Goal: Obtain resource: Obtain resource

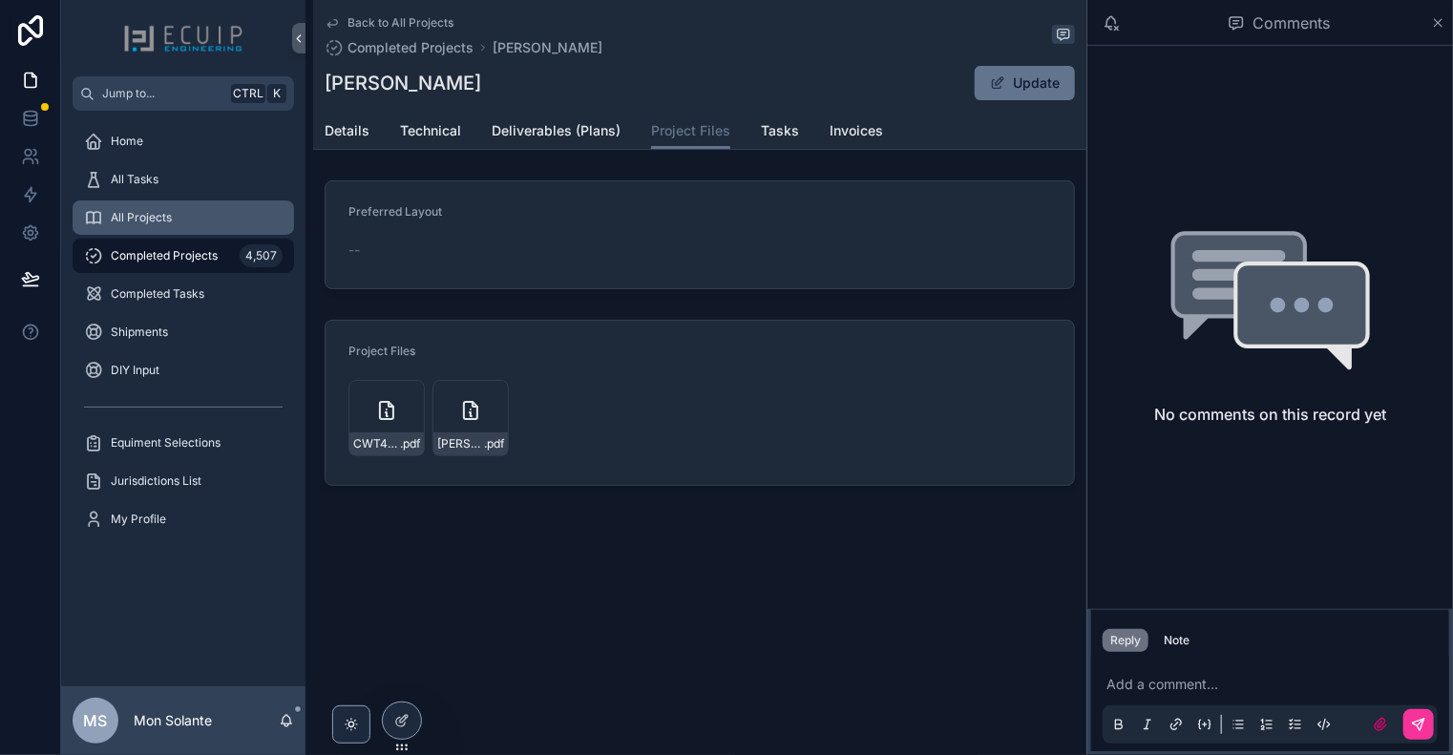
click at [158, 205] on div "All Projects" at bounding box center [183, 217] width 199 height 31
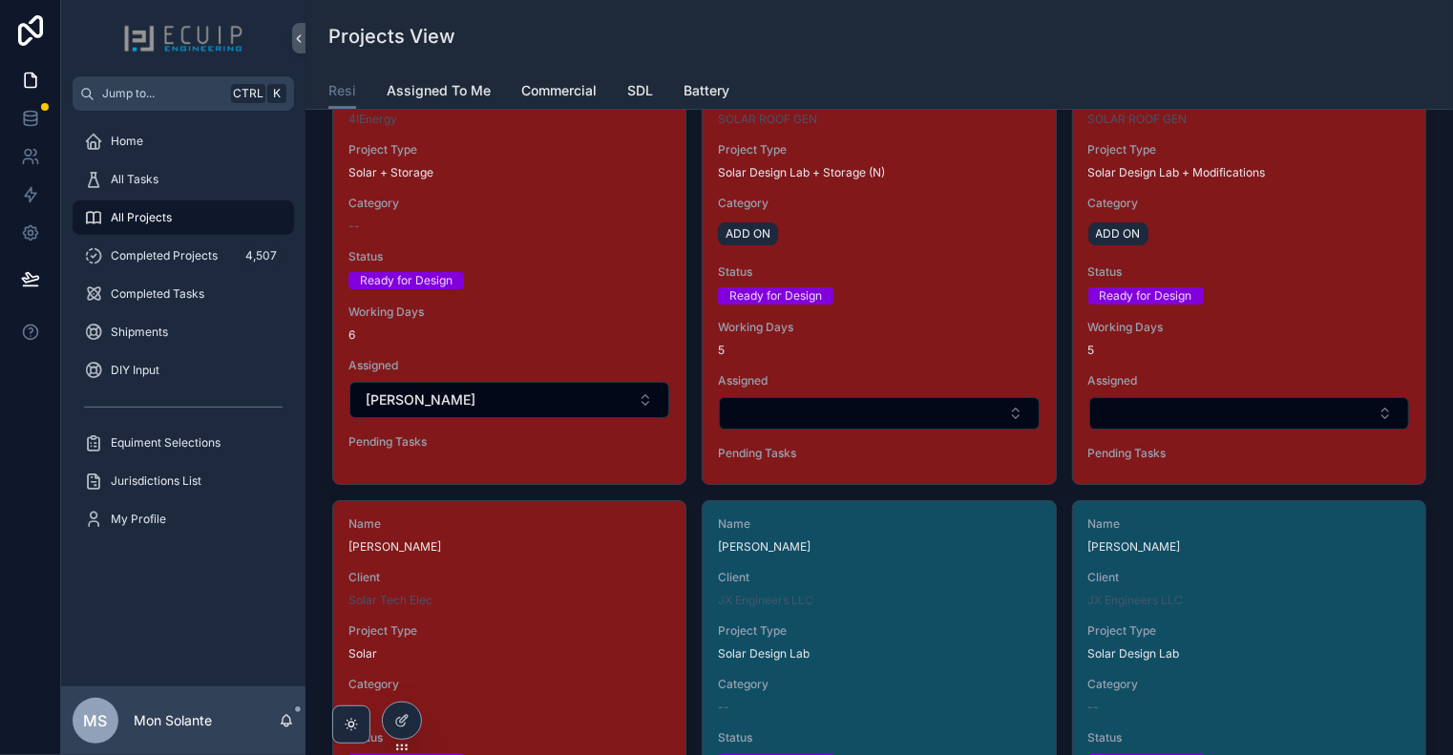
scroll to position [3500, 0]
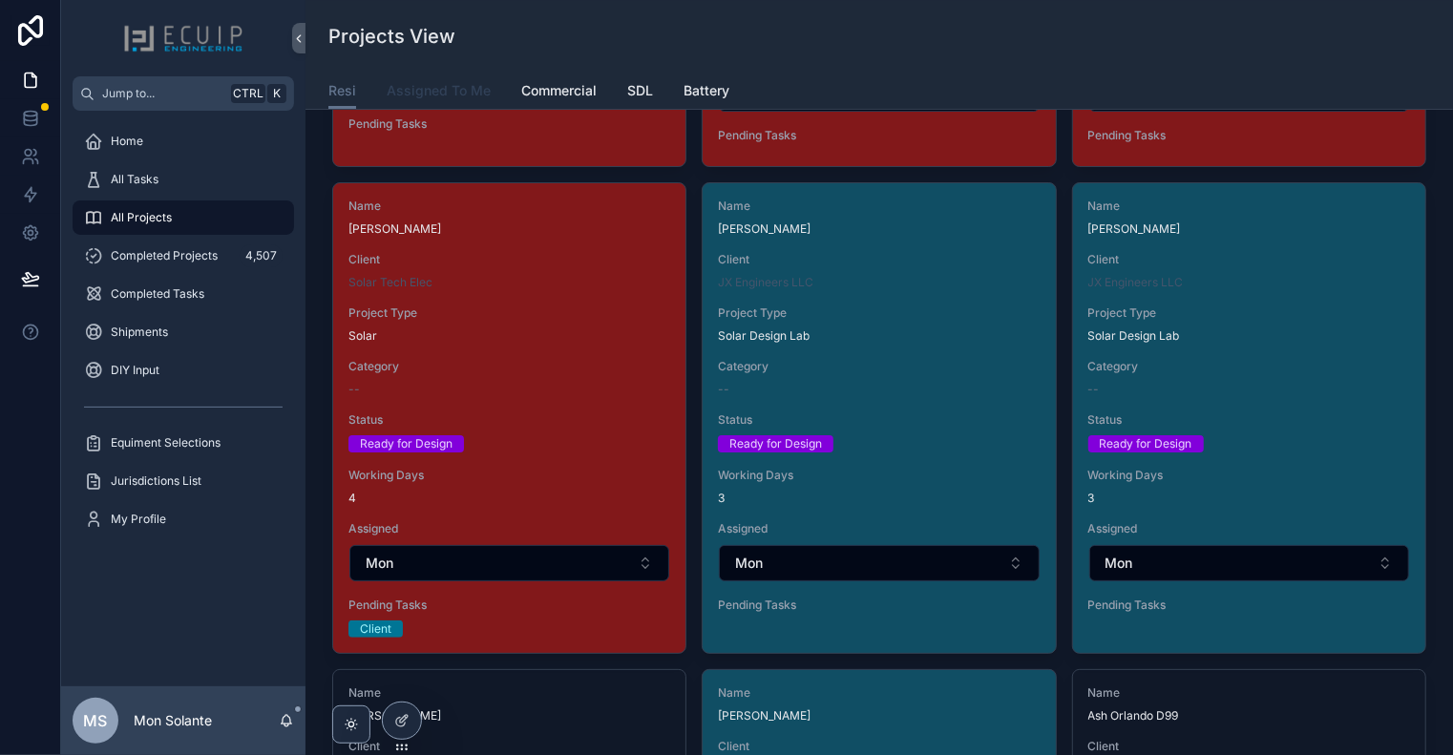
click at [432, 74] on link "Assigned To Me" at bounding box center [439, 93] width 104 height 38
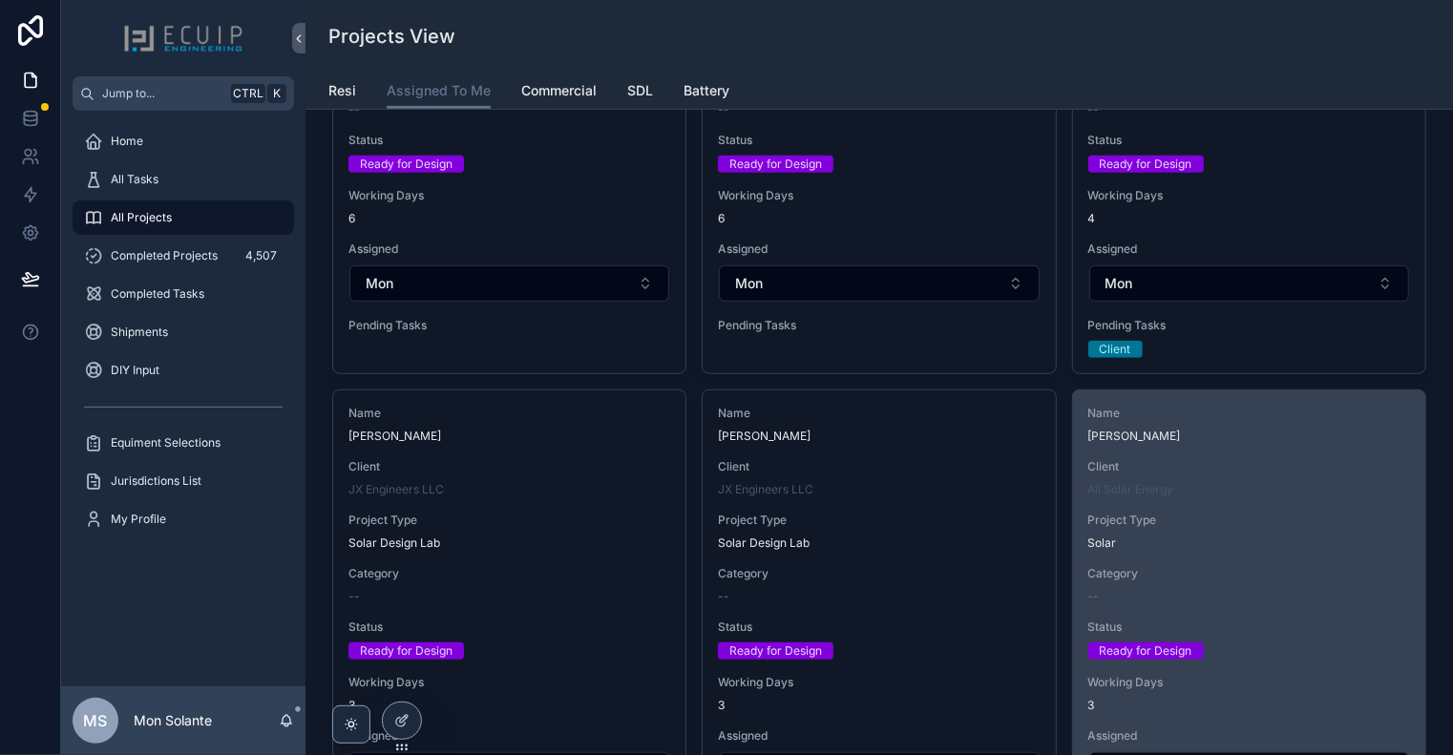
scroll to position [683, 0]
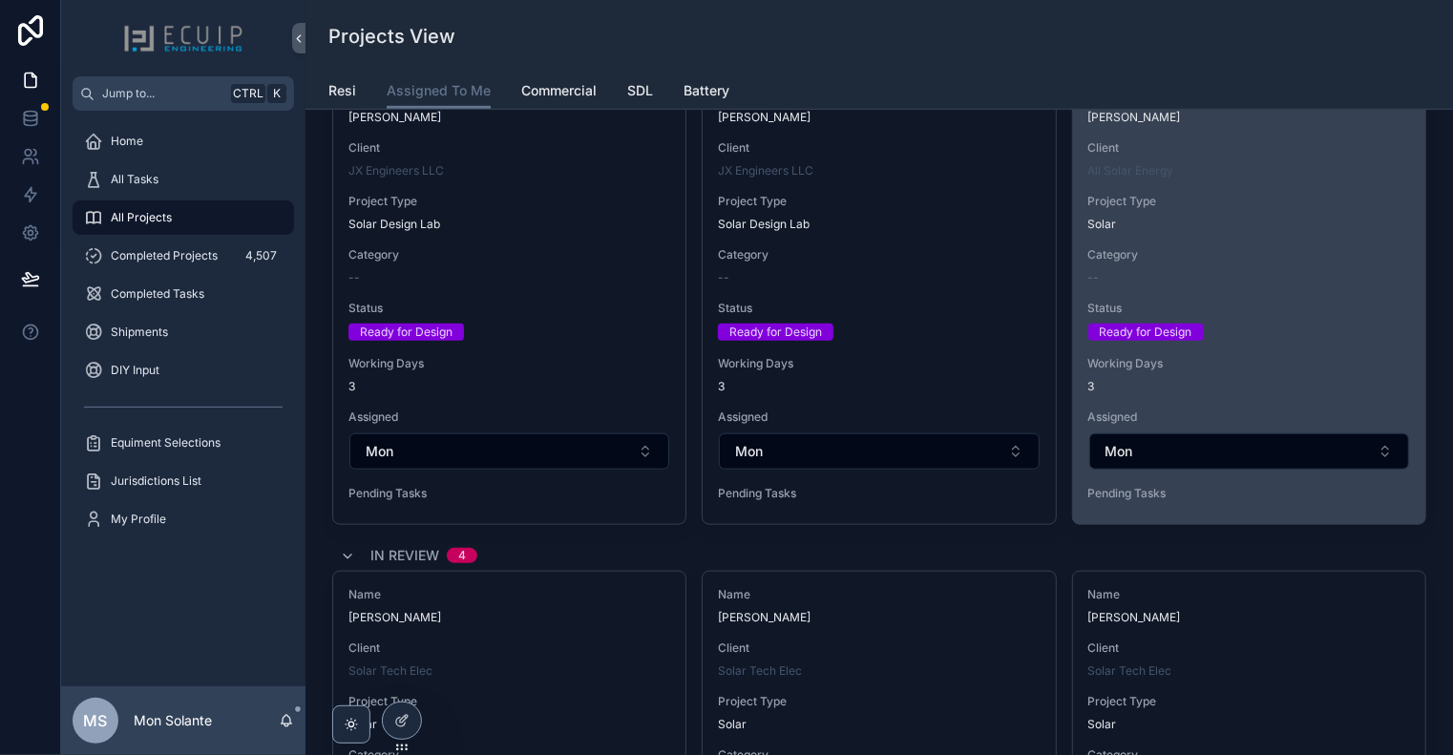
click at [1275, 311] on span "Status" at bounding box center [1249, 308] width 322 height 15
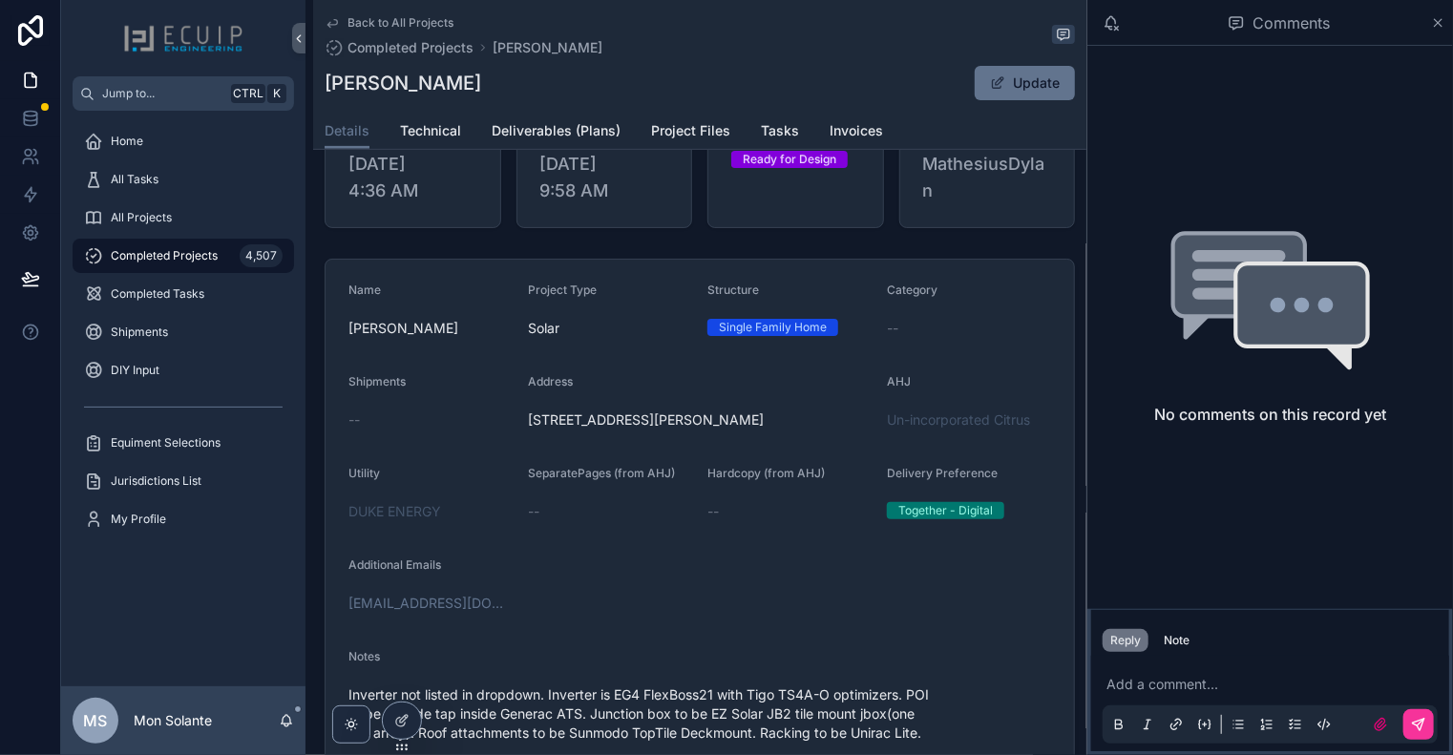
scroll to position [636, 0]
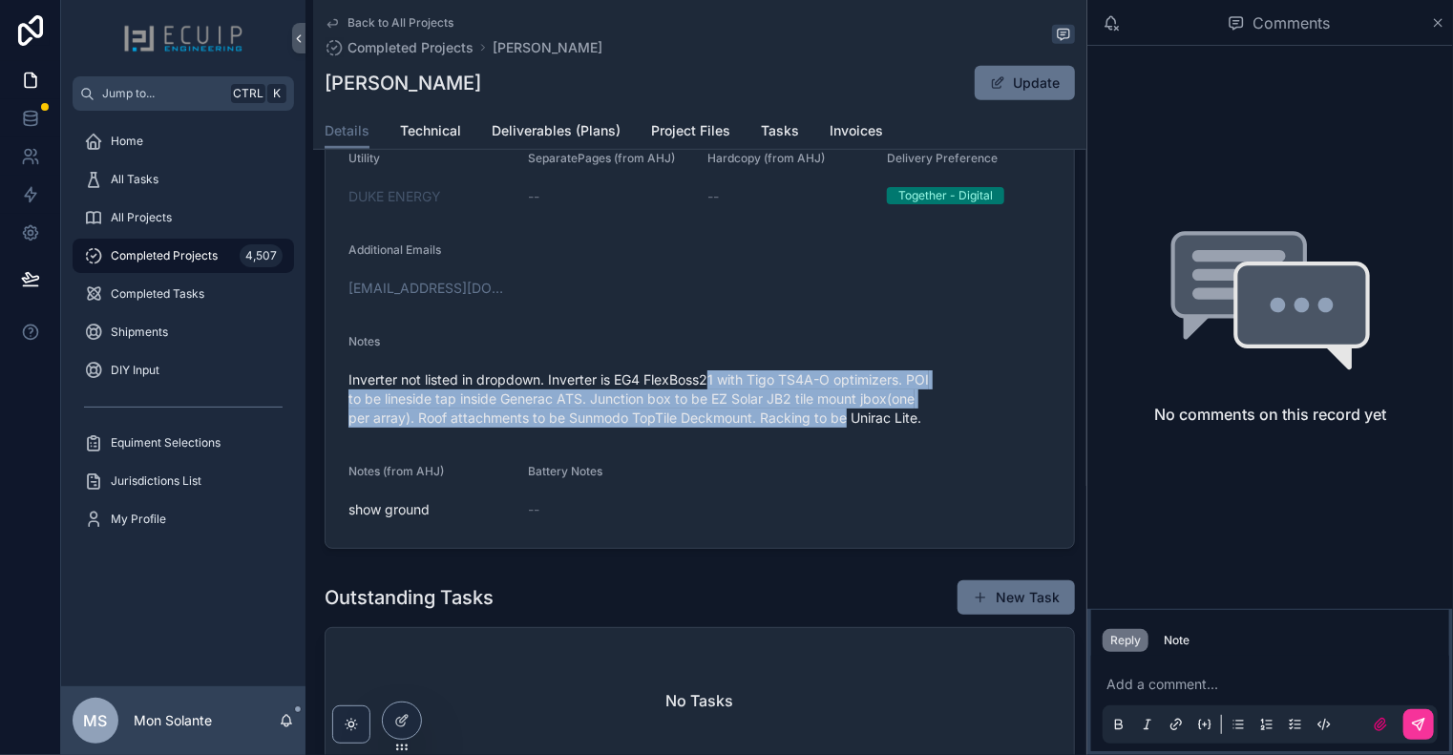
drag, startPoint x: 709, startPoint y: 380, endPoint x: 846, endPoint y: 429, distance: 144.9
click at [846, 428] on span "Inverter not listed in dropdown. Inverter is EG4 FlexBoss21 with Tigo TS4A-O op…" at bounding box center [699, 398] width 703 height 57
click at [846, 425] on span "Inverter not listed in dropdown. Inverter is EG4 FlexBoss21 with Tigo TS4A-O op…" at bounding box center [699, 398] width 703 height 57
drag, startPoint x: 592, startPoint y: 385, endPoint x: 779, endPoint y: 424, distance: 191.2
click at [779, 424] on span "Inverter not listed in dropdown. Inverter is EG4 FlexBoss21 with Tigo TS4A-O op…" at bounding box center [699, 398] width 703 height 57
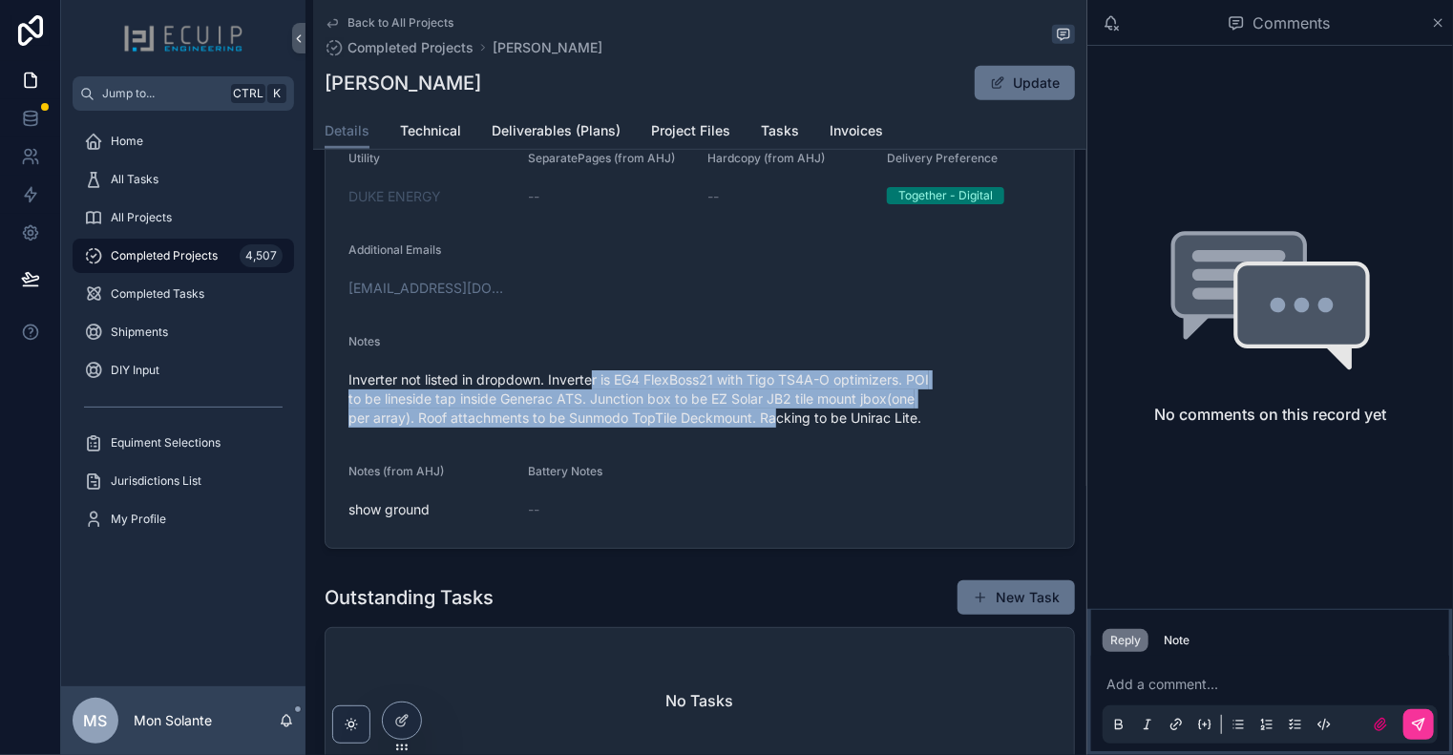
click at [779, 424] on span "Inverter not listed in dropdown. Inverter is EG4 FlexBoss21 with Tigo TS4A-O op…" at bounding box center [699, 398] width 703 height 57
drag, startPoint x: 807, startPoint y: 434, endPoint x: 657, endPoint y: 376, distance: 160.8
click at [657, 376] on div "Inverter not listed in dropdown. Inverter is EG4 FlexBoss21 with Tigo TS4A-O op…" at bounding box center [699, 399] width 703 height 69
drag, startPoint x: 556, startPoint y: 390, endPoint x: 722, endPoint y: 425, distance: 169.8
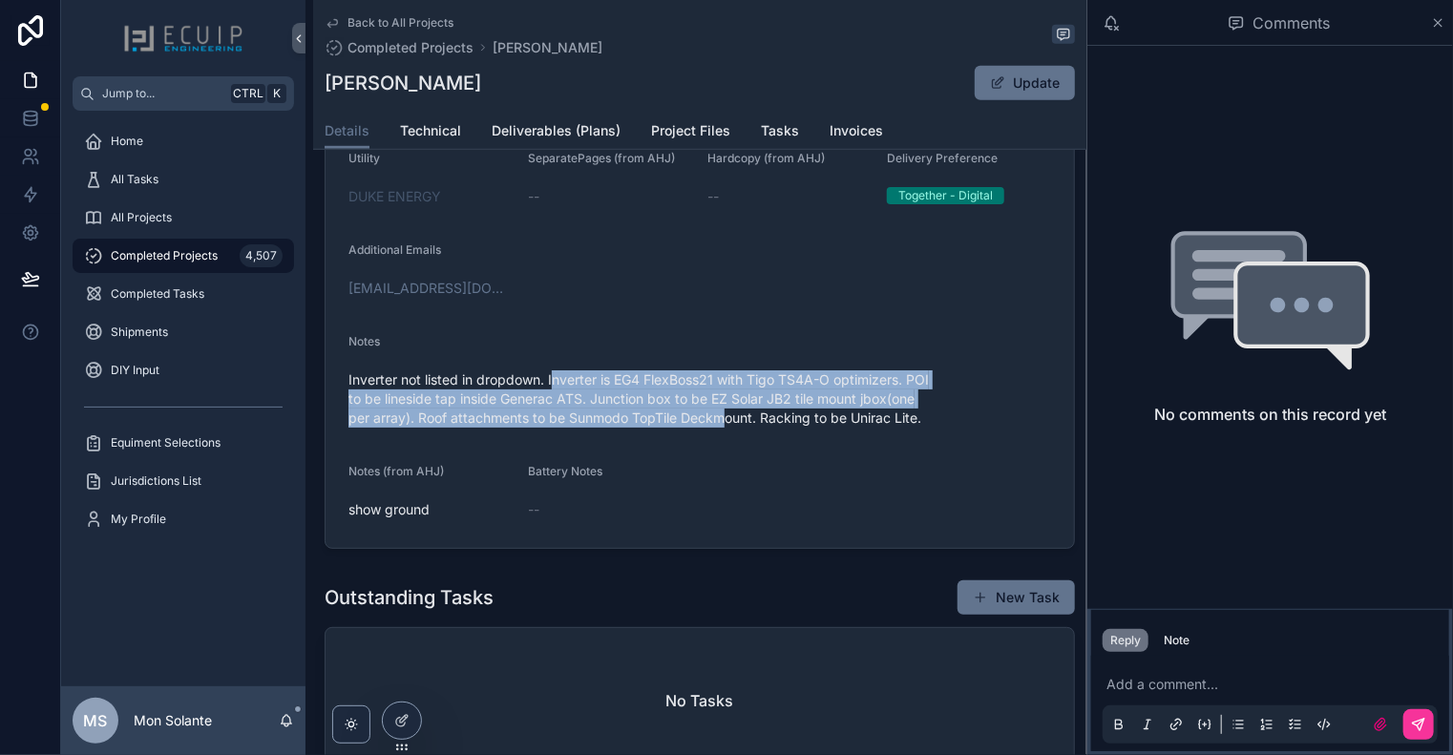
click at [722, 425] on span "Inverter not listed in dropdown. Inverter is EG4 FlexBoss21 with Tigo TS4A-O op…" at bounding box center [699, 398] width 703 height 57
click at [719, 420] on span "Inverter not listed in dropdown. Inverter is EG4 FlexBoss21 with Tigo TS4A-O op…" at bounding box center [699, 398] width 703 height 57
drag, startPoint x: 699, startPoint y: 430, endPoint x: 600, endPoint y: 381, distance: 110.6
click at [600, 381] on span "Inverter not listed in dropdown. Inverter is EG4 FlexBoss21 with Tigo TS4A-O op…" at bounding box center [699, 398] width 703 height 57
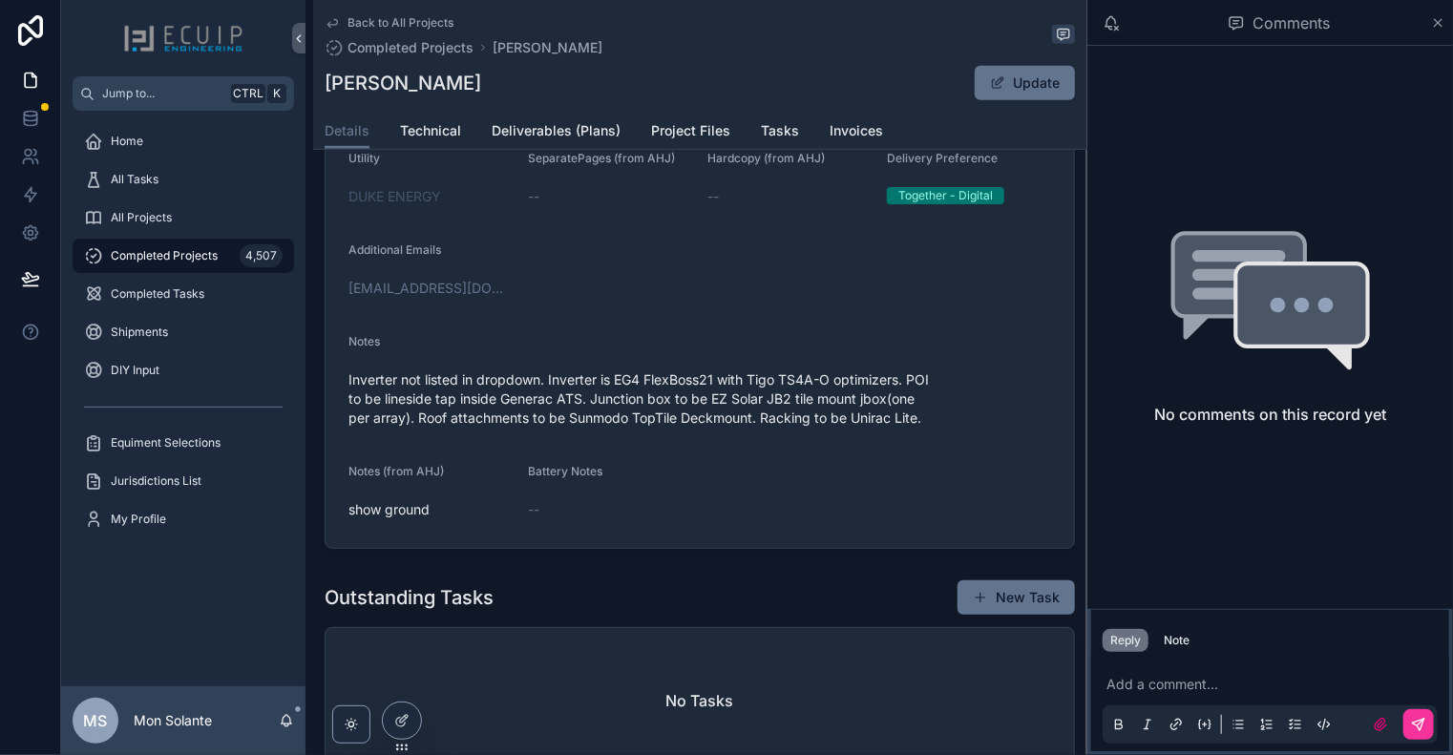
click at [596, 381] on span "Inverter not listed in dropdown. Inverter is EG4 FlexBoss21 with Tigo TS4A-O op…" at bounding box center [699, 398] width 703 height 57
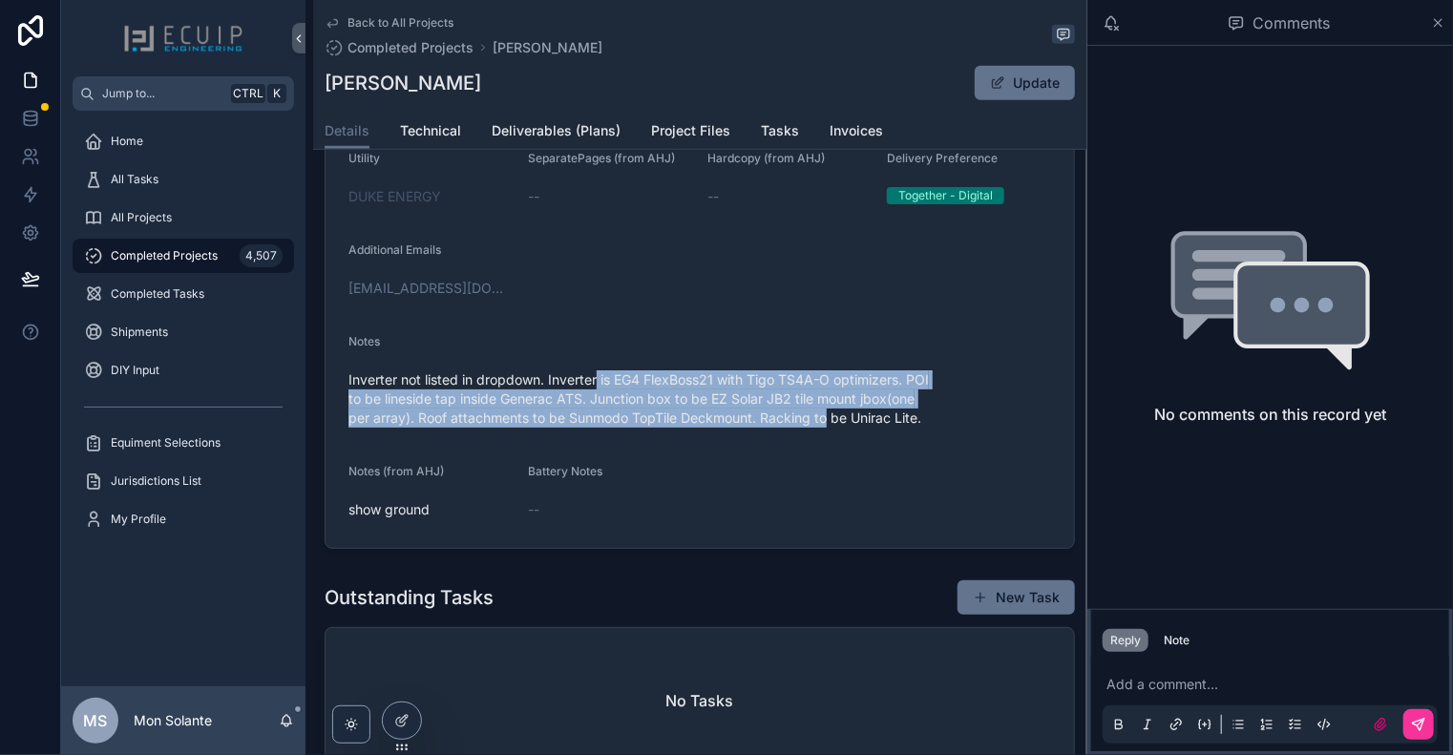
drag, startPoint x: 596, startPoint y: 372, endPoint x: 882, endPoint y: 437, distance: 293.7
click at [852, 433] on div "Inverter not listed in dropdown. Inverter is EG4 FlexBoss21 with Tigo TS4A-O op…" at bounding box center [699, 399] width 703 height 69
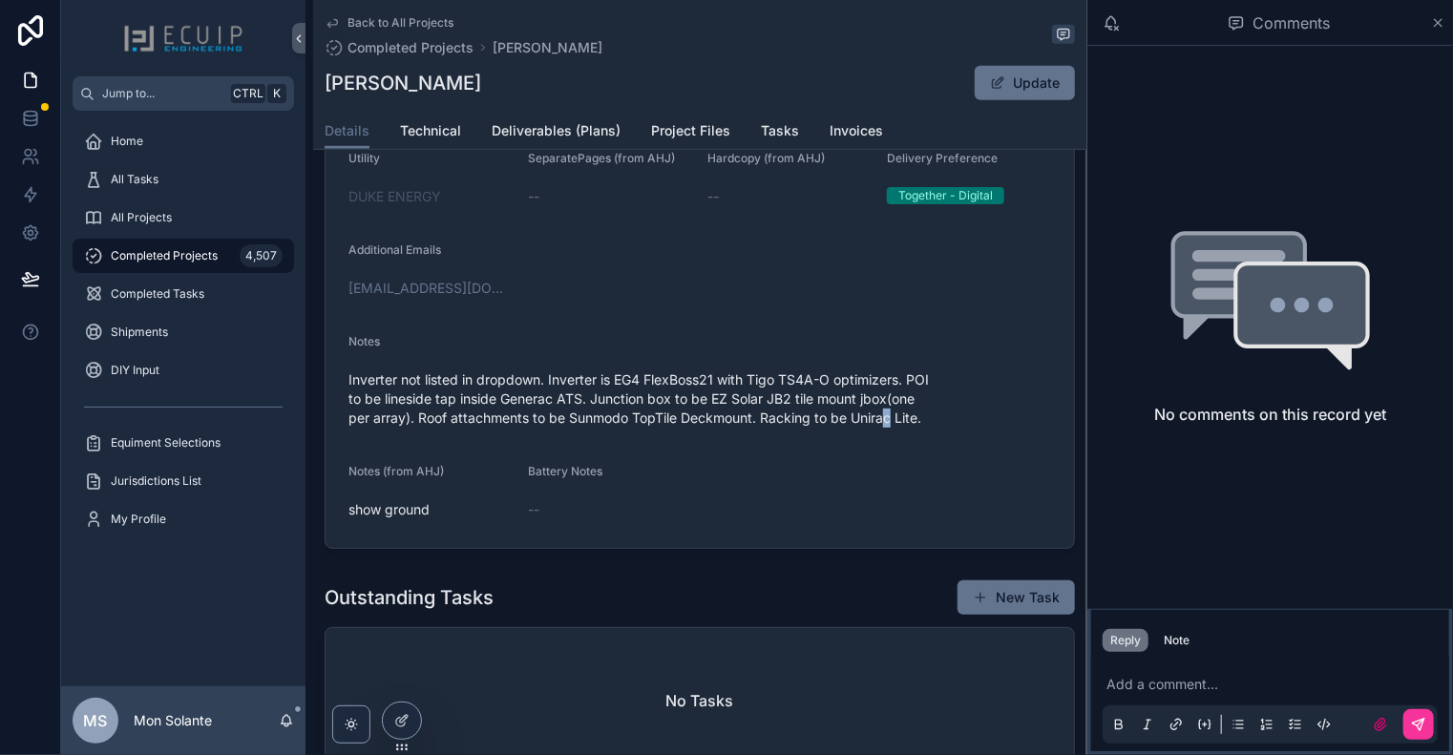
drag, startPoint x: 890, startPoint y: 433, endPoint x: 852, endPoint y: 419, distance: 40.8
click at [871, 426] on span "Inverter not listed in dropdown. Inverter is EG4 FlexBoss21 with Tigo TS4A-O op…" at bounding box center [699, 398] width 703 height 57
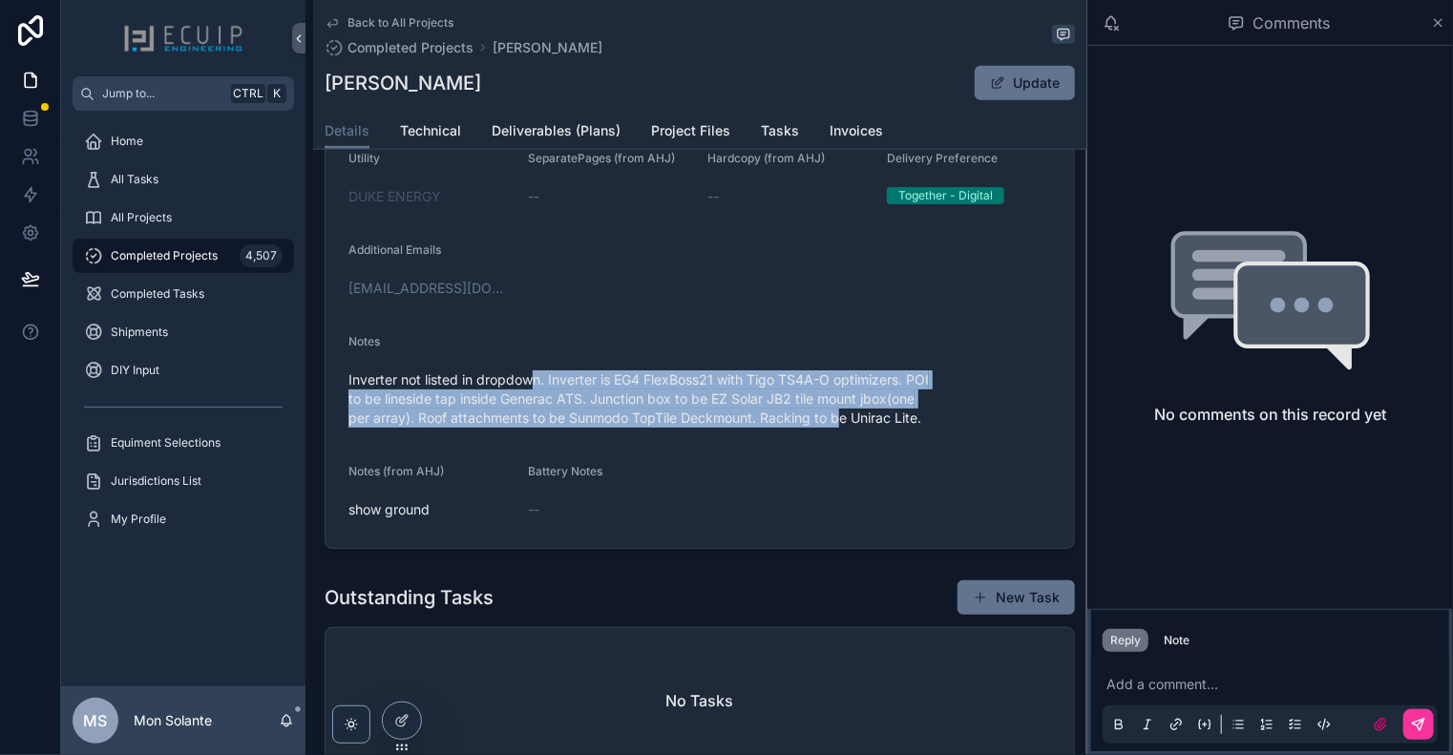
drag, startPoint x: 832, startPoint y: 415, endPoint x: 535, endPoint y: 382, distance: 298.8
click at [535, 381] on span "Inverter not listed in dropdown. Inverter is EG4 FlexBoss21 with Tigo TS4A-O op…" at bounding box center [699, 398] width 703 height 57
drag, startPoint x: 534, startPoint y: 380, endPoint x: 512, endPoint y: 375, distance: 22.5
click at [533, 380] on span "Inverter not listed in dropdown. Inverter is EG4 FlexBoss21 with Tigo TS4A-O op…" at bounding box center [699, 398] width 703 height 57
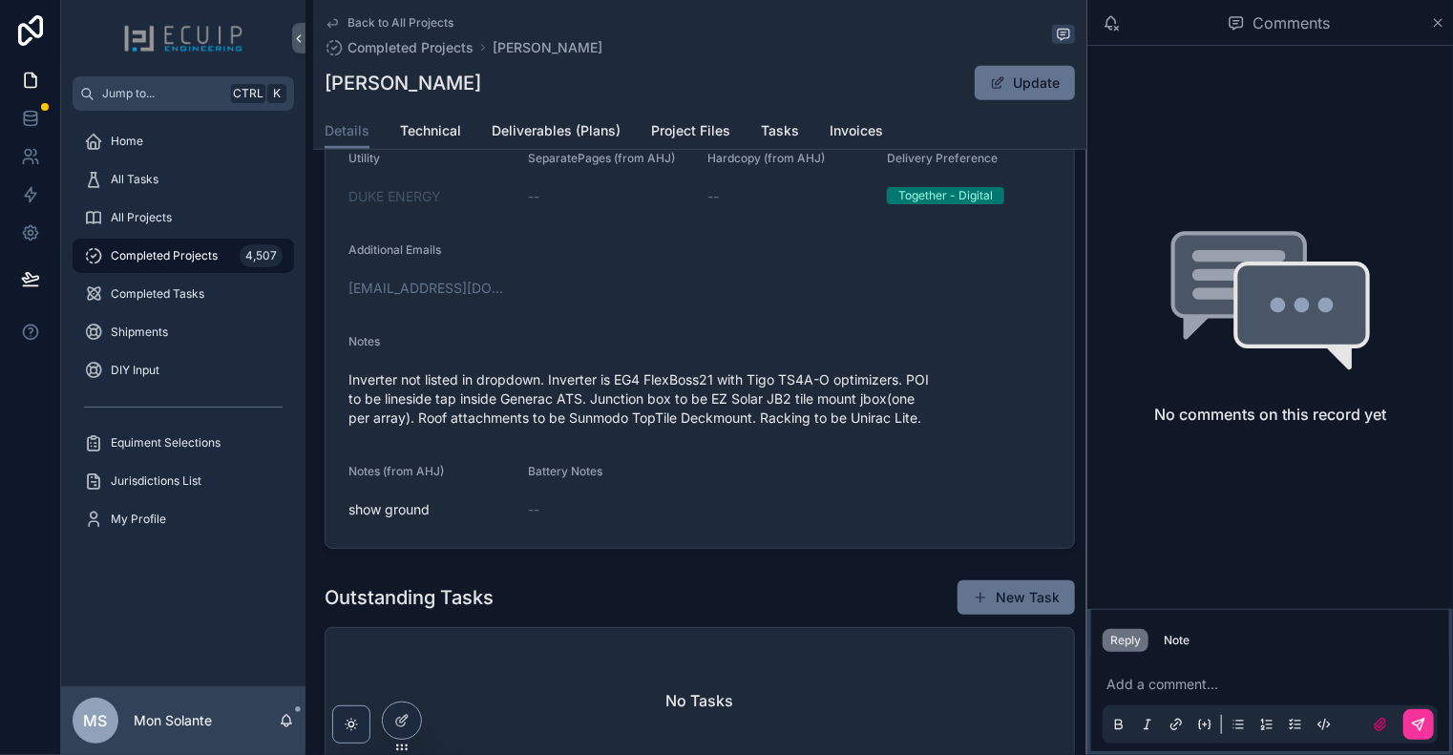
click at [506, 381] on span "Inverter not listed in dropdown. Inverter is EG4 FlexBoss21 with Tigo TS4A-O op…" at bounding box center [699, 398] width 703 height 57
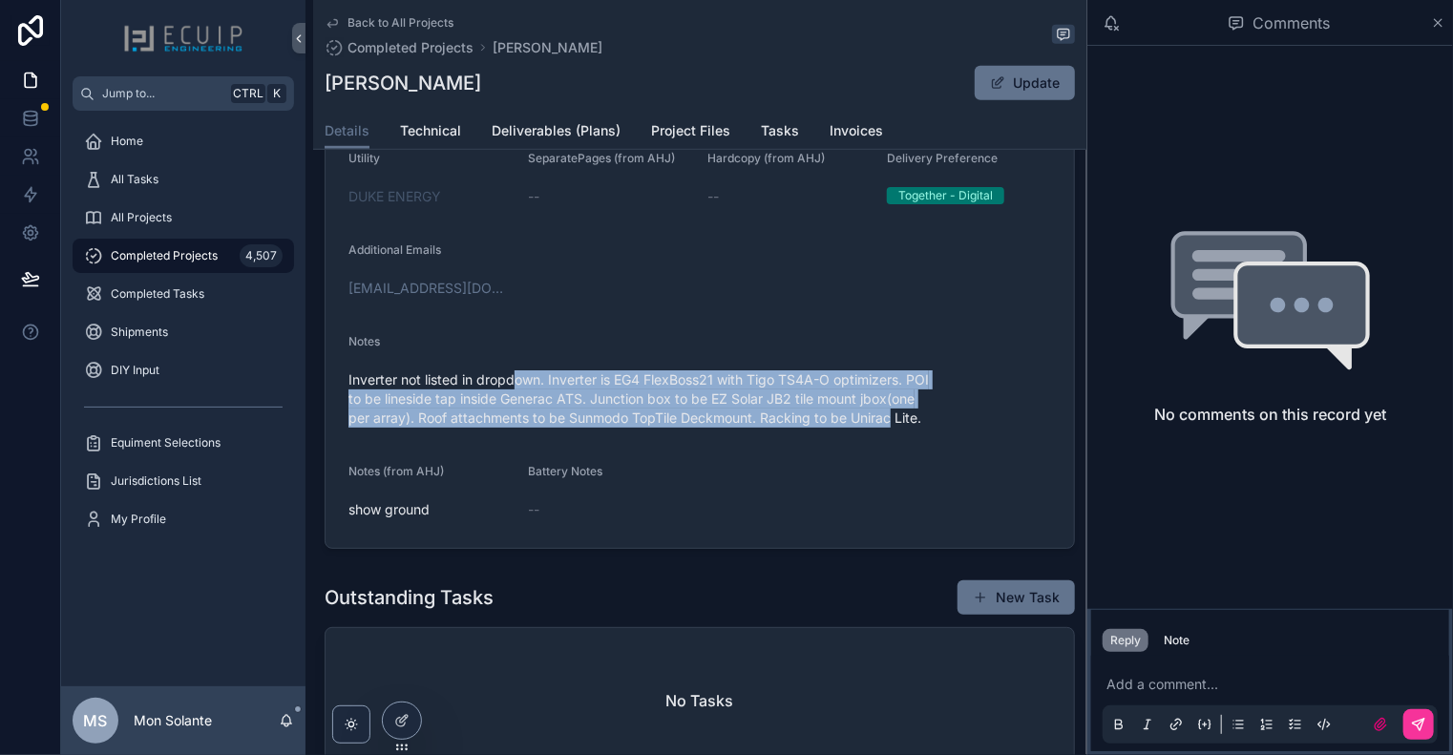
drag, startPoint x: 596, startPoint y: 397, endPoint x: 892, endPoint y: 427, distance: 297.4
click at [892, 427] on span "Inverter not listed in dropdown. Inverter is EG4 FlexBoss21 with Tigo TS4A-O op…" at bounding box center [699, 398] width 703 height 57
click at [887, 425] on span "Inverter not listed in dropdown. Inverter is EG4 FlexBoss21 with Tigo TS4A-O op…" at bounding box center [699, 398] width 703 height 57
drag, startPoint x: 769, startPoint y: 415, endPoint x: 509, endPoint y: 388, distance: 262.1
click at [509, 388] on span "Inverter not listed in dropdown. Inverter is EG4 FlexBoss21 with Tigo TS4A-O op…" at bounding box center [699, 398] width 703 height 57
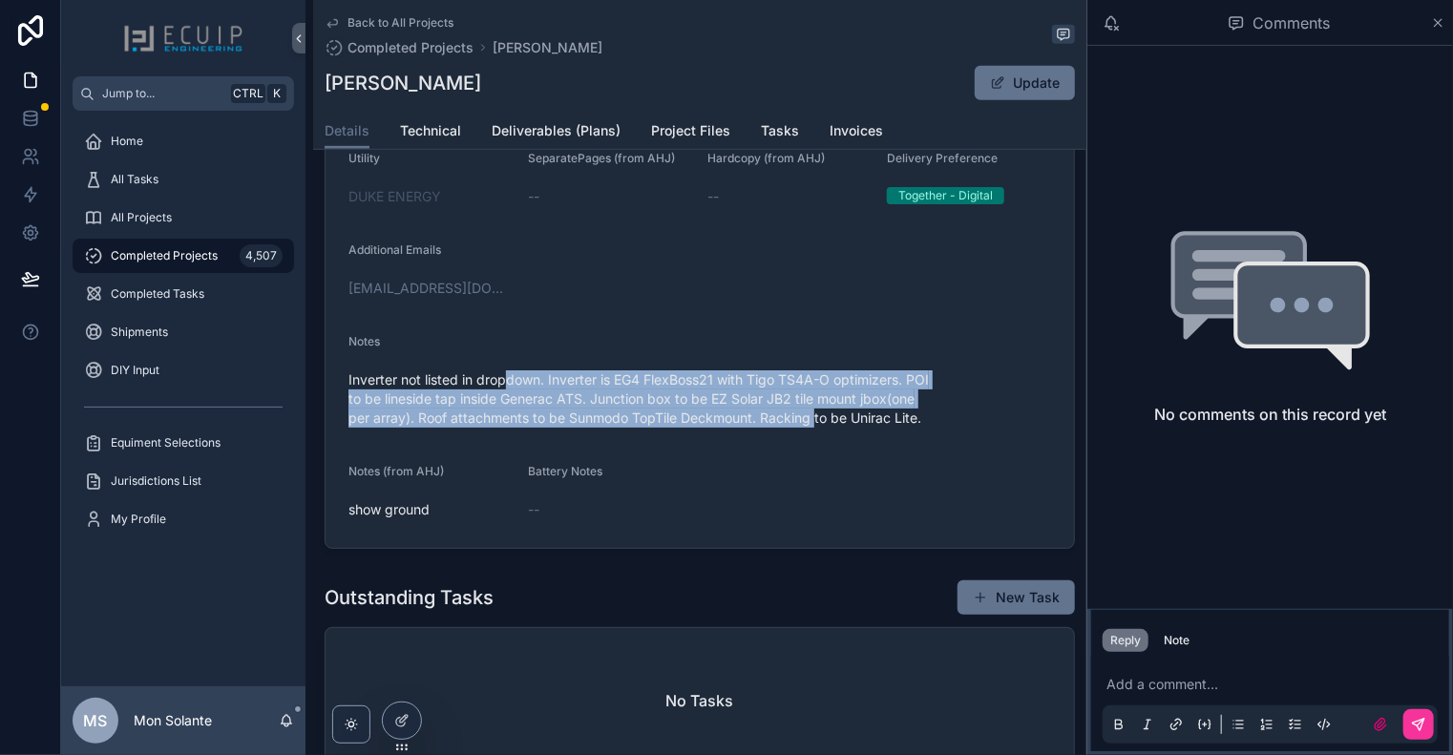
click at [504, 386] on span "Inverter not listed in dropdown. Inverter is EG4 FlexBoss21 with Tigo TS4A-O op…" at bounding box center [699, 398] width 703 height 57
click at [512, 379] on span "Inverter not listed in dropdown. Inverter is EG4 FlexBoss21 with Tigo TS4A-O op…" at bounding box center [699, 398] width 703 height 57
click at [503, 386] on span "Inverter not listed in dropdown. Inverter is EG4 FlexBoss21 with Tigo TS4A-O op…" at bounding box center [699, 398] width 703 height 57
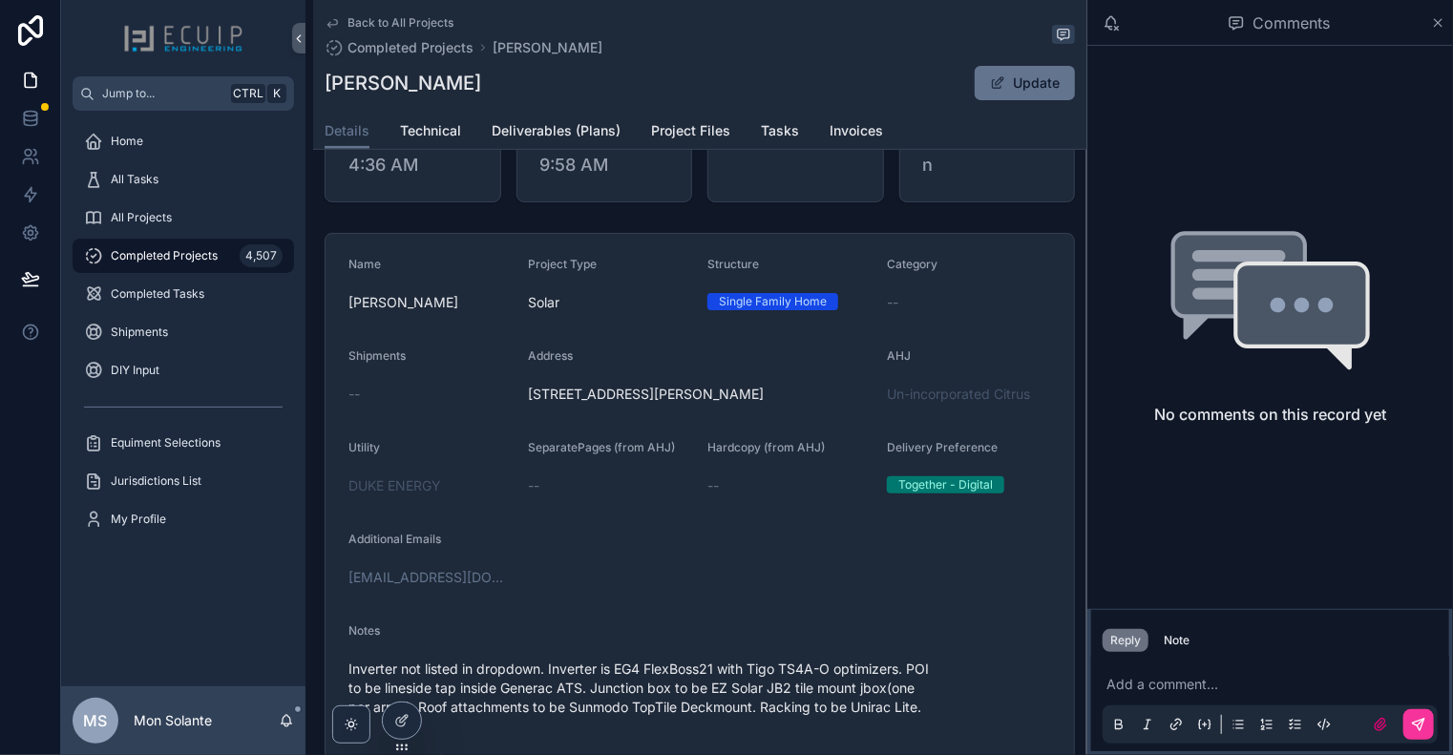
scroll to position [318, 0]
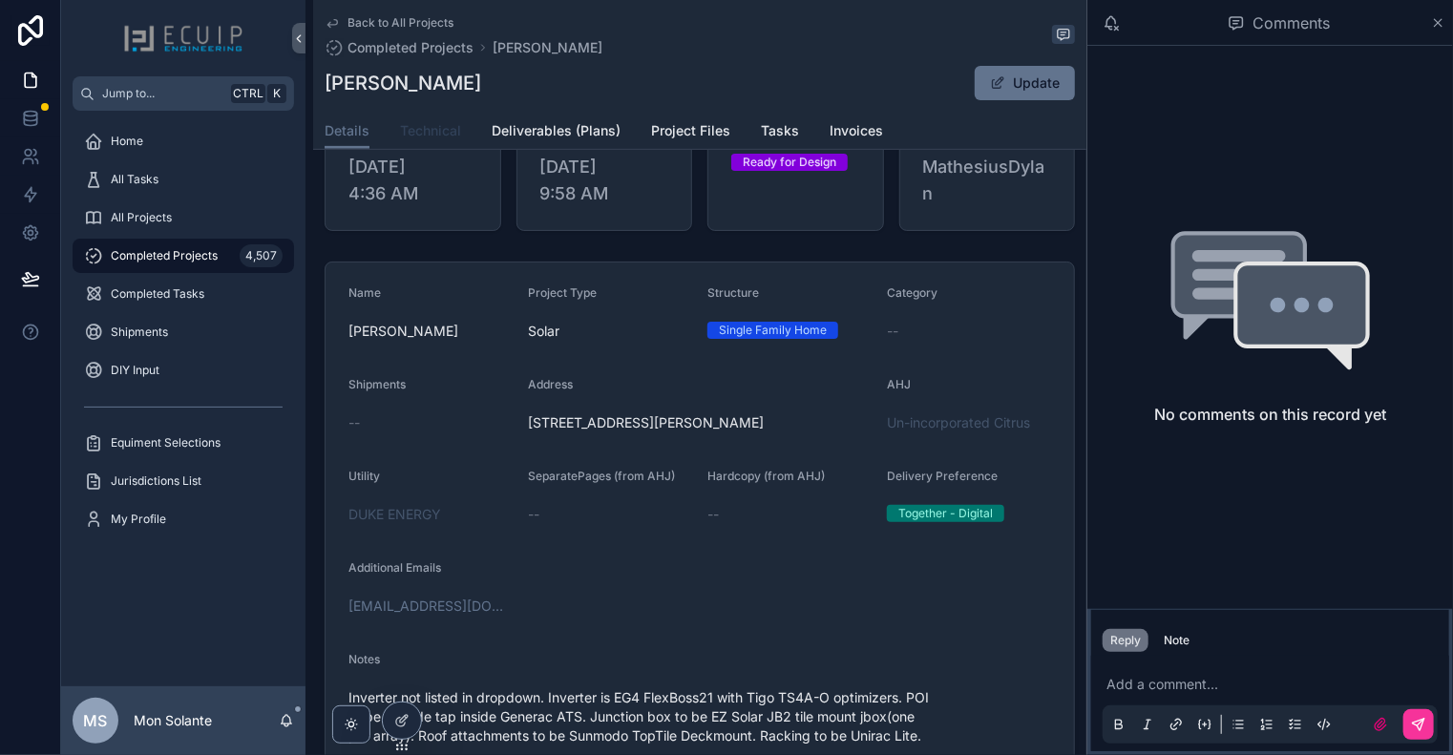
click at [424, 121] on span "Technical" at bounding box center [430, 130] width 61 height 19
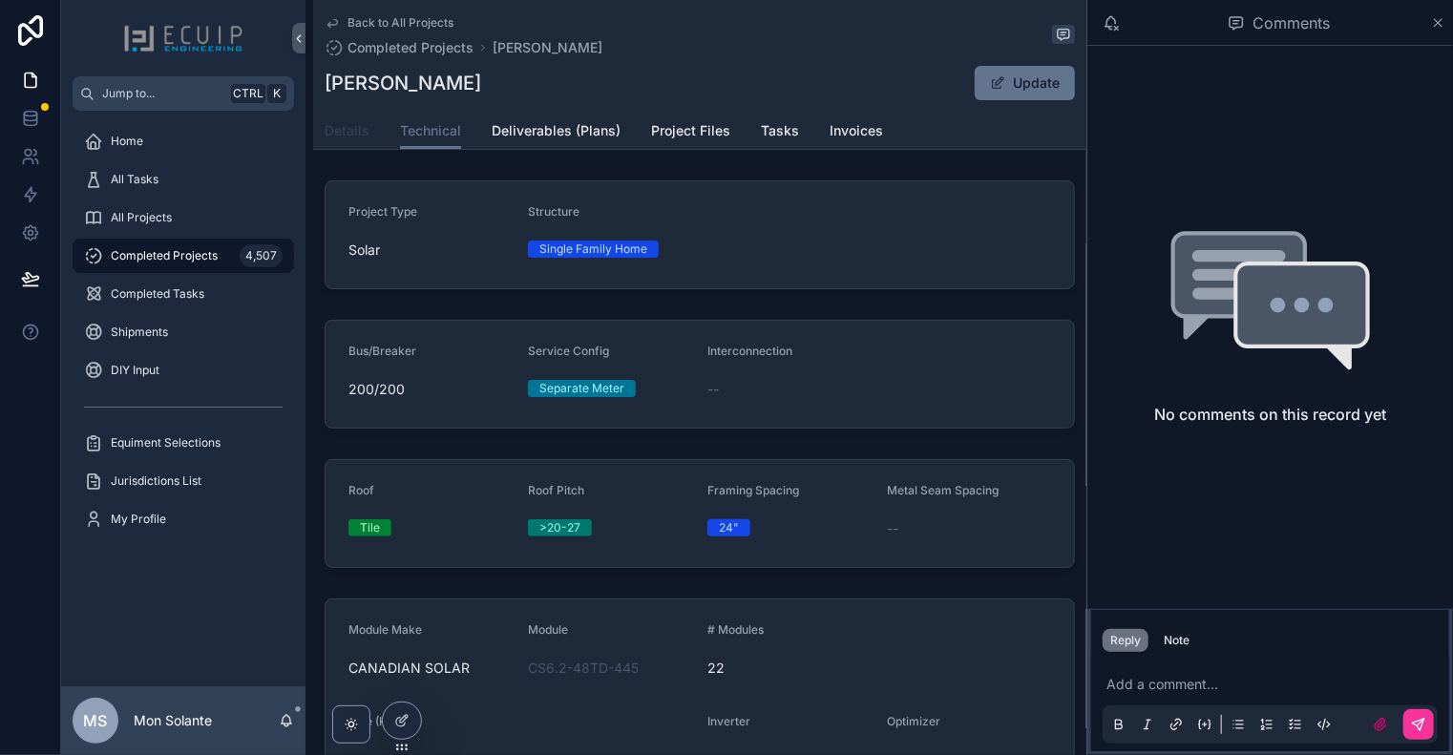
click at [338, 133] on span "Details" at bounding box center [347, 130] width 45 height 19
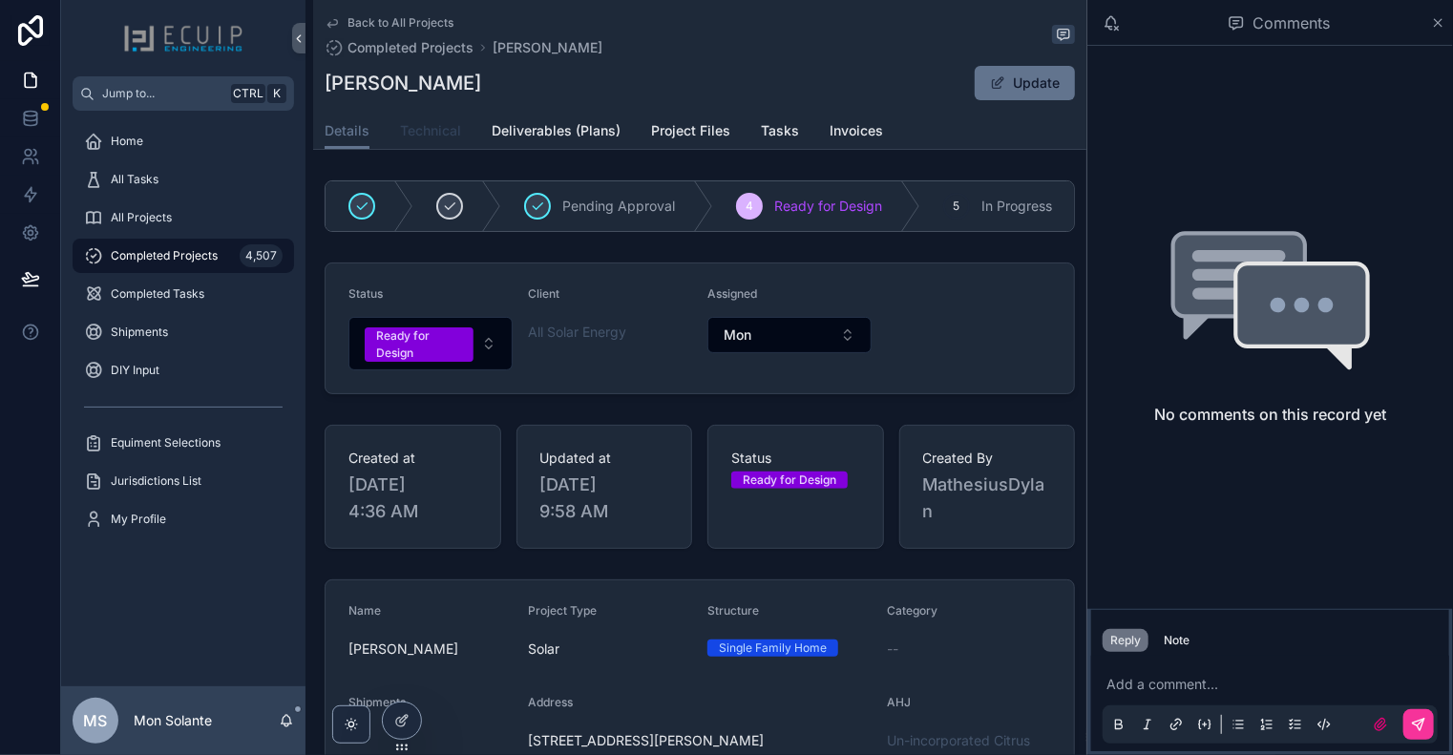
click at [428, 135] on span "Technical" at bounding box center [430, 130] width 61 height 19
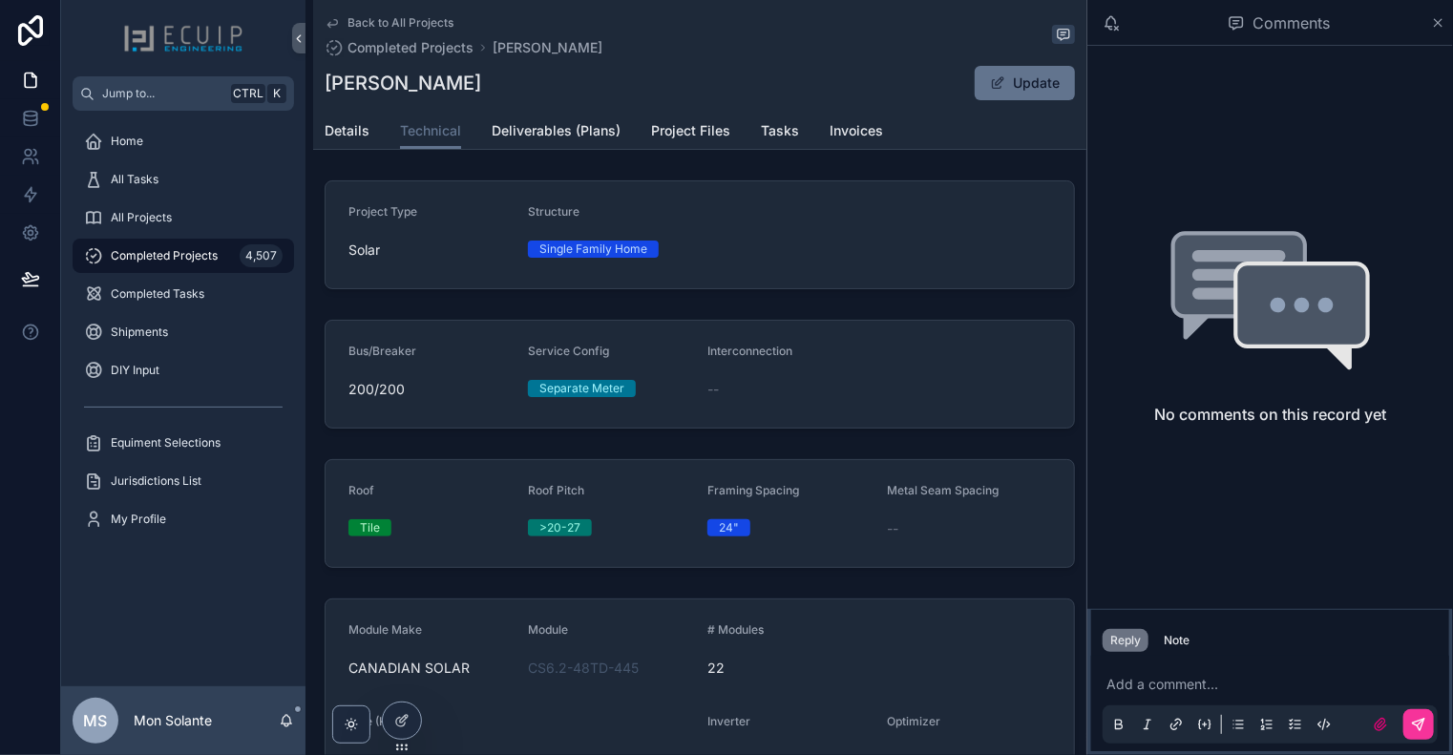
click at [326, 22] on div "Back to All Projects Completed Projects [PERSON_NAME] [PERSON_NAME] Update Tech…" at bounding box center [699, 75] width 773 height 150
click at [331, 18] on icon "scrollable content" at bounding box center [332, 22] width 15 height 15
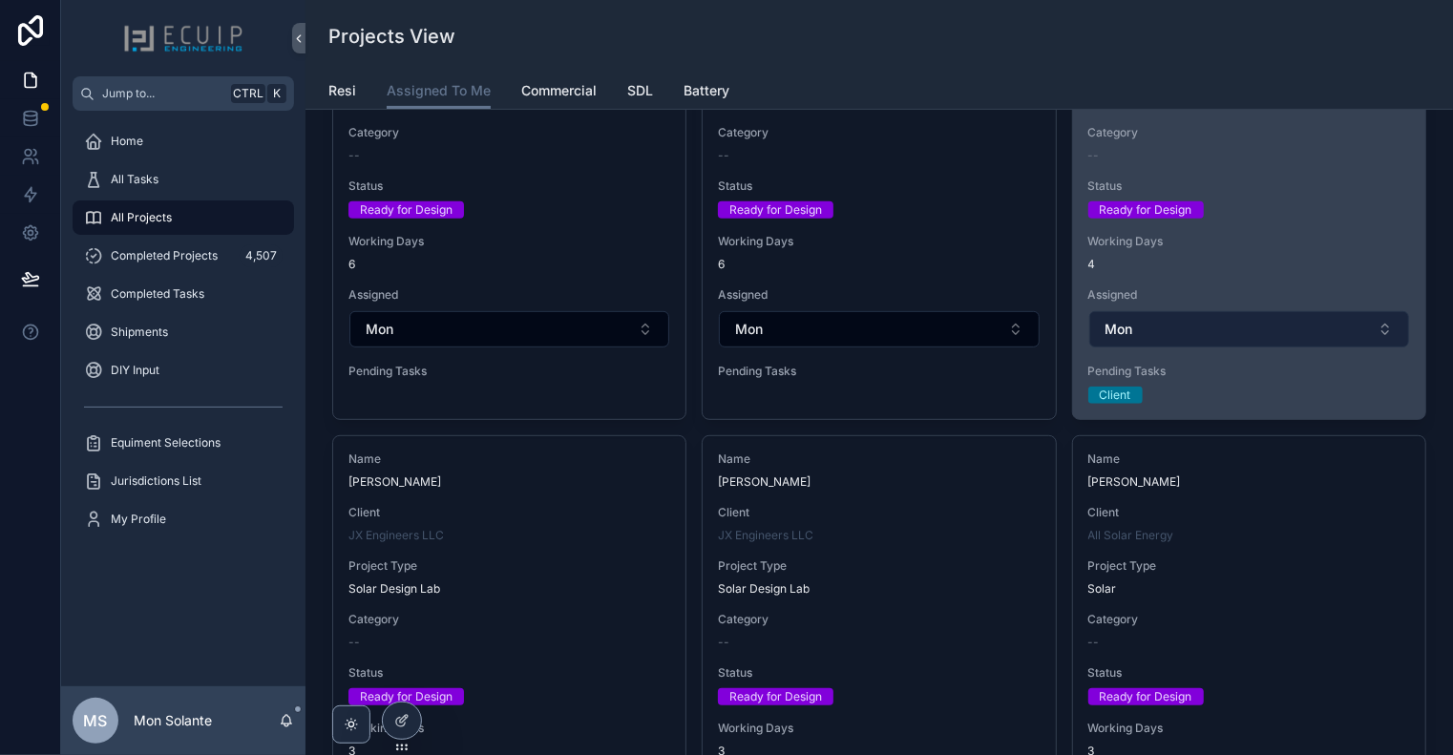
scroll to position [636, 0]
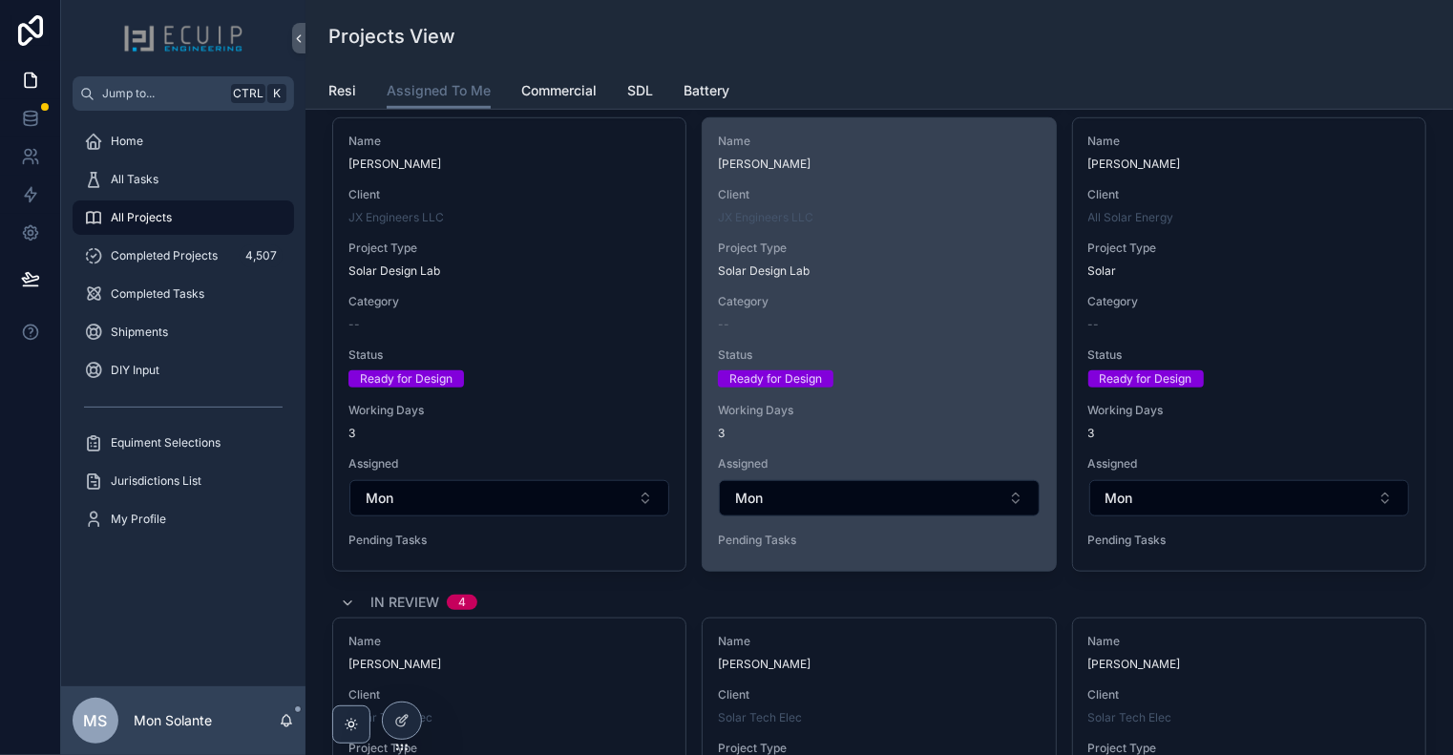
click at [926, 297] on span "Category" at bounding box center [879, 301] width 322 height 15
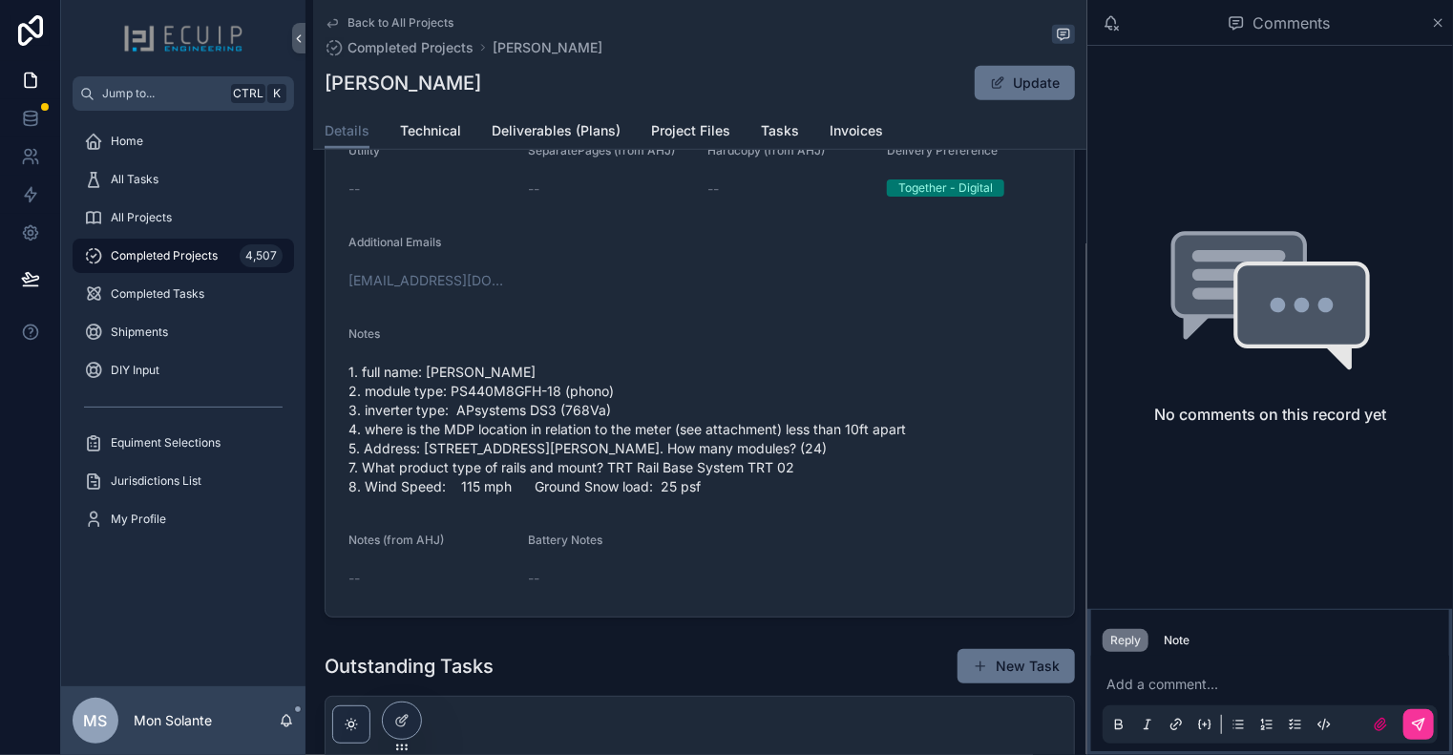
scroll to position [636, 0]
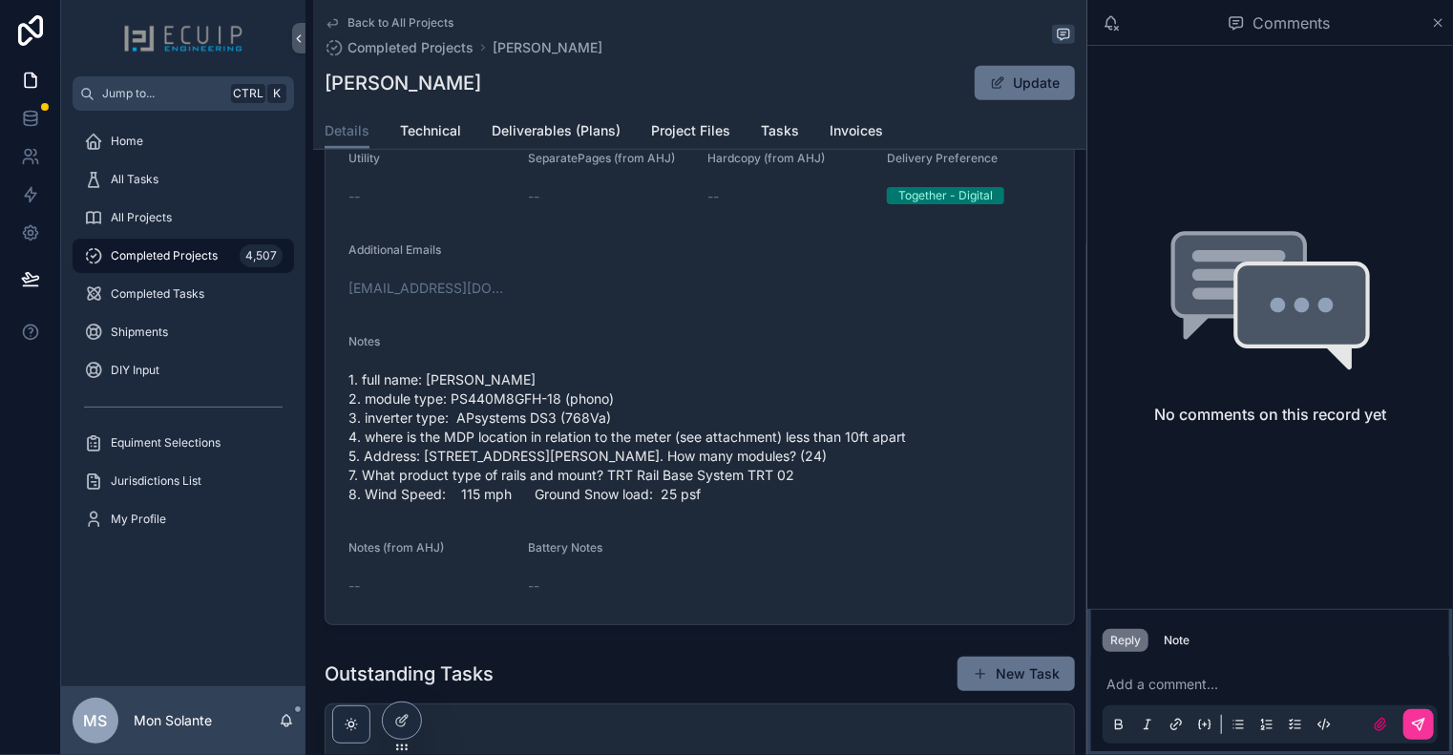
drag, startPoint x: 451, startPoint y: 382, endPoint x: 743, endPoint y: 504, distance: 316.7
click at [744, 504] on span "1. full name: [PERSON_NAME] 2. module type: PS440M8GFH-18 (phono) 3. inverter t…" at bounding box center [699, 437] width 703 height 134
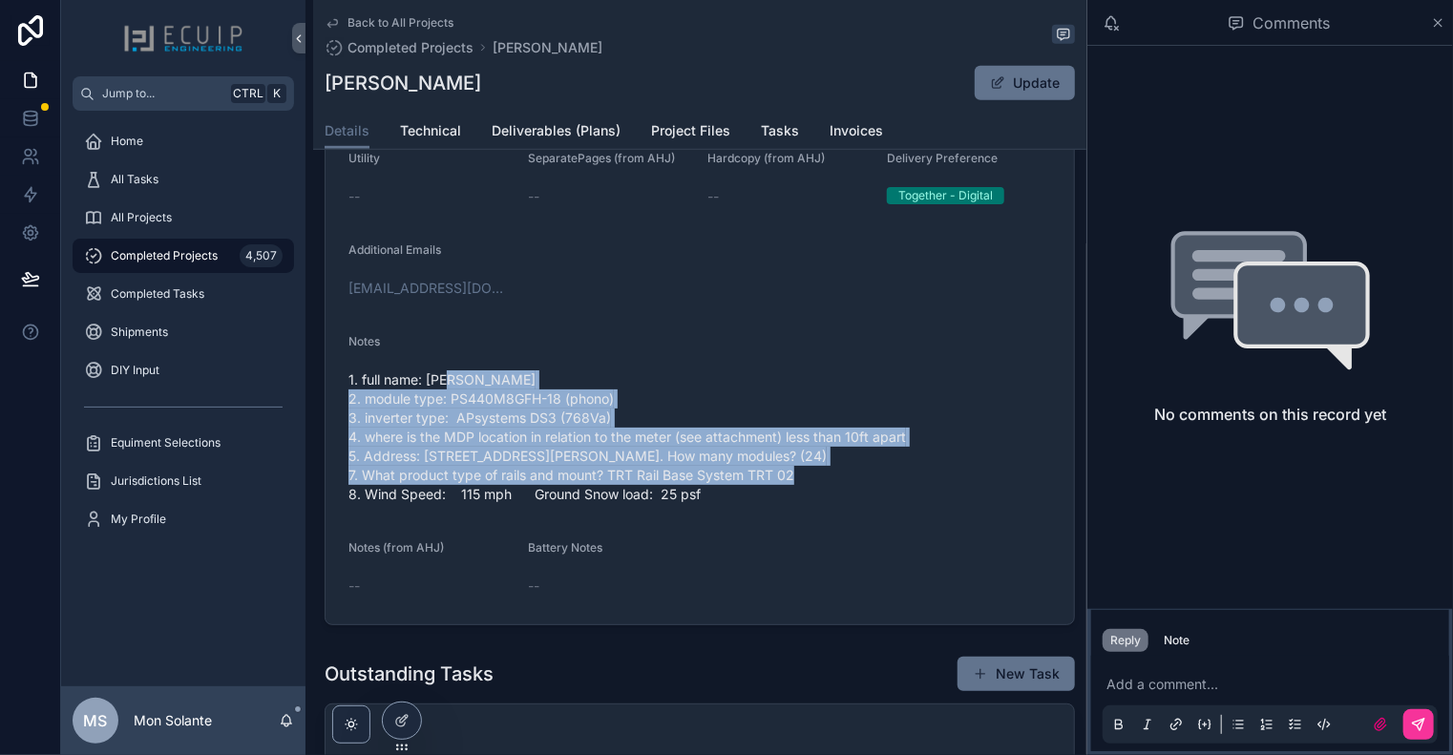
click at [732, 495] on span "1. full name: [PERSON_NAME] 2. module type: PS440M8GFH-18 (phono) 3. inverter t…" at bounding box center [699, 437] width 703 height 134
drag, startPoint x: 611, startPoint y: 522, endPoint x: 447, endPoint y: 390, distance: 211.1
click at [447, 390] on span "1. full name: [PERSON_NAME] 2. module type: PS440M8GFH-18 (phono) 3. inverter t…" at bounding box center [699, 437] width 703 height 134
click at [448, 382] on span "1. full name: [PERSON_NAME] 2. module type: PS440M8GFH-18 (phono) 3. inverter t…" at bounding box center [699, 437] width 703 height 134
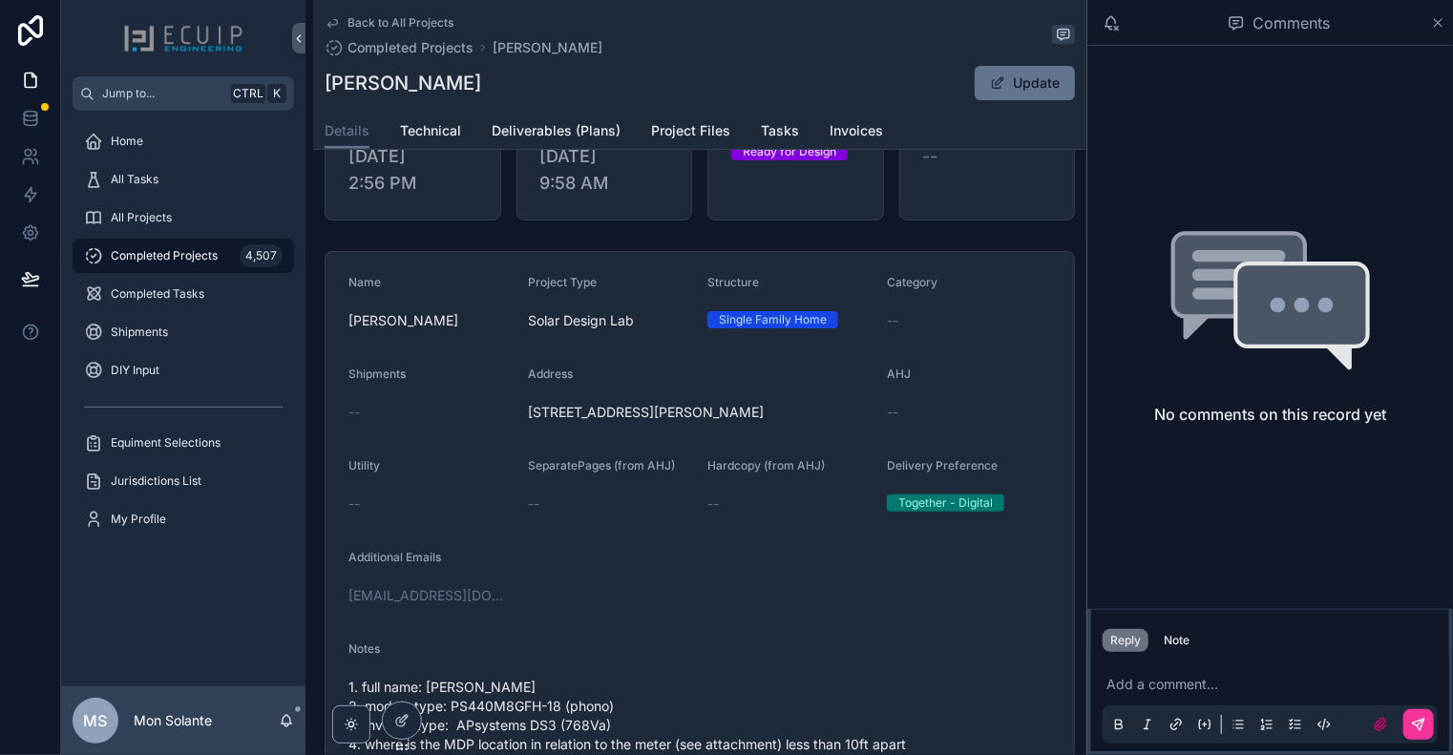
scroll to position [318, 0]
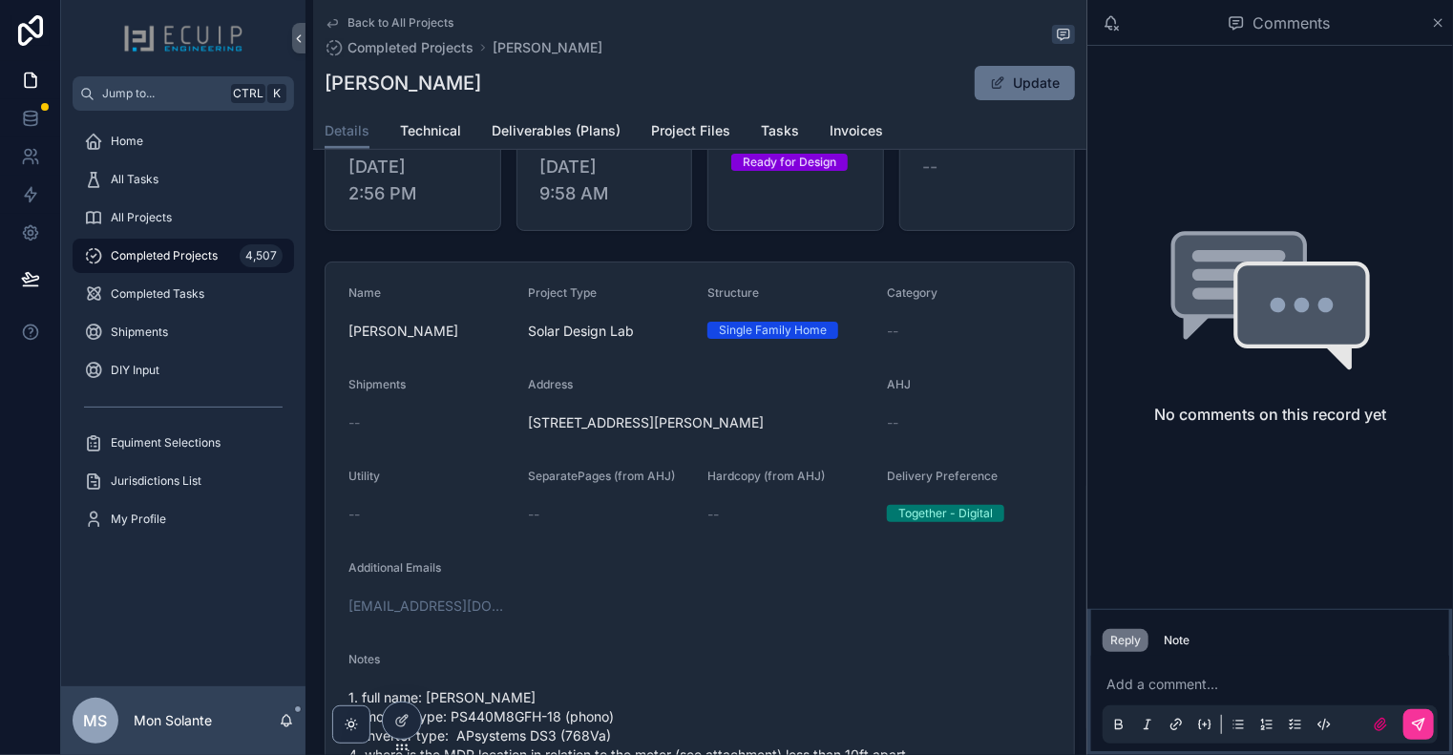
click at [332, 21] on icon "scrollable content" at bounding box center [332, 22] width 15 height 15
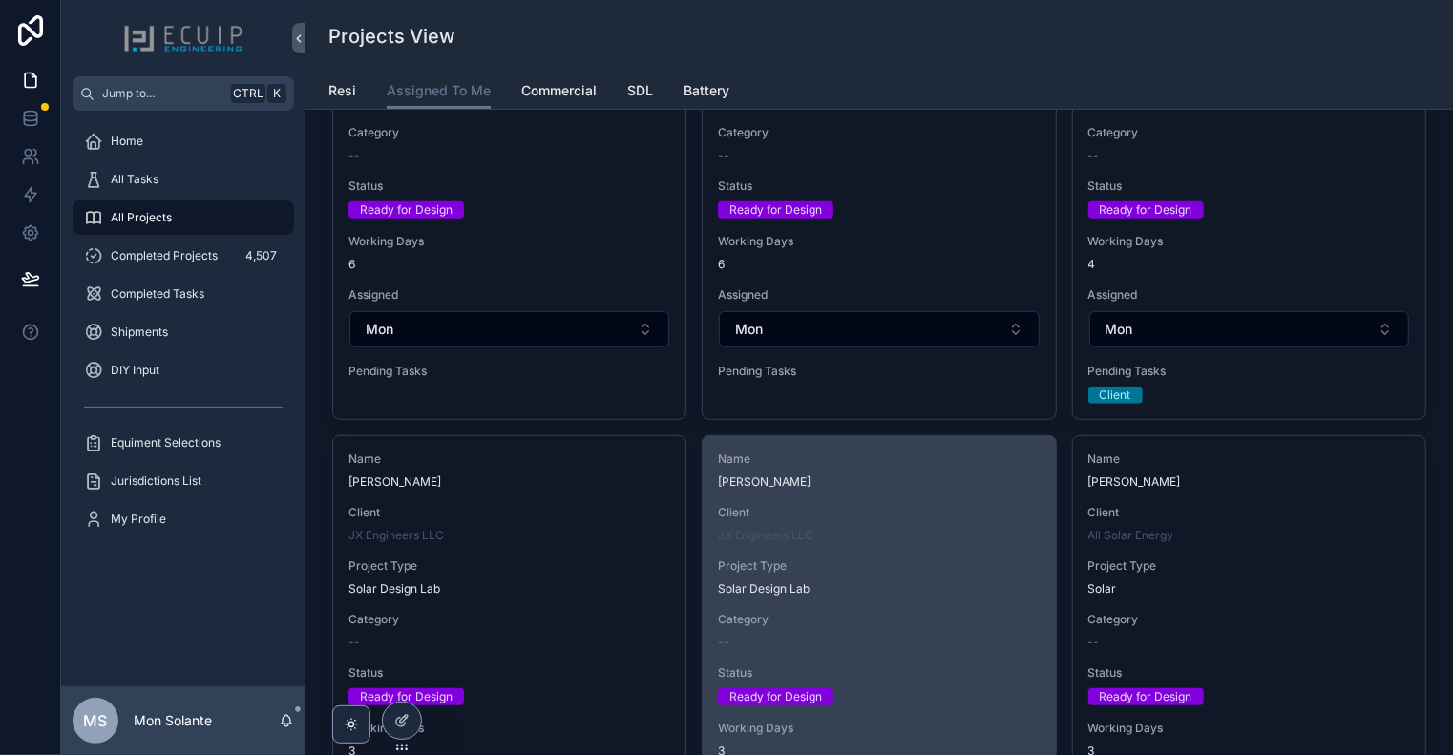
scroll to position [636, 0]
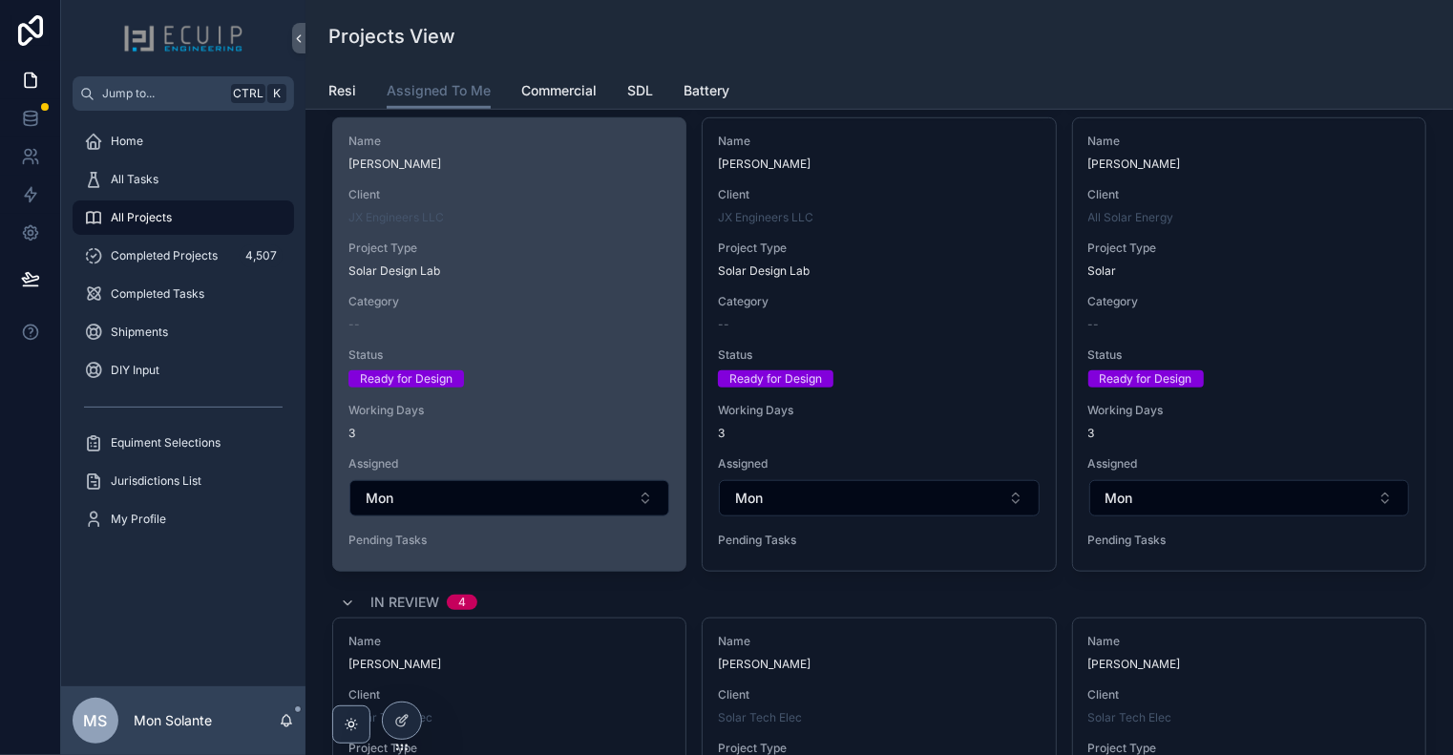
click at [603, 327] on div "--" at bounding box center [509, 324] width 322 height 15
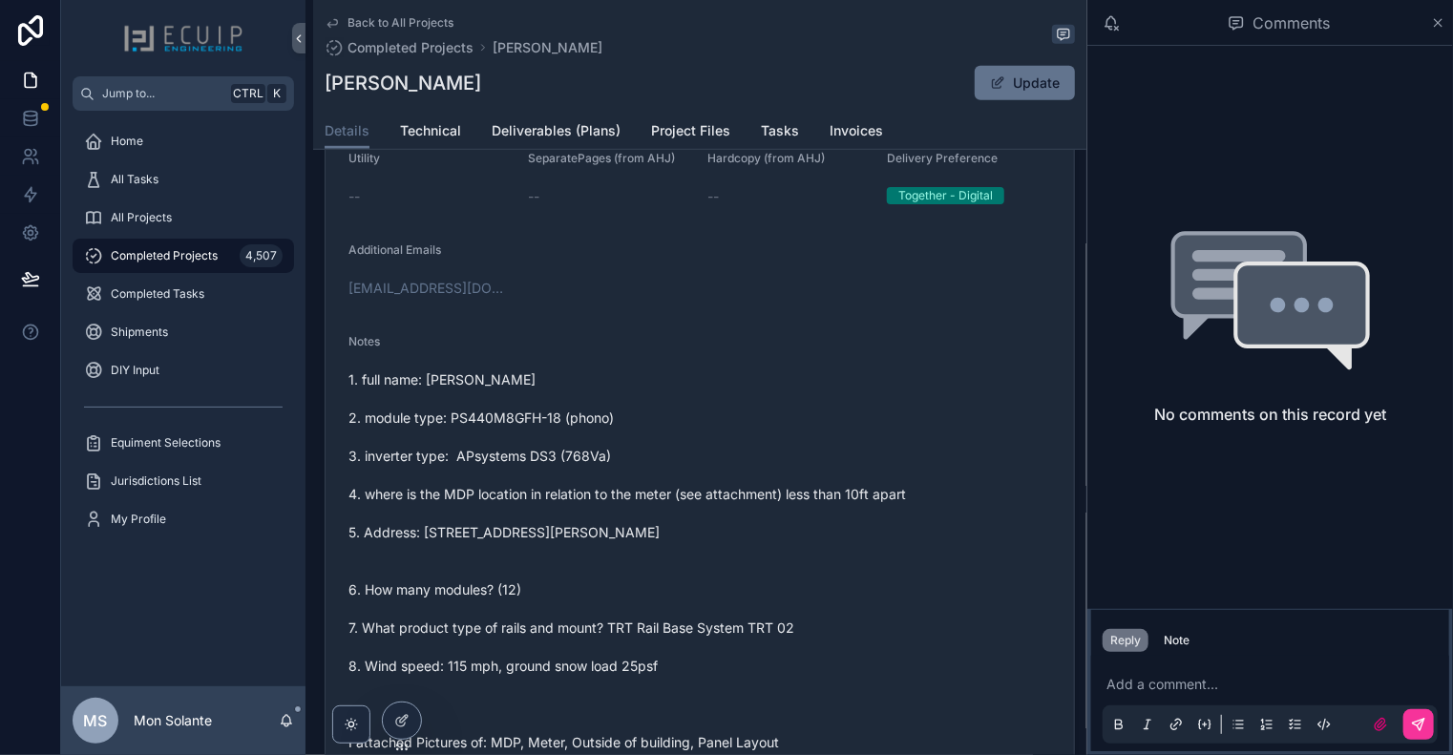
scroll to position [955, 0]
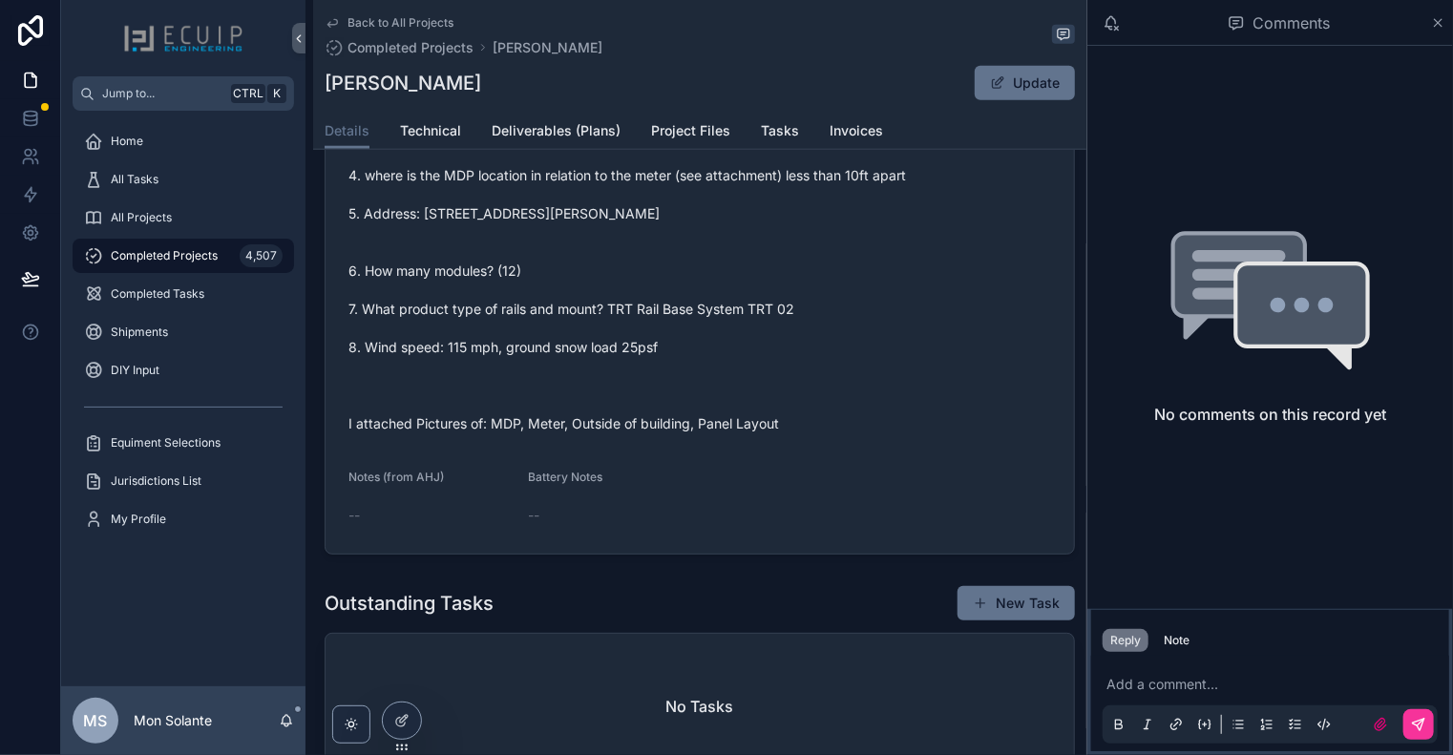
drag, startPoint x: 802, startPoint y: 432, endPoint x: 533, endPoint y: 308, distance: 296.0
click at [533, 308] on span "1. full name: [PERSON_NAME] 2. module type: PS440M8GFH-18 (phono) 3. inverter t…" at bounding box center [699, 243] width 703 height 382
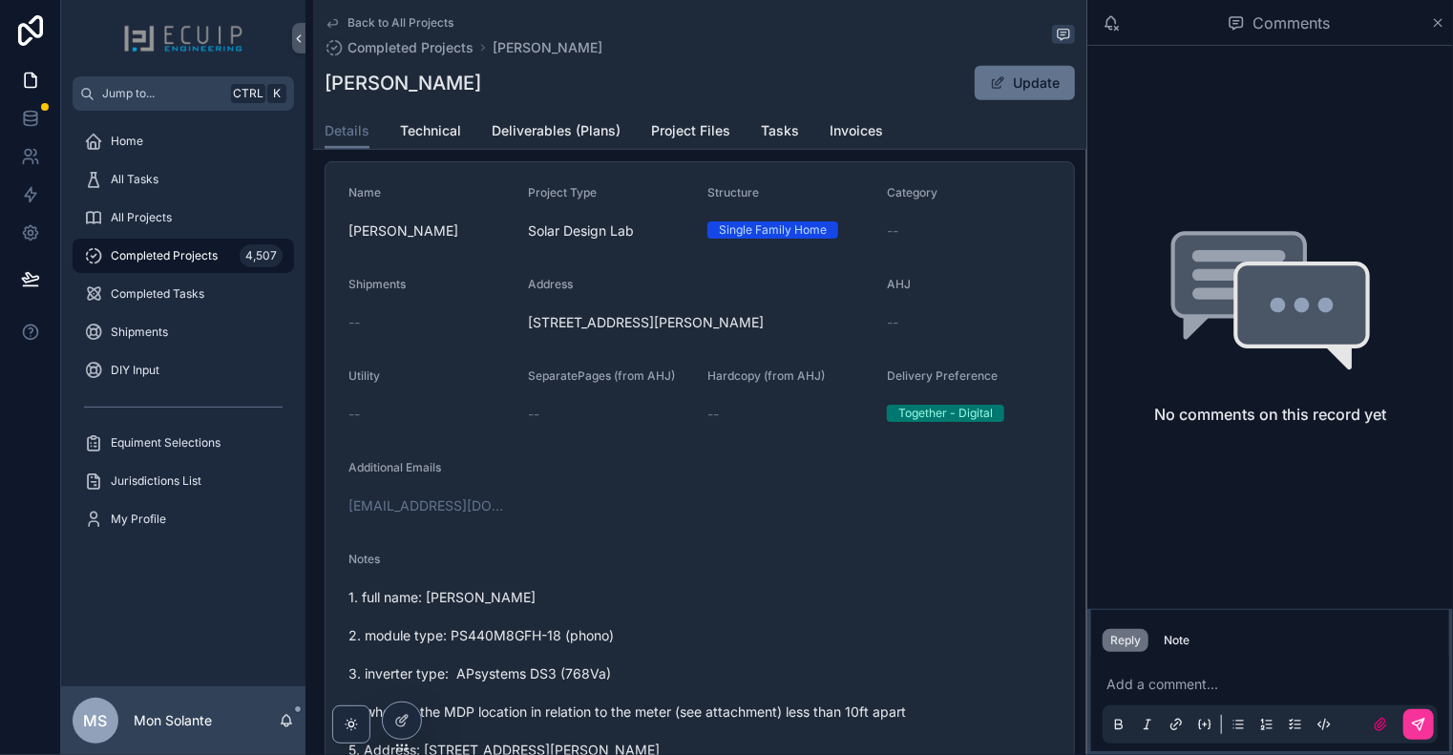
scroll to position [318, 0]
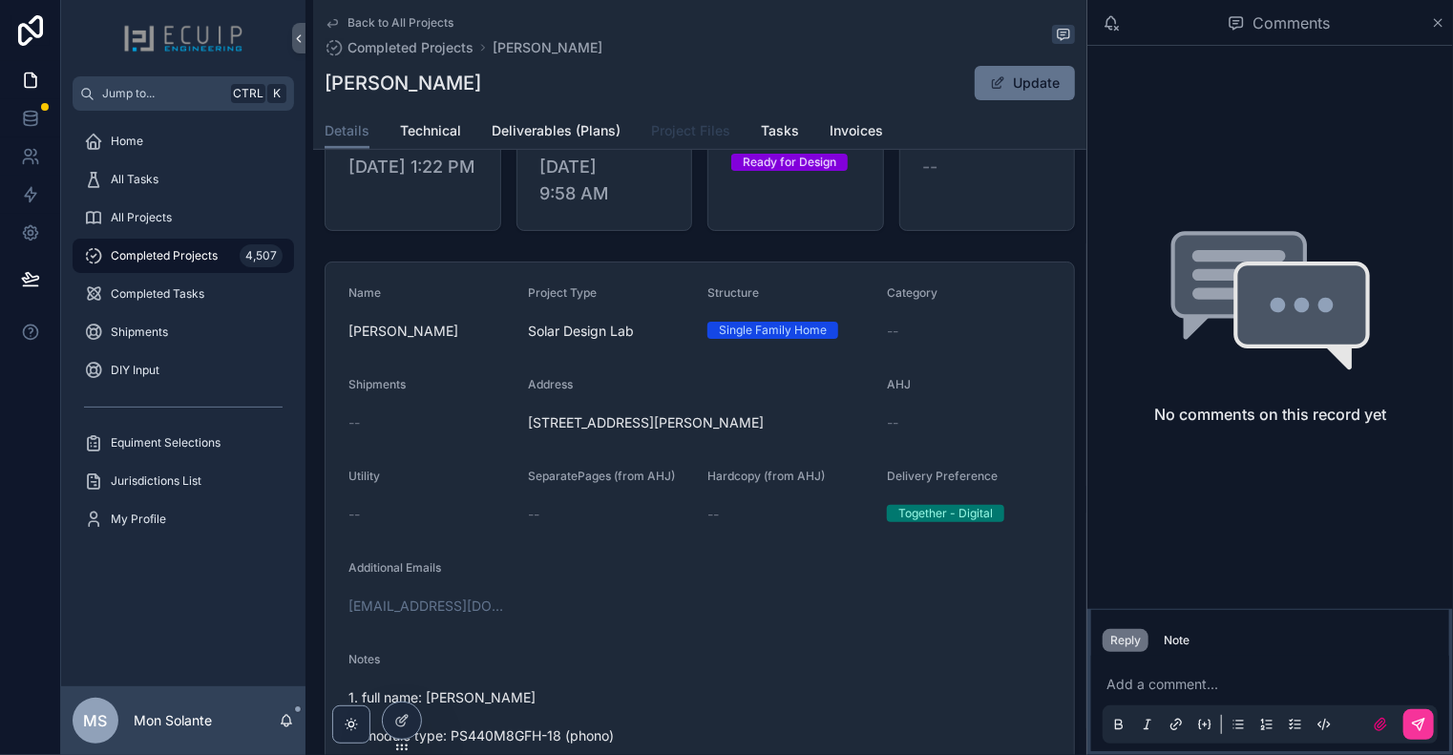
click at [699, 129] on span "Project Files" at bounding box center [690, 130] width 79 height 19
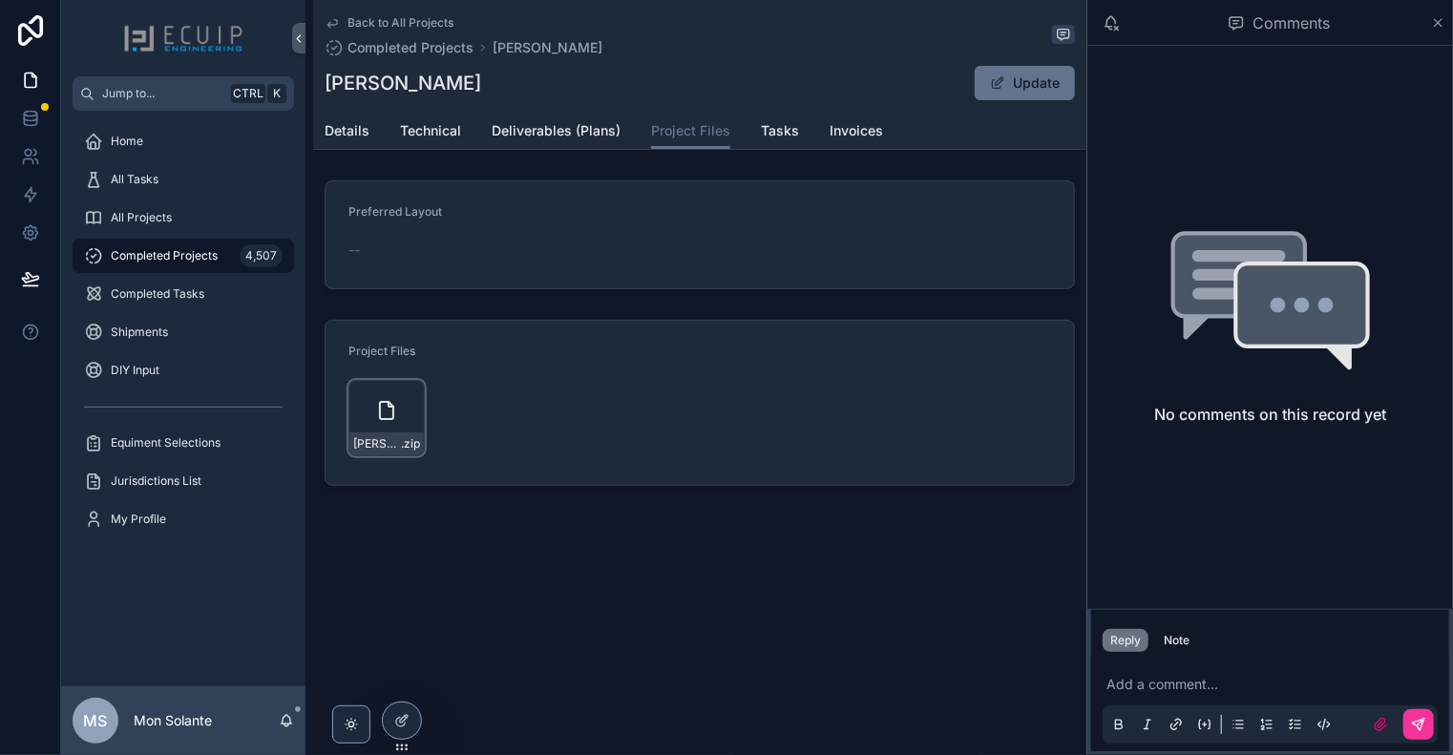
click at [389, 399] on icon "scrollable content" at bounding box center [386, 410] width 23 height 23
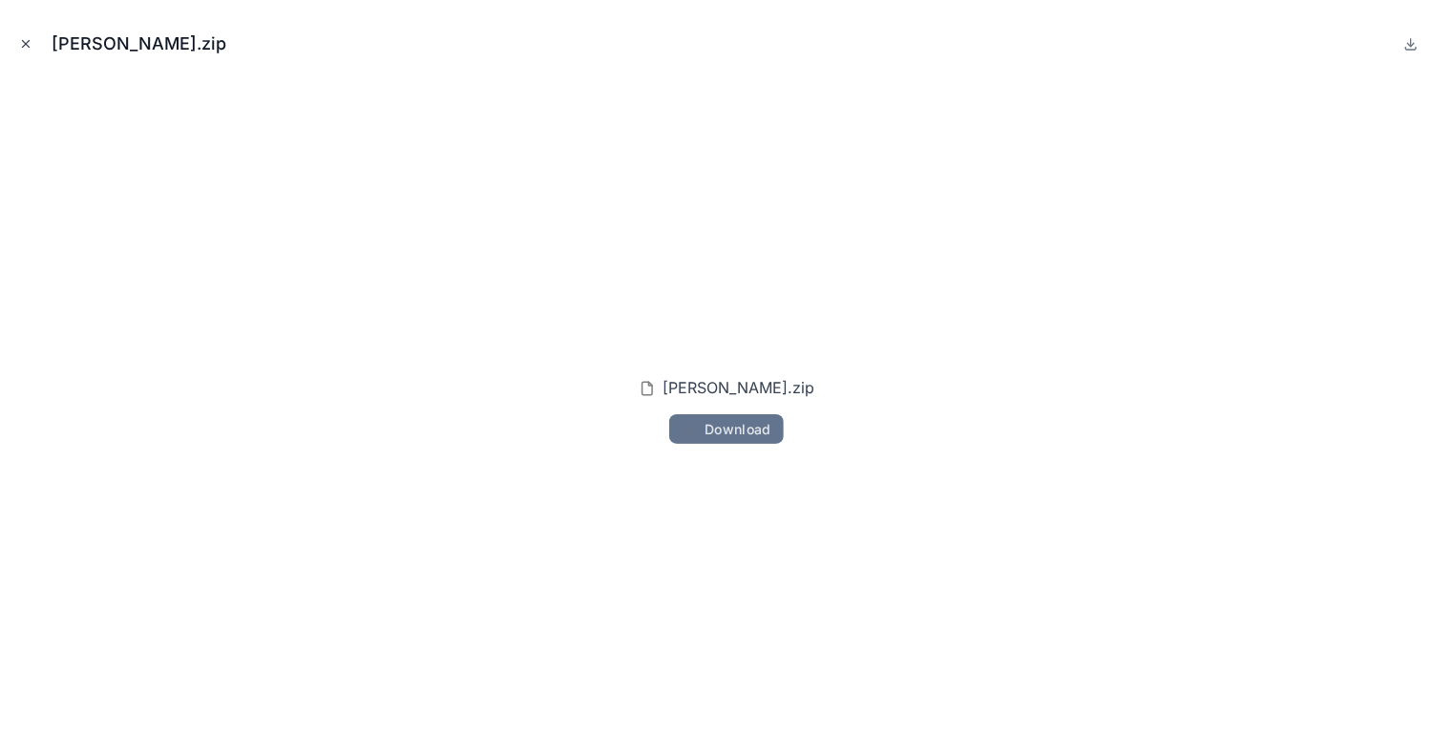
click at [28, 44] on icon "Close modal" at bounding box center [25, 43] width 13 height 13
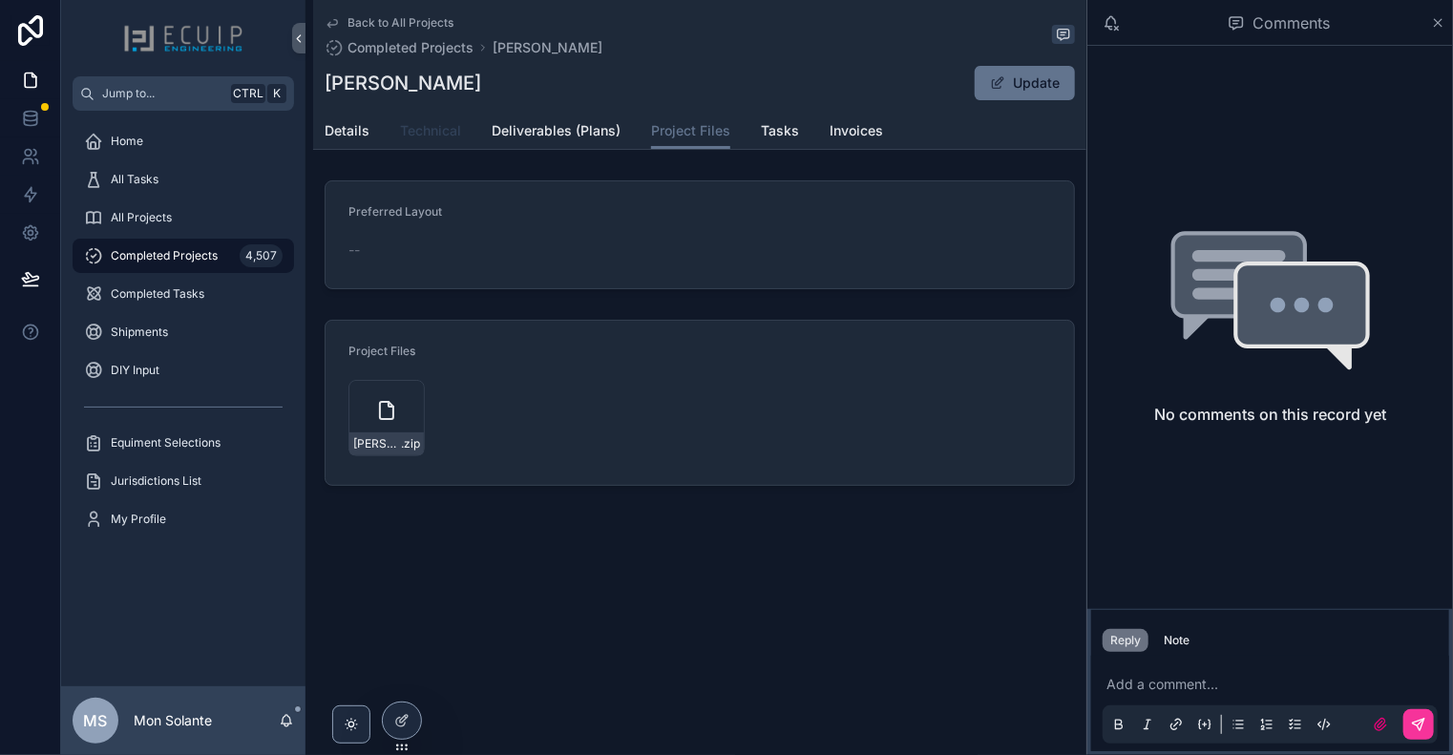
click at [419, 133] on span "Technical" at bounding box center [430, 130] width 61 height 19
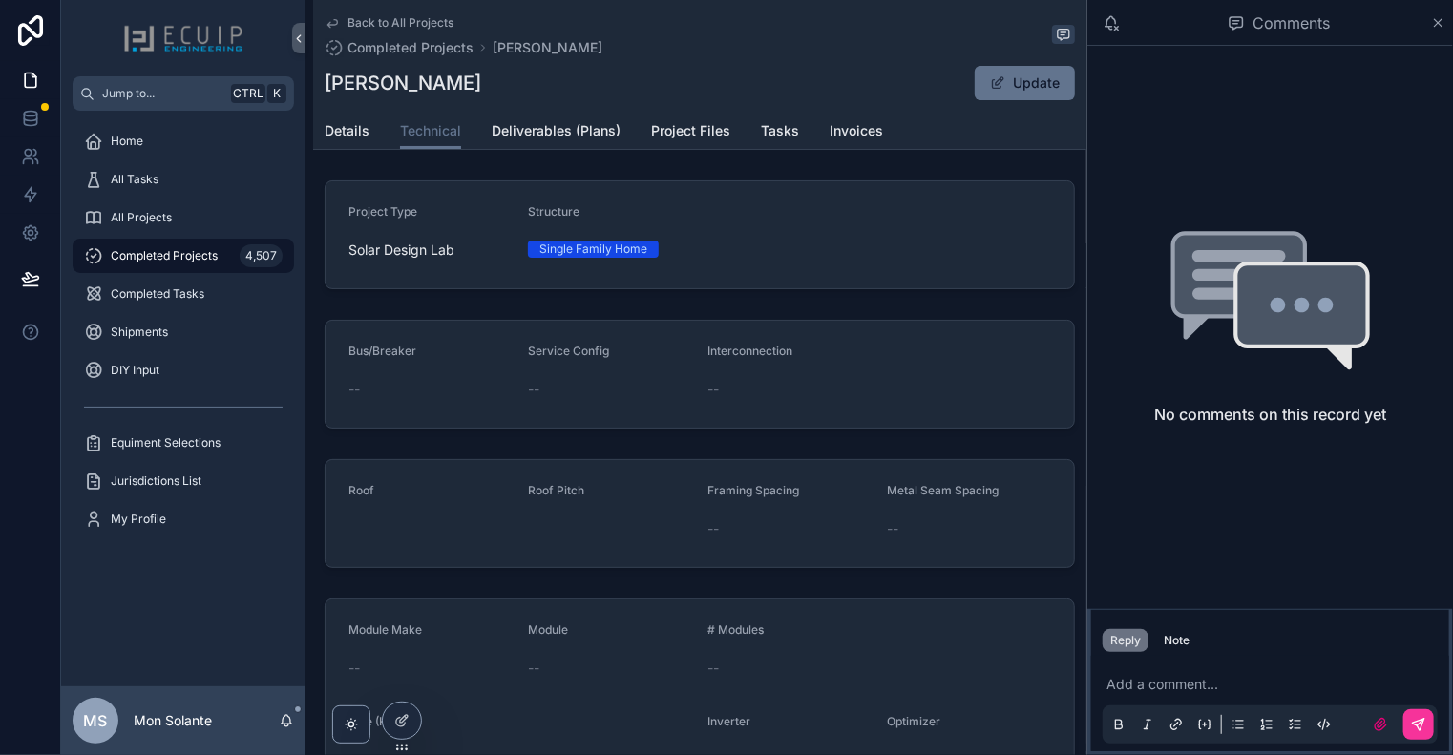
click at [324, 129] on div "Back to All Projects Completed Projects [PERSON_NAME] [PERSON_NAME] Update Tech…" at bounding box center [699, 75] width 773 height 150
click at [343, 137] on span "Details" at bounding box center [347, 130] width 45 height 19
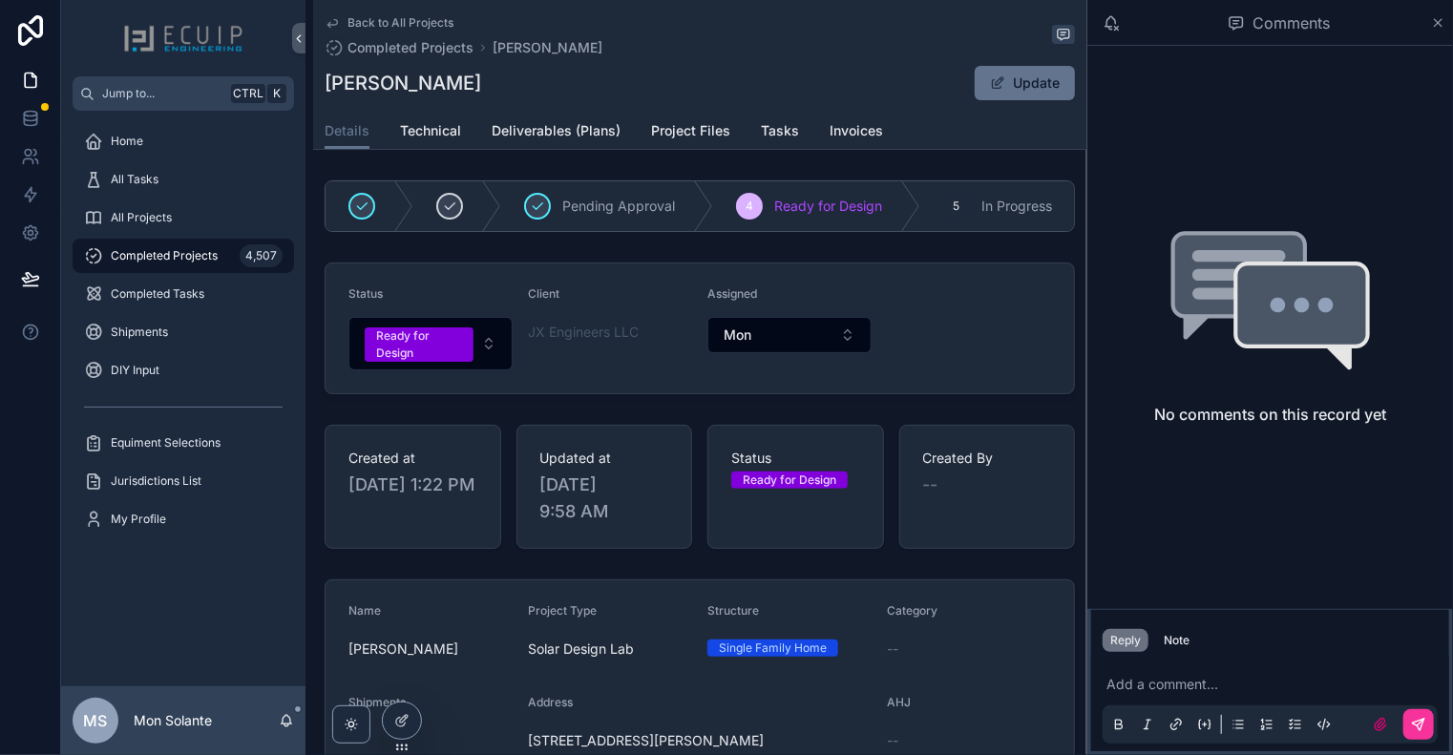
scroll to position [636, 0]
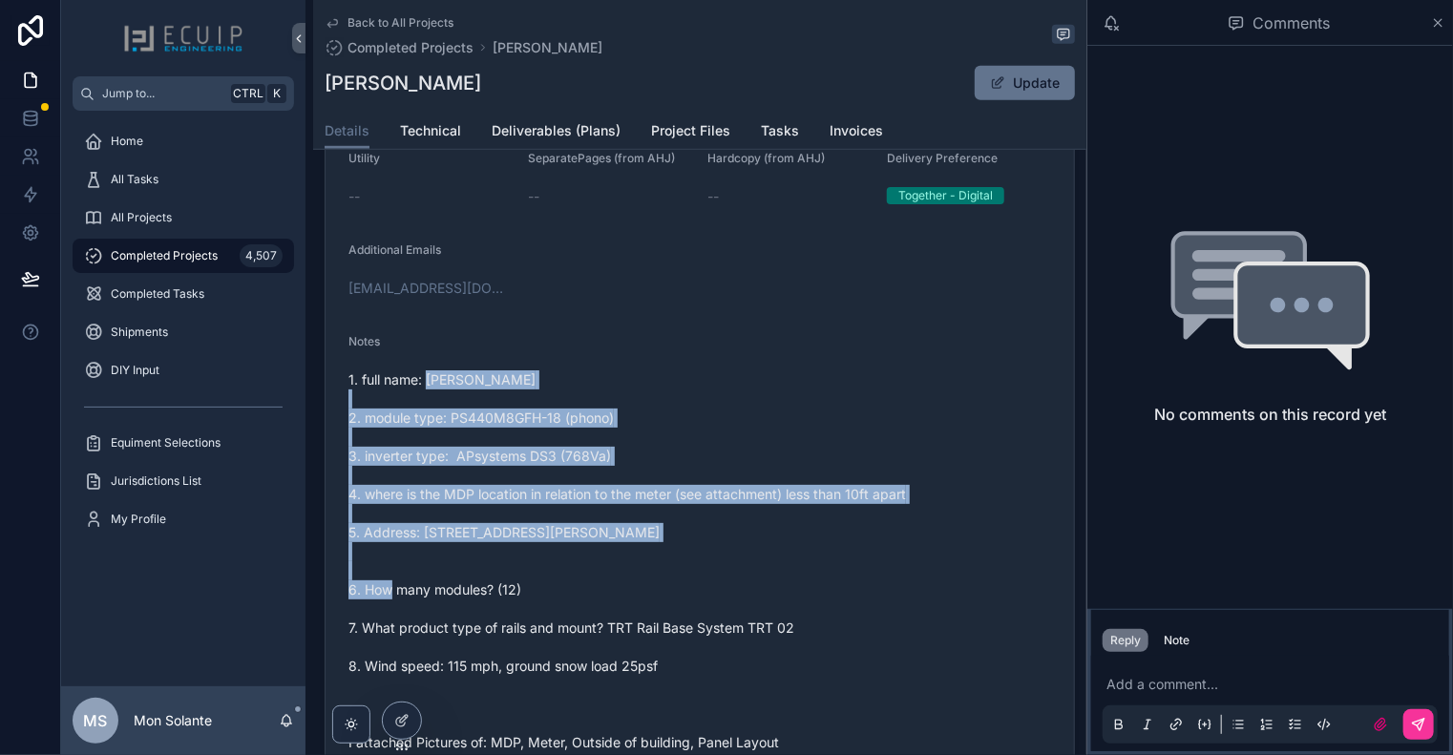
drag, startPoint x: 430, startPoint y: 373, endPoint x: 602, endPoint y: 544, distance: 243.0
click at [613, 546] on div "Notes 1. full name: [PERSON_NAME] 2. module type: PS440M8GFH-18 (phono) 3. inve…" at bounding box center [699, 546] width 703 height 424
click at [600, 541] on span "1. full name: [PERSON_NAME] 2. module type: PS440M8GFH-18 (phono) 3. inverter t…" at bounding box center [699, 561] width 703 height 382
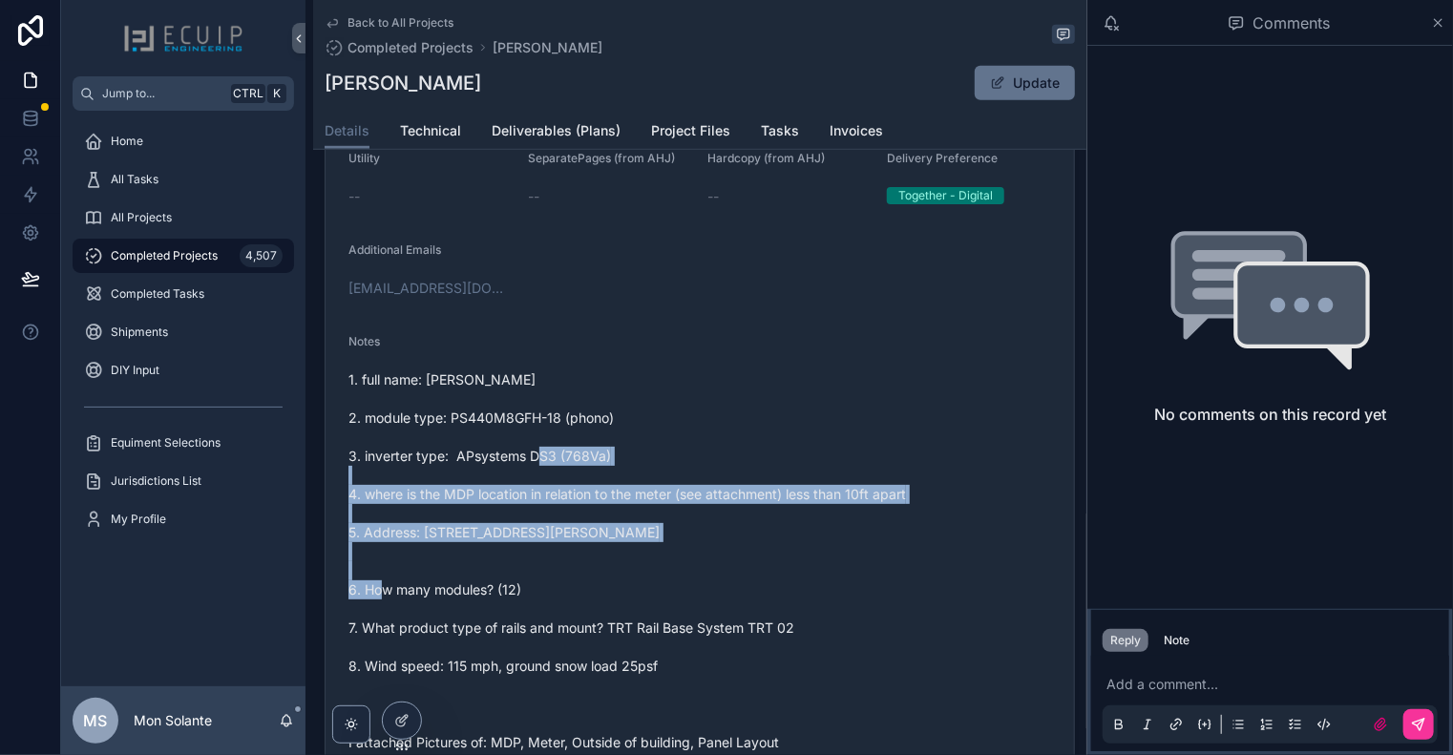
drag, startPoint x: 647, startPoint y: 545, endPoint x: 521, endPoint y: 472, distance: 145.9
click at [521, 472] on span "1. full name: [PERSON_NAME] 2. module type: PS440M8GFH-18 (phono) 3. inverter t…" at bounding box center [699, 561] width 703 height 382
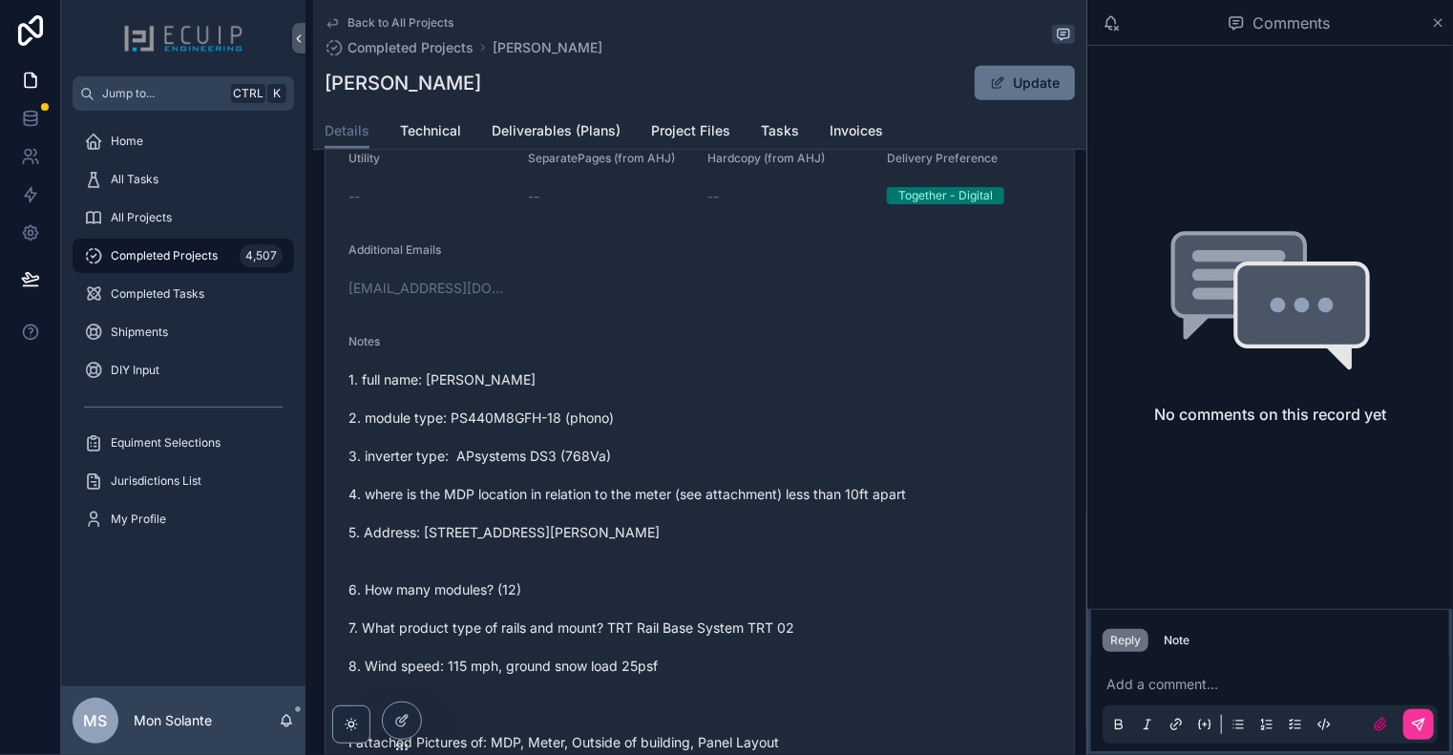
click at [511, 446] on span "1. full name: [PERSON_NAME] 2. module type: PS440M8GFH-18 (phono) 3. inverter t…" at bounding box center [699, 561] width 703 height 382
click at [328, 28] on icon "scrollable content" at bounding box center [332, 22] width 15 height 15
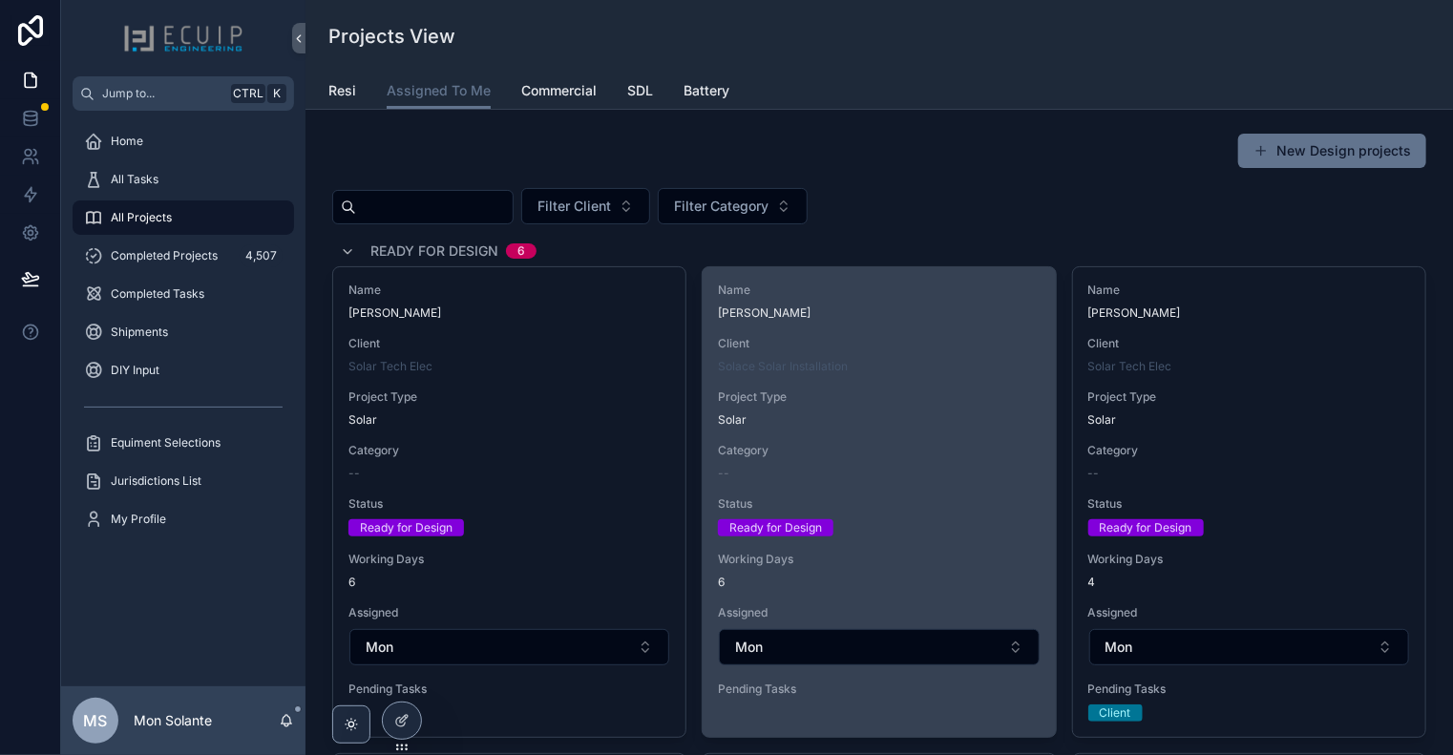
click at [926, 362] on div "Solace Solar Installation" at bounding box center [879, 366] width 322 height 15
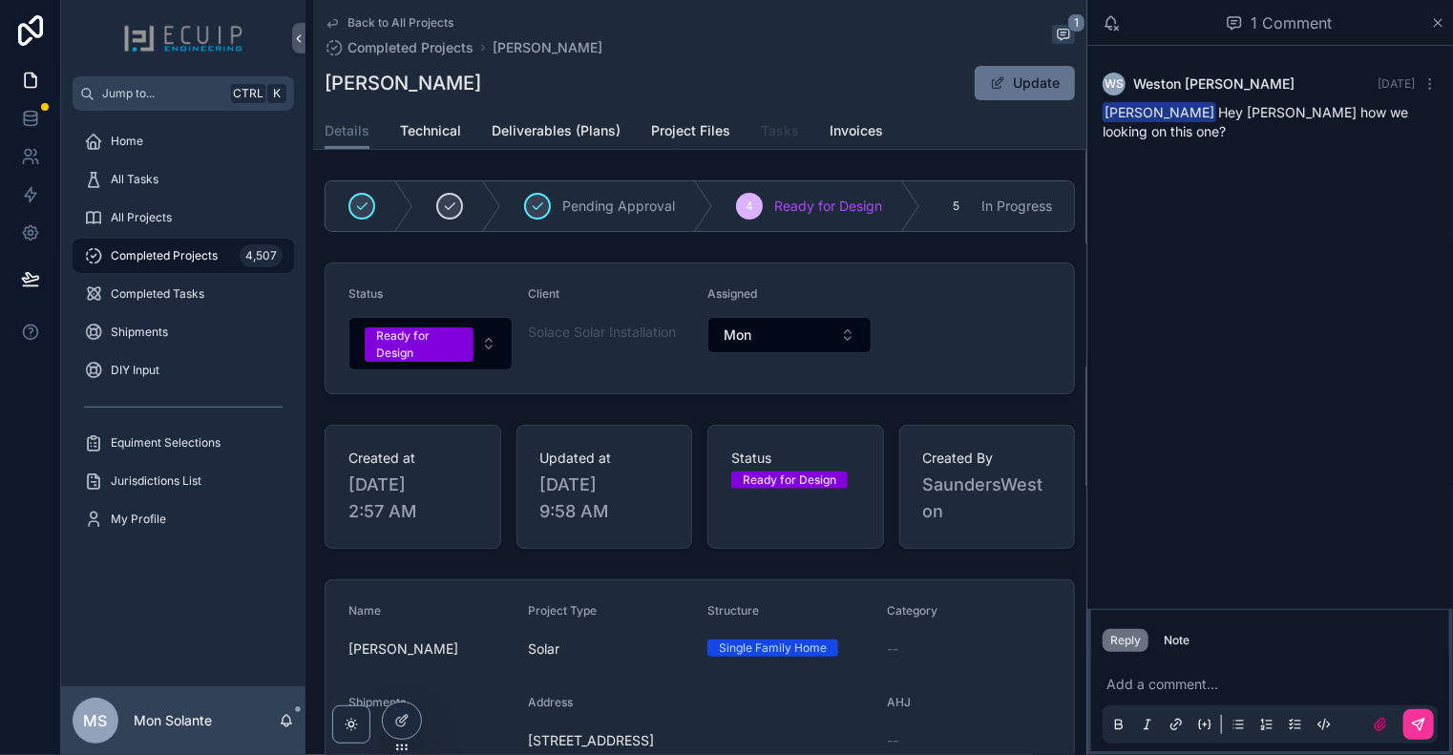
click at [778, 133] on span "Tasks" at bounding box center [780, 130] width 38 height 19
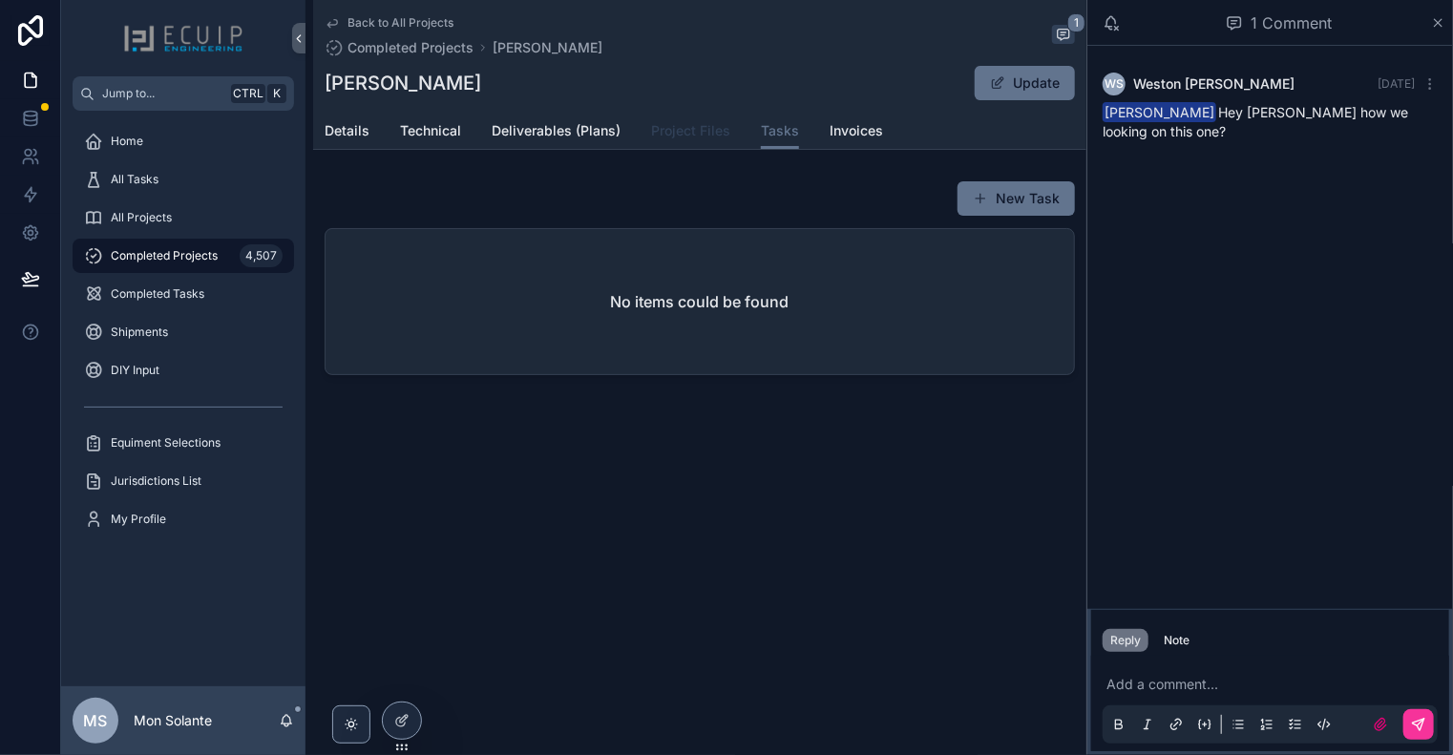
click at [680, 134] on span "Project Files" at bounding box center [690, 130] width 79 height 19
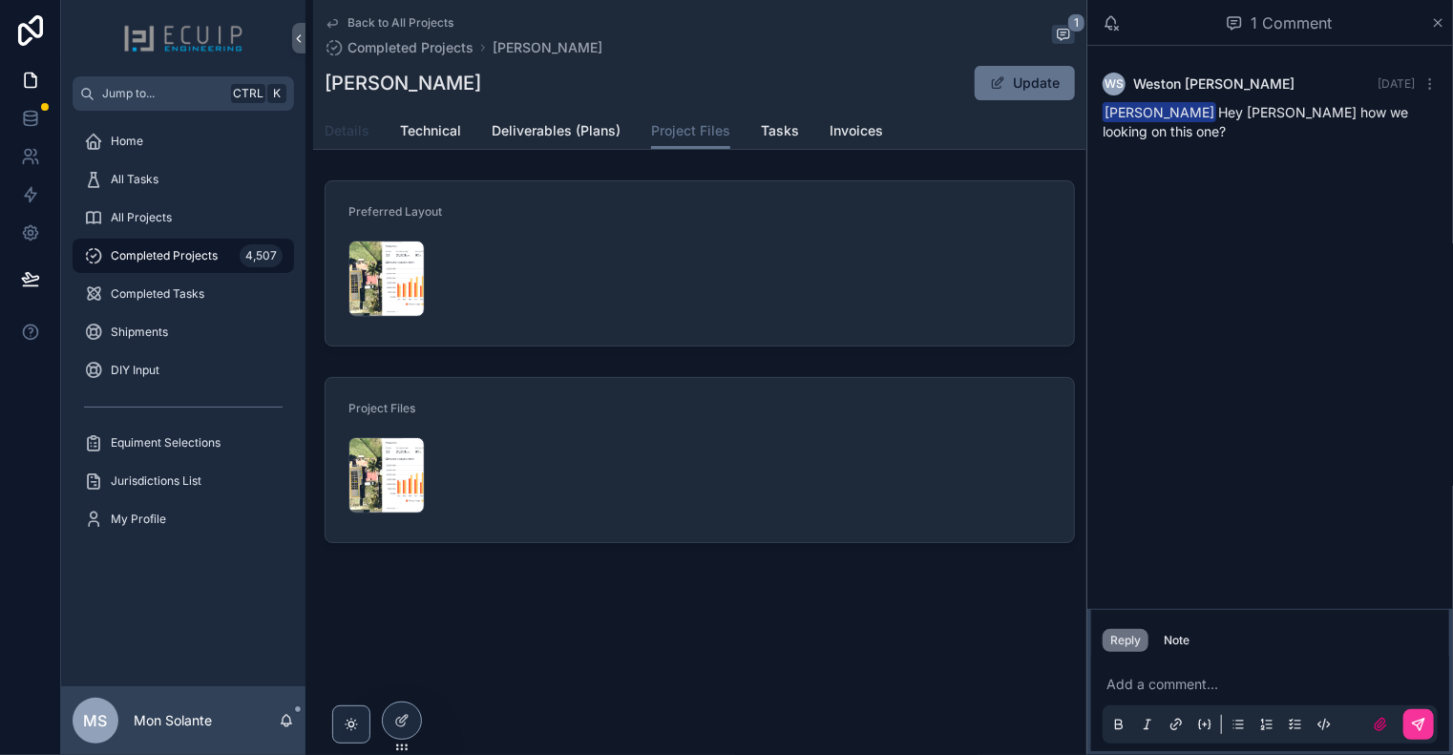
click at [332, 140] on link "Details" at bounding box center [347, 133] width 45 height 38
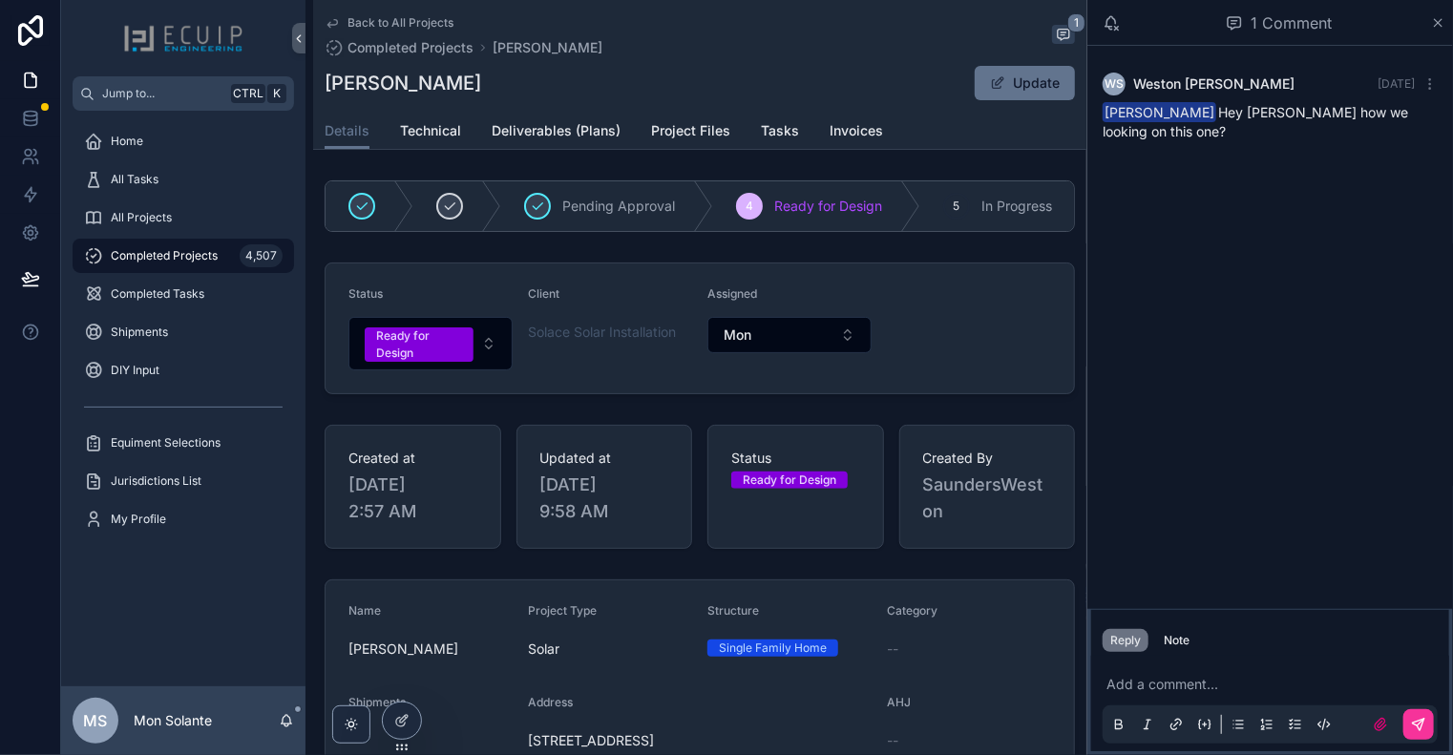
drag, startPoint x: 492, startPoint y: 86, endPoint x: 319, endPoint y: 88, distance: 172.8
click at [319, 88] on div "Back to All Projects Completed Projects [PERSON_NAME] 1 [PERSON_NAME] Update De…" at bounding box center [699, 75] width 773 height 150
copy h1 "[PERSON_NAME]"
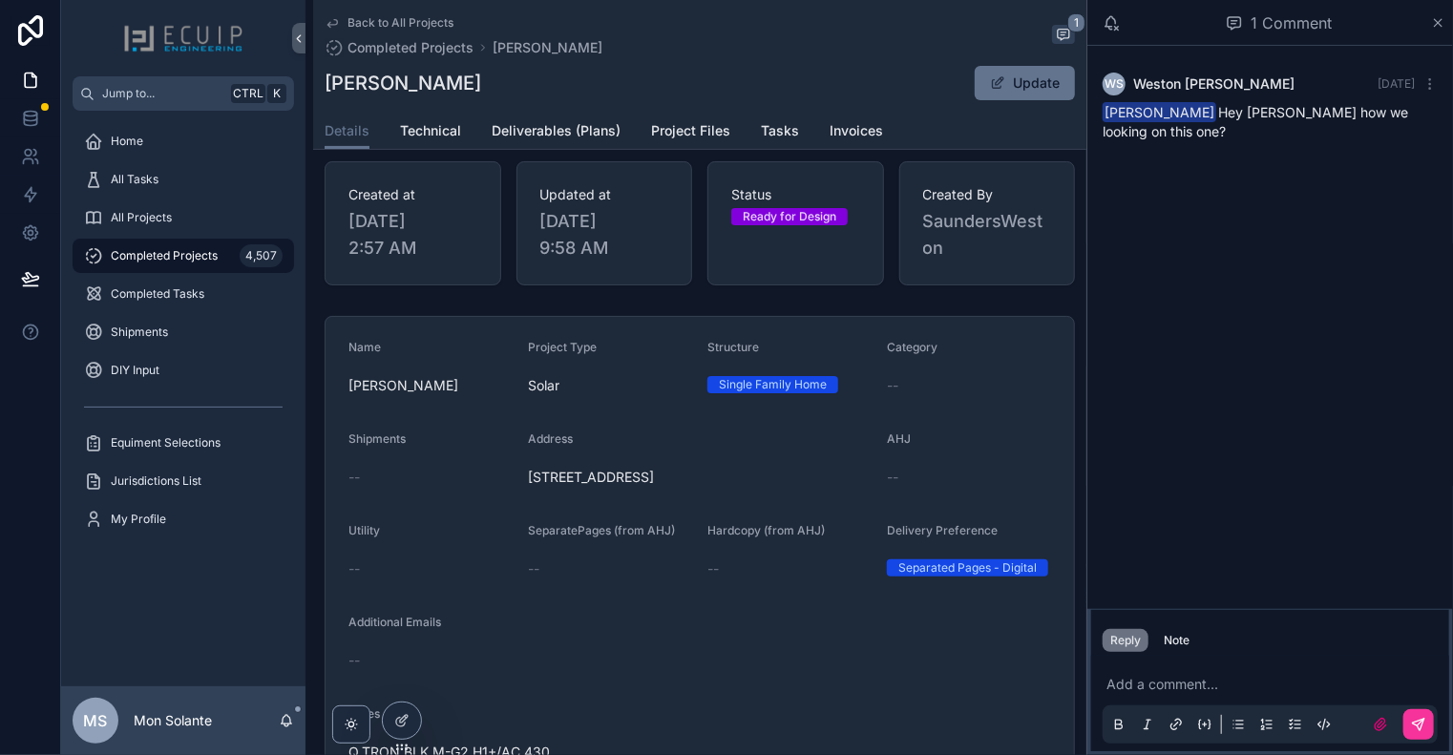
scroll to position [318, 0]
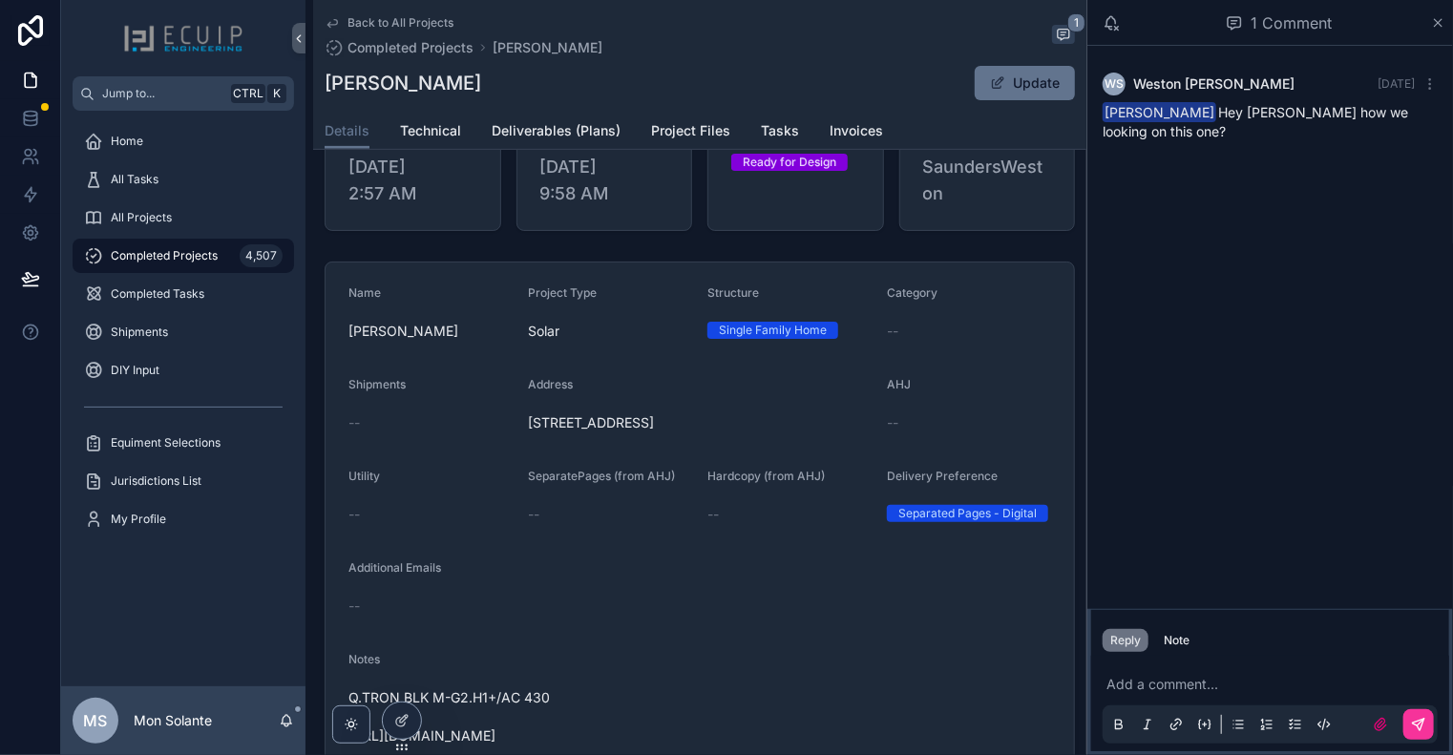
drag, startPoint x: 768, startPoint y: 432, endPoint x: 524, endPoint y: 434, distance: 243.5
click at [522, 434] on form "Name [PERSON_NAME] Project Type Solar Structure Single Family Home Category -- …" at bounding box center [700, 564] width 748 height 603
copy span "[STREET_ADDRESS]"
click at [331, 29] on icon "scrollable content" at bounding box center [332, 22] width 15 height 15
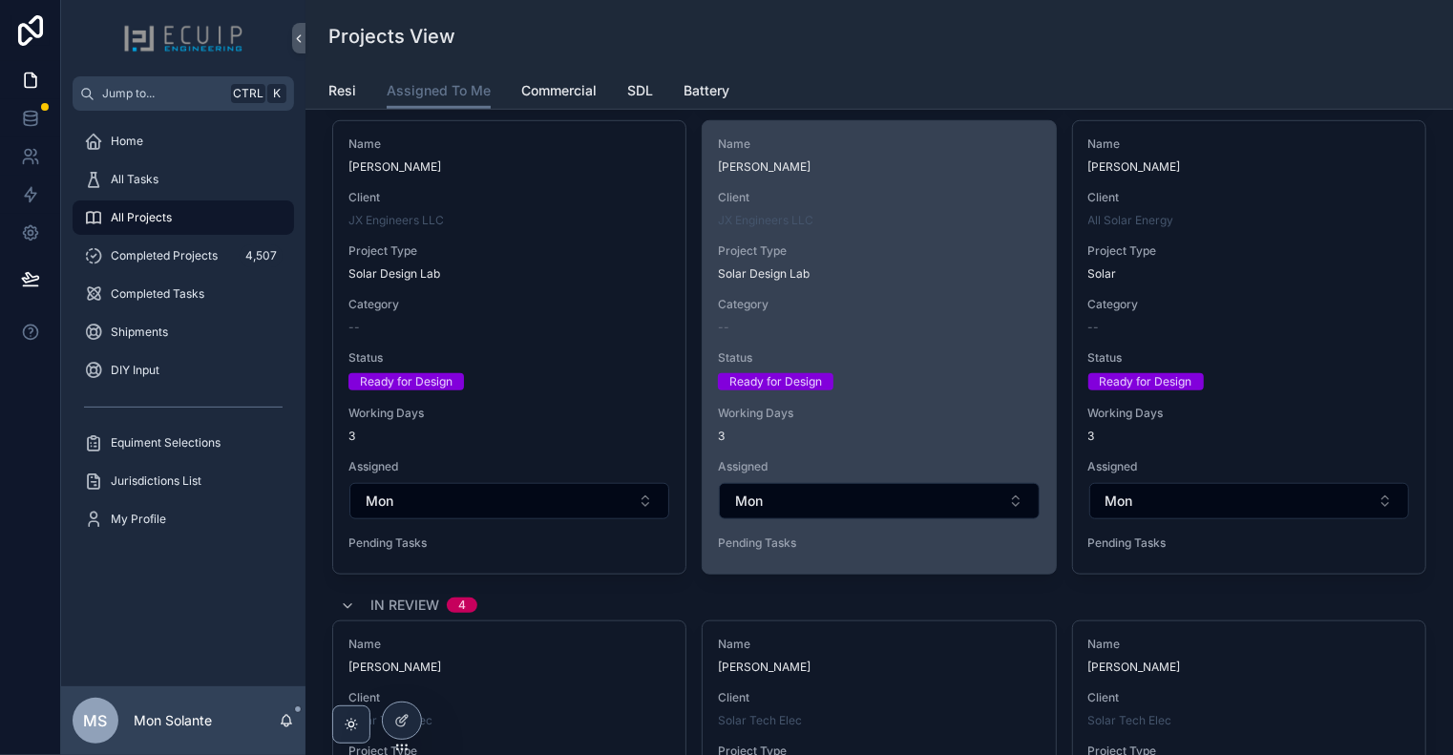
scroll to position [636, 0]
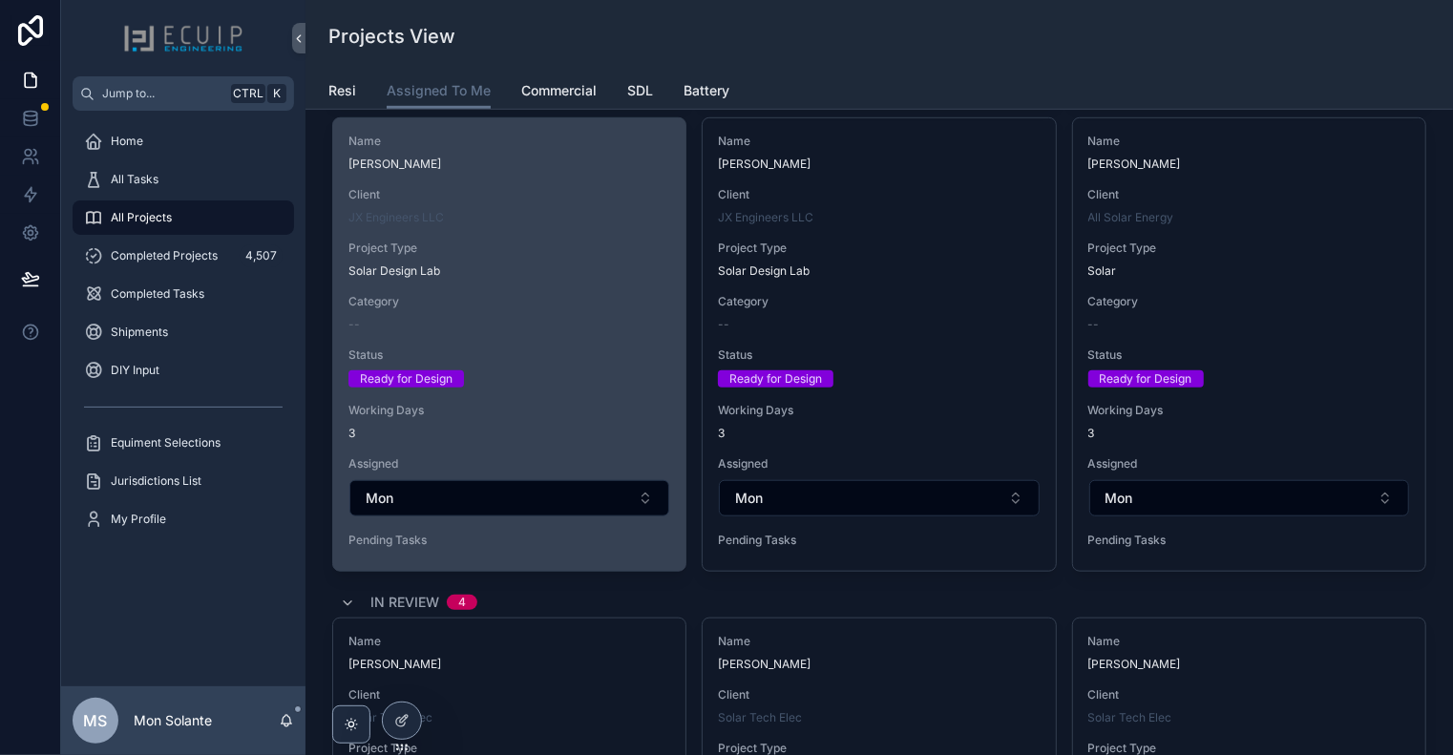
click at [610, 275] on div "Solar Design Lab" at bounding box center [509, 270] width 322 height 15
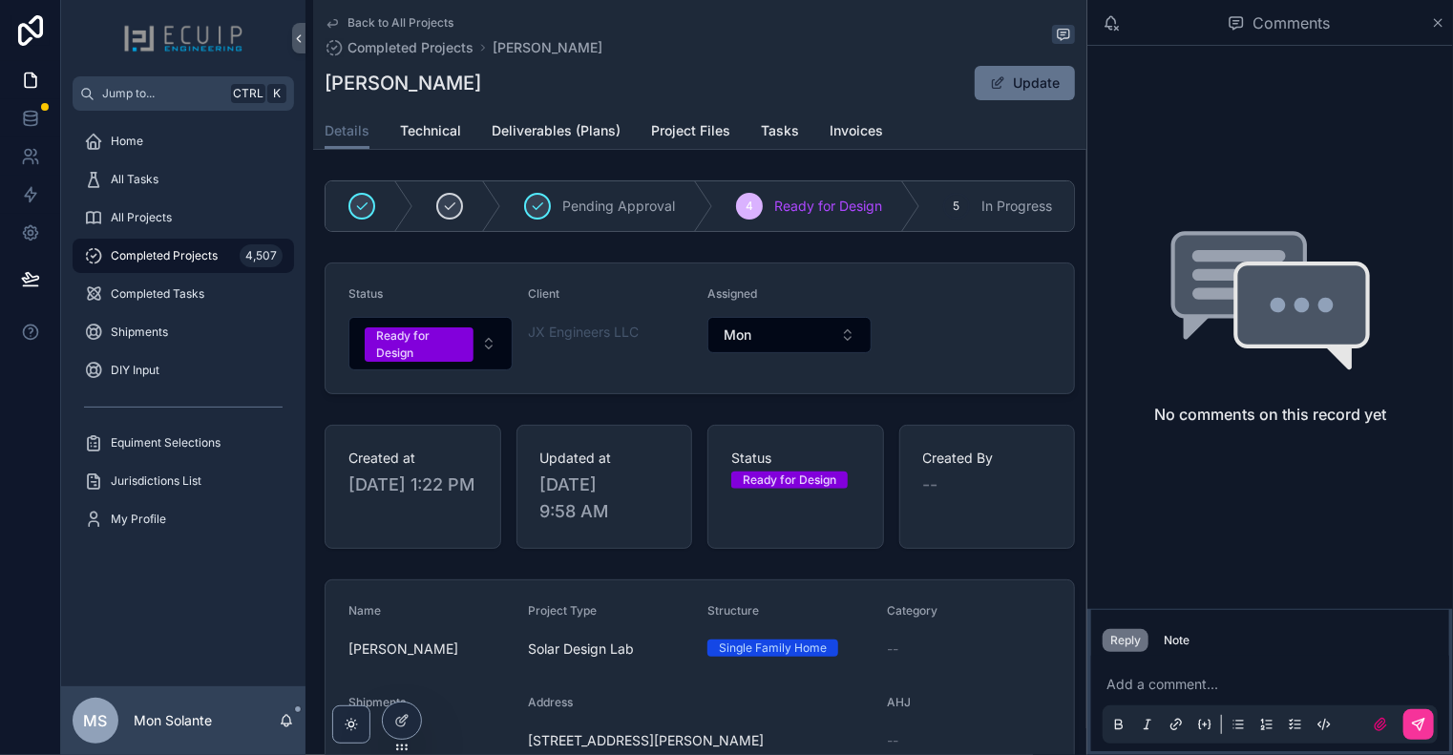
drag, startPoint x: 500, startPoint y: 87, endPoint x: 321, endPoint y: 82, distance: 179.5
click at [321, 82] on div "Back to All Projects Completed Projects [PERSON_NAME] [PERSON_NAME] Update Deta…" at bounding box center [699, 75] width 773 height 150
copy h1 "[PERSON_NAME]"
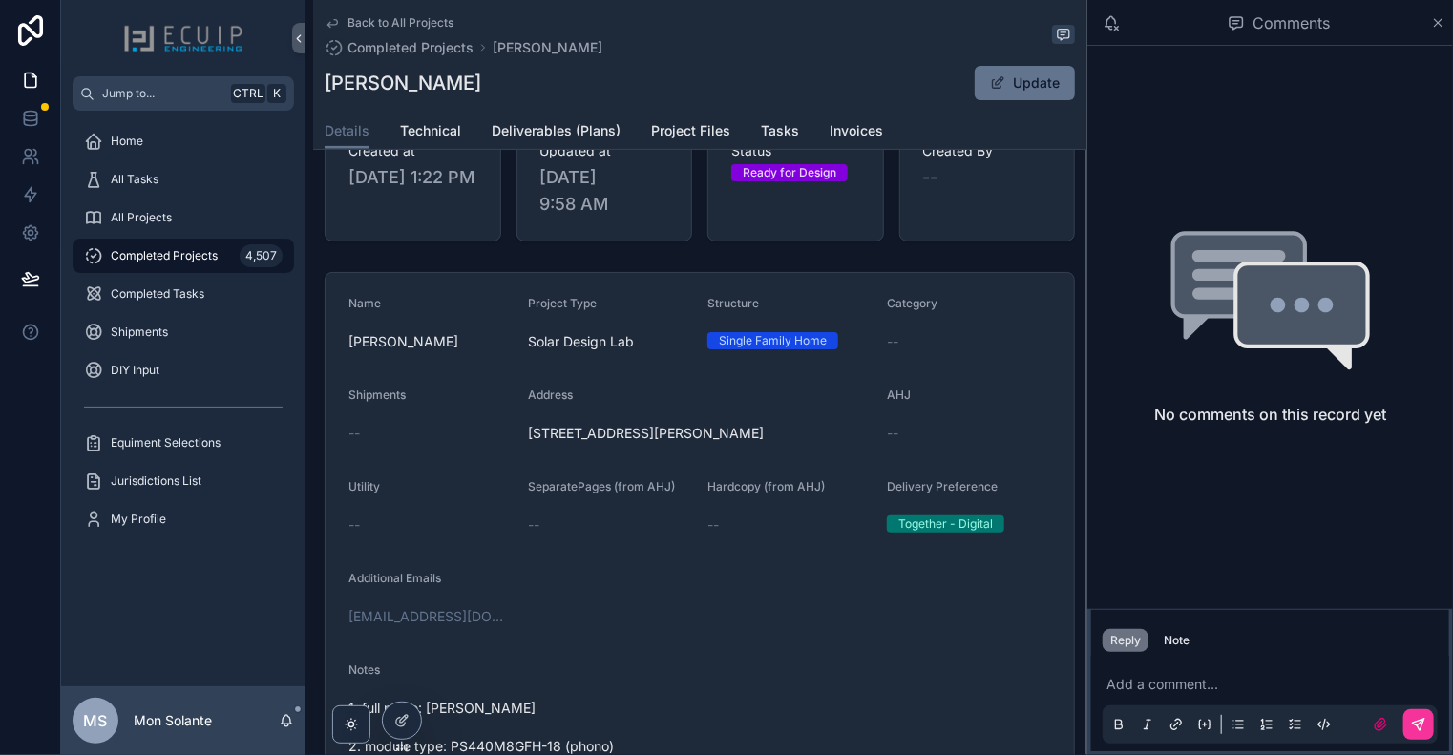
scroll to position [318, 0]
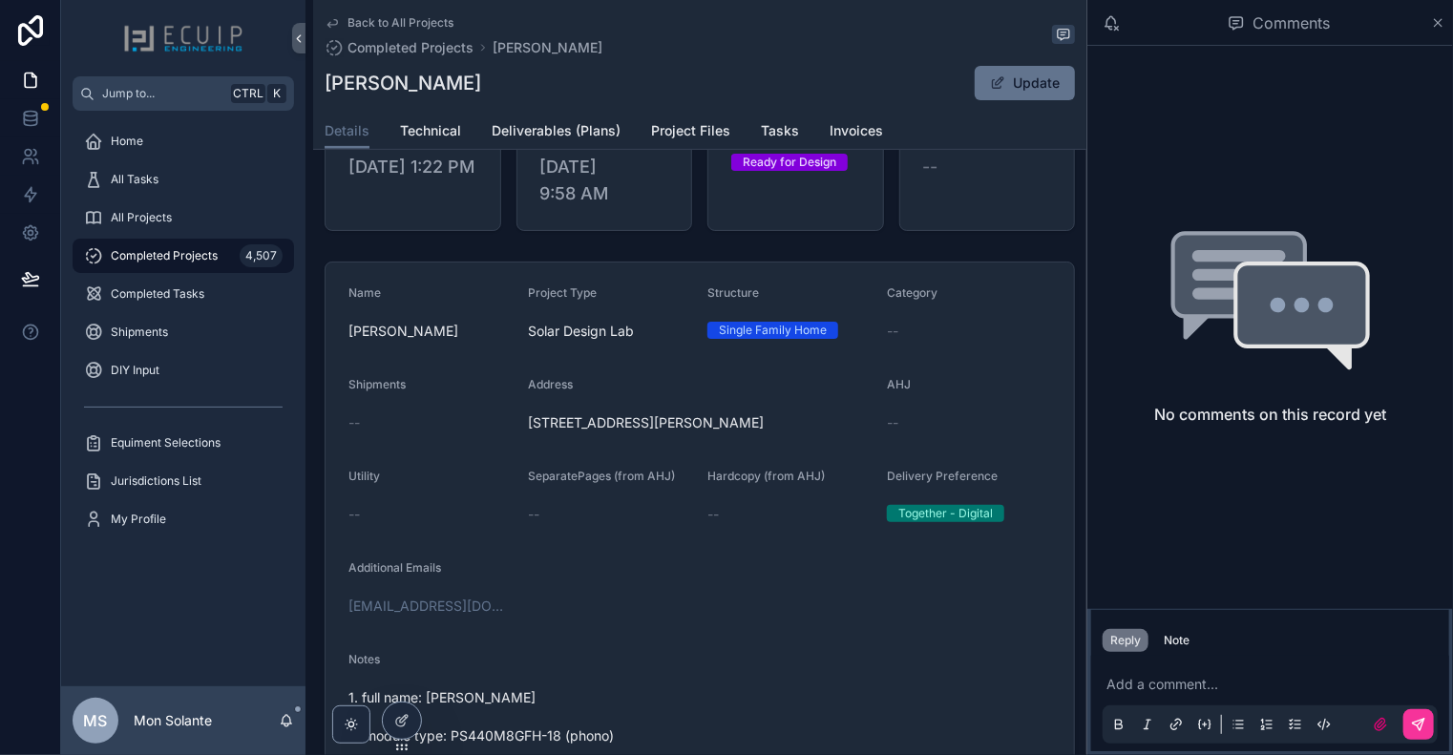
drag, startPoint x: 752, startPoint y: 431, endPoint x: 527, endPoint y: 431, distance: 225.3
click at [528, 431] on span "[STREET_ADDRESS][PERSON_NAME]" at bounding box center [700, 422] width 344 height 19
copy span "[STREET_ADDRESS][PERSON_NAME]"
click at [334, 26] on icon "scrollable content" at bounding box center [332, 22] width 15 height 15
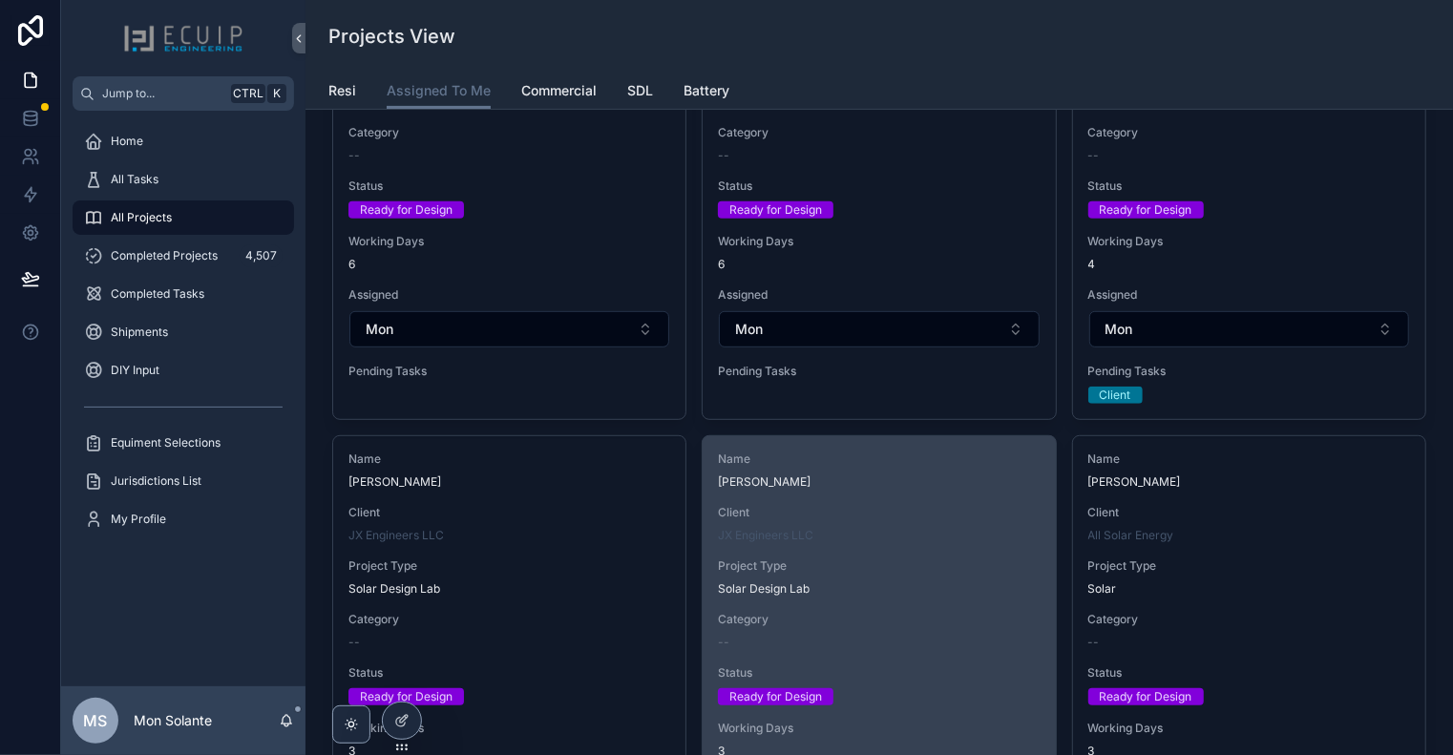
scroll to position [636, 0]
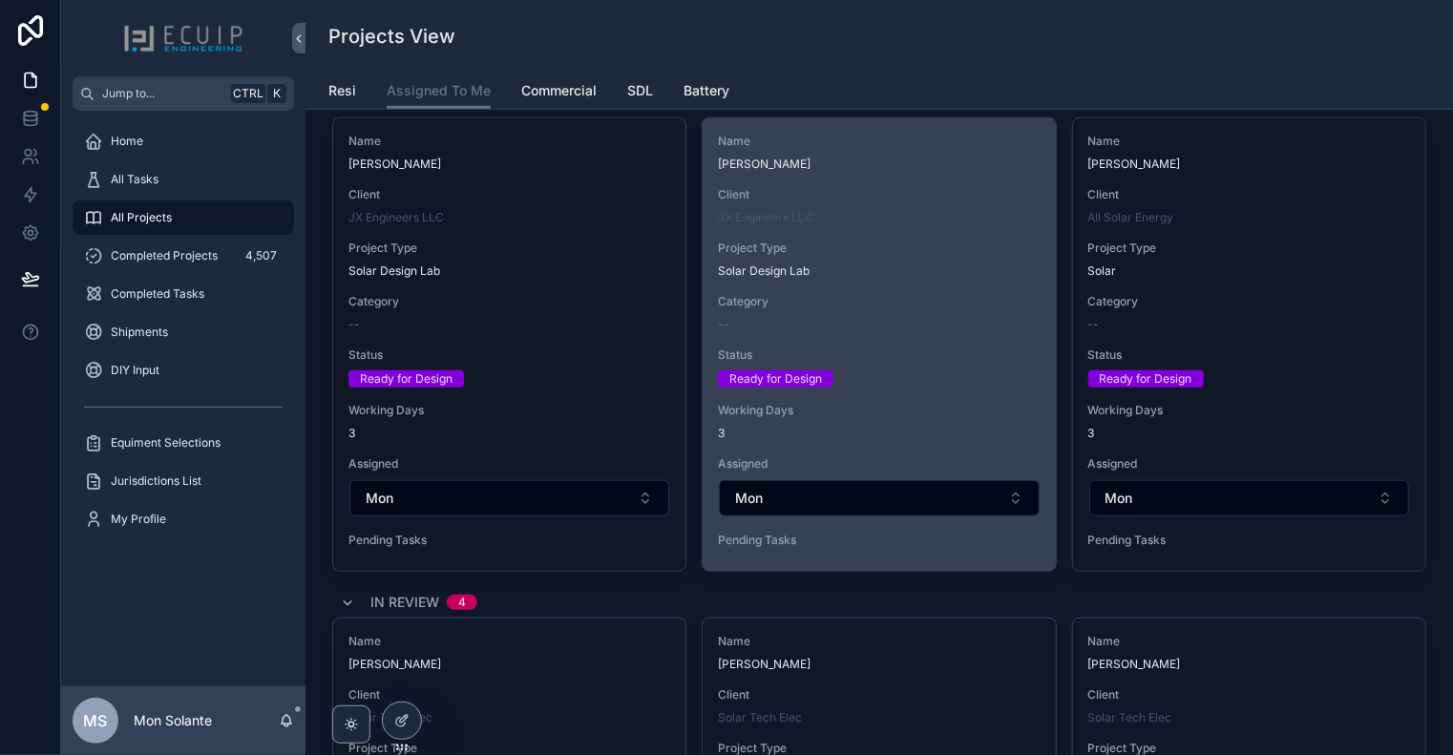
click at [947, 304] on span "Category" at bounding box center [879, 301] width 322 height 15
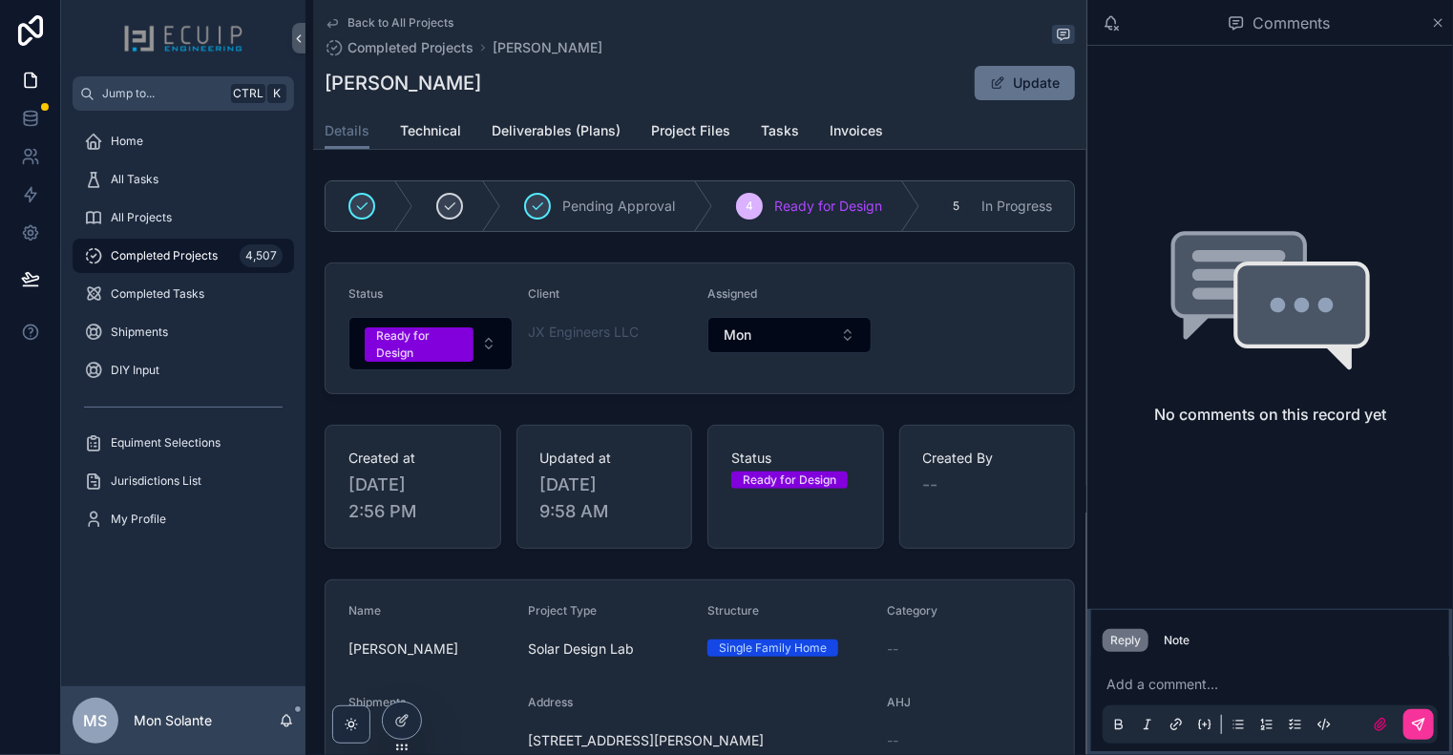
drag, startPoint x: 473, startPoint y: 79, endPoint x: 331, endPoint y: 84, distance: 141.4
click at [331, 84] on div "[PERSON_NAME] Update" at bounding box center [700, 83] width 750 height 36
copy h1 "[PERSON_NAME]"
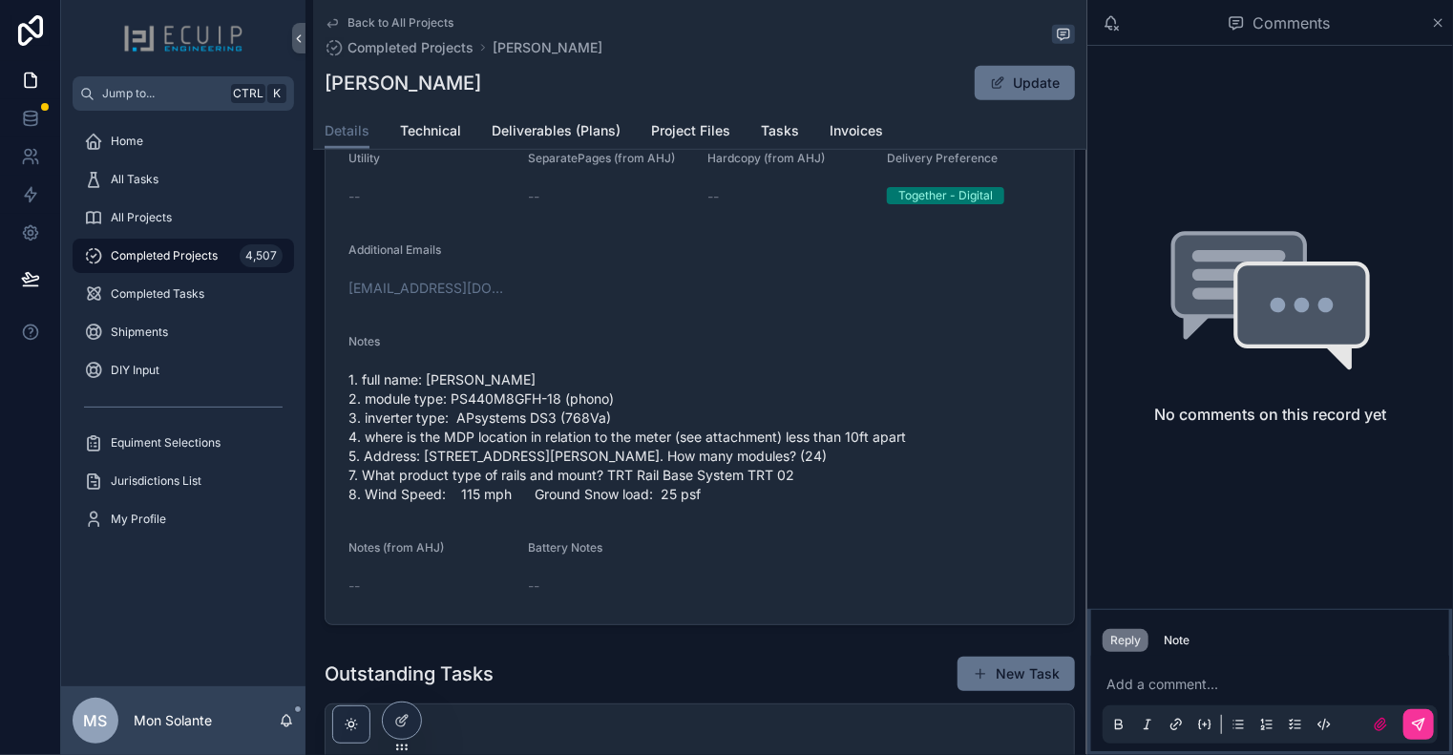
scroll to position [318, 0]
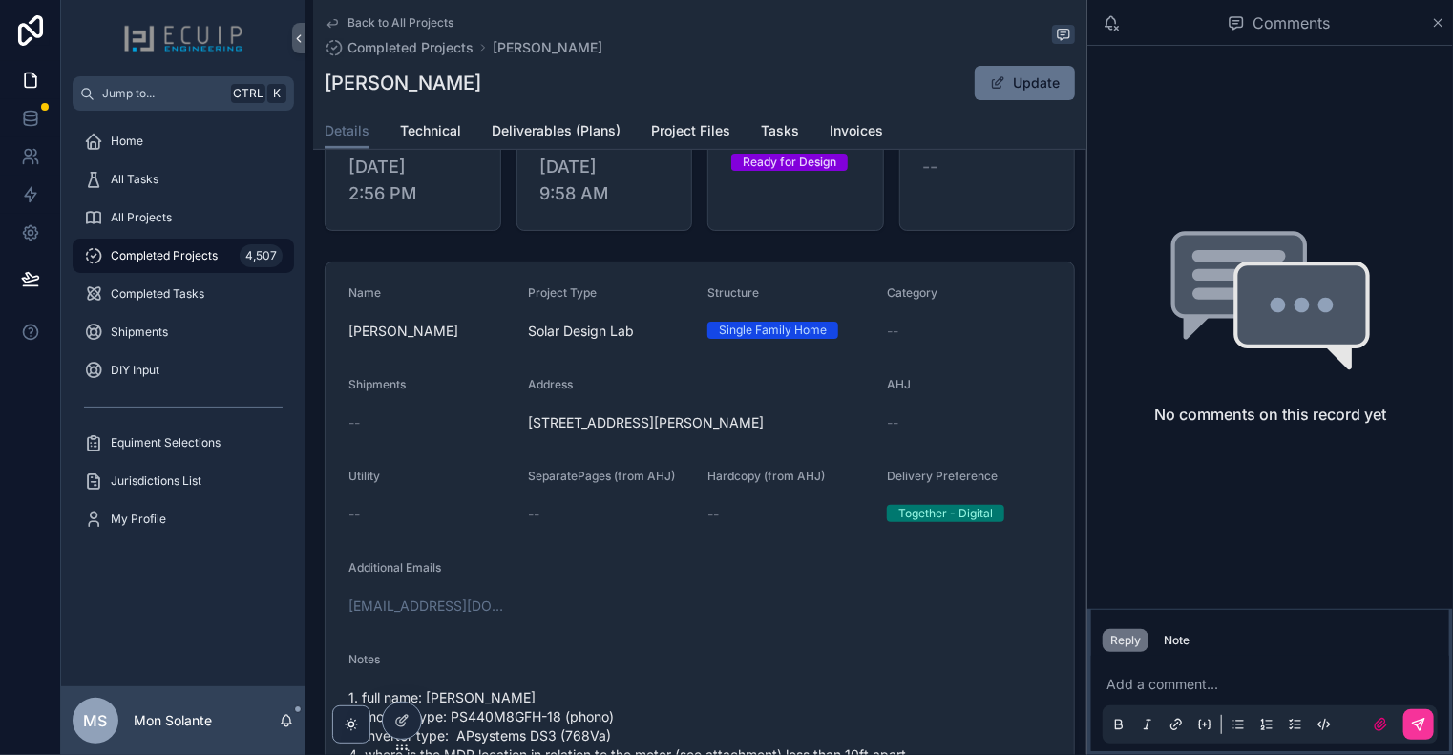
drag, startPoint x: 777, startPoint y: 431, endPoint x: 527, endPoint y: 433, distance: 250.1
click at [528, 432] on span "[STREET_ADDRESS][PERSON_NAME]" at bounding box center [700, 422] width 344 height 19
copy span "[STREET_ADDRESS][PERSON_NAME]"
click at [332, 26] on icon "scrollable content" at bounding box center [332, 22] width 15 height 15
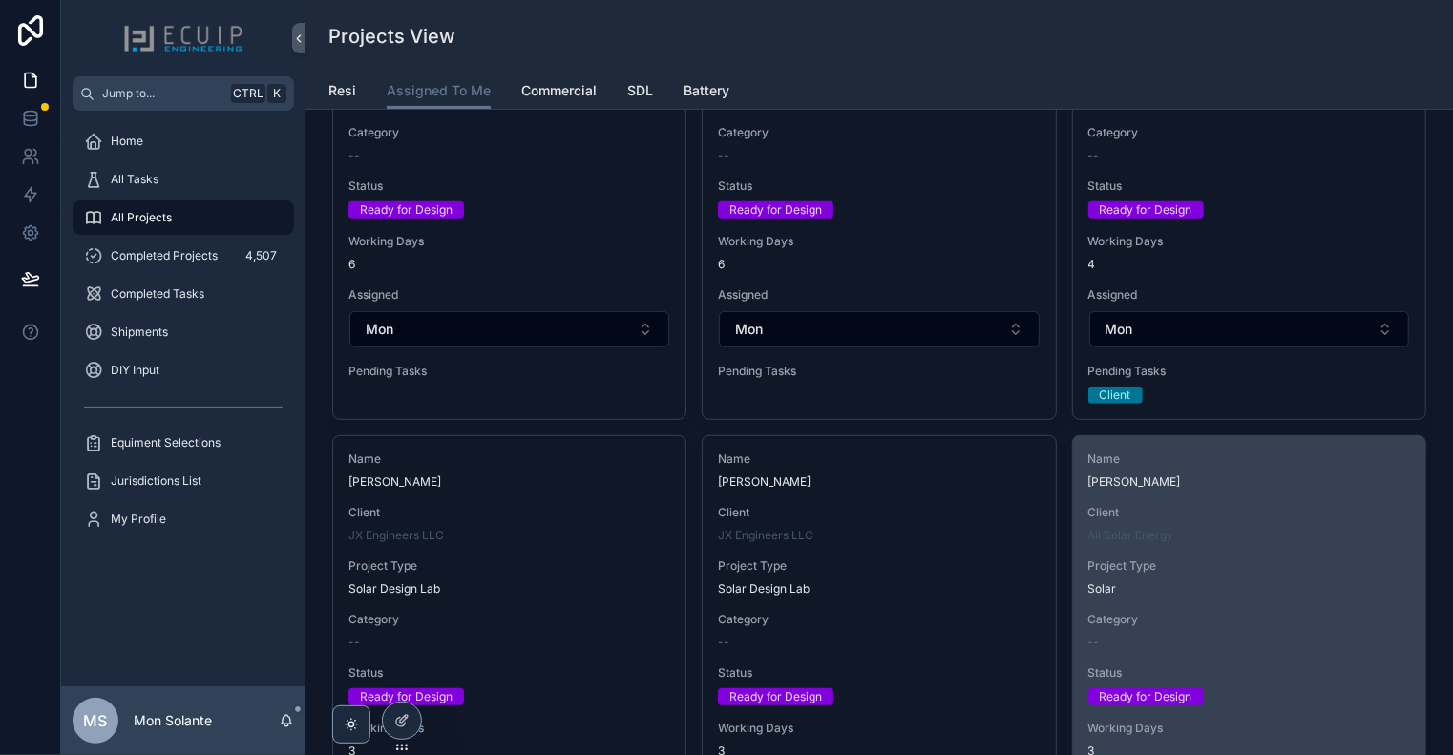
click at [1277, 484] on span "[PERSON_NAME]" at bounding box center [1249, 481] width 322 height 15
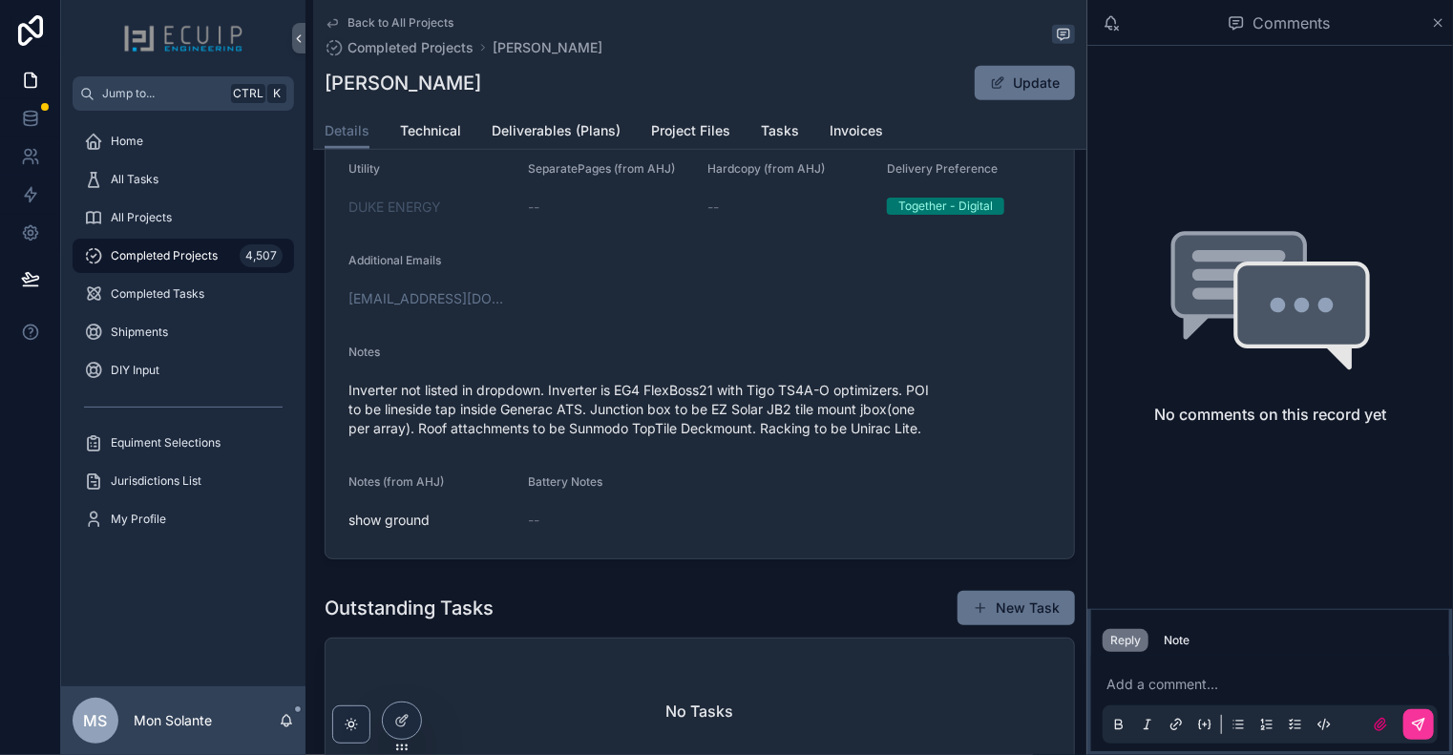
scroll to position [636, 0]
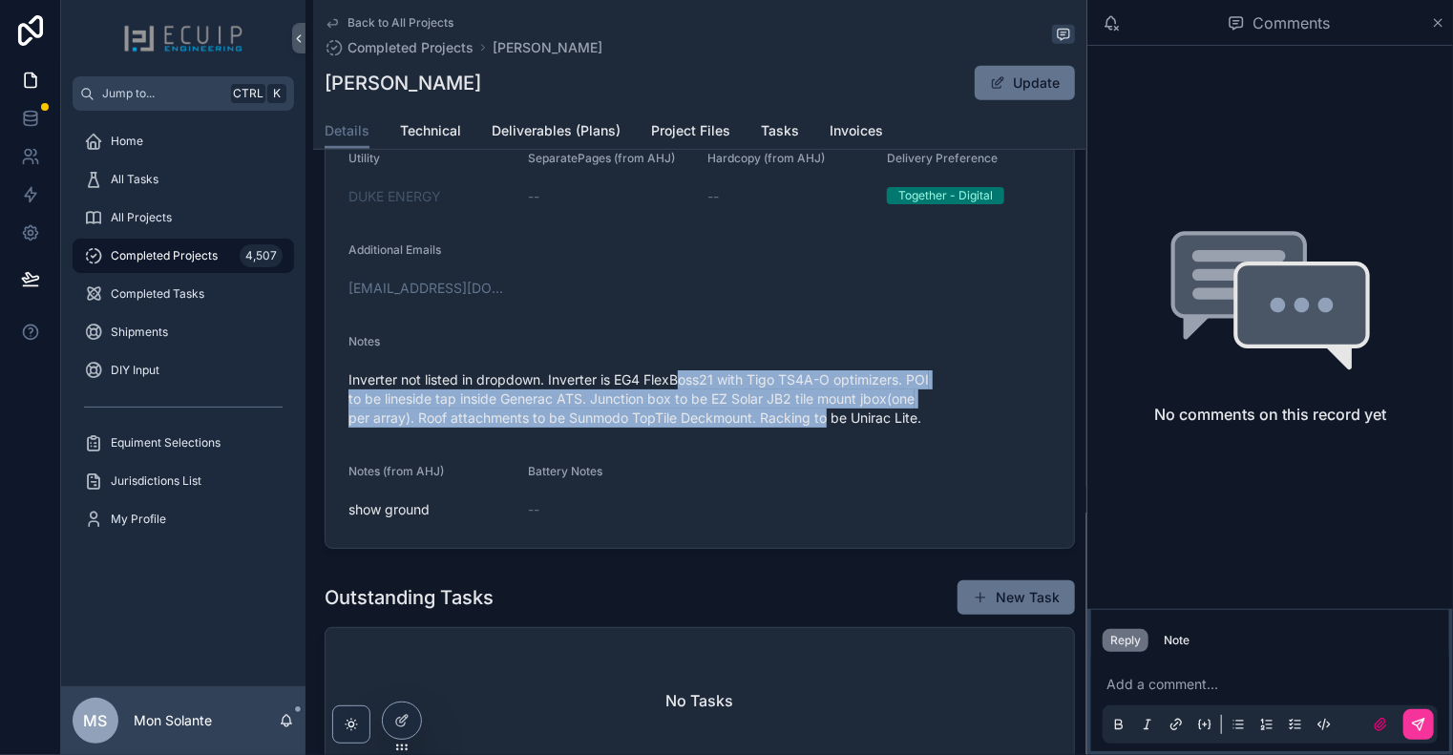
drag, startPoint x: 676, startPoint y: 389, endPoint x: 828, endPoint y: 422, distance: 155.4
click at [828, 422] on span "Inverter not listed in dropdown. Inverter is EG4 FlexBoss21 with Tigo TS4A-O op…" at bounding box center [699, 398] width 703 height 57
drag, startPoint x: 751, startPoint y: 425, endPoint x: 610, endPoint y: 384, distance: 147.1
click at [610, 384] on span "Inverter not listed in dropdown. Inverter is EG4 FlexBoss21 with Tigo TS4A-O op…" at bounding box center [699, 398] width 703 height 57
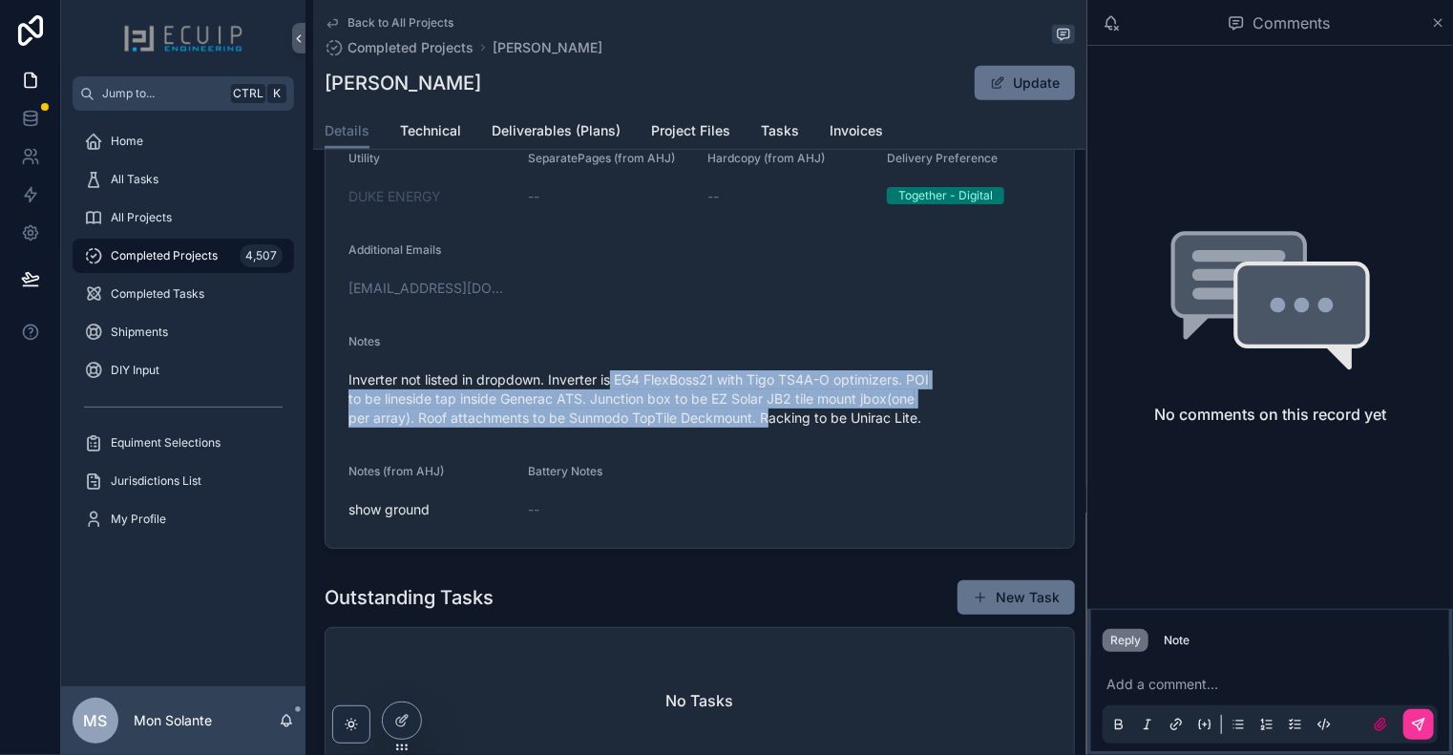
click at [610, 384] on span "Inverter not listed in dropdown. Inverter is EG4 FlexBoss21 with Tigo TS4A-O op…" at bounding box center [699, 398] width 703 height 57
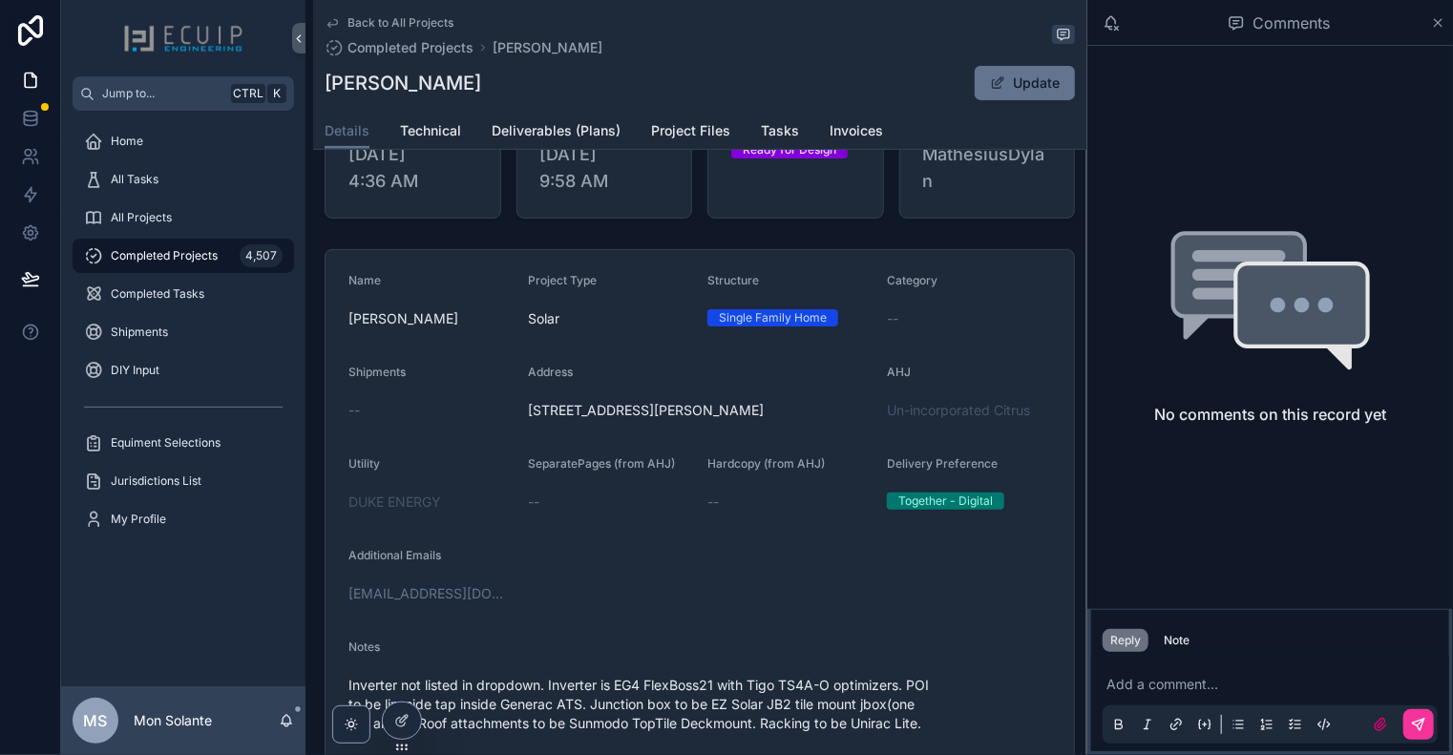
scroll to position [318, 0]
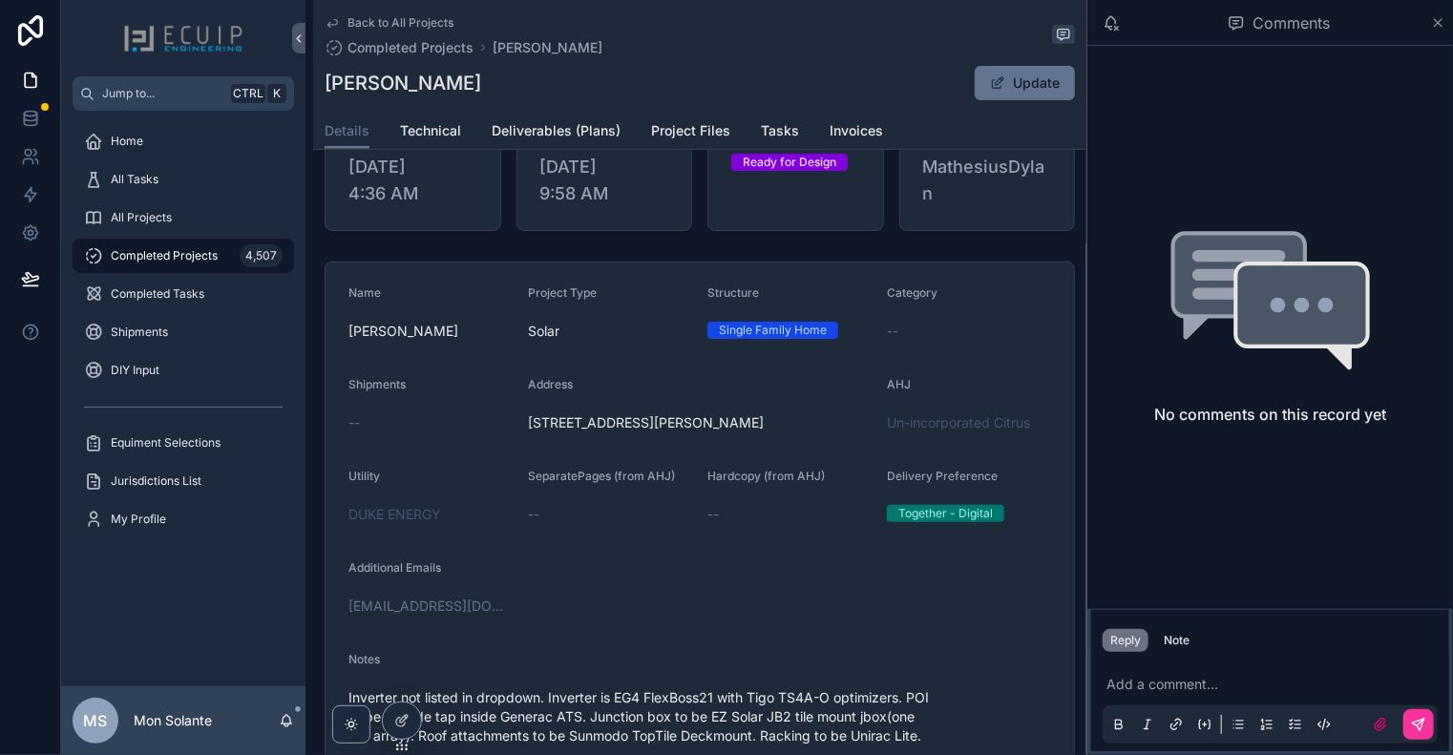
drag, startPoint x: 809, startPoint y: 427, endPoint x: 528, endPoint y: 431, distance: 280.7
click at [528, 431] on span "[STREET_ADDRESS][PERSON_NAME]" at bounding box center [700, 422] width 344 height 19
copy span "[STREET_ADDRESS][PERSON_NAME]"
drag, startPoint x: 503, startPoint y: 79, endPoint x: 315, endPoint y: 95, distance: 188.7
click at [315, 95] on div "Back to All Projects Completed Projects [PERSON_NAME] [PERSON_NAME] Update Deta…" at bounding box center [699, 75] width 773 height 150
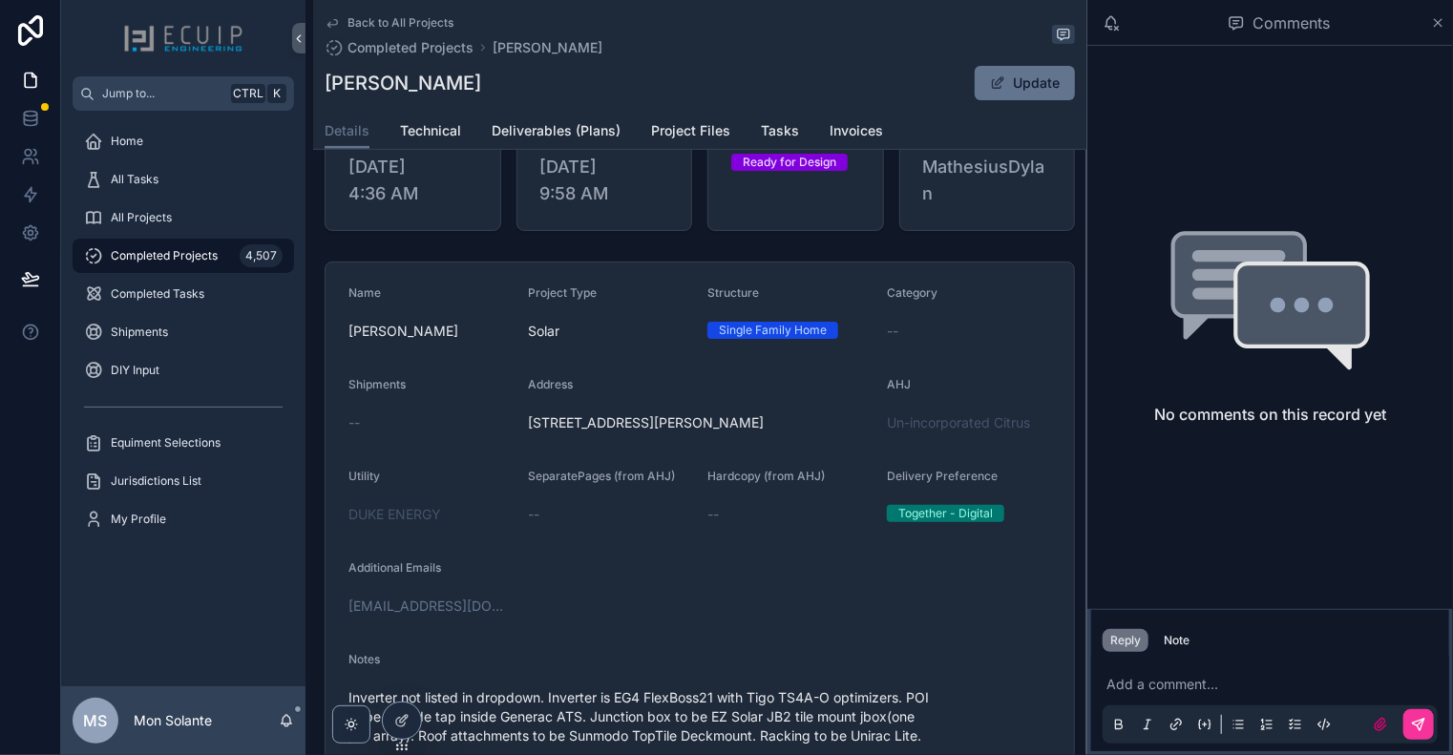
copy h1 "[PERSON_NAME]"
drag, startPoint x: 512, startPoint y: 432, endPoint x: 821, endPoint y: 433, distance: 309.3
click at [821, 433] on form "Name [PERSON_NAME] Project Type Solar Structure Single Family Home Category -- …" at bounding box center [700, 564] width 748 height 603
click at [825, 431] on span "[STREET_ADDRESS][PERSON_NAME]" at bounding box center [700, 422] width 344 height 19
drag, startPoint x: 831, startPoint y: 428, endPoint x: 522, endPoint y: 431, distance: 308.4
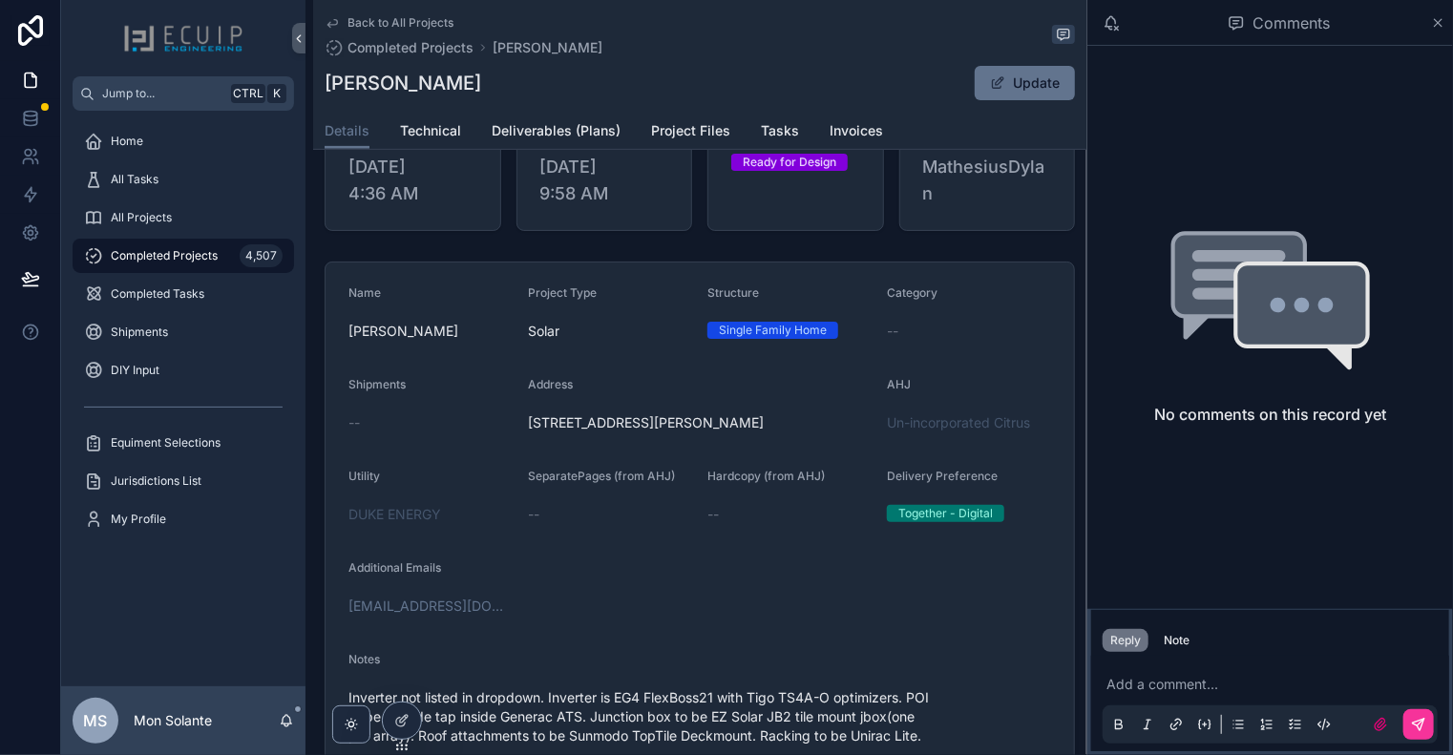
click at [522, 431] on form "Name [PERSON_NAME] Project Type Solar Structure Single Family Home Category -- …" at bounding box center [700, 564] width 748 height 603
copy span "[STREET_ADDRESS][PERSON_NAME]"
click at [339, 30] on icon "scrollable content" at bounding box center [332, 22] width 15 height 15
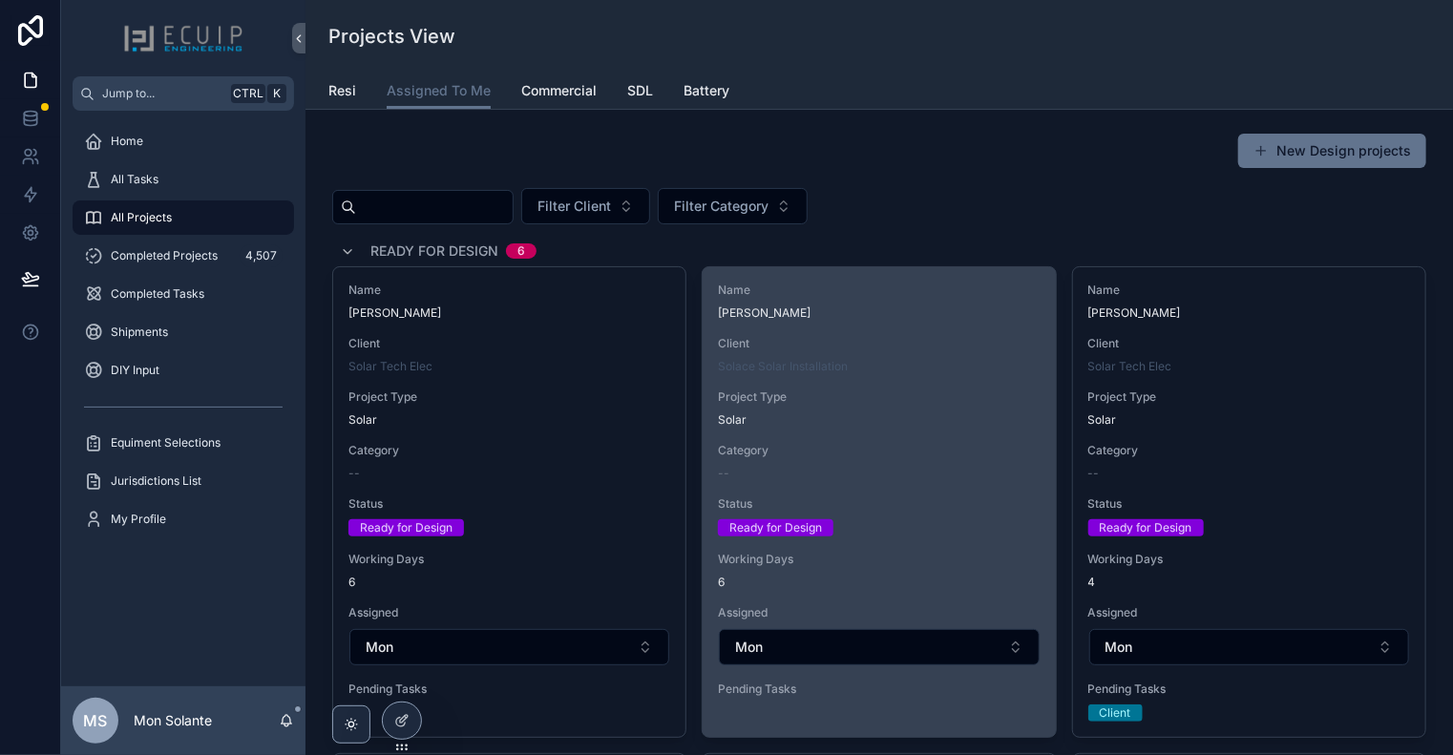
click at [916, 321] on div "Name [PERSON_NAME] Client Solace Solar Installation Project Type Solar Category…" at bounding box center [879, 493] width 352 height 453
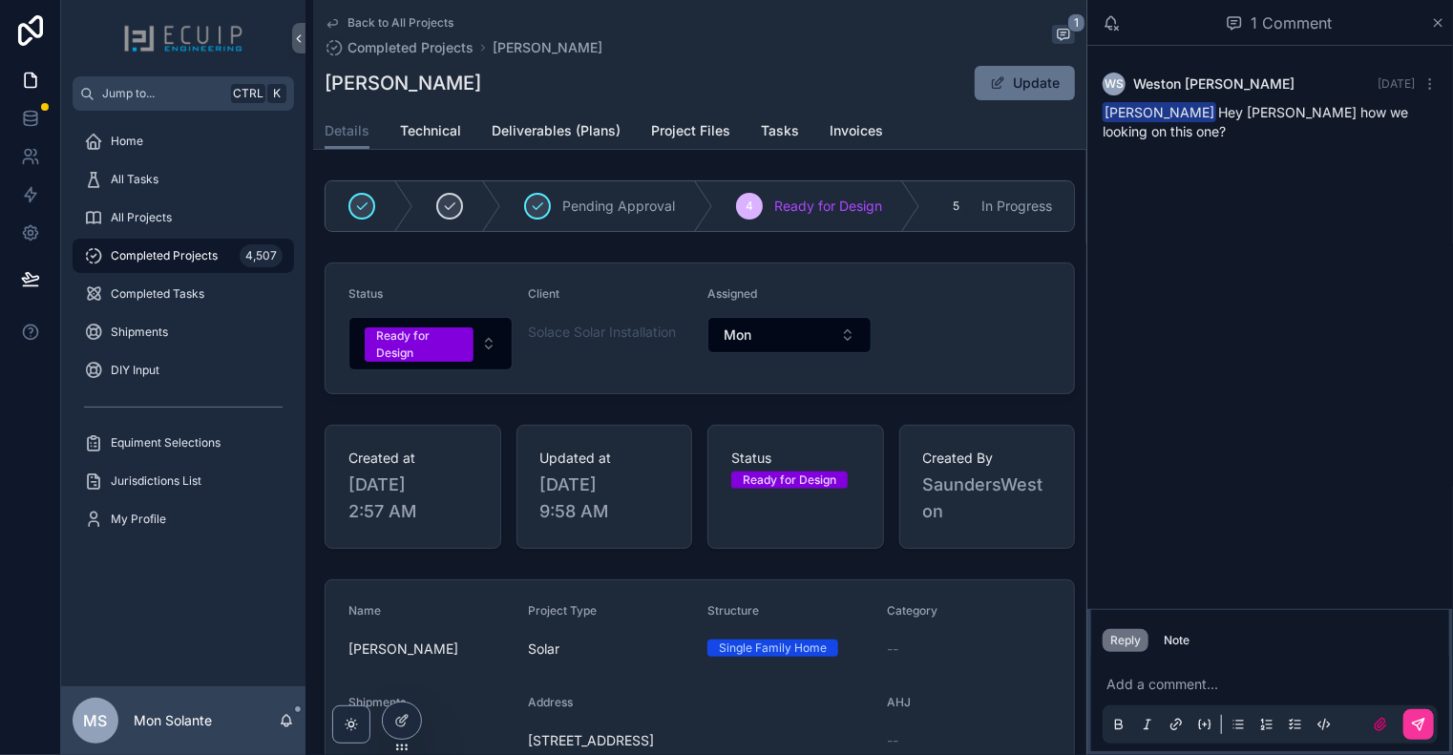
click at [476, 131] on div "Details Technical Deliverables (Plans) Project Files Tasks Invoices" at bounding box center [700, 131] width 750 height 36
click at [452, 128] on span "Technical" at bounding box center [430, 130] width 61 height 19
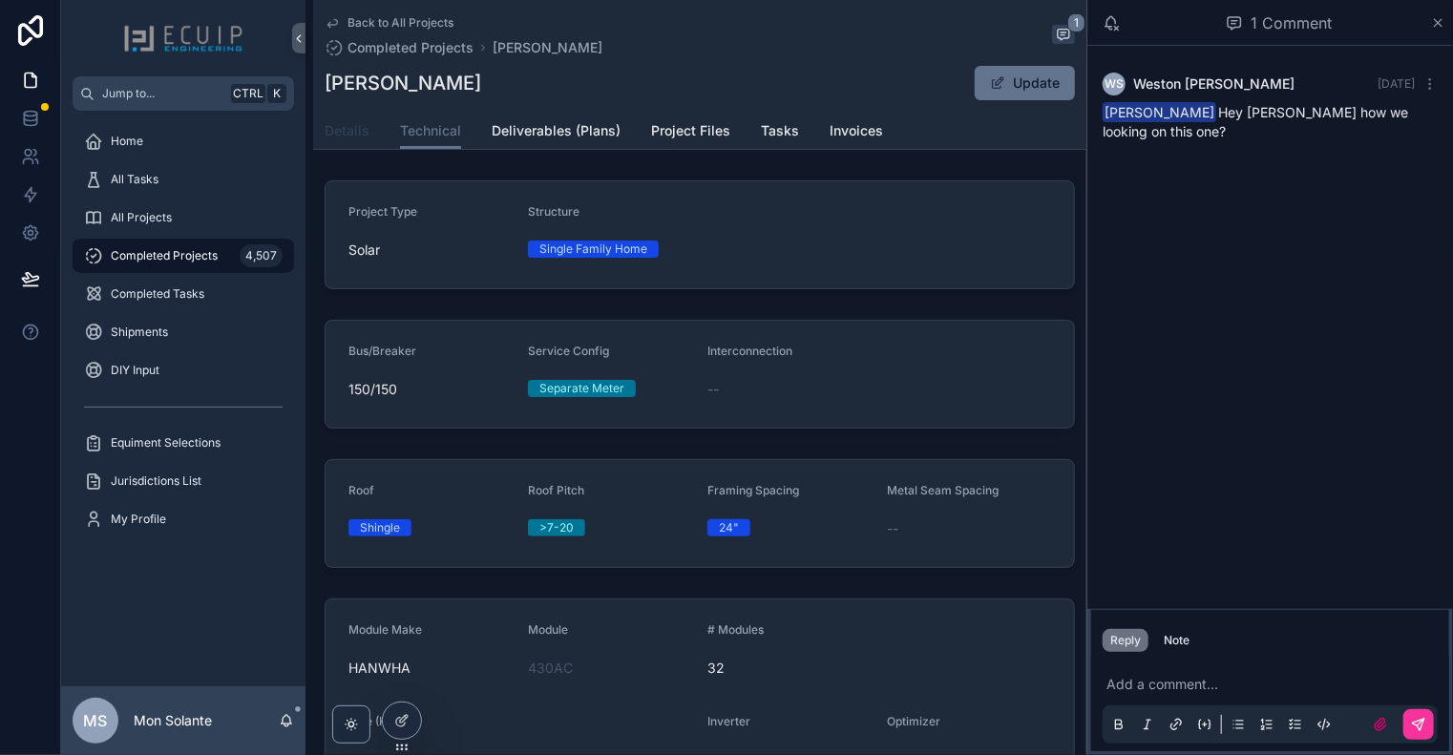
click at [353, 135] on span "Details" at bounding box center [347, 130] width 45 height 19
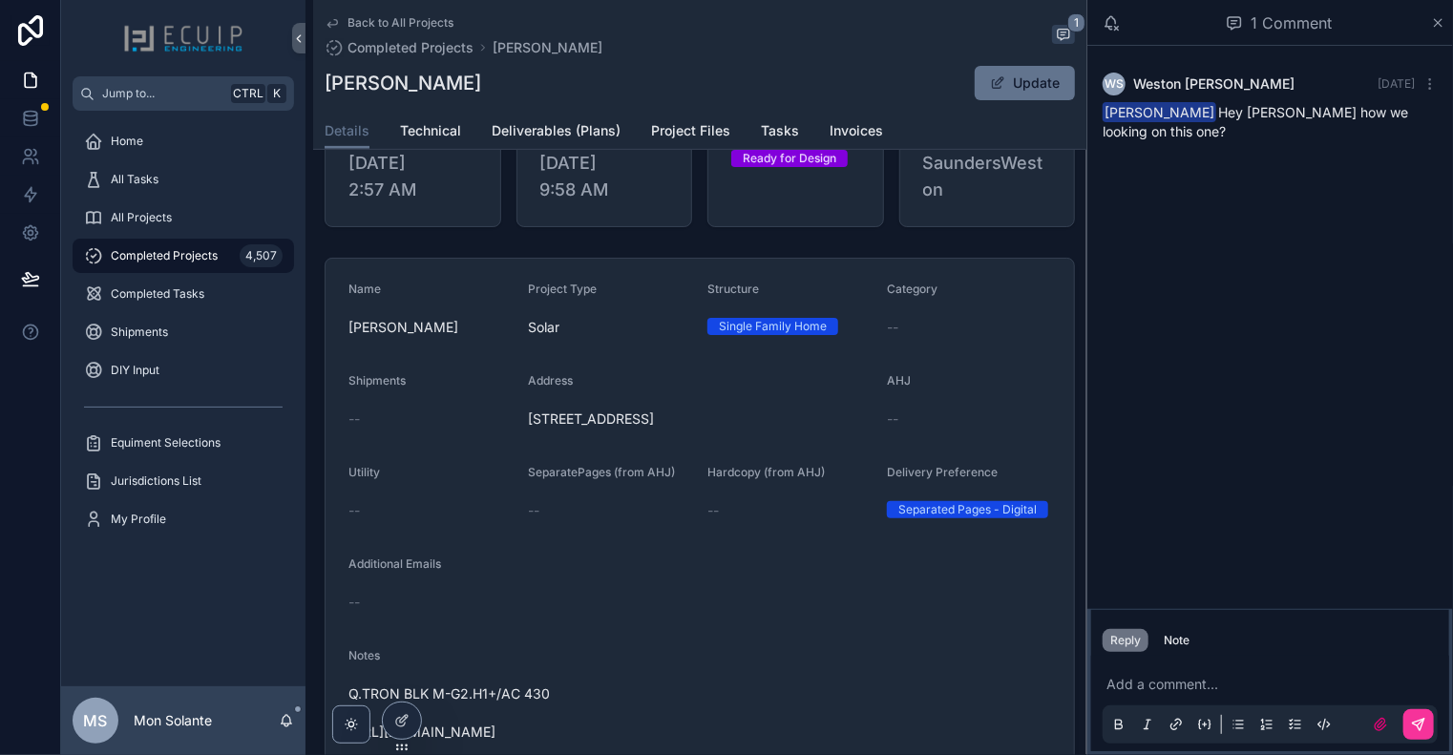
scroll to position [318, 0]
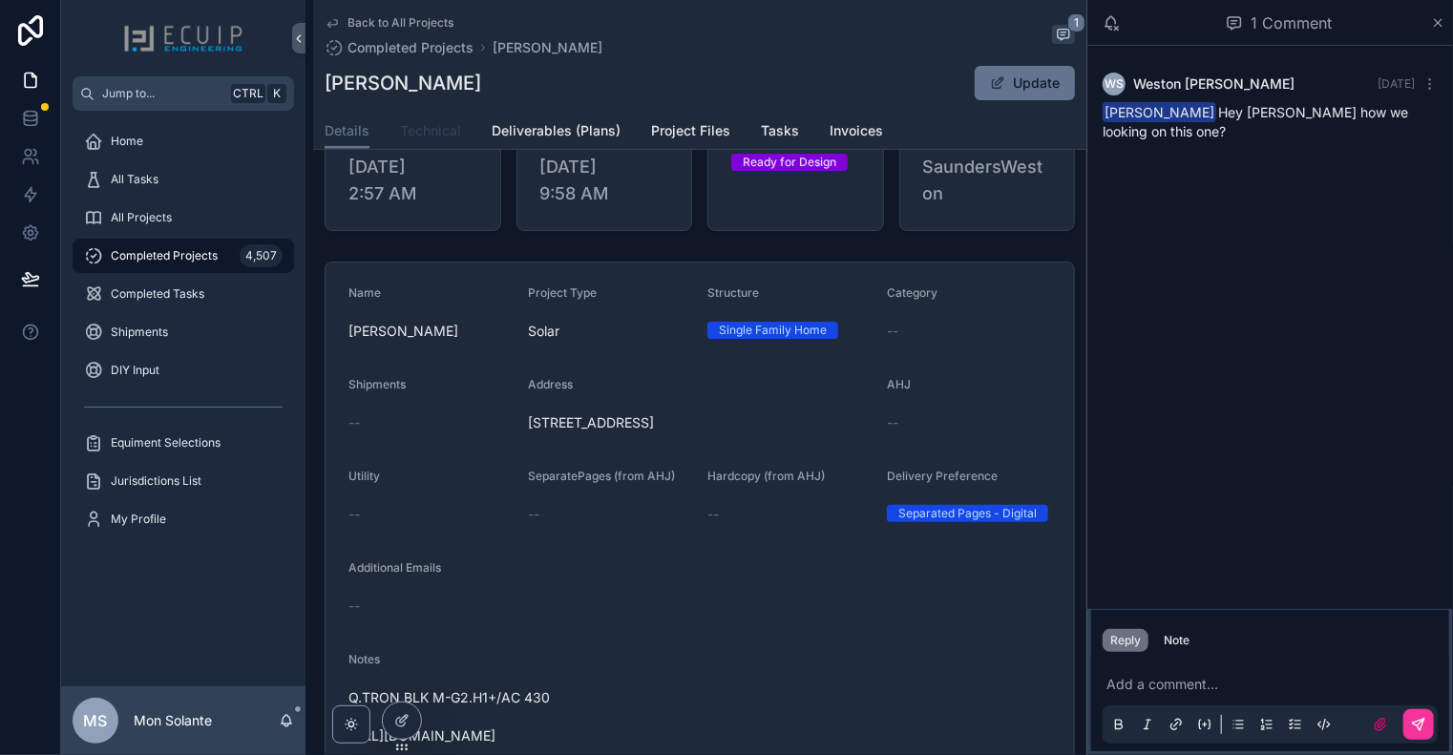
click at [411, 134] on span "Technical" at bounding box center [430, 130] width 61 height 19
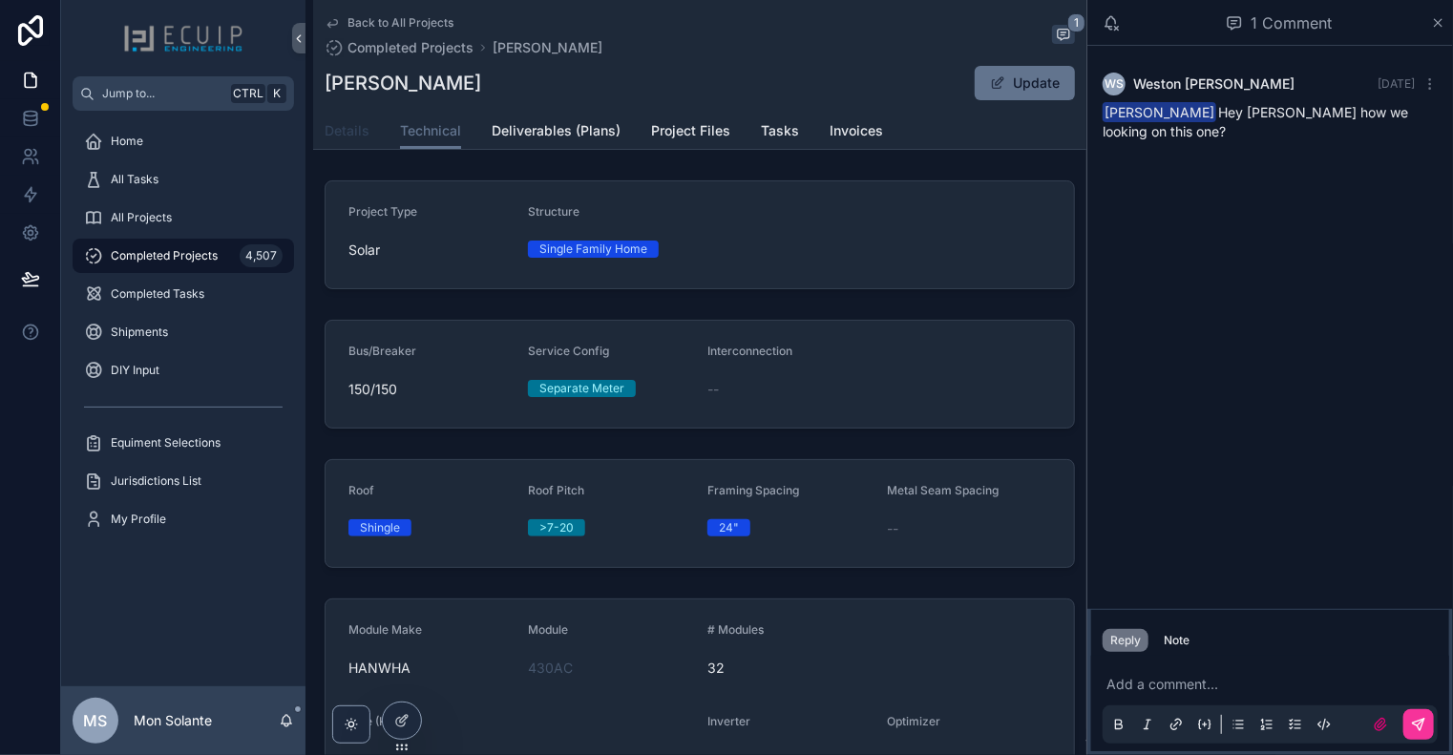
click at [349, 129] on span "Details" at bounding box center [347, 130] width 45 height 19
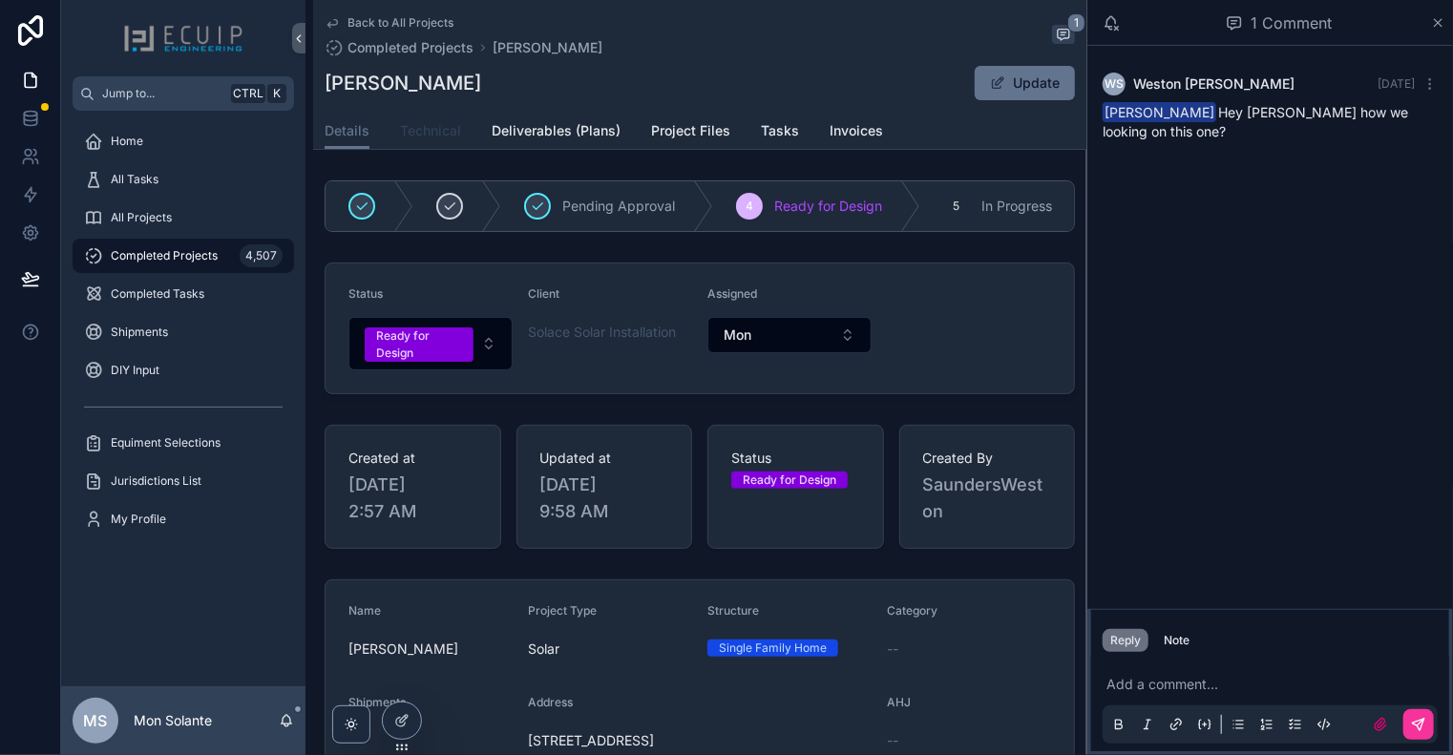
click at [419, 134] on span "Technical" at bounding box center [430, 130] width 61 height 19
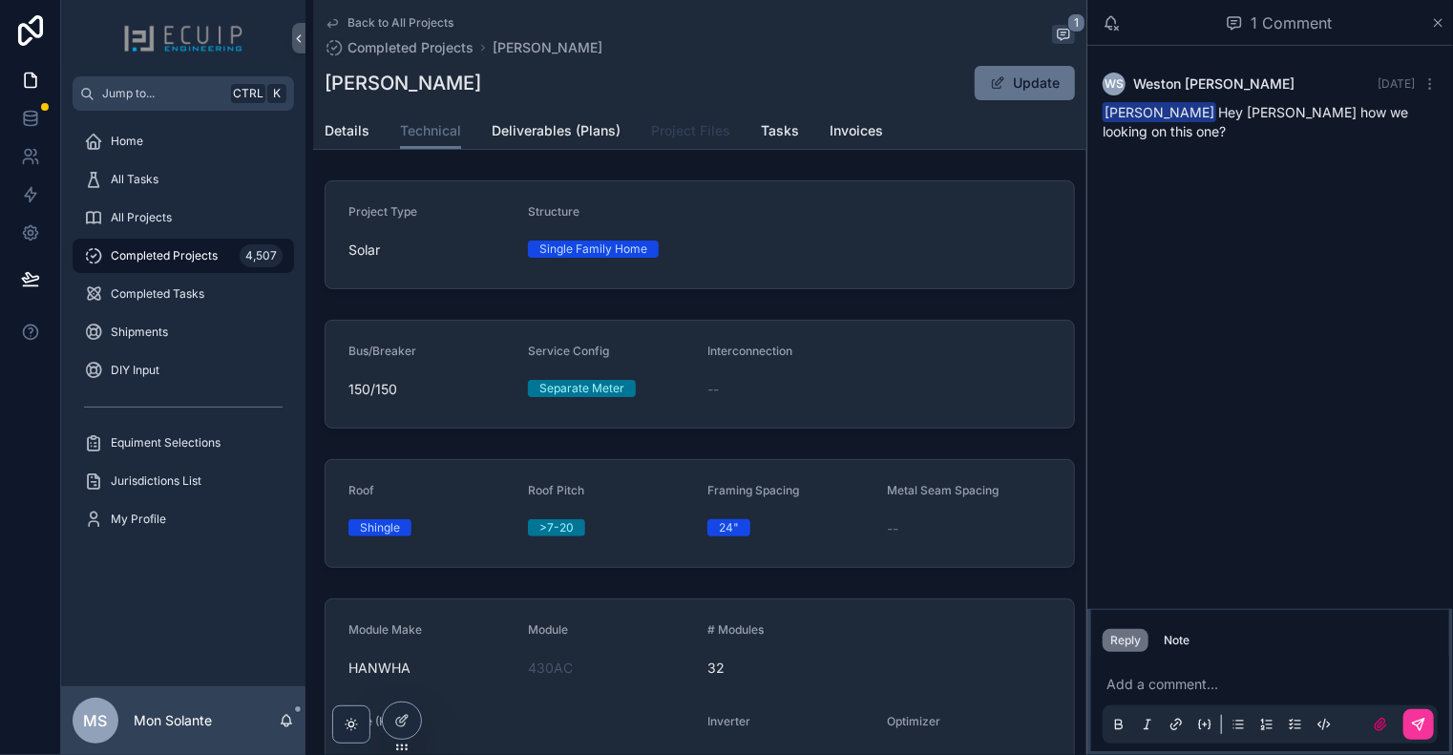
click at [708, 129] on span "Project Files" at bounding box center [690, 130] width 79 height 19
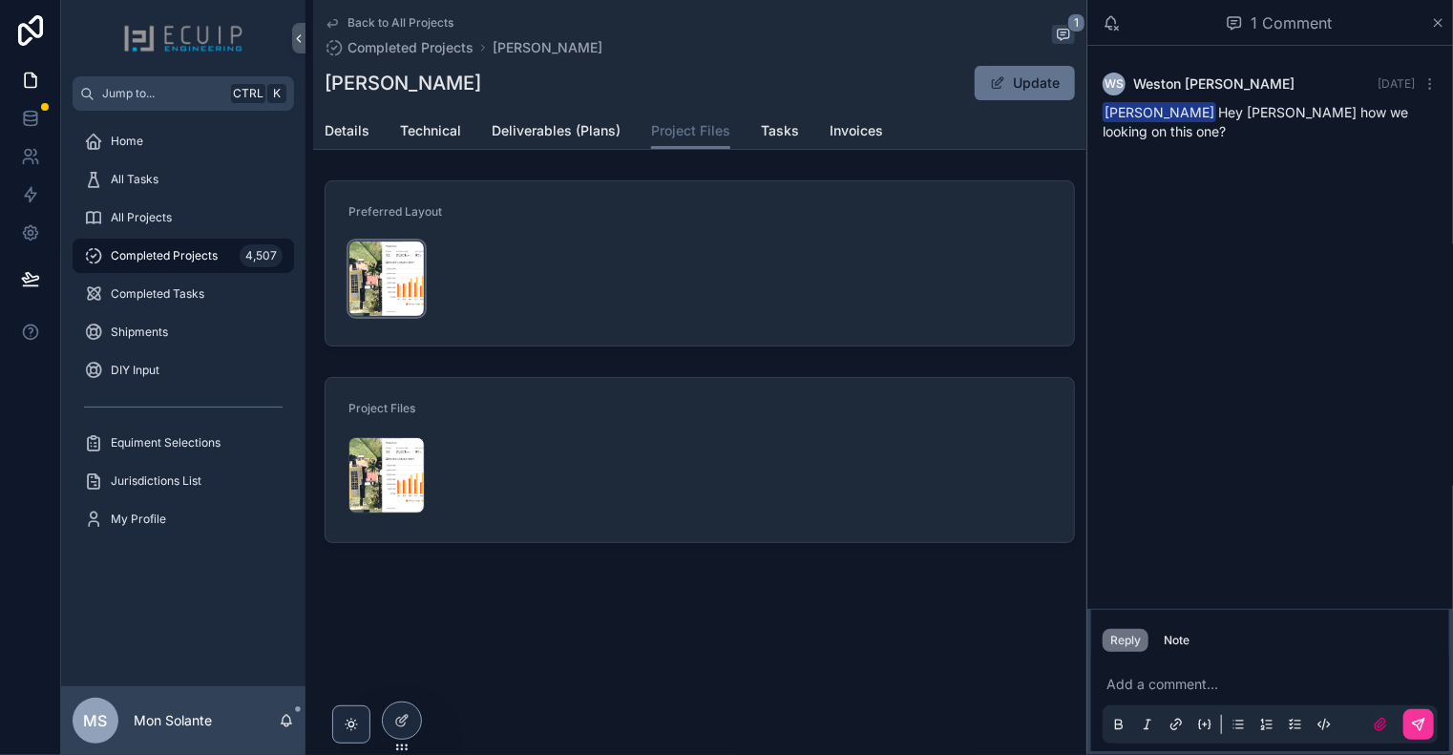
click at [364, 264] on div "Screenshot-2025-10-02-at-1.55.19-PM .png" at bounding box center [386, 279] width 76 height 76
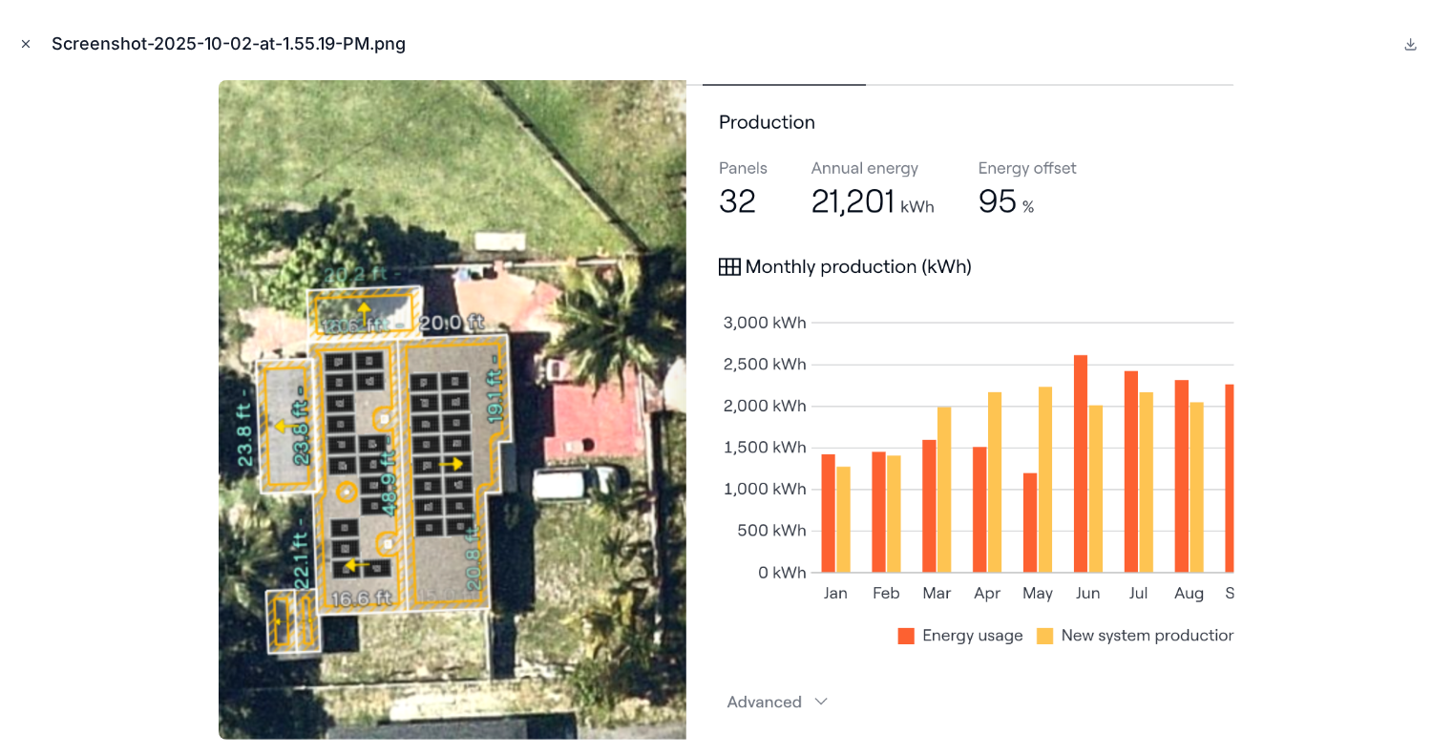
click at [23, 45] on icon "Close modal" at bounding box center [25, 43] width 13 height 13
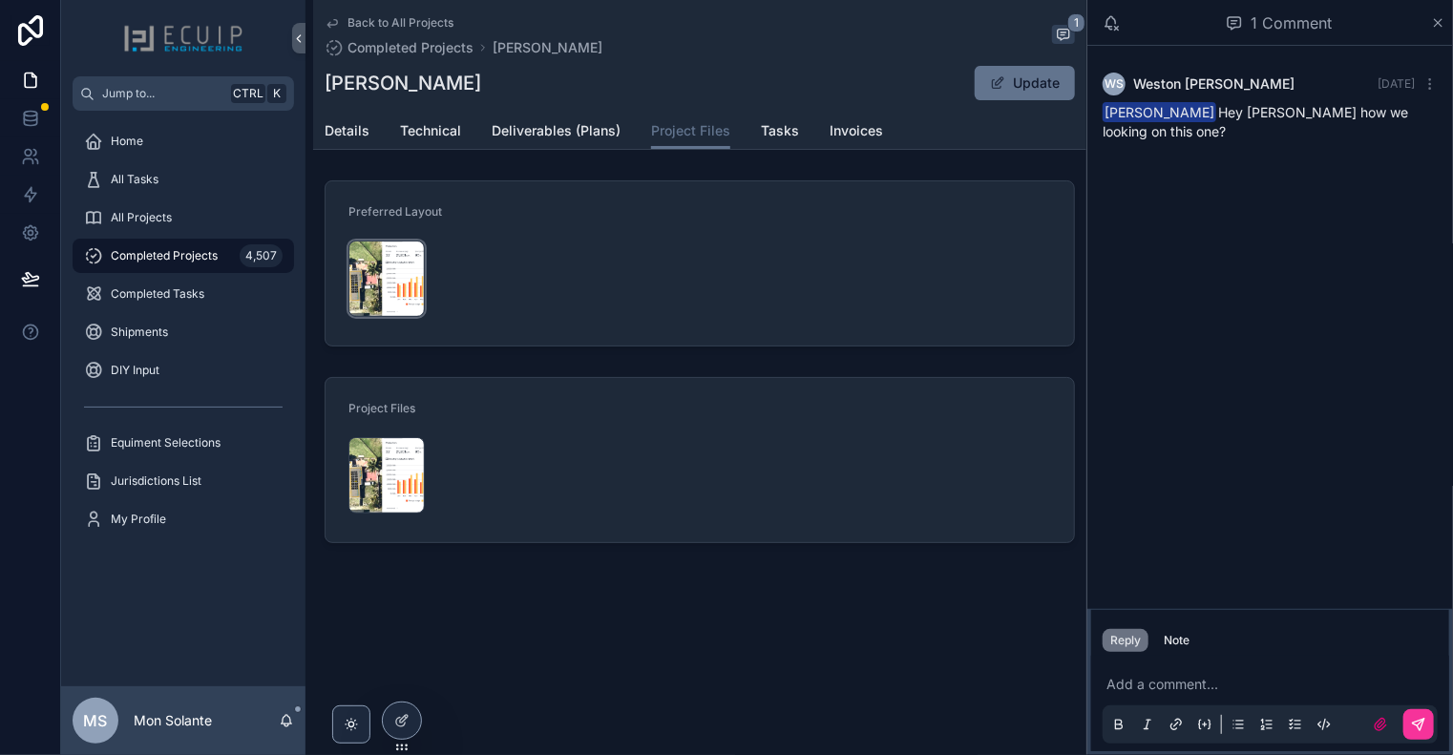
click at [391, 256] on div "Screenshot-2025-10-02-at-1.55.19-PM .png" at bounding box center [386, 279] width 76 height 76
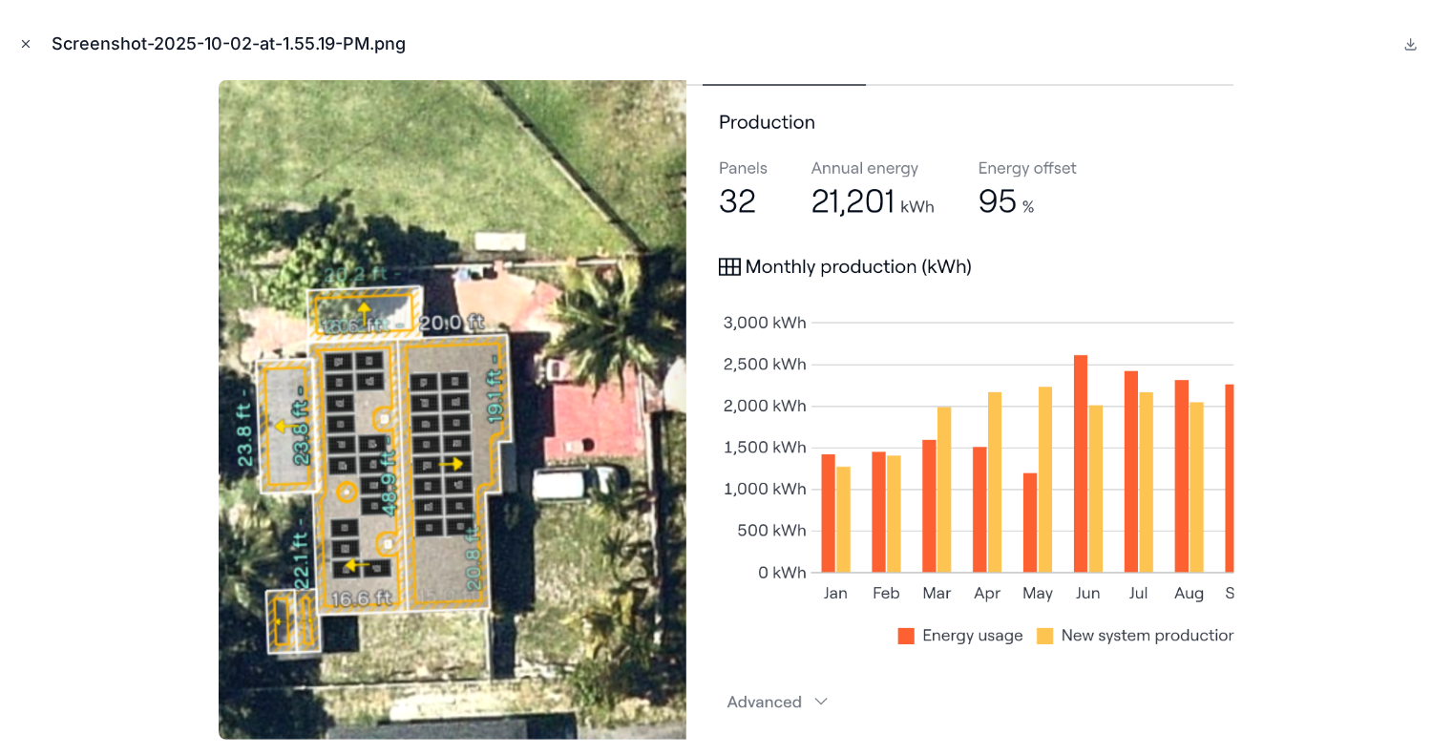
click at [24, 40] on icon "Close modal" at bounding box center [25, 43] width 13 height 13
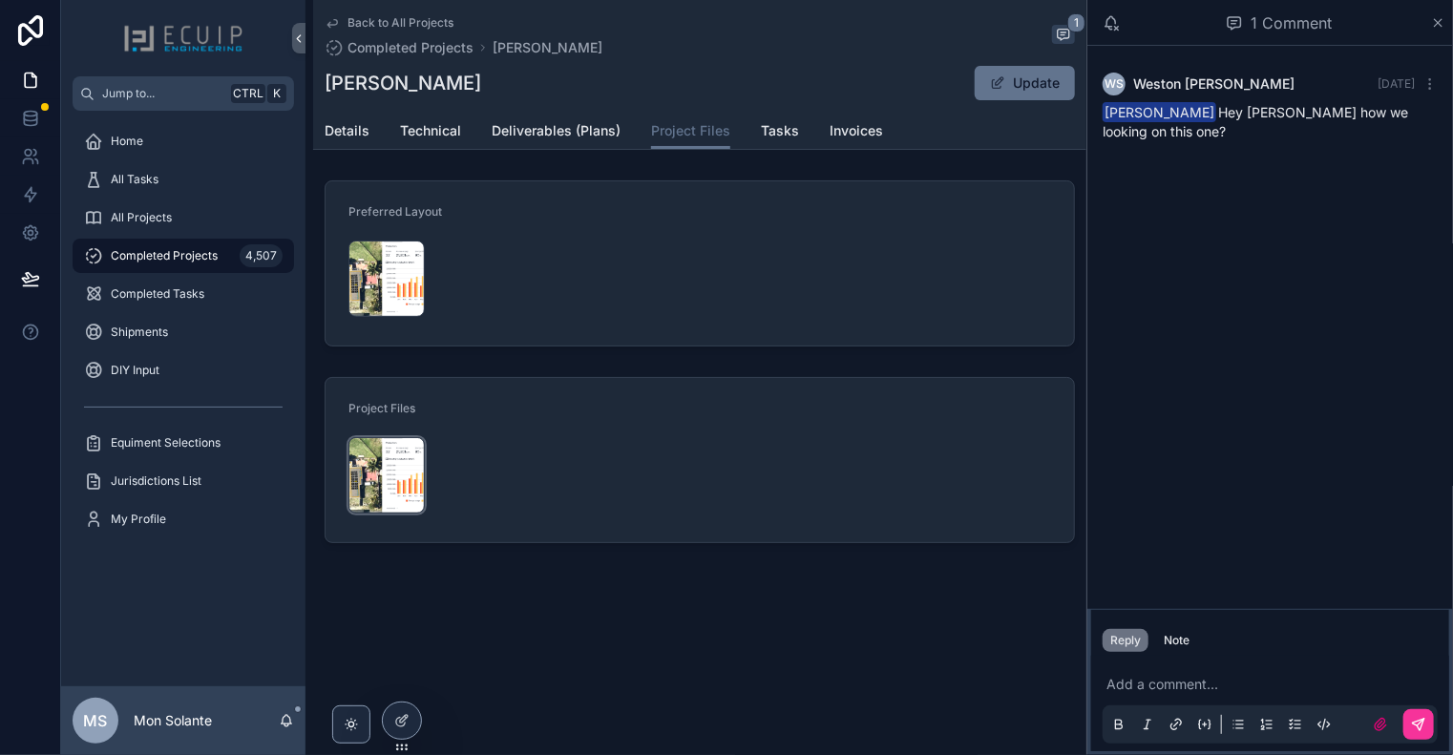
click at [380, 454] on div "Screenshot-2025-10-02-at-1.55.19-PM .png" at bounding box center [386, 475] width 76 height 76
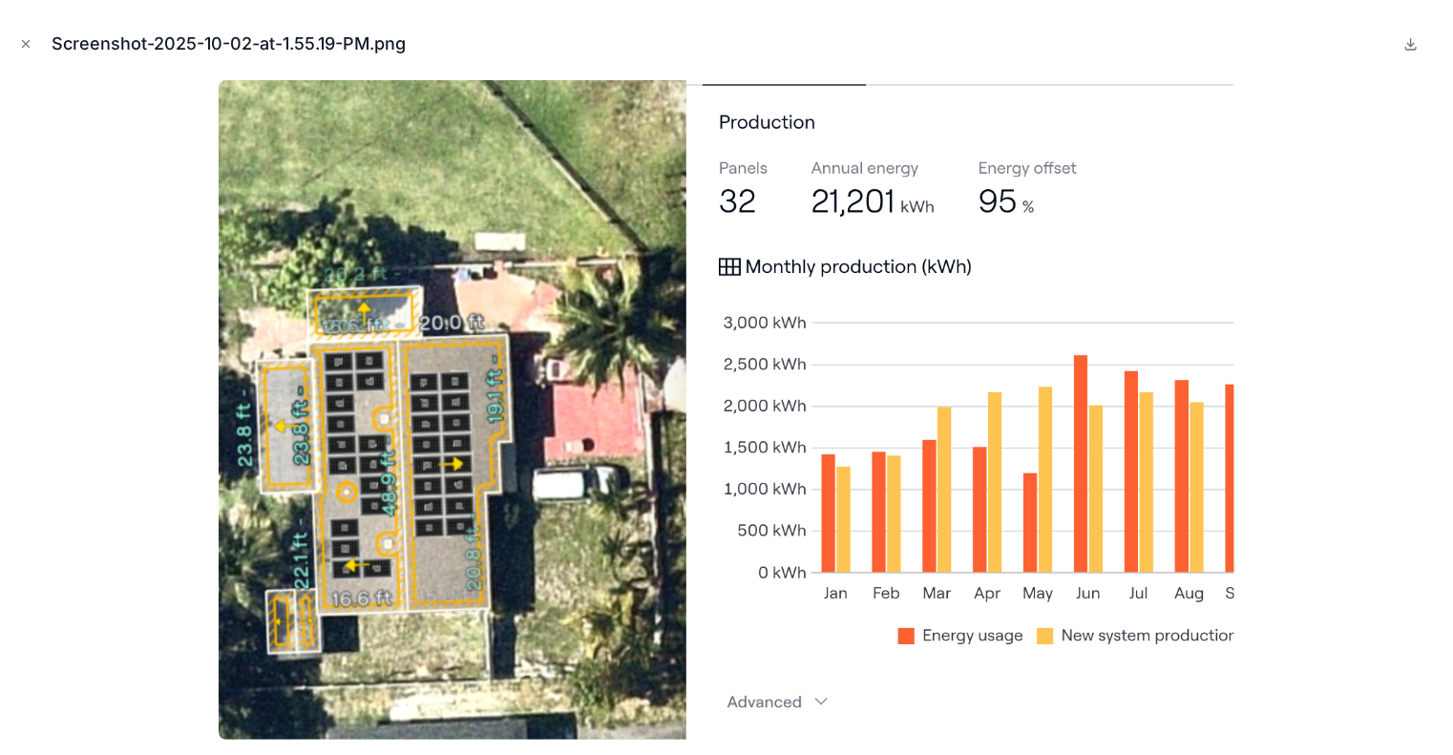
click at [25, 54] on div "Screenshot-2025-10-02-at-1.55.19-PM.png" at bounding box center [726, 43] width 1422 height 57
click at [32, 38] on icon "Close modal" at bounding box center [25, 43] width 13 height 13
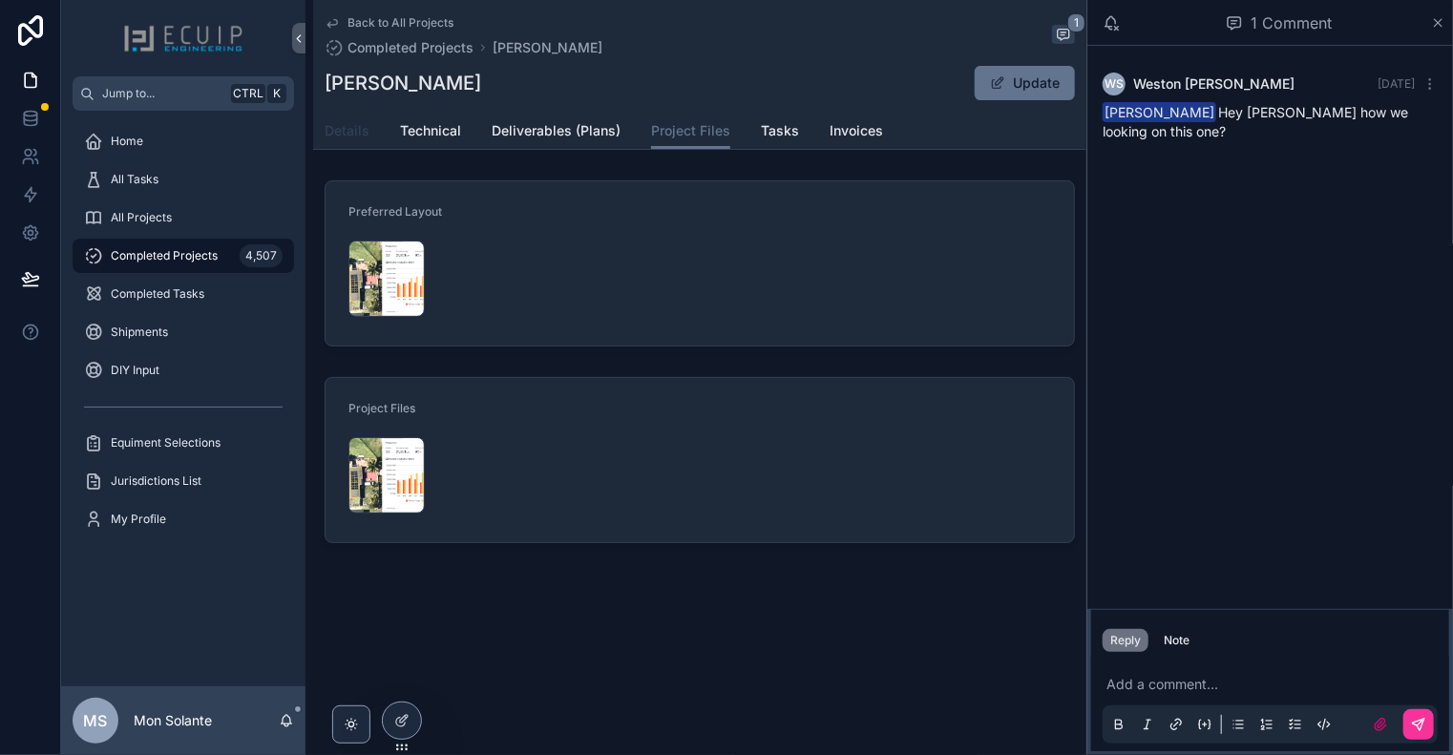
click at [355, 133] on span "Details" at bounding box center [347, 130] width 45 height 19
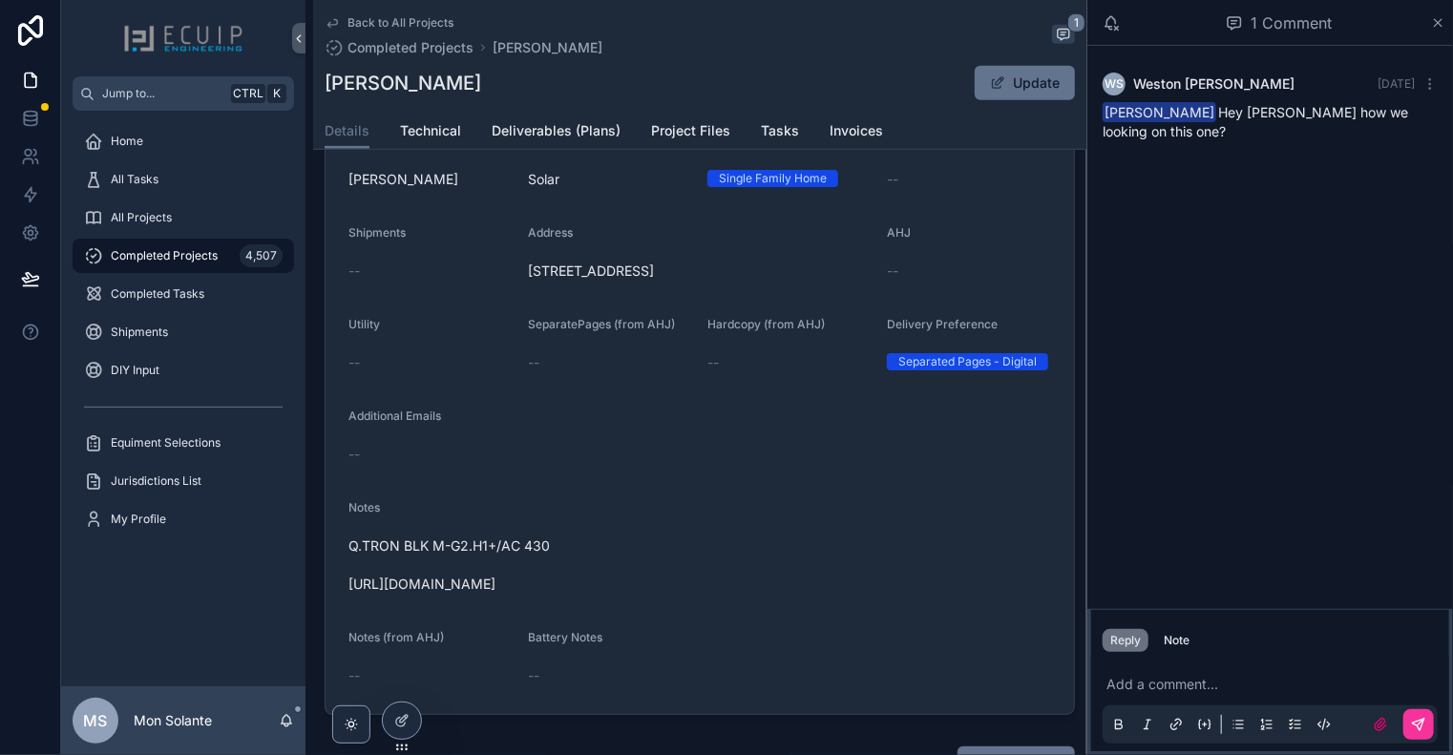
scroll to position [636, 0]
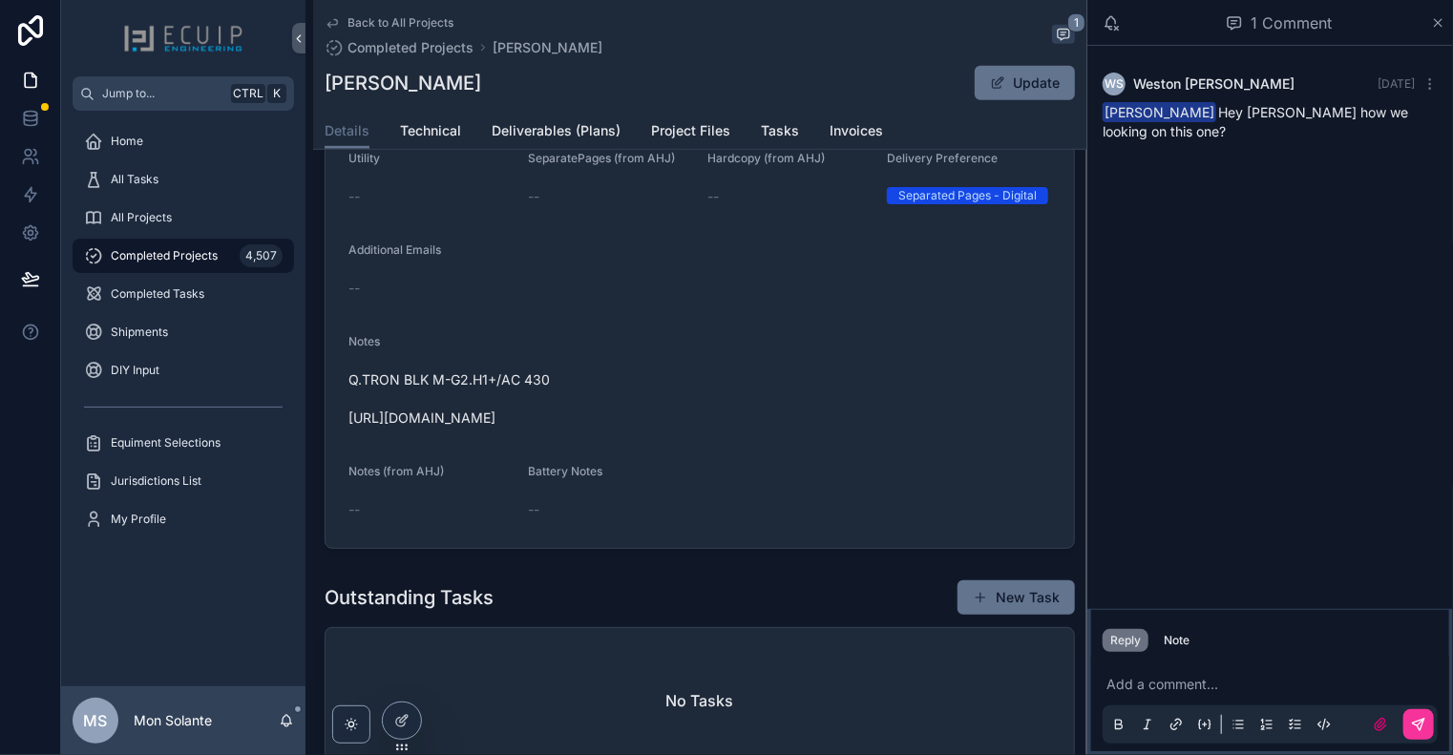
drag, startPoint x: 594, startPoint y: 447, endPoint x: 350, endPoint y: 453, distance: 243.5
click at [350, 428] on span "Q.TRON BLK M-G2.H1+/AC 430 [URL][DOMAIN_NAME]" at bounding box center [699, 398] width 703 height 57
copy span "[URL][DOMAIN_NAME]"
click at [676, 125] on span "Project Files" at bounding box center [690, 130] width 79 height 19
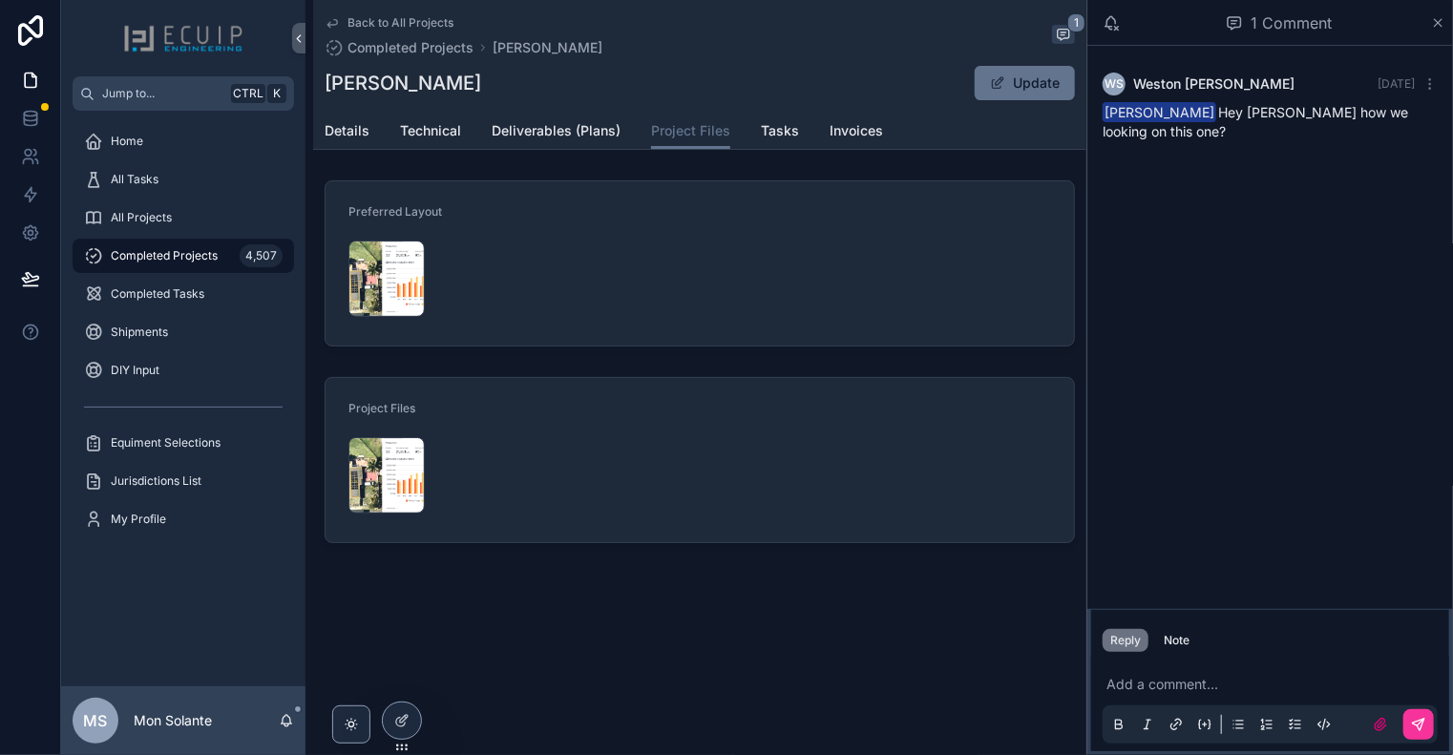
click at [370, 121] on div "Details Technical Deliverables (Plans) Project Files Tasks Invoices" at bounding box center [700, 131] width 750 height 36
click at [404, 129] on span "Technical" at bounding box center [430, 130] width 61 height 19
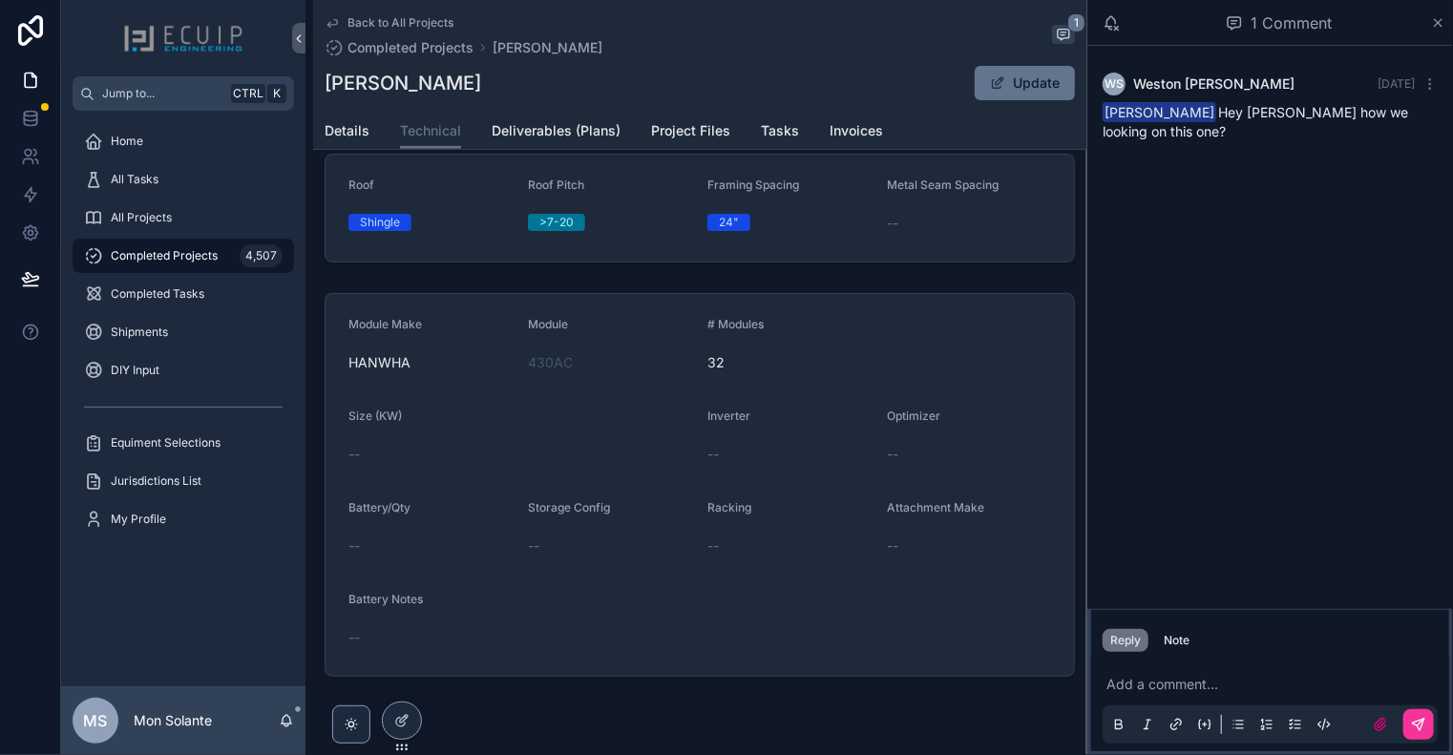
scroll to position [318, 0]
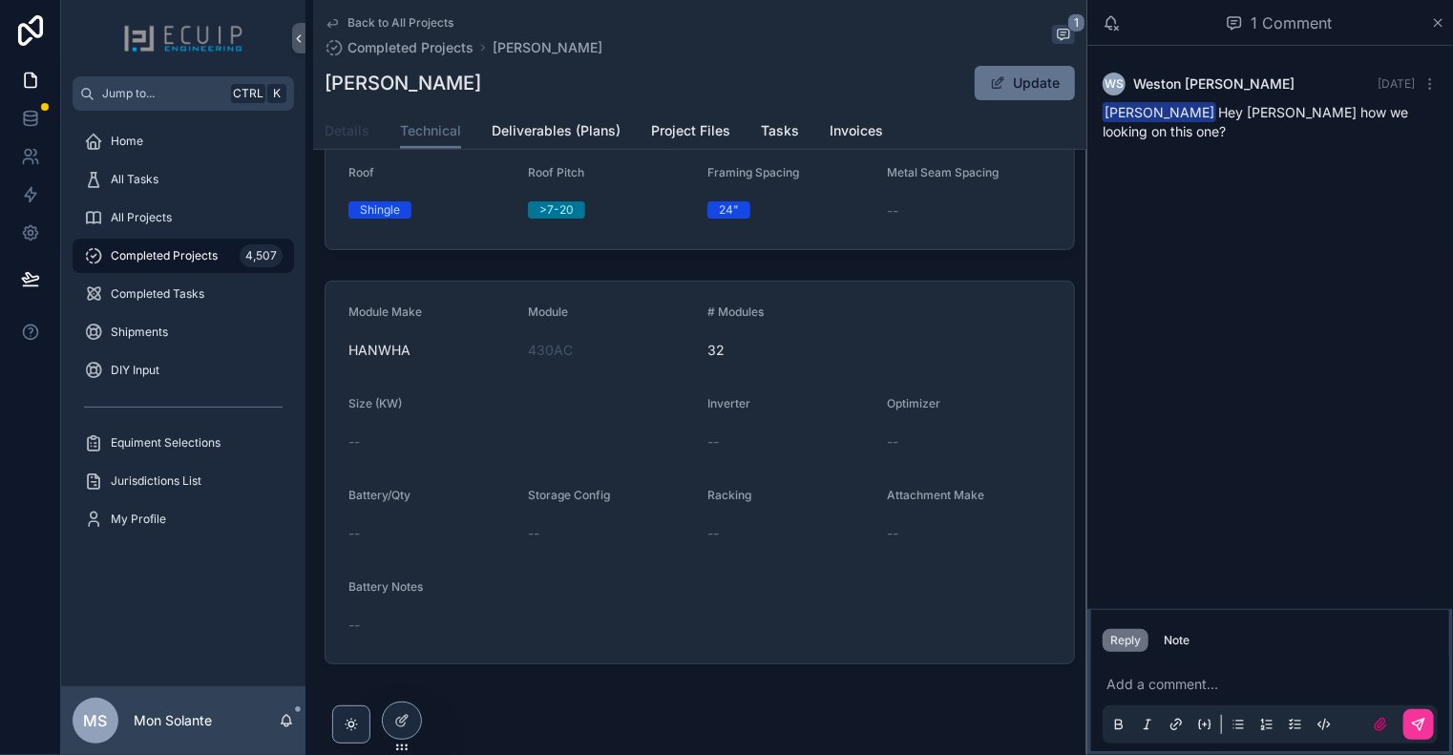
click at [325, 134] on span "Details" at bounding box center [347, 130] width 45 height 19
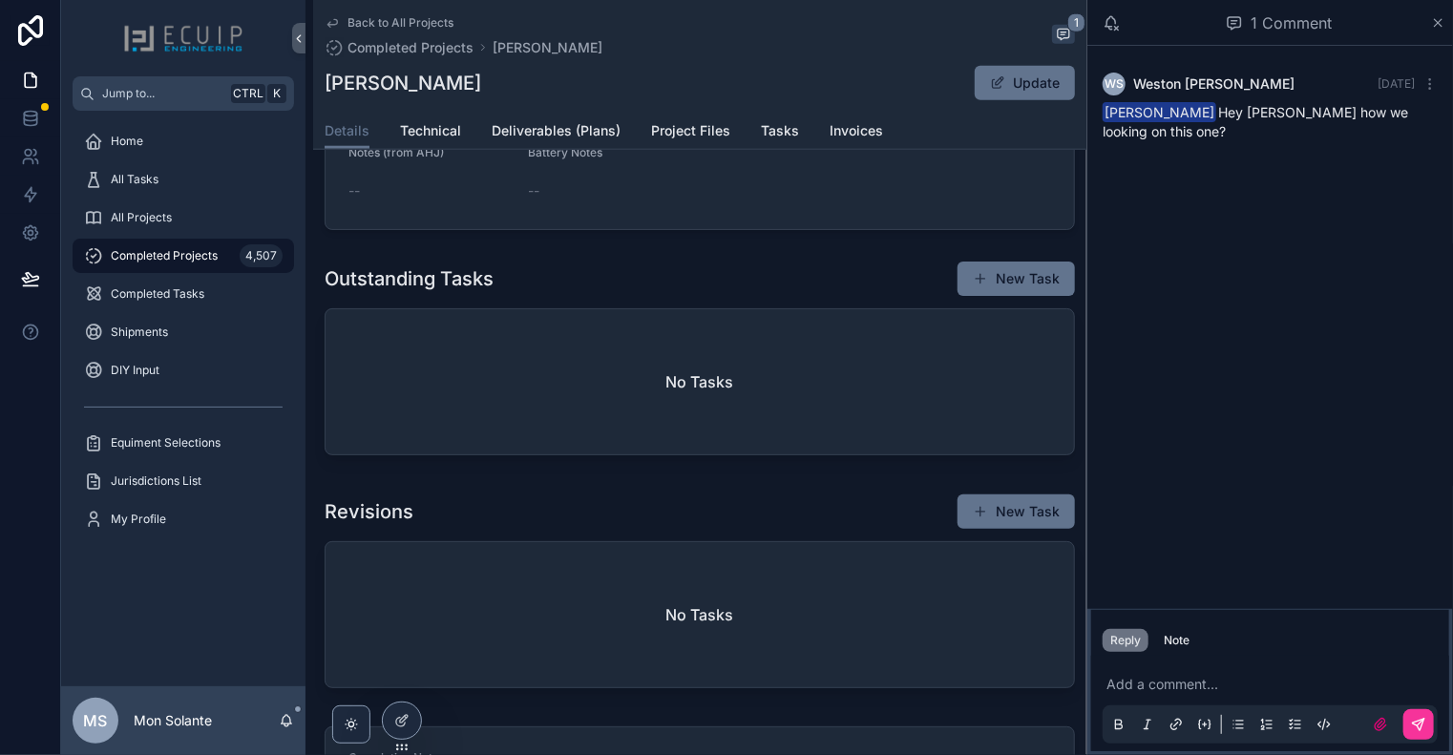
scroll to position [636, 0]
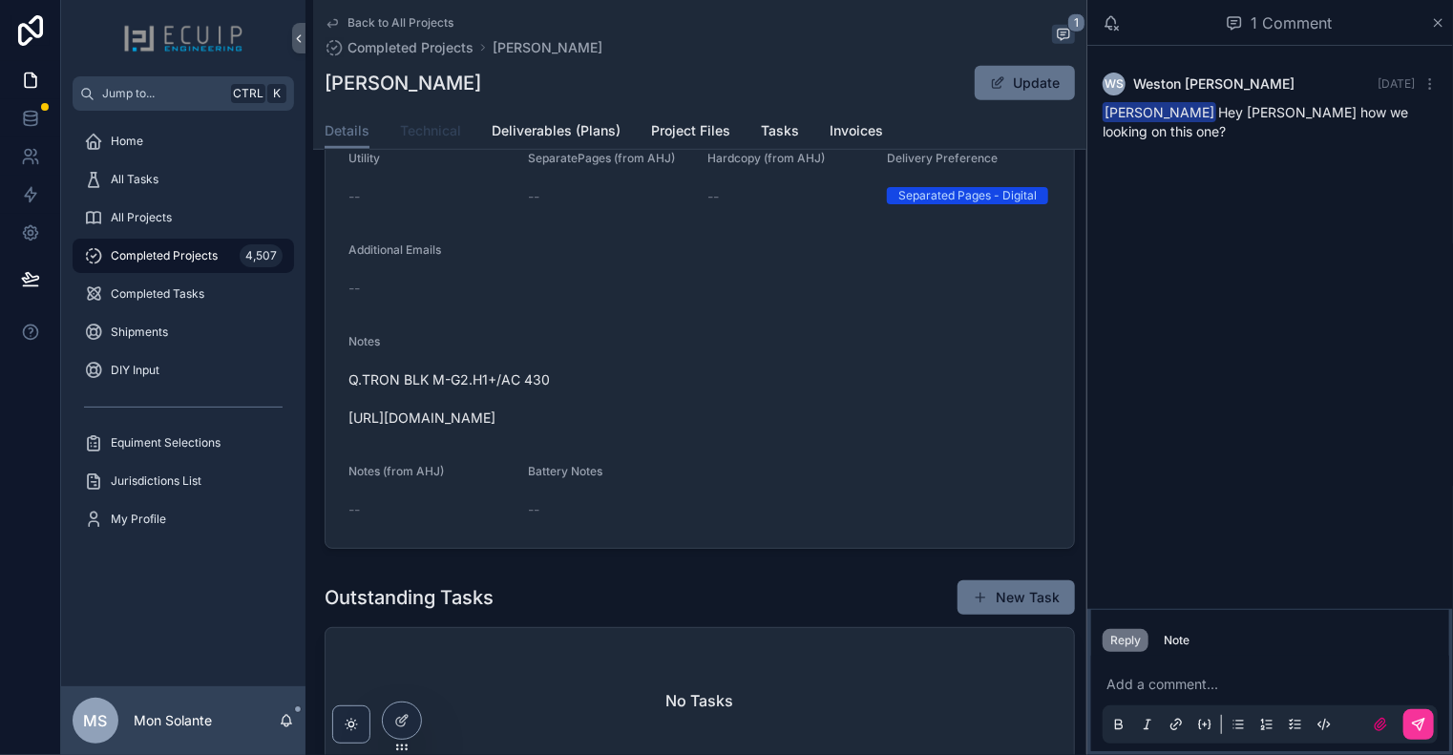
click at [421, 140] on link "Technical" at bounding box center [430, 133] width 61 height 38
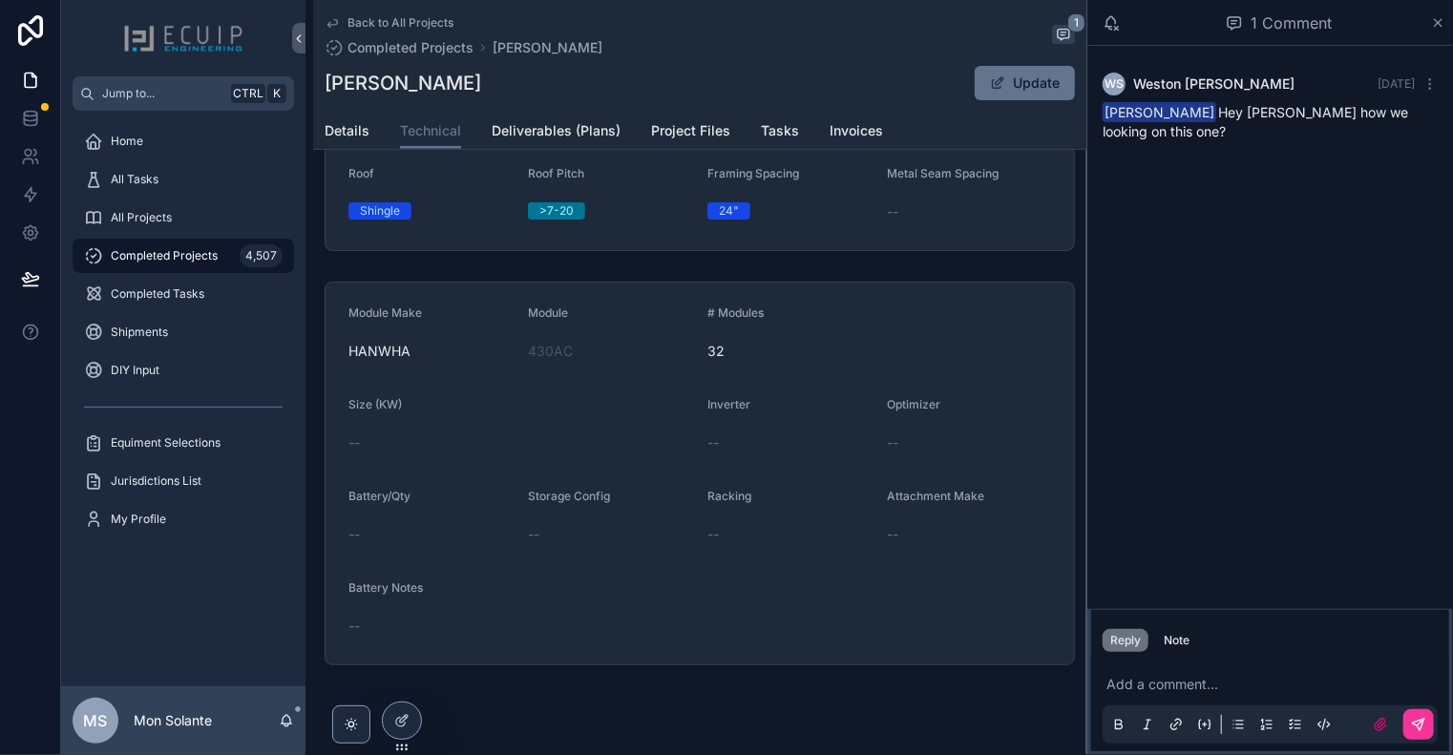
scroll to position [318, 0]
click at [335, 21] on icon "scrollable content" at bounding box center [332, 22] width 15 height 15
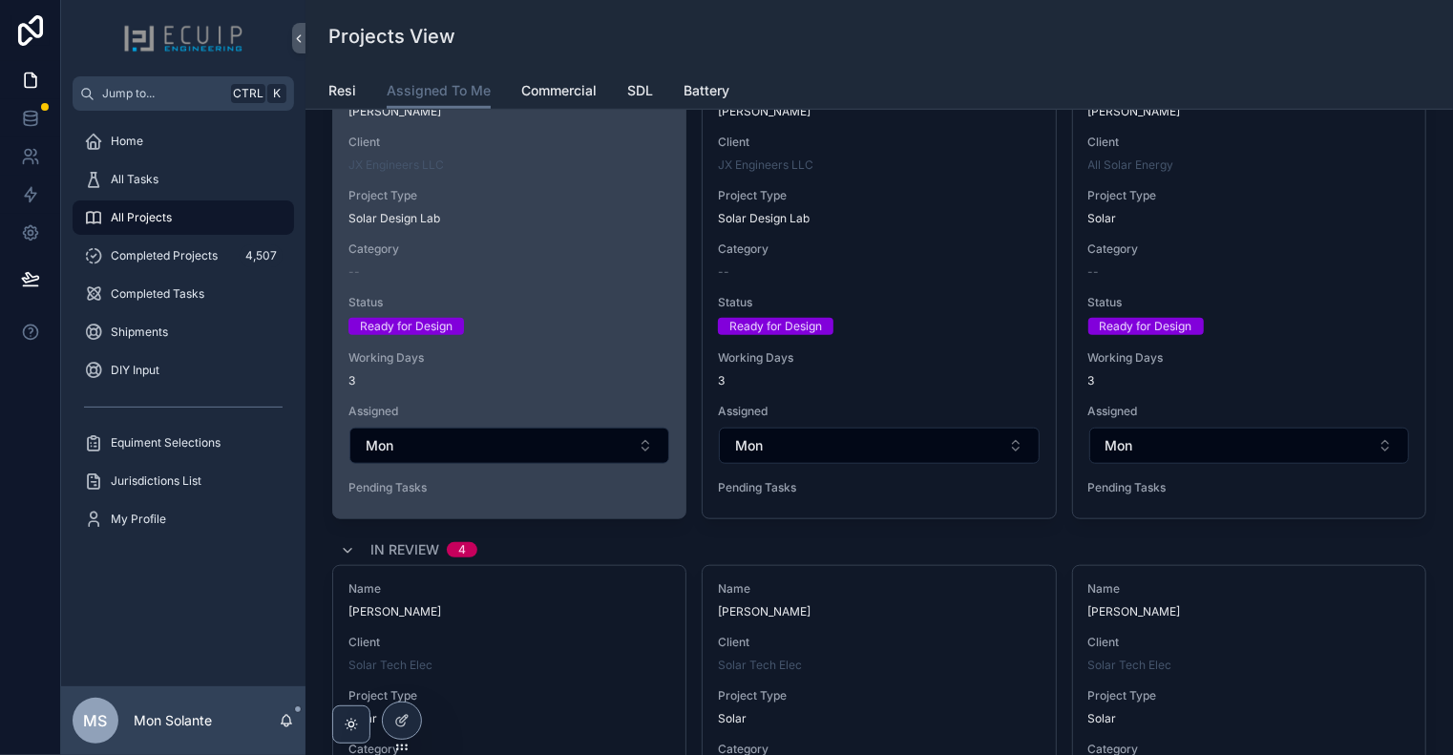
scroll to position [636, 0]
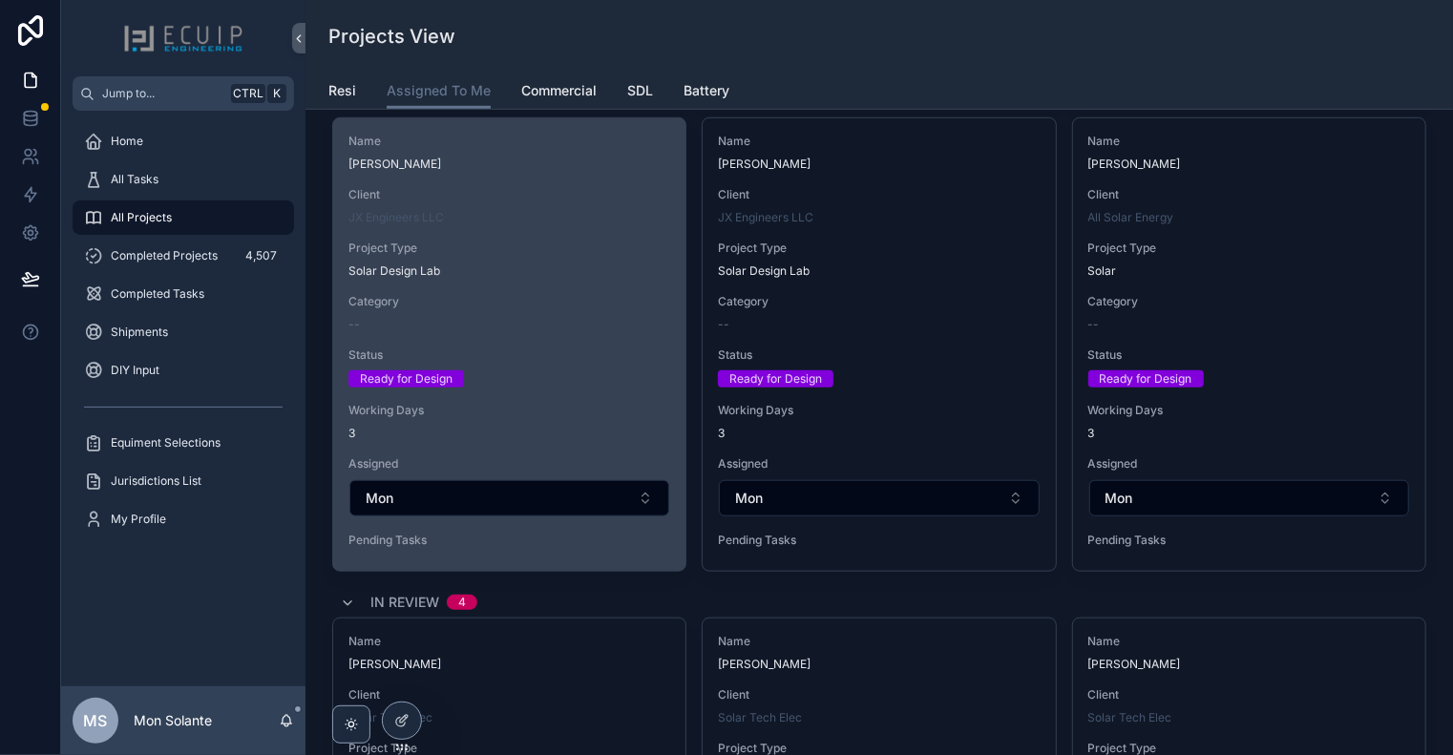
click at [573, 323] on div "--" at bounding box center [509, 324] width 322 height 15
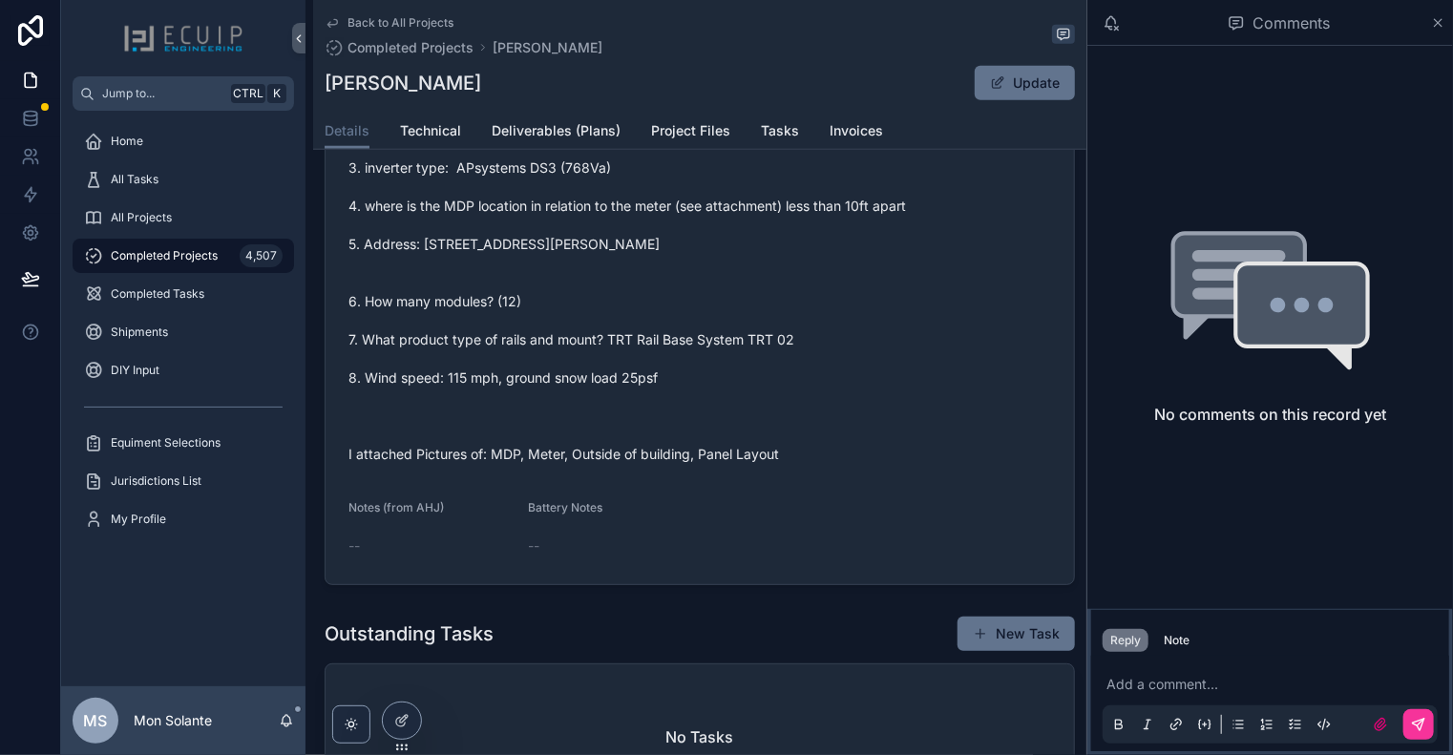
scroll to position [606, 0]
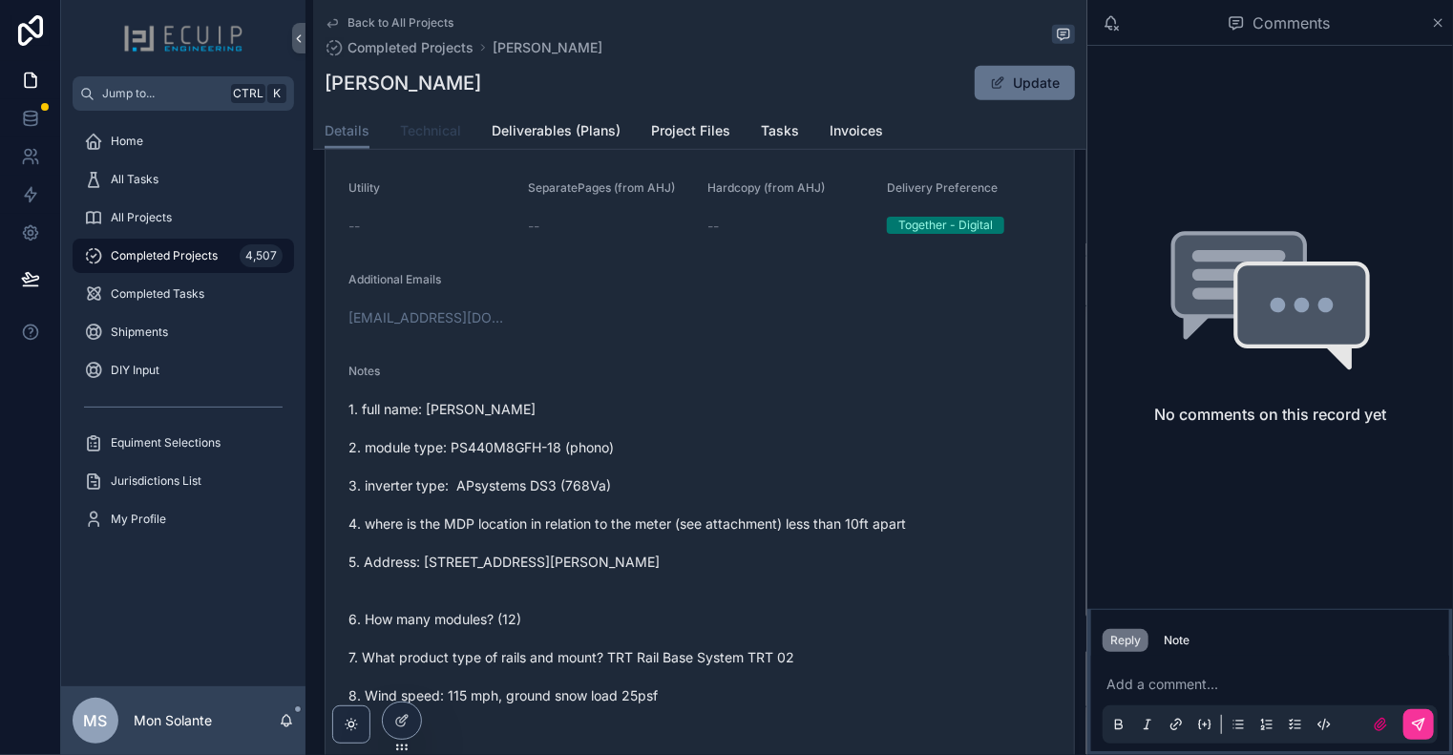
click at [450, 136] on span "Technical" at bounding box center [430, 130] width 61 height 19
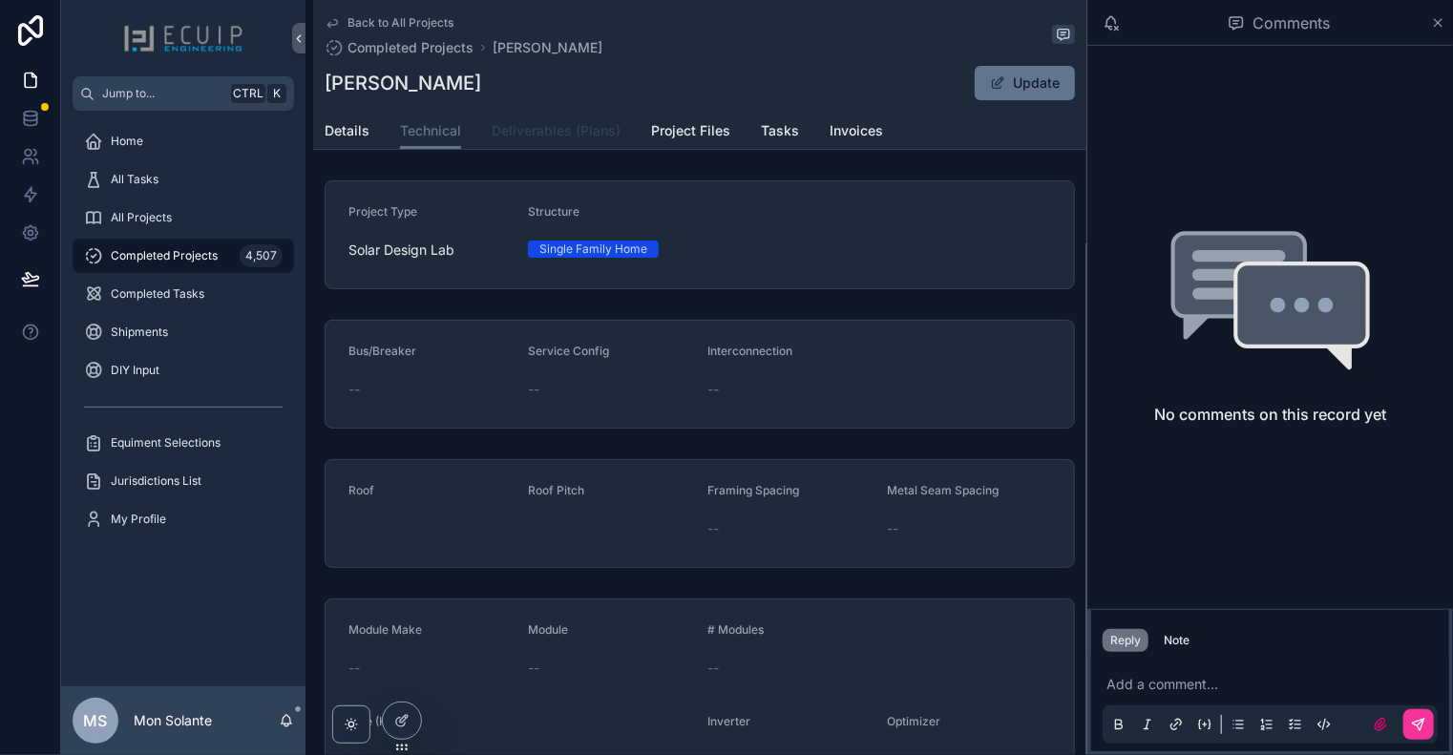
click at [545, 137] on span "Deliverables (Plans)" at bounding box center [556, 130] width 129 height 19
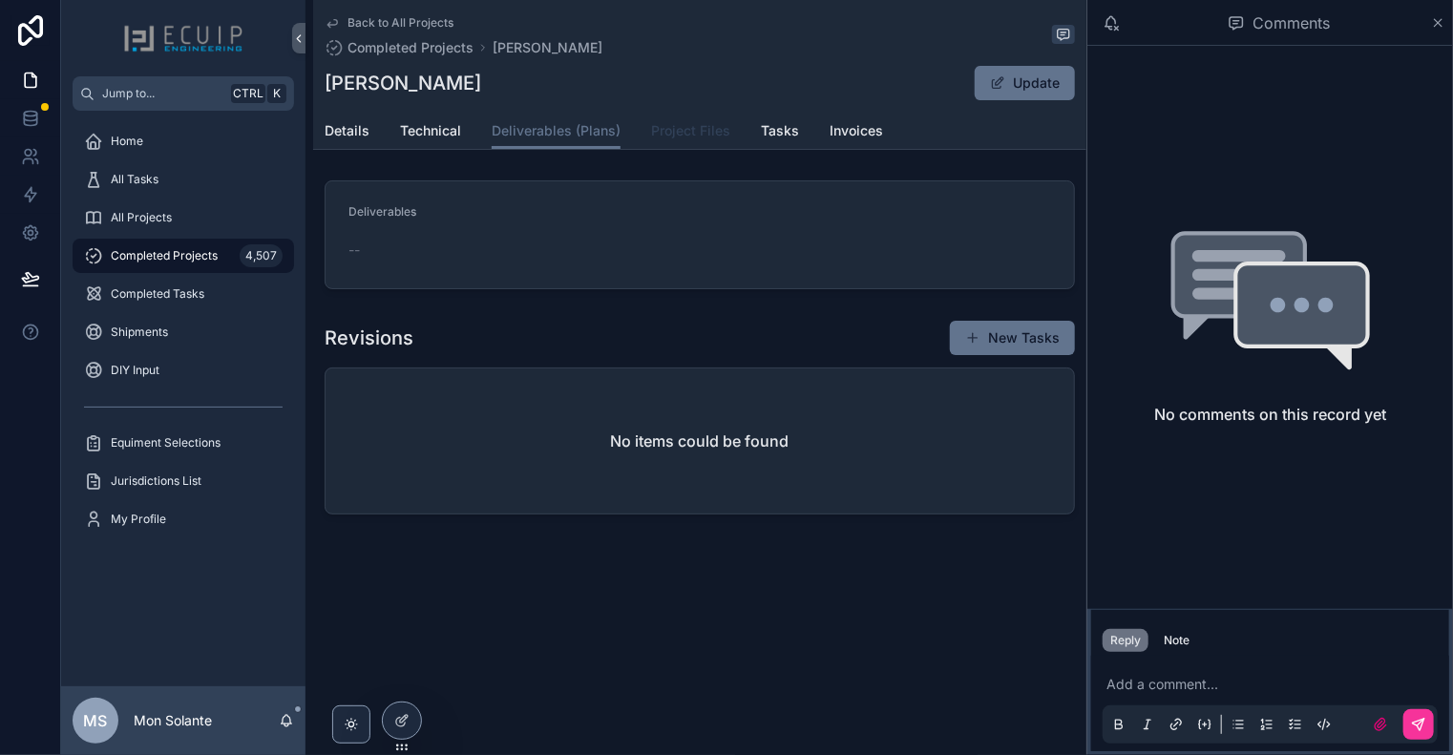
click at [683, 133] on span "Project Files" at bounding box center [690, 130] width 79 height 19
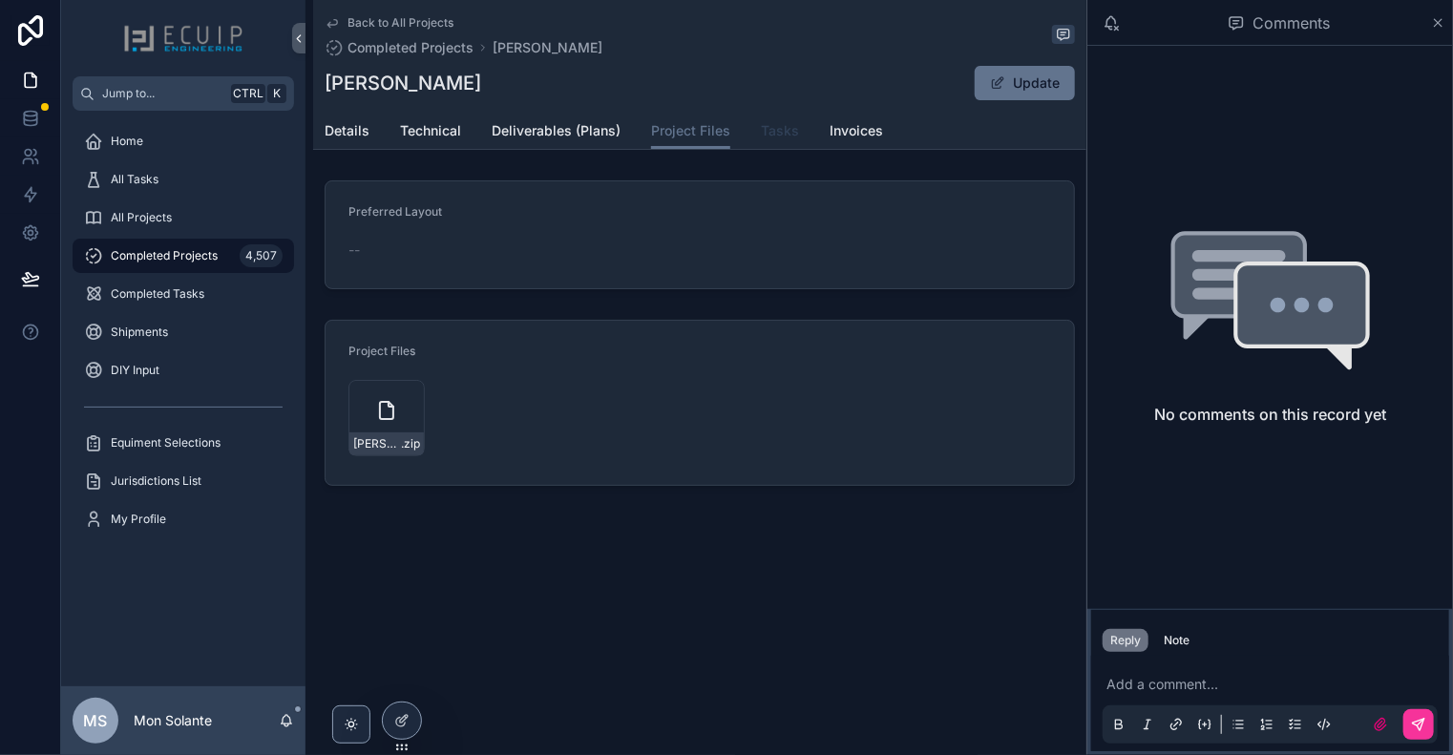
click at [781, 139] on span "Tasks" at bounding box center [780, 130] width 38 height 19
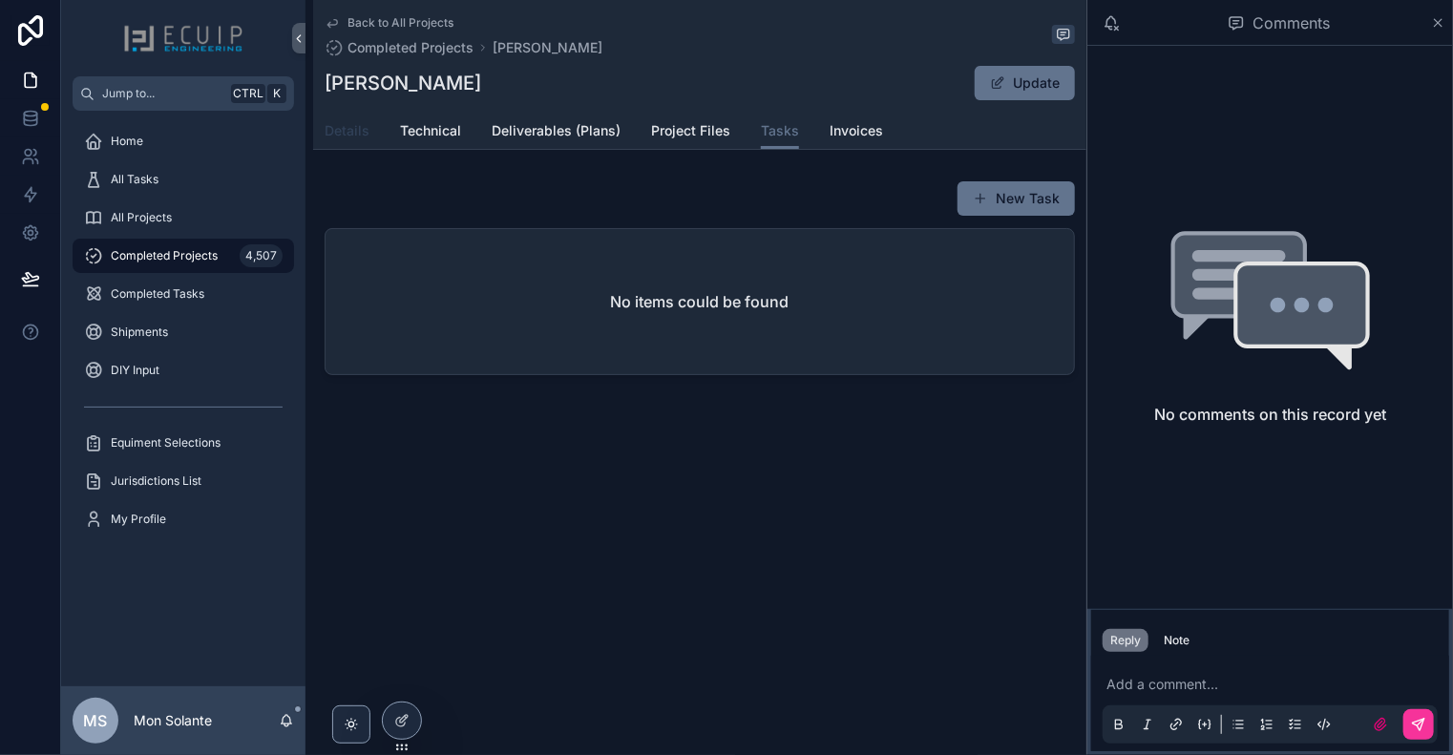
click at [351, 133] on span "Details" at bounding box center [347, 130] width 45 height 19
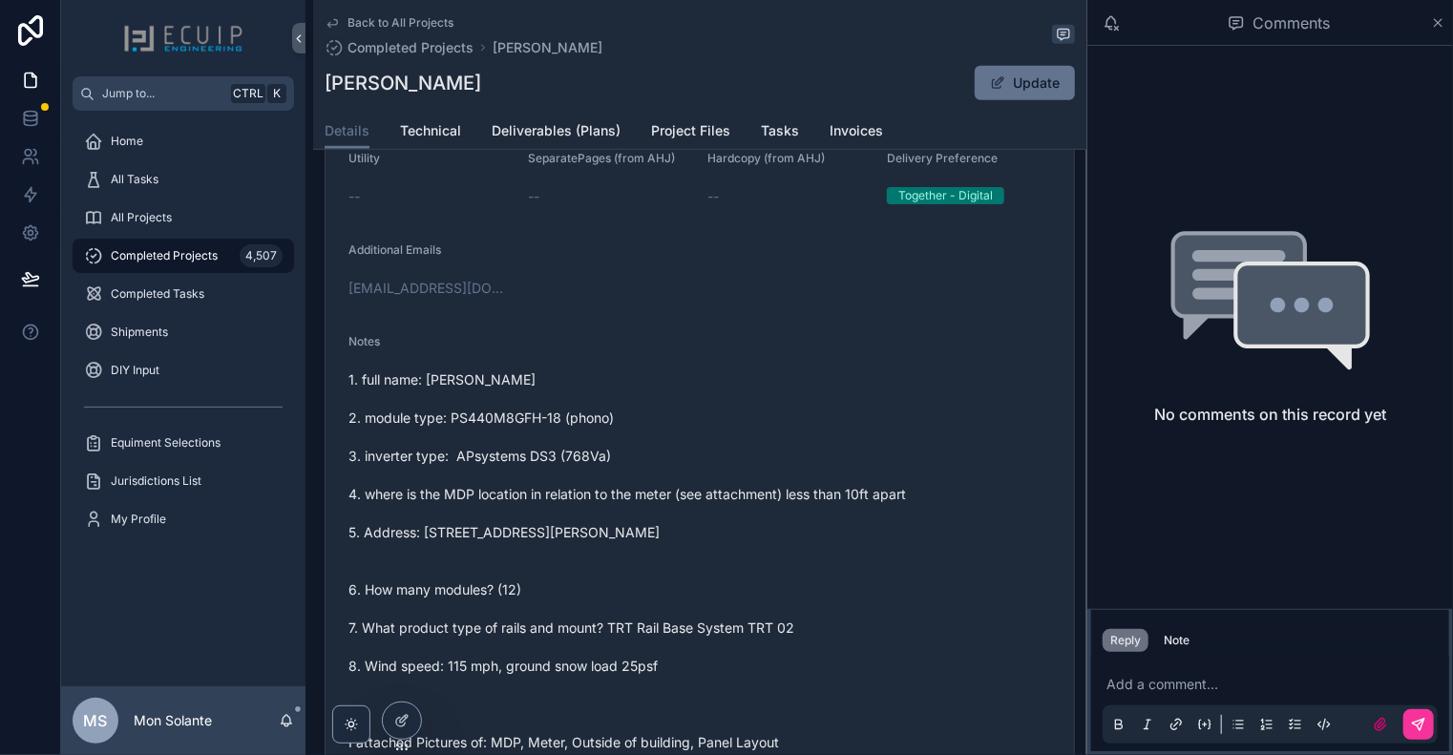
scroll to position [955, 0]
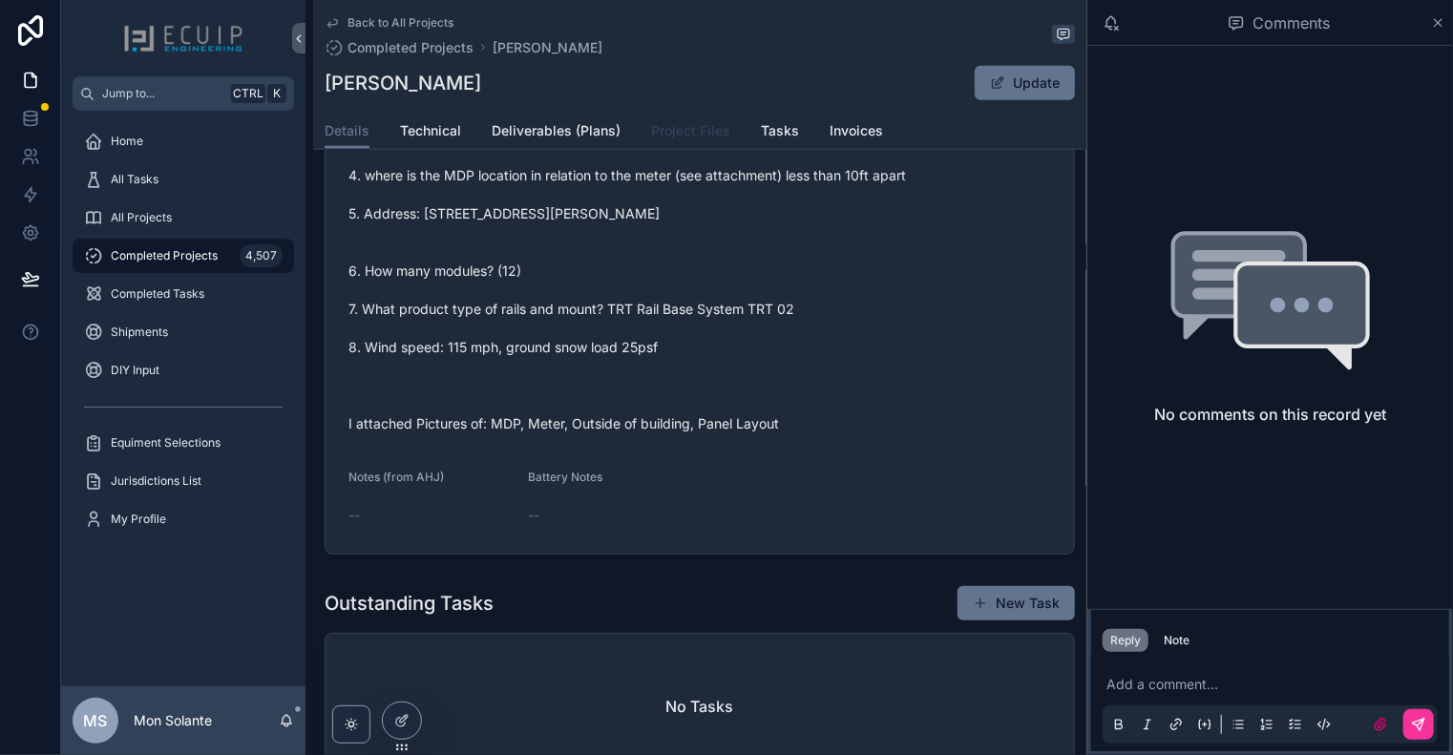
click at [694, 134] on span "Project Files" at bounding box center [690, 130] width 79 height 19
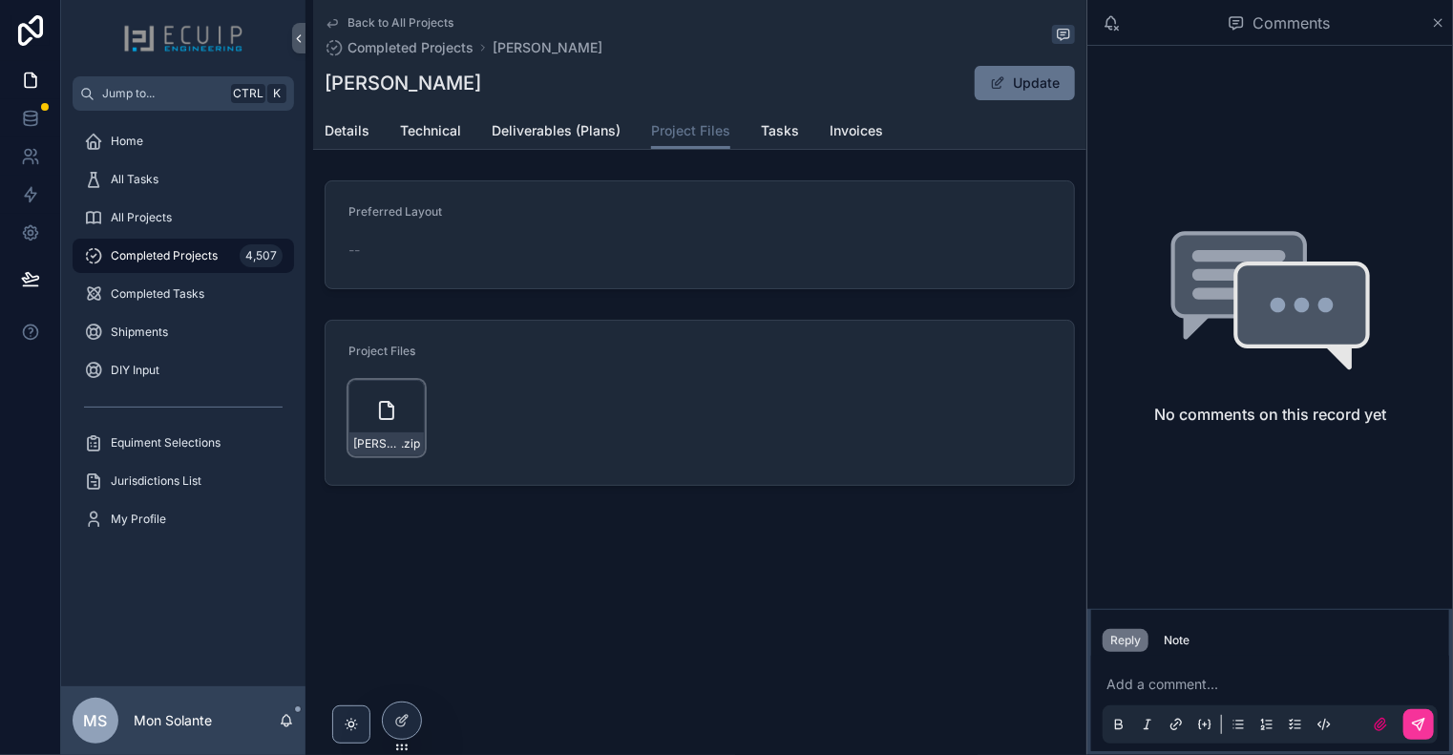
click at [0, 0] on icon "scrollable content" at bounding box center [0, 0] width 0 height 0
click at [392, 399] on icon "scrollable content" at bounding box center [386, 410] width 23 height 23
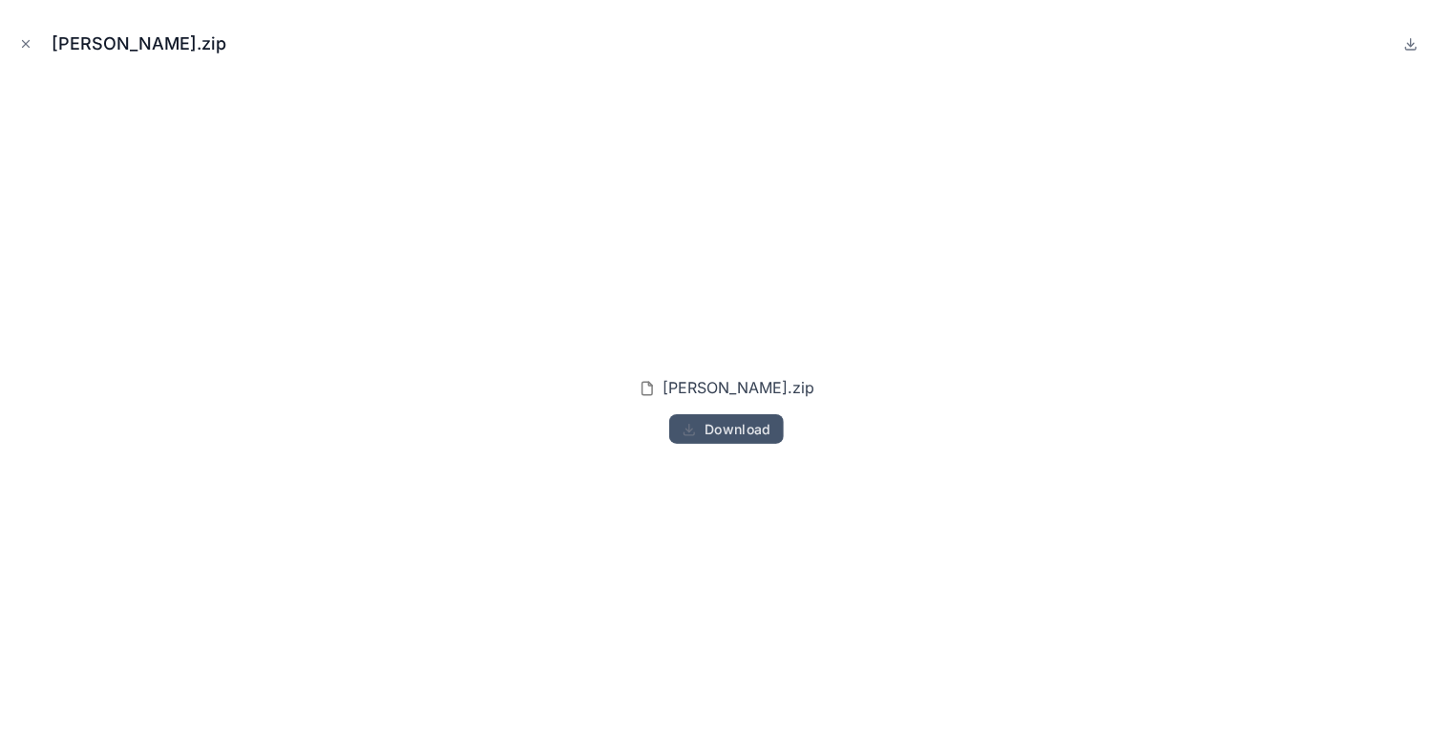
click at [730, 427] on span "Download" at bounding box center [738, 429] width 67 height 17
click at [23, 45] on icon "Close modal" at bounding box center [25, 43] width 13 height 13
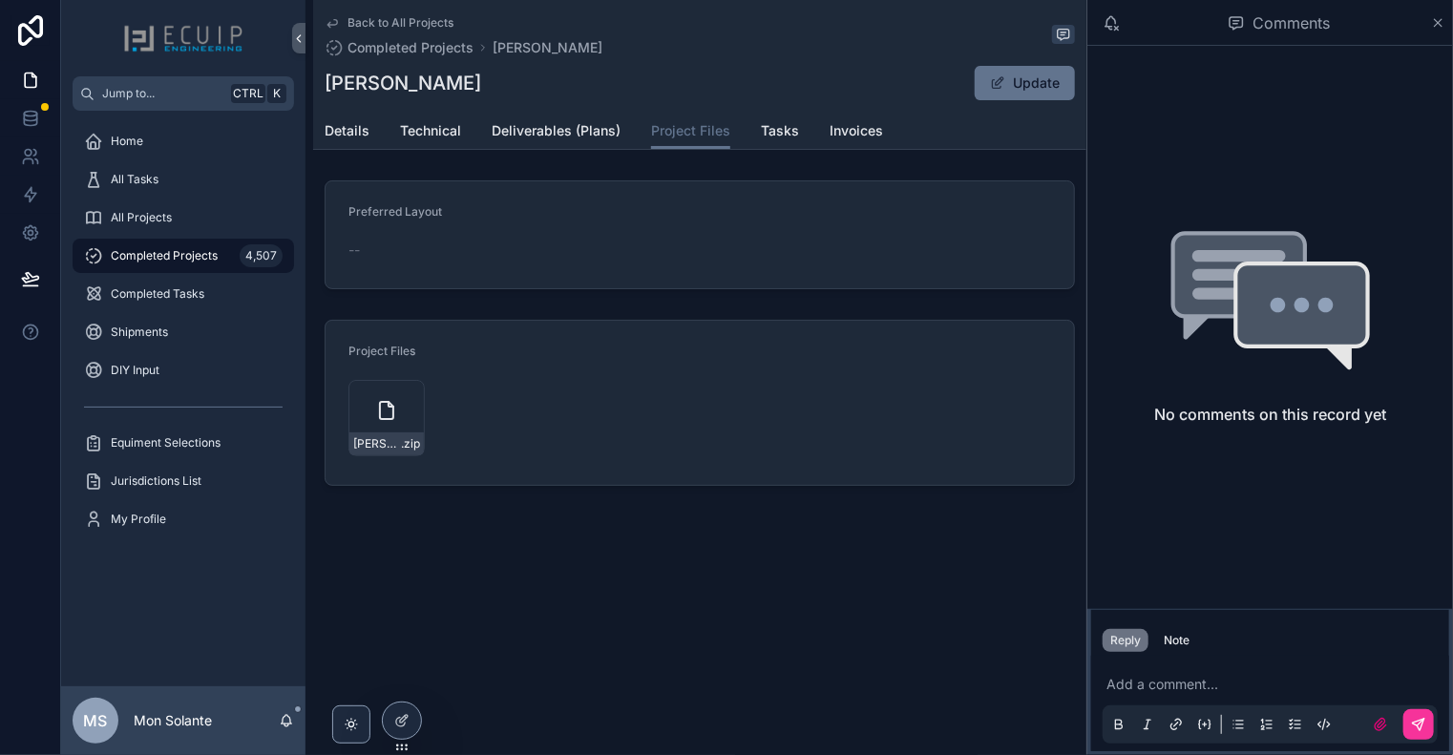
click at [373, 19] on span "Back to All Projects" at bounding box center [401, 22] width 106 height 15
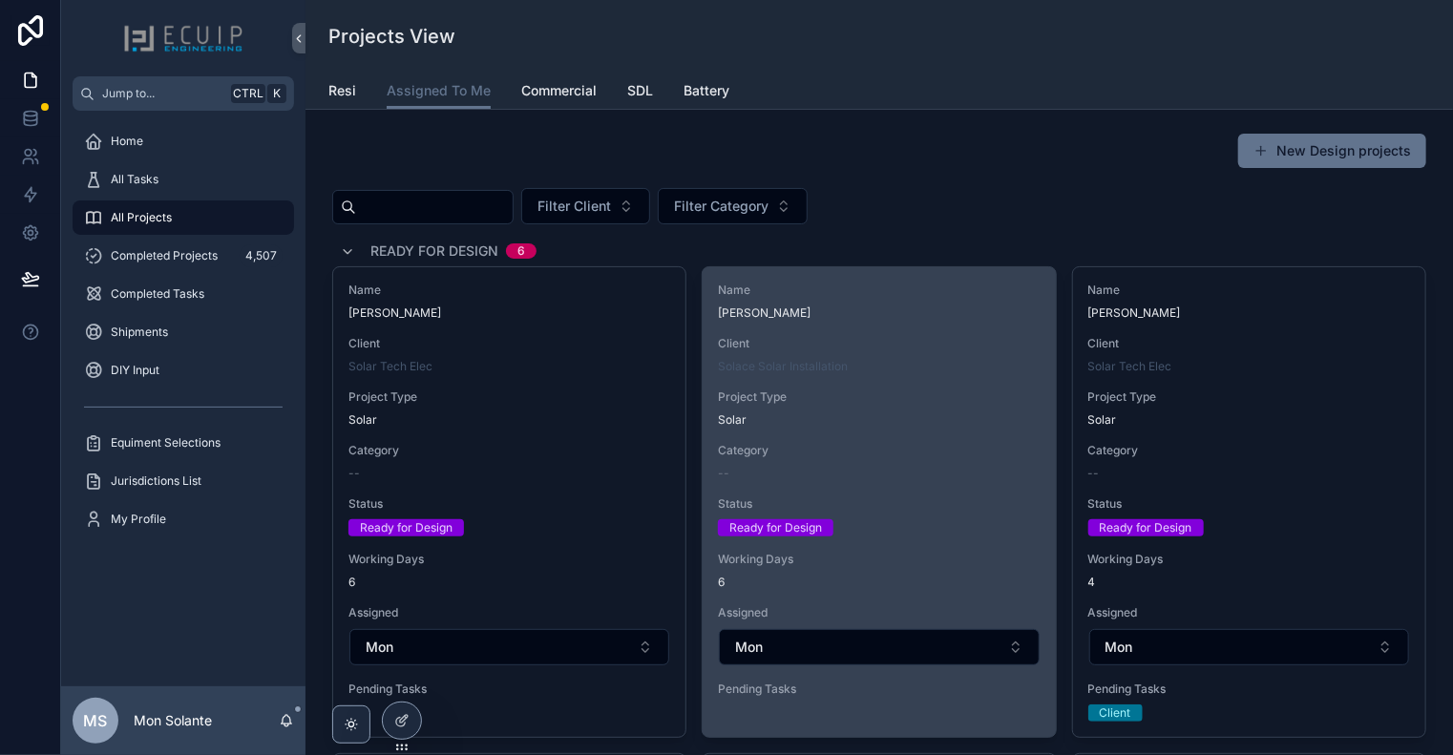
scroll to position [318, 0]
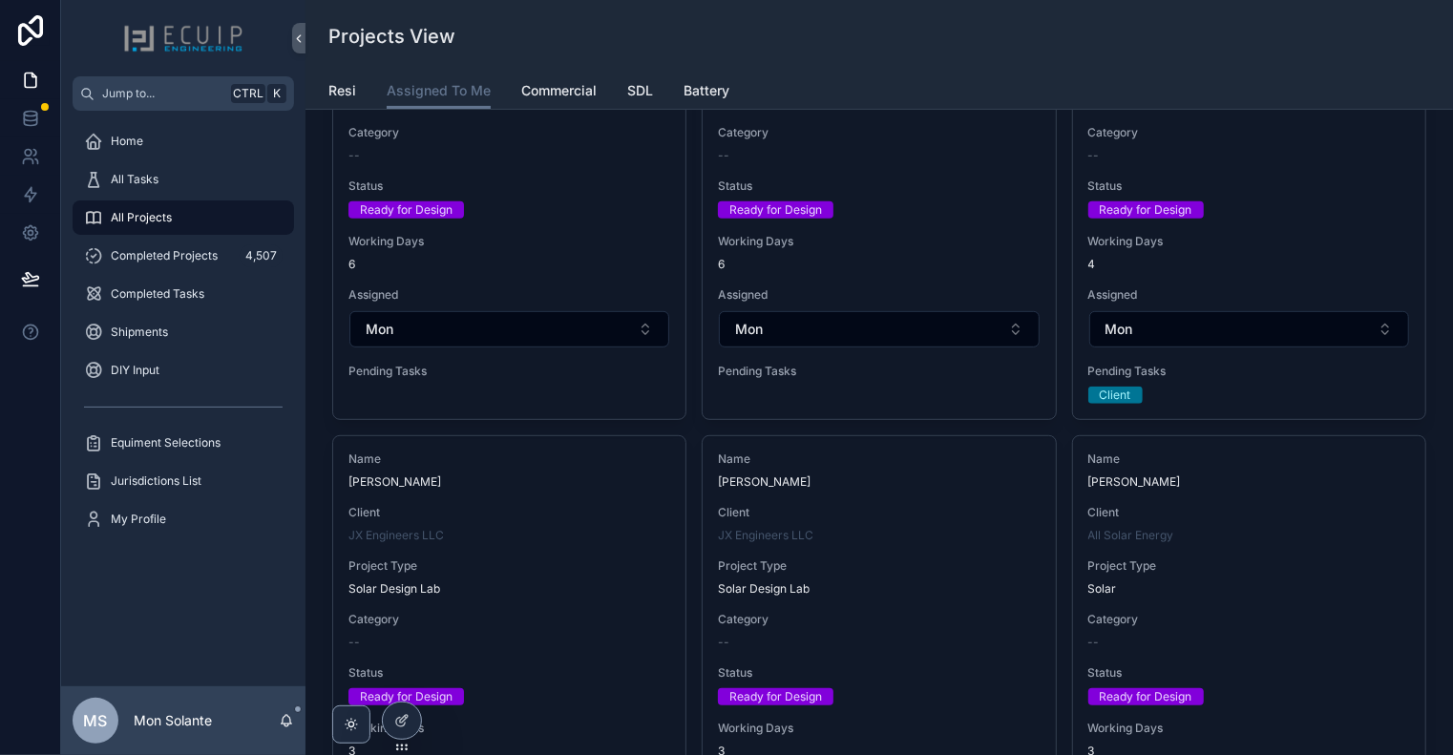
click at [636, 498] on div "Name [PERSON_NAME] Client JX Engineers LLC Project Type Solar Design Lab Catego…" at bounding box center [509, 662] width 352 height 453
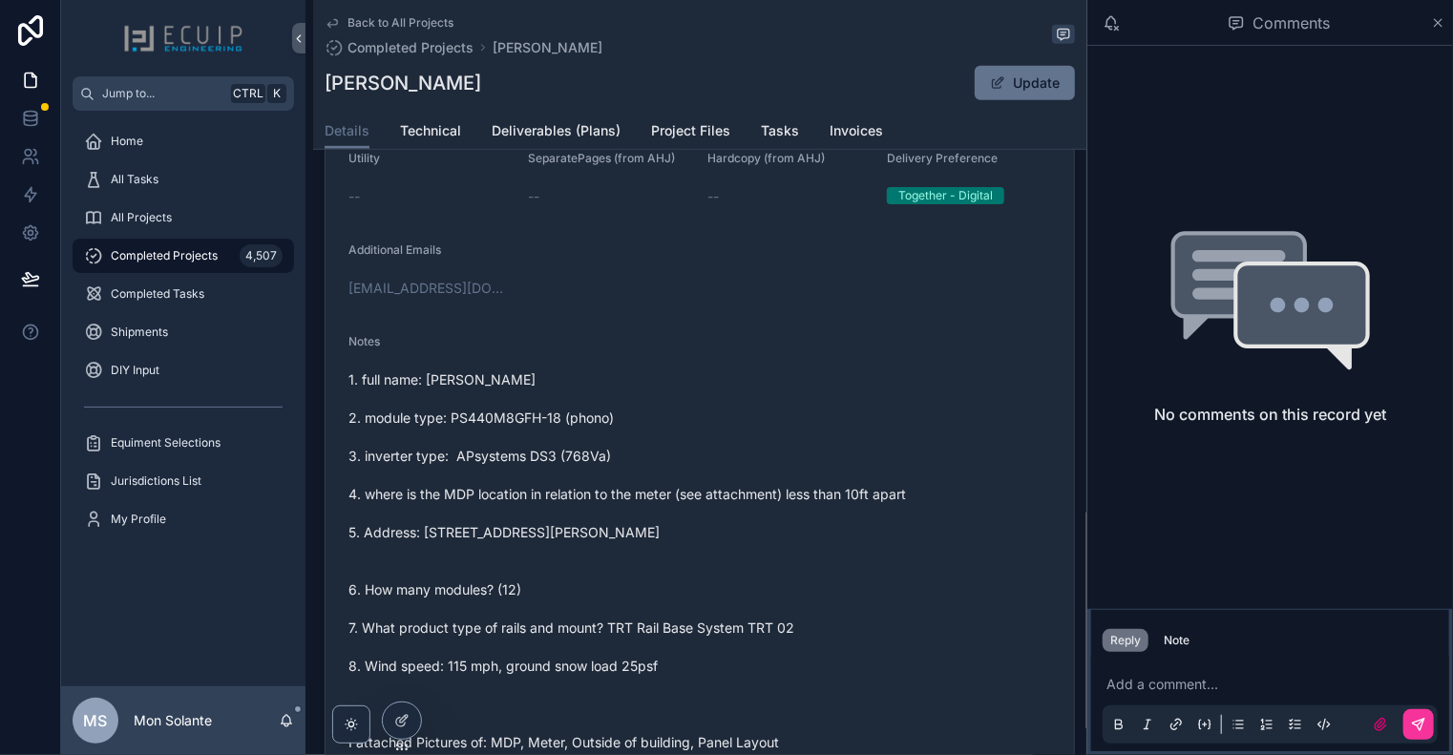
scroll to position [955, 0]
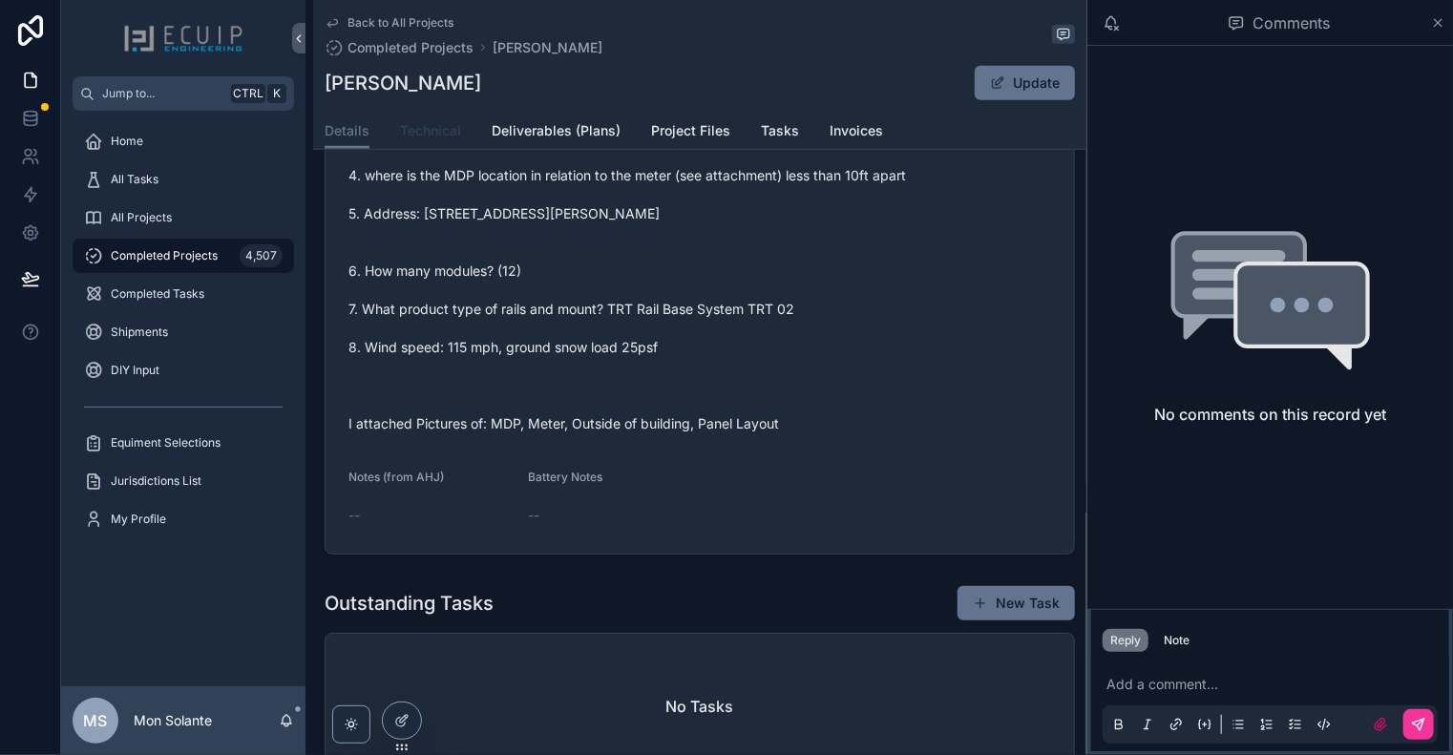
click at [434, 137] on span "Technical" at bounding box center [430, 130] width 61 height 19
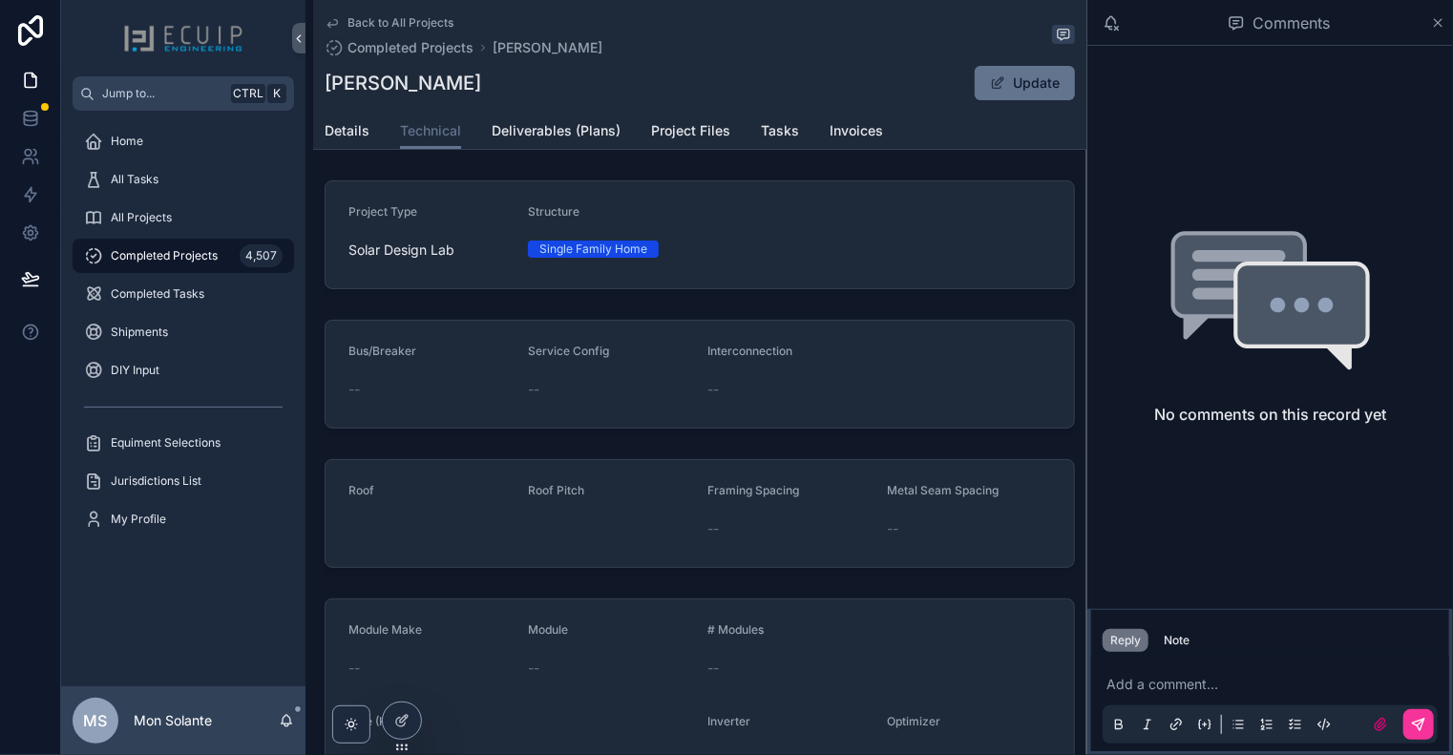
scroll to position [318, 0]
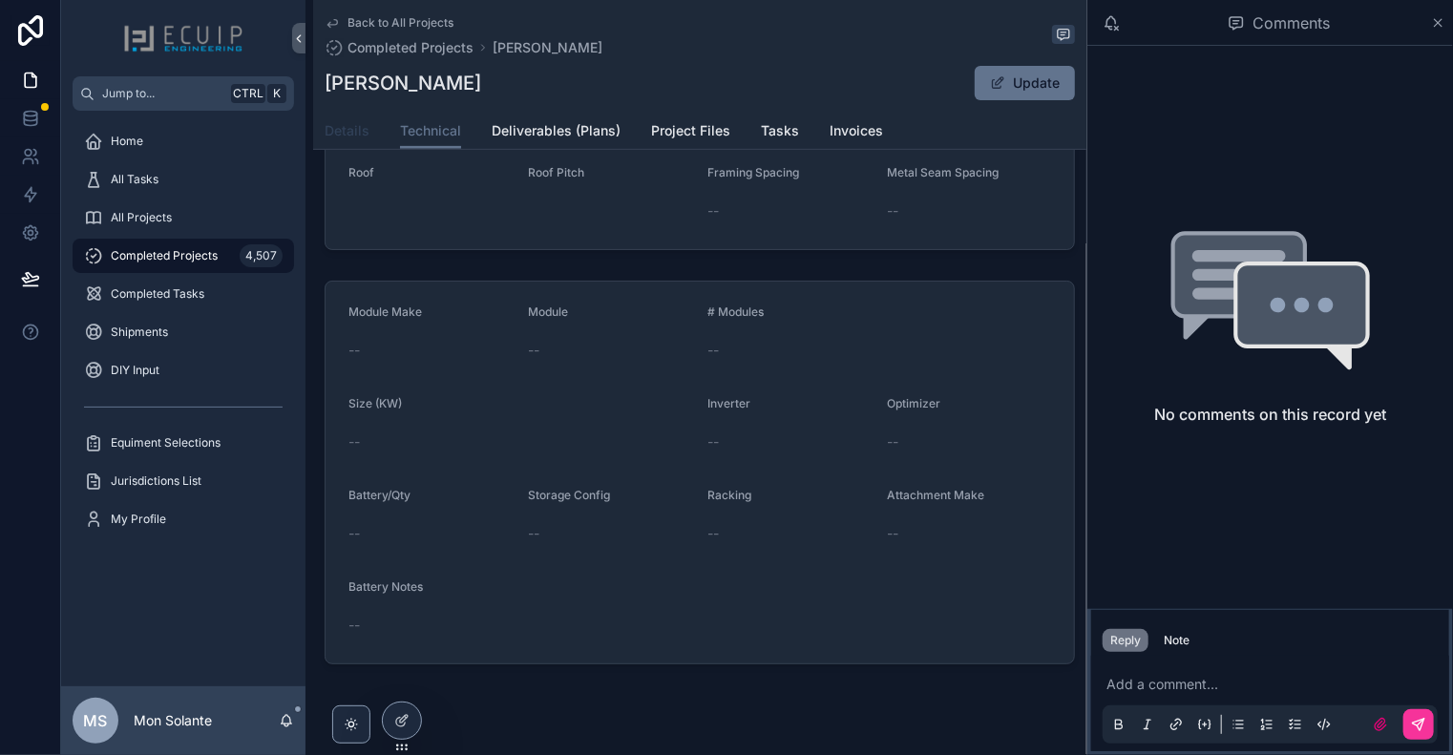
click at [355, 137] on span "Details" at bounding box center [347, 130] width 45 height 19
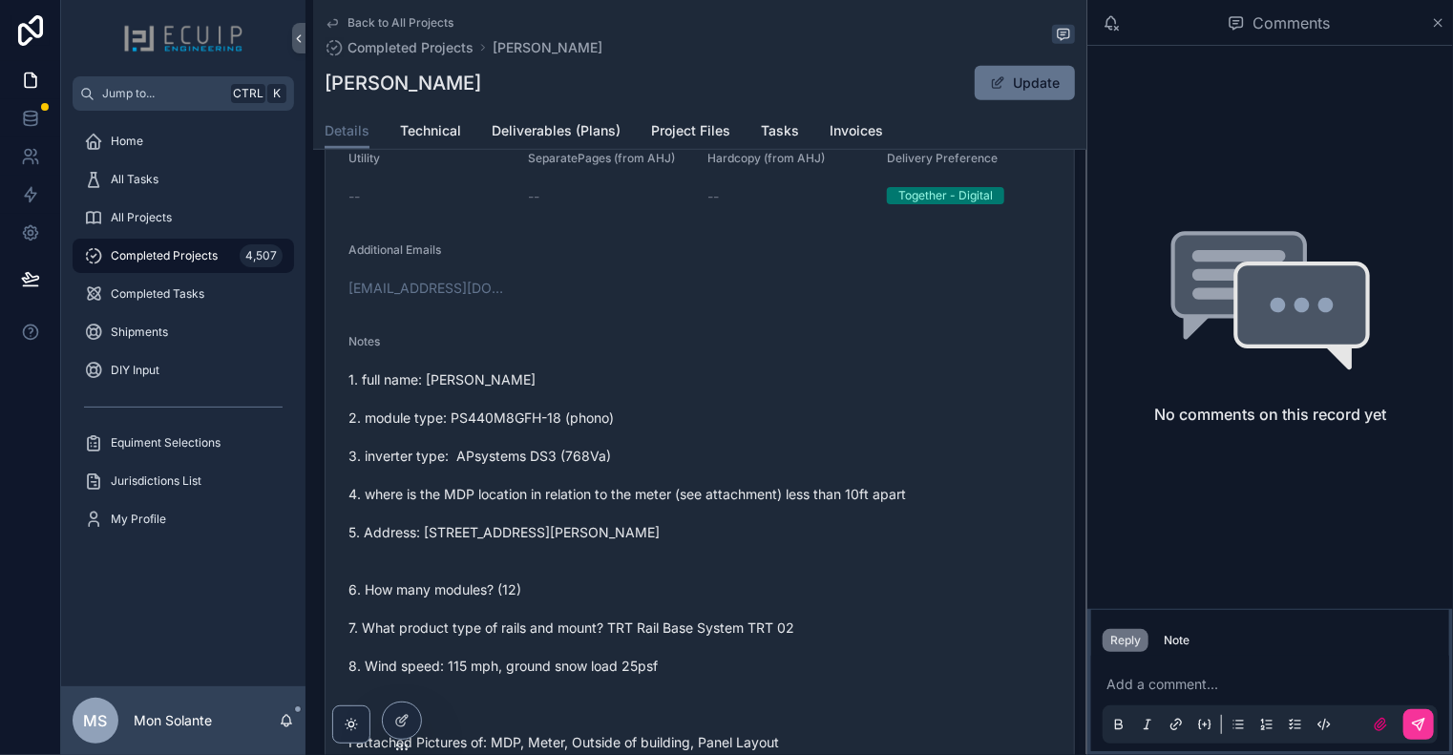
scroll to position [955, 0]
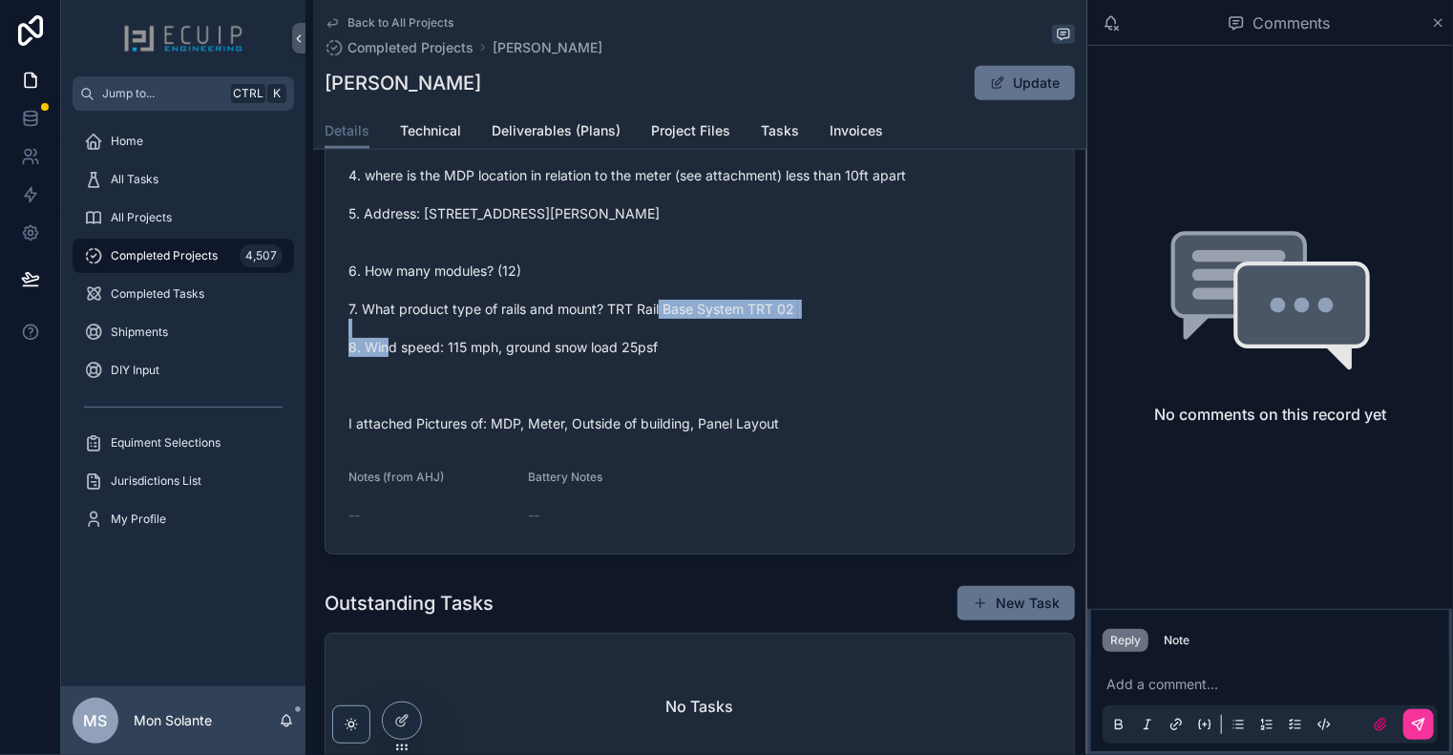
drag, startPoint x: 610, startPoint y: 324, endPoint x: 798, endPoint y: 325, distance: 188.1
click at [798, 325] on span "1. full name: [PERSON_NAME] 2. module type: PS440M8GFH-18 (phono) 3. inverter t…" at bounding box center [699, 243] width 703 height 382
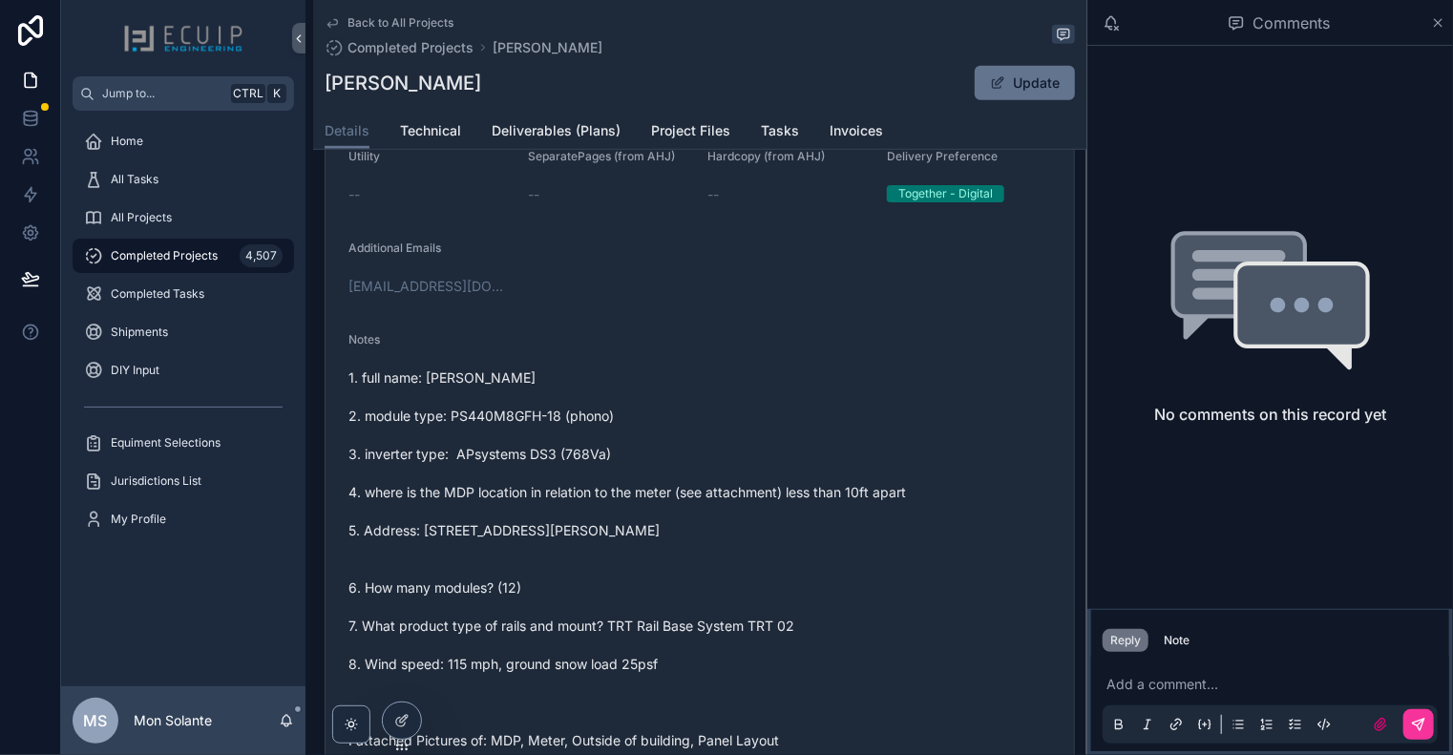
scroll to position [636, 0]
drag, startPoint x: 673, startPoint y: 120, endPoint x: 670, endPoint y: 131, distance: 10.9
click at [673, 120] on link "Project Files" at bounding box center [690, 133] width 79 height 38
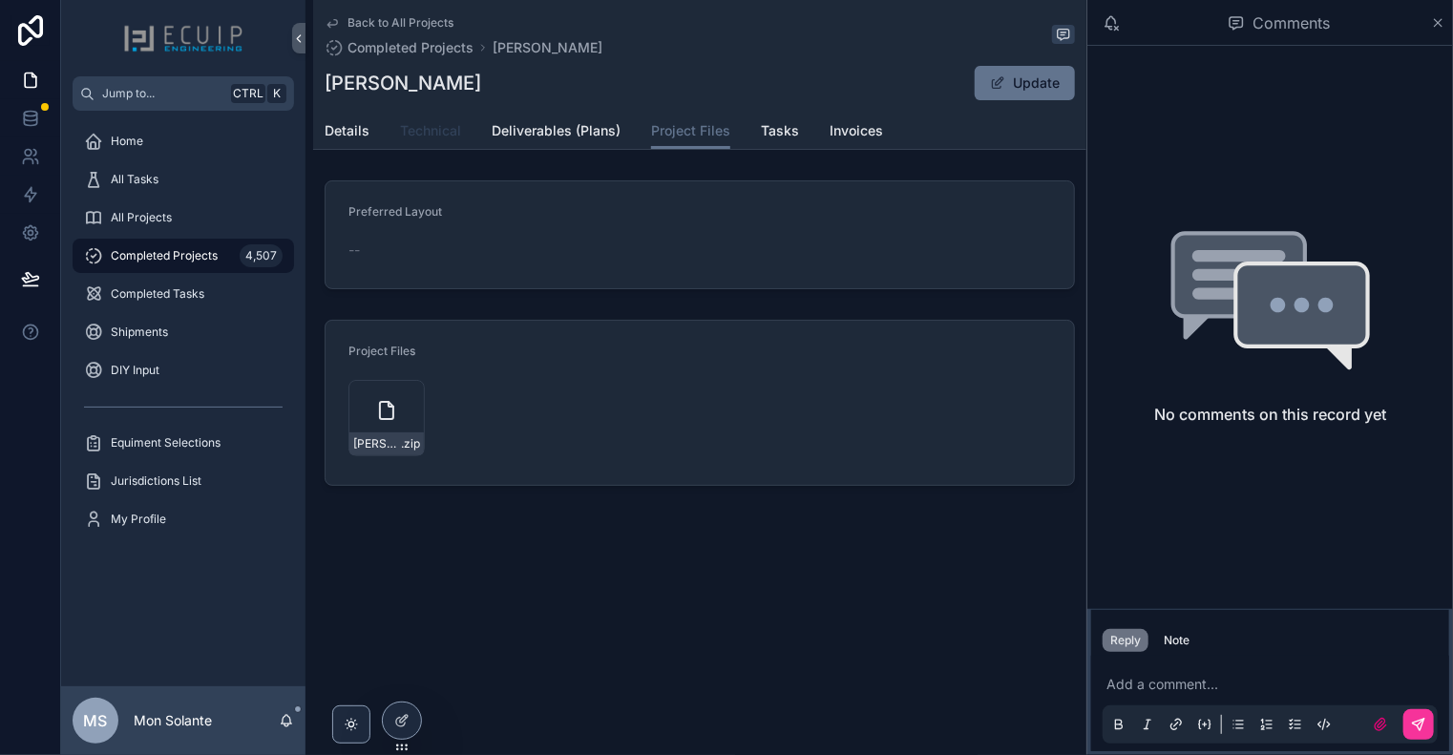
click at [420, 140] on link "Technical" at bounding box center [430, 133] width 61 height 38
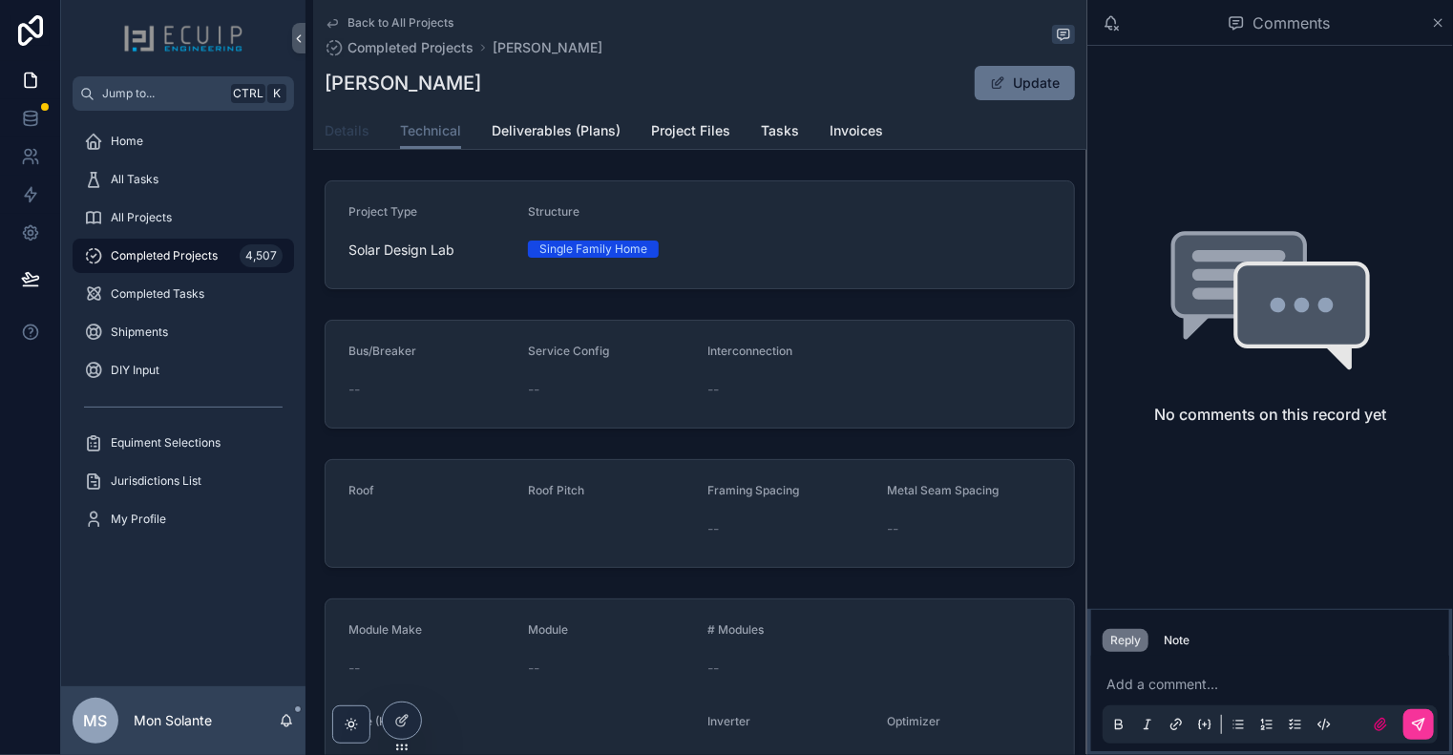
click at [365, 131] on span "Details" at bounding box center [347, 130] width 45 height 19
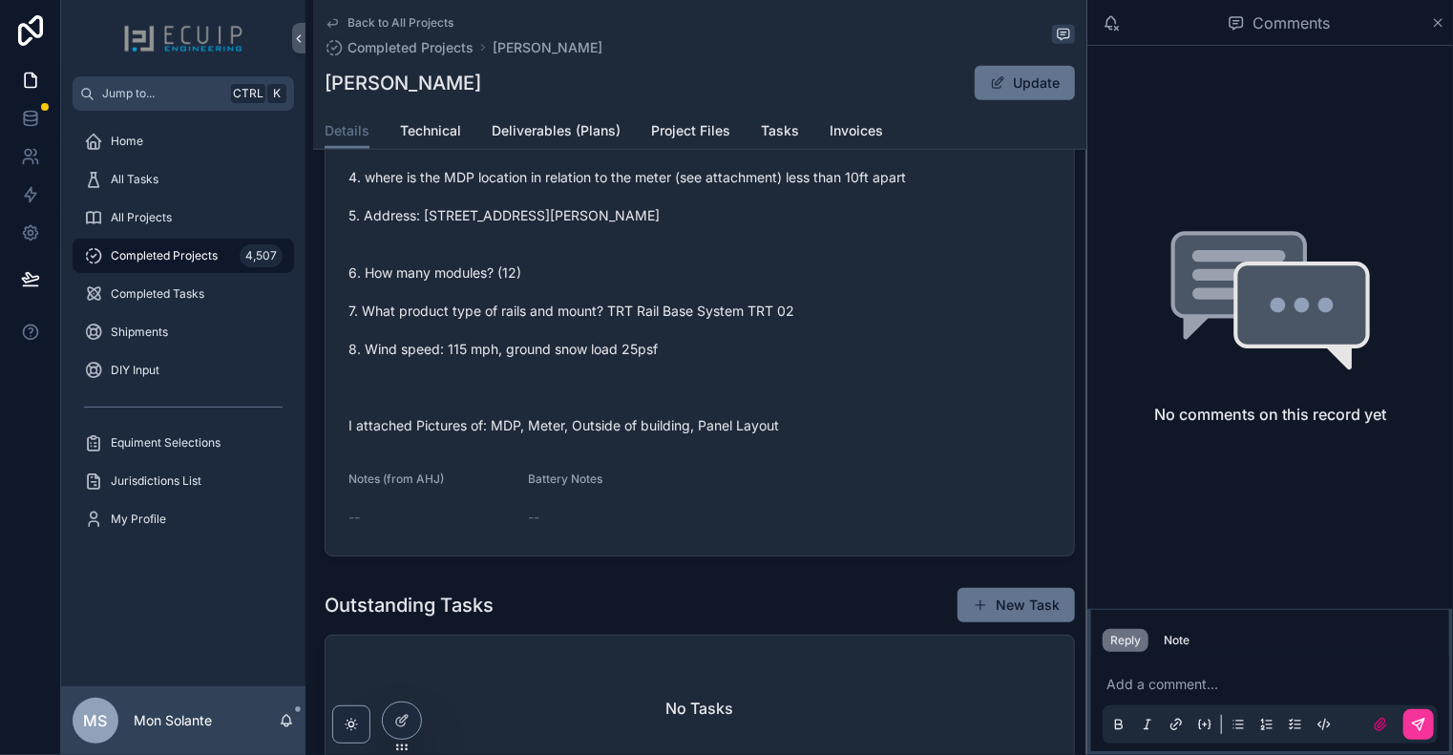
scroll to position [955, 0]
drag, startPoint x: 802, startPoint y: 314, endPoint x: 756, endPoint y: 326, distance: 47.5
click at [756, 326] on span "1. full name: [PERSON_NAME] 2. module type: PS440M8GFH-18 (phono) 3. inverter t…" at bounding box center [699, 243] width 703 height 382
click at [713, 308] on span "1. full name: [PERSON_NAME] 2. module type: PS440M8GFH-18 (phono) 3. inverter t…" at bounding box center [699, 243] width 703 height 382
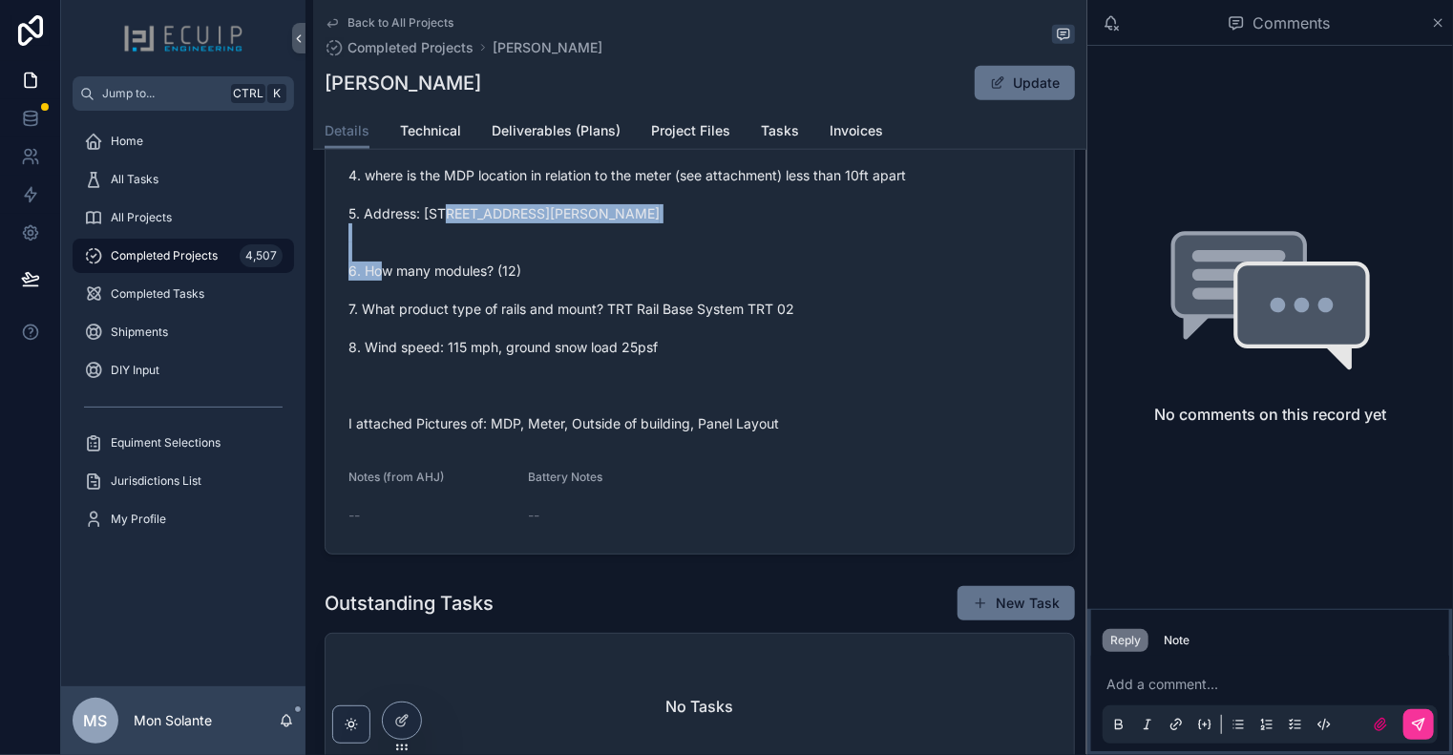
drag, startPoint x: 669, startPoint y: 222, endPoint x: 423, endPoint y: 227, distance: 246.4
click at [423, 227] on span "1. full name: [PERSON_NAME] 2. module type: PS440M8GFH-18 (phono) 3. inverter t…" at bounding box center [699, 243] width 703 height 382
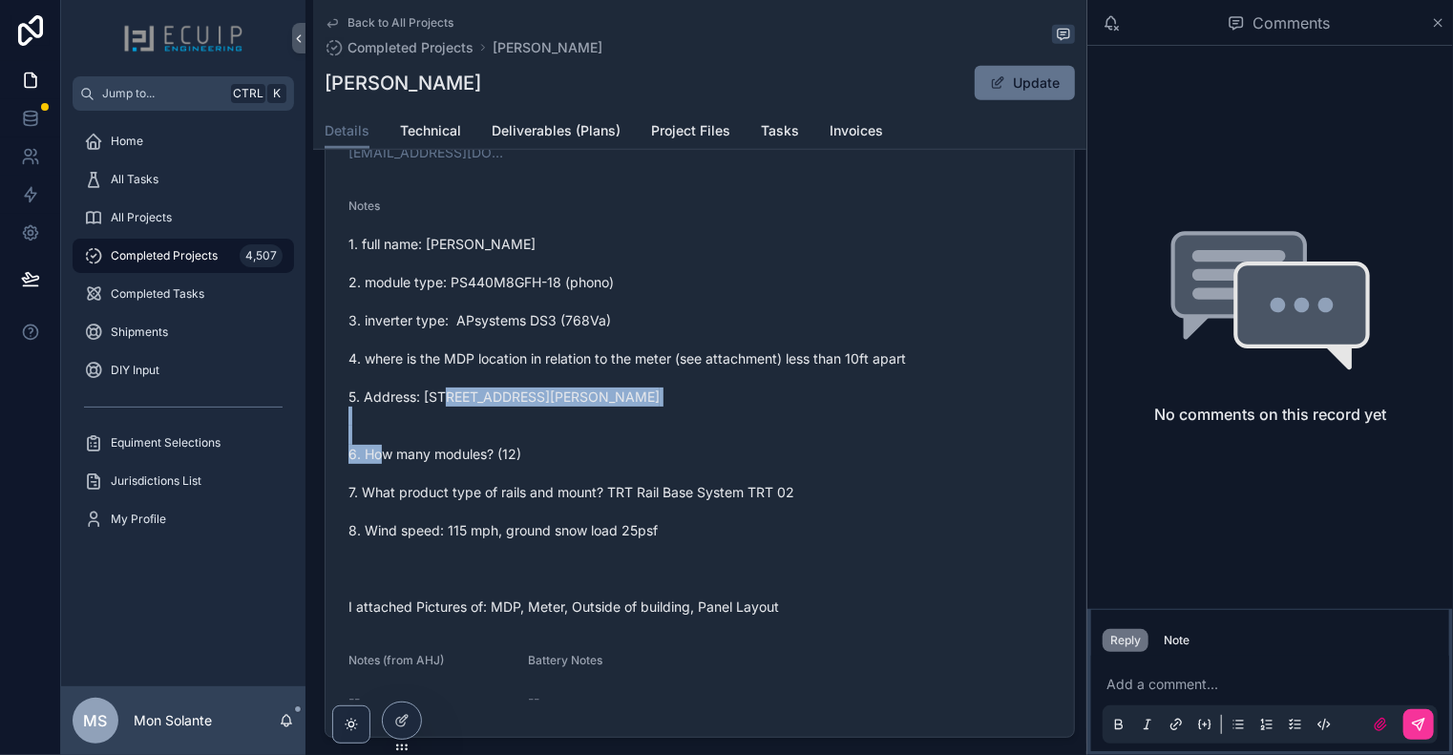
scroll to position [774, 0]
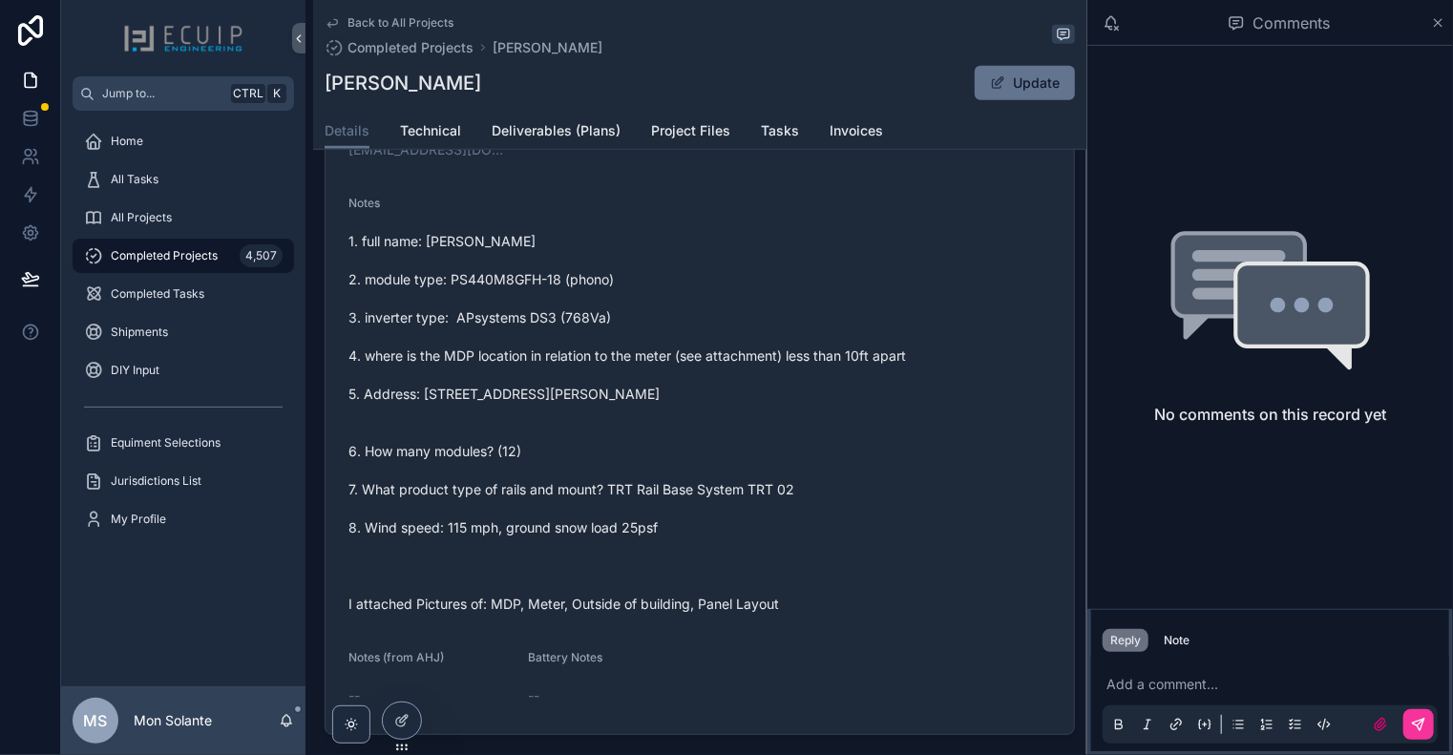
click at [844, 362] on span "1. full name: [PERSON_NAME] 2. module type: PS440M8GFH-18 (phono) 3. inverter t…" at bounding box center [699, 423] width 703 height 382
click at [336, 27] on icon "scrollable content" at bounding box center [332, 22] width 15 height 15
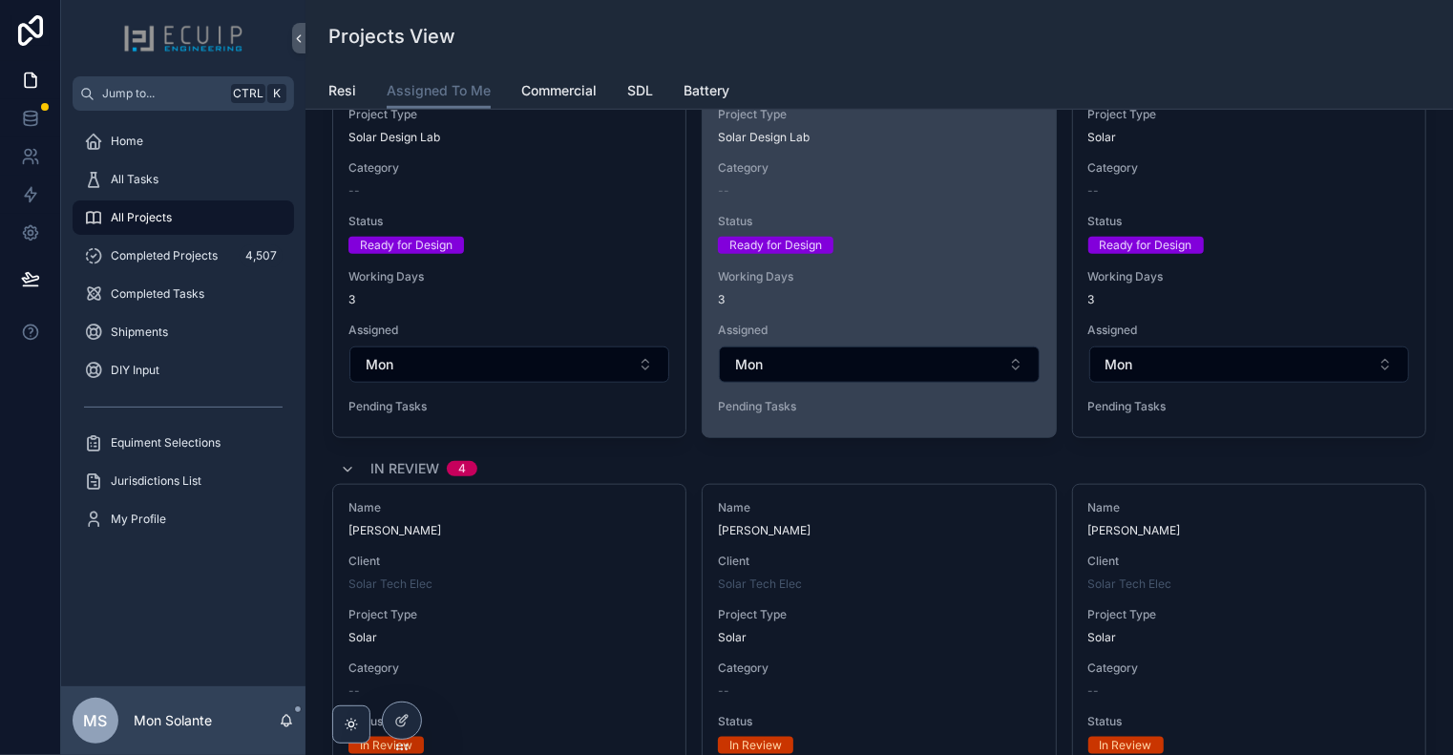
scroll to position [774, 0]
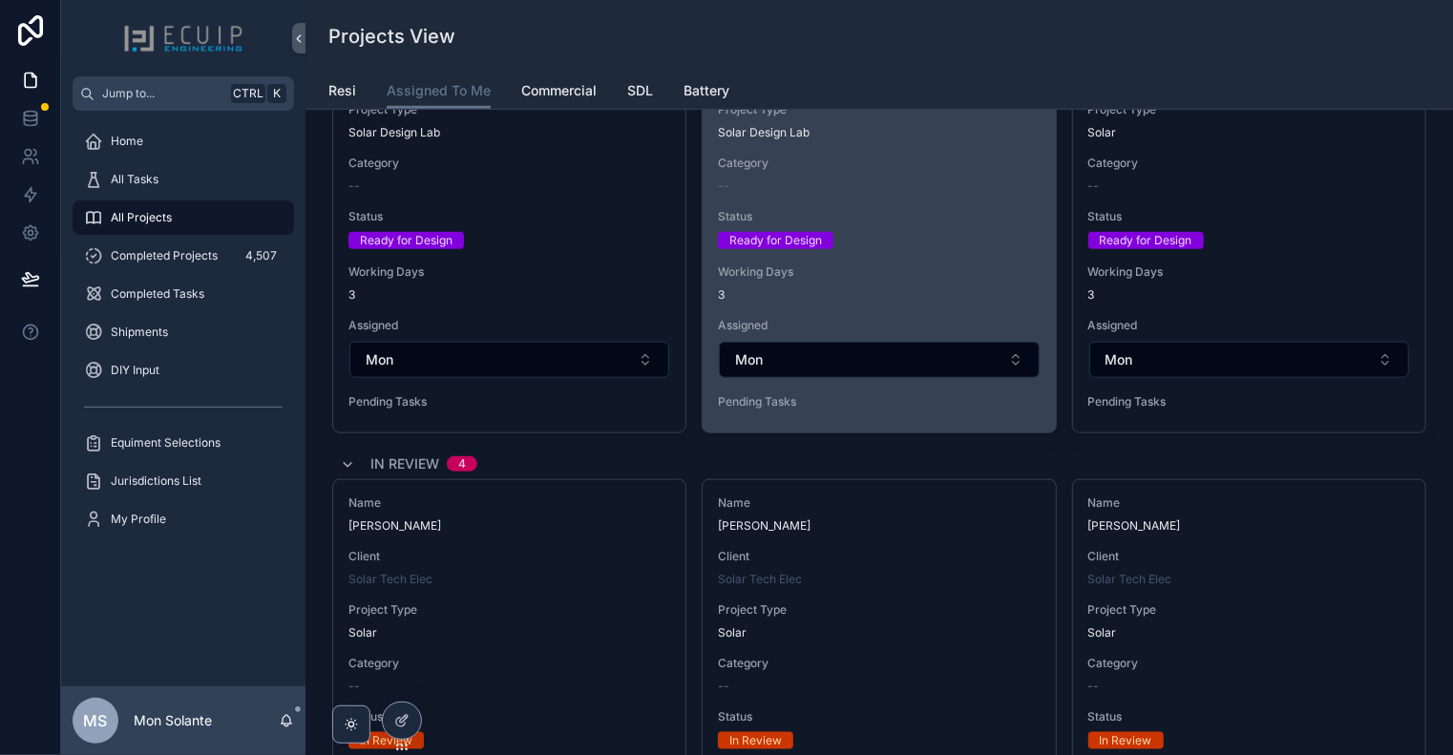
click at [892, 264] on span "Working Days" at bounding box center [879, 271] width 322 height 15
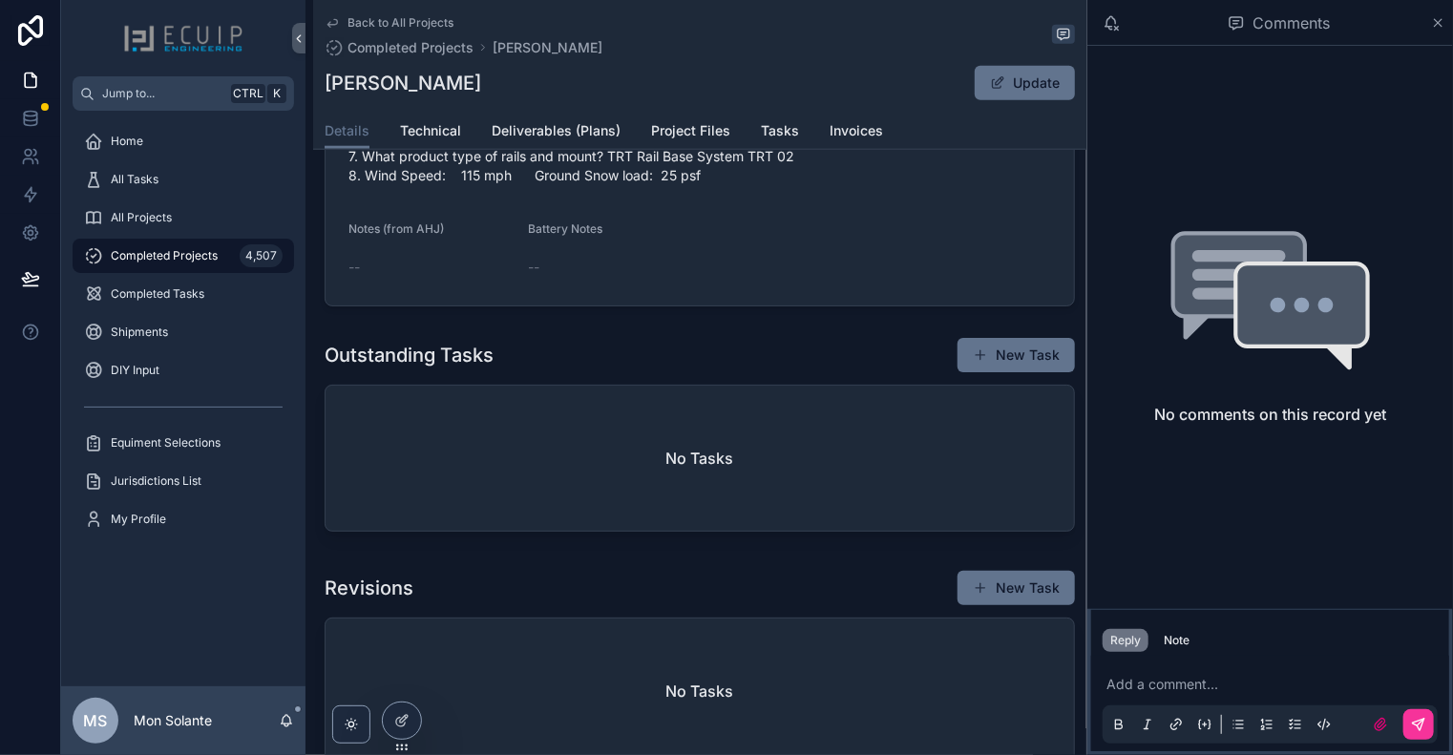
scroll to position [636, 0]
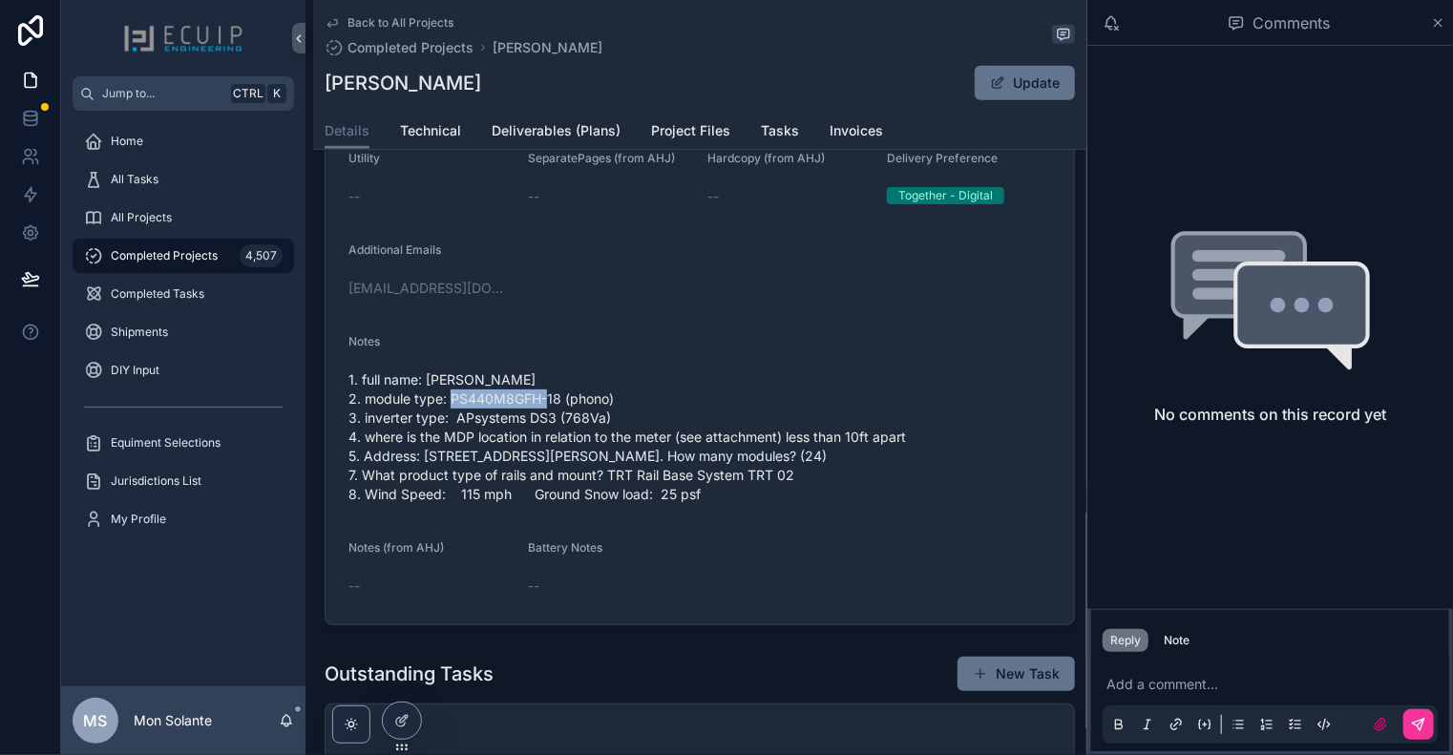
drag, startPoint x: 447, startPoint y: 402, endPoint x: 542, endPoint y: 404, distance: 95.5
click at [542, 404] on span "1. full name: [PERSON_NAME] 2. module type: PS440M8GFH-18 (phono) 3. inverter t…" at bounding box center [699, 437] width 703 height 134
click at [546, 401] on span "1. full name: [PERSON_NAME] 2. module type: PS440M8GFH-18 (phono) 3. inverter t…" at bounding box center [699, 437] width 703 height 134
drag, startPoint x: 560, startPoint y: 406, endPoint x: 450, endPoint y: 411, distance: 110.9
click at [450, 411] on span "1. full name: [PERSON_NAME] 2. module type: PS440M8GFH-18 (phono) 3. inverter t…" at bounding box center [699, 437] width 703 height 134
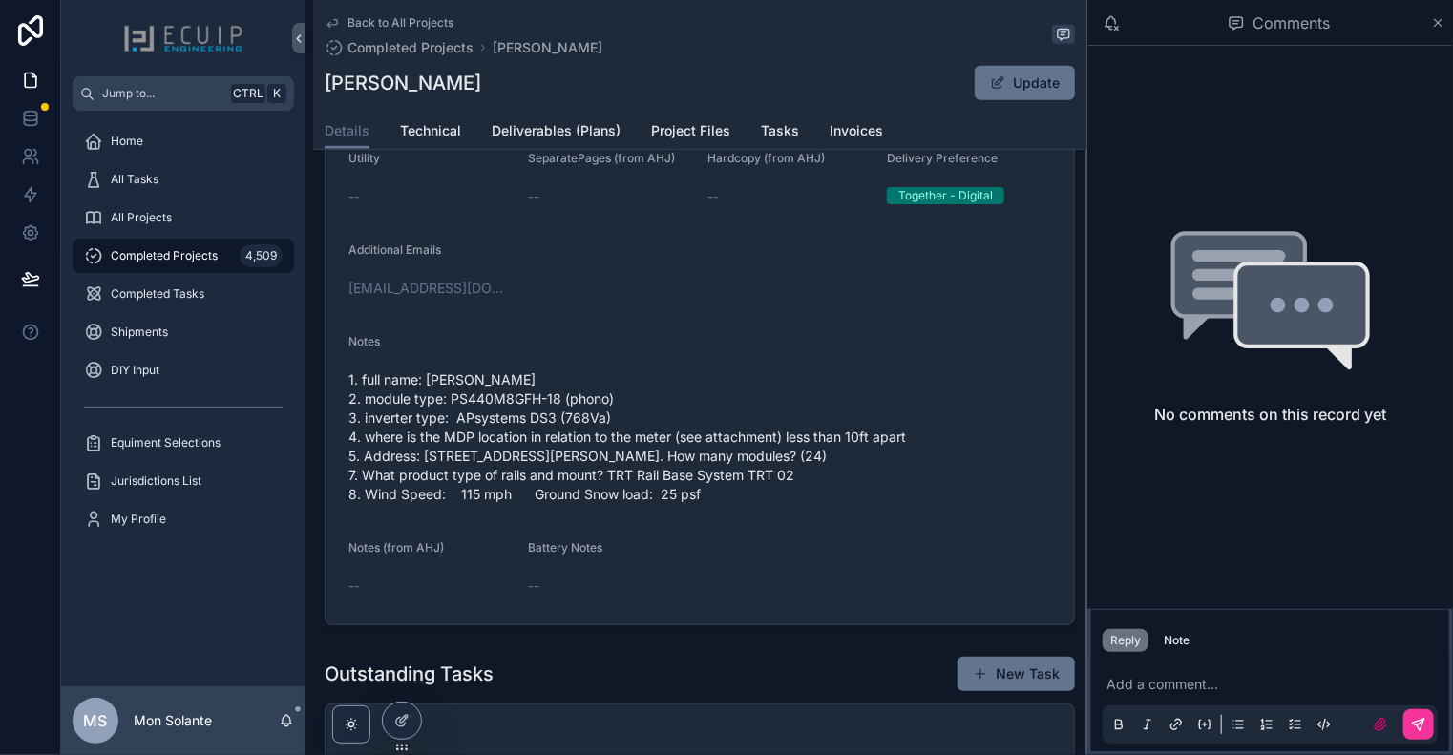
click at [387, 22] on span "Back to All Projects" at bounding box center [401, 22] width 106 height 15
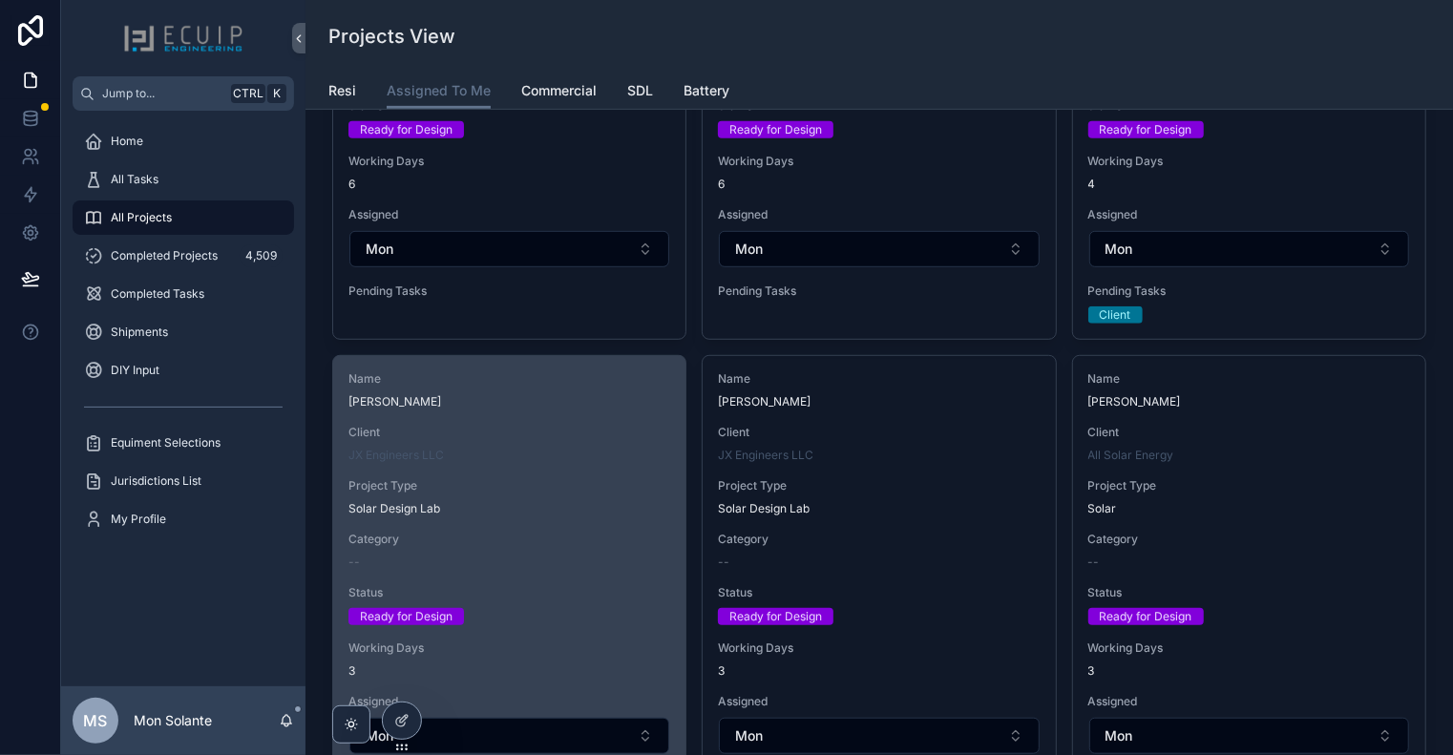
scroll to position [636, 0]
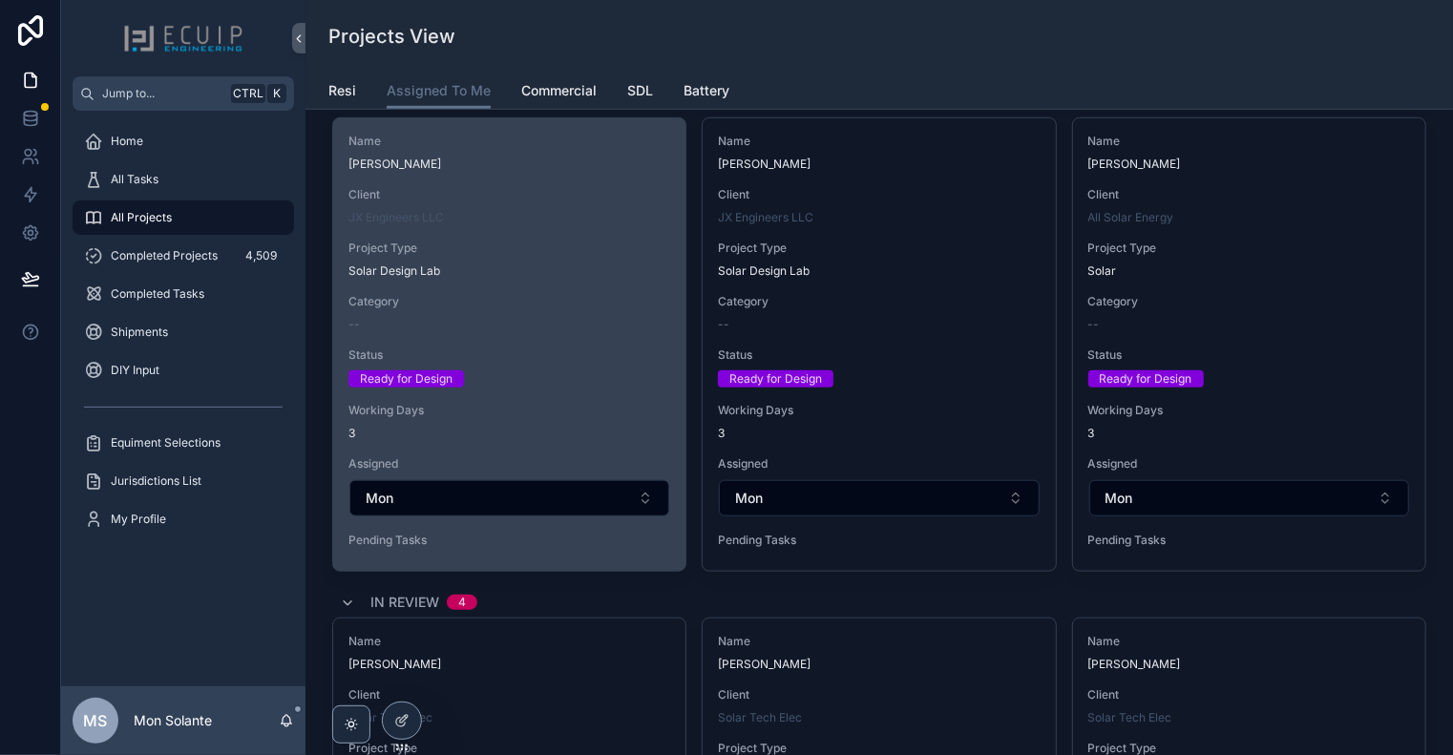
click at [611, 282] on div "Name [PERSON_NAME] Client JX Engineers LLC Project Type Solar Design Lab Catego…" at bounding box center [509, 344] width 352 height 453
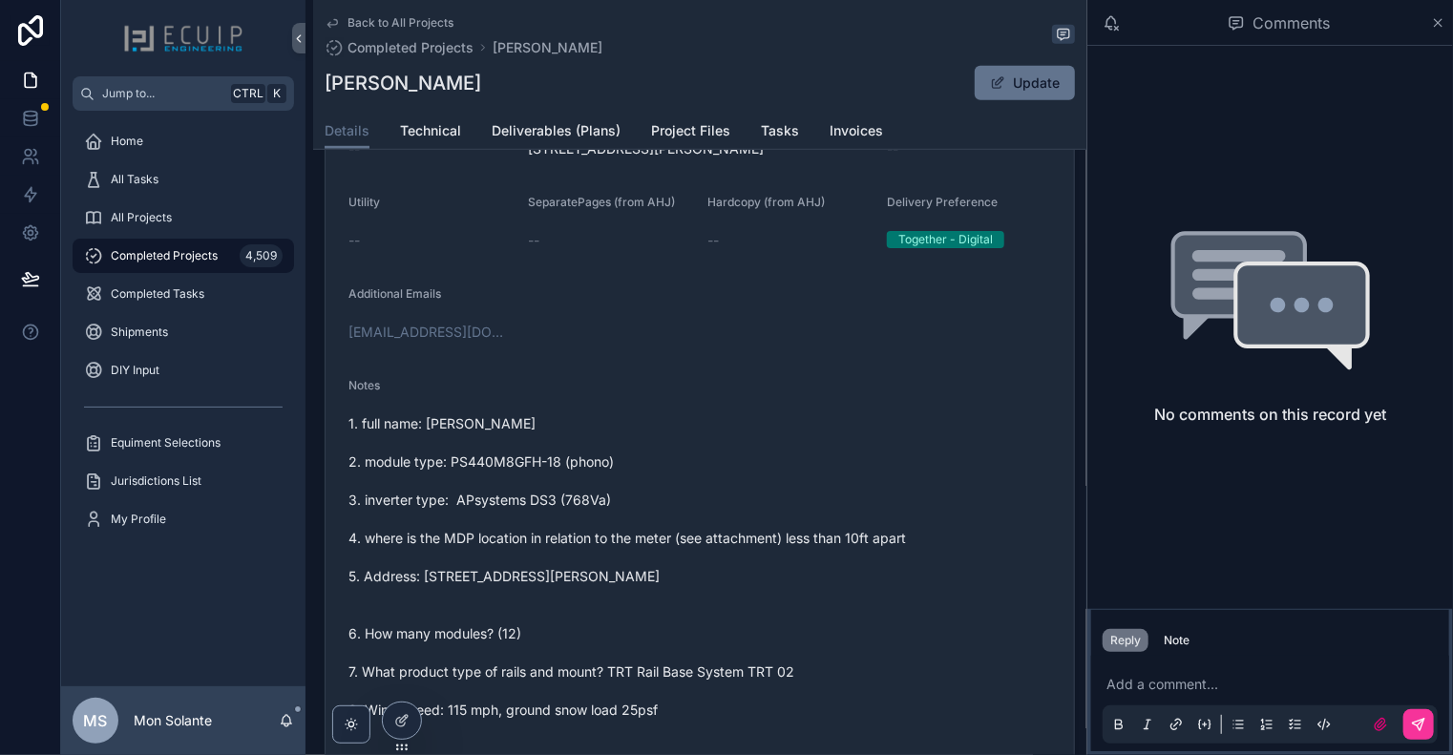
scroll to position [636, 0]
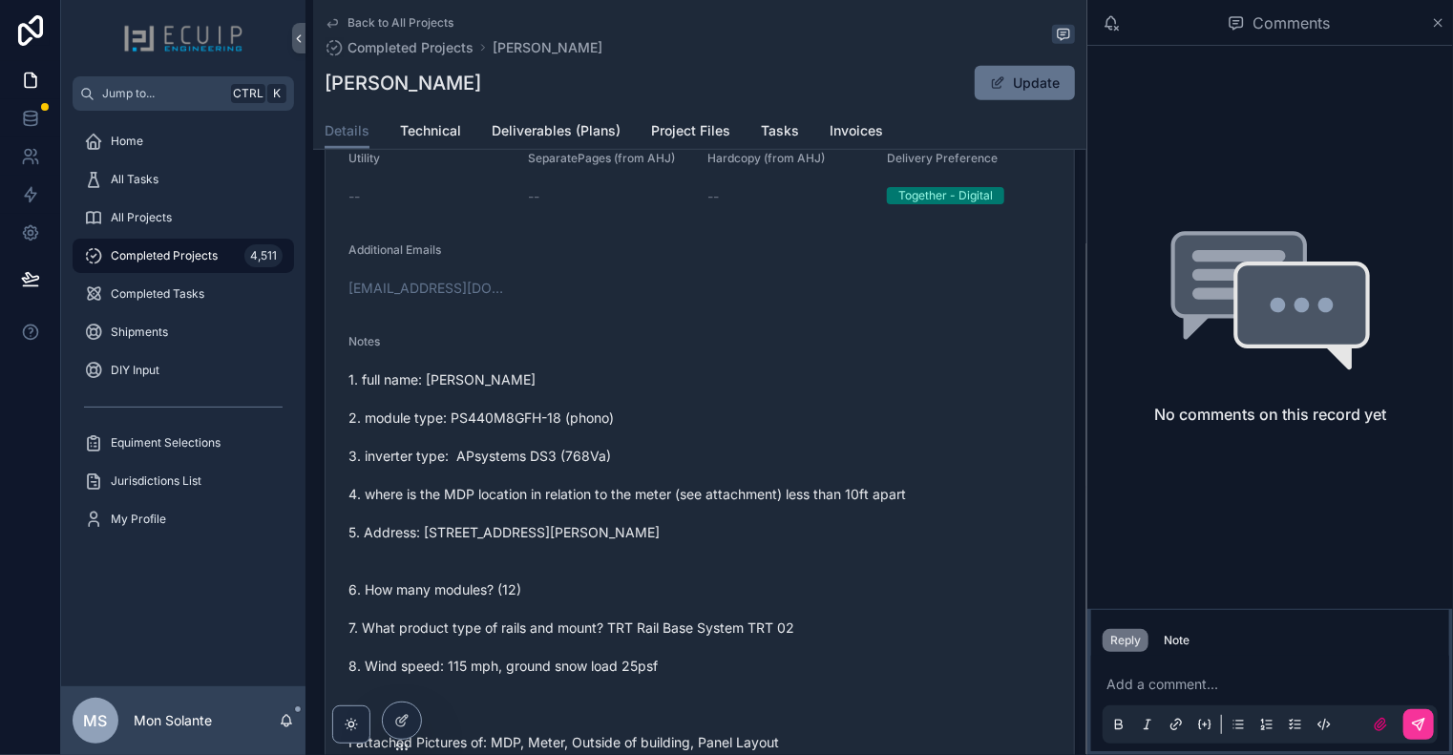
click at [334, 22] on icon "scrollable content" at bounding box center [332, 22] width 15 height 15
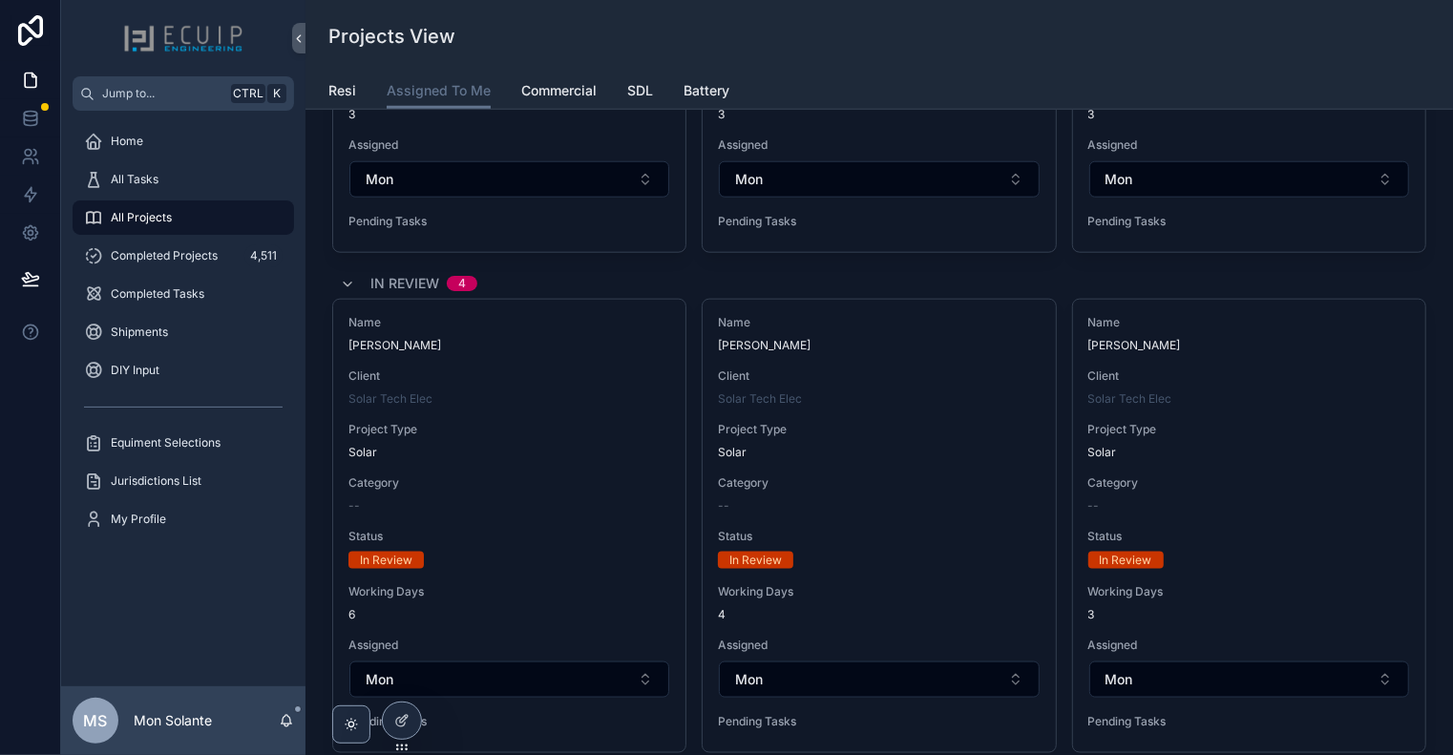
scroll to position [318, 0]
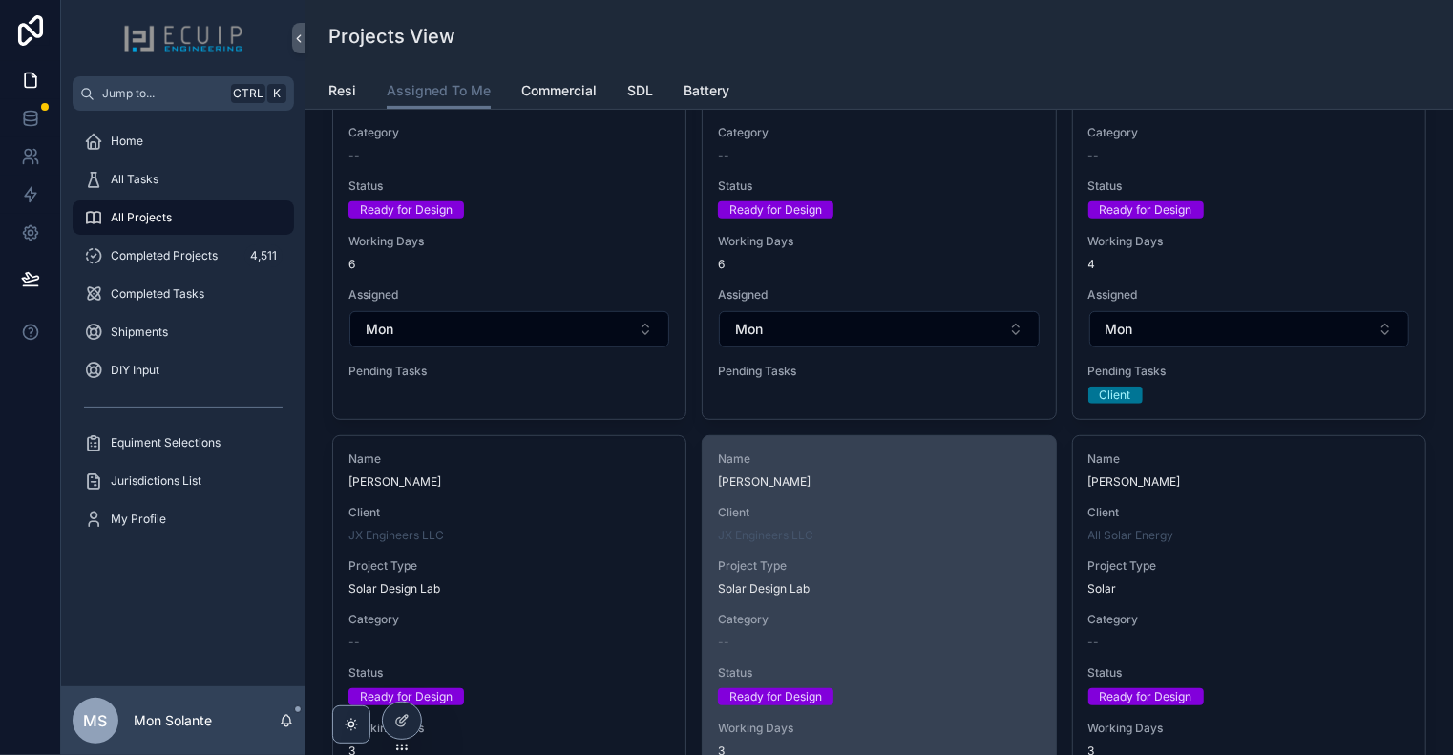
click at [941, 491] on div "Name [PERSON_NAME] Client JX Engineers LLC Project Type Solar Design Lab Catego…" at bounding box center [879, 662] width 352 height 453
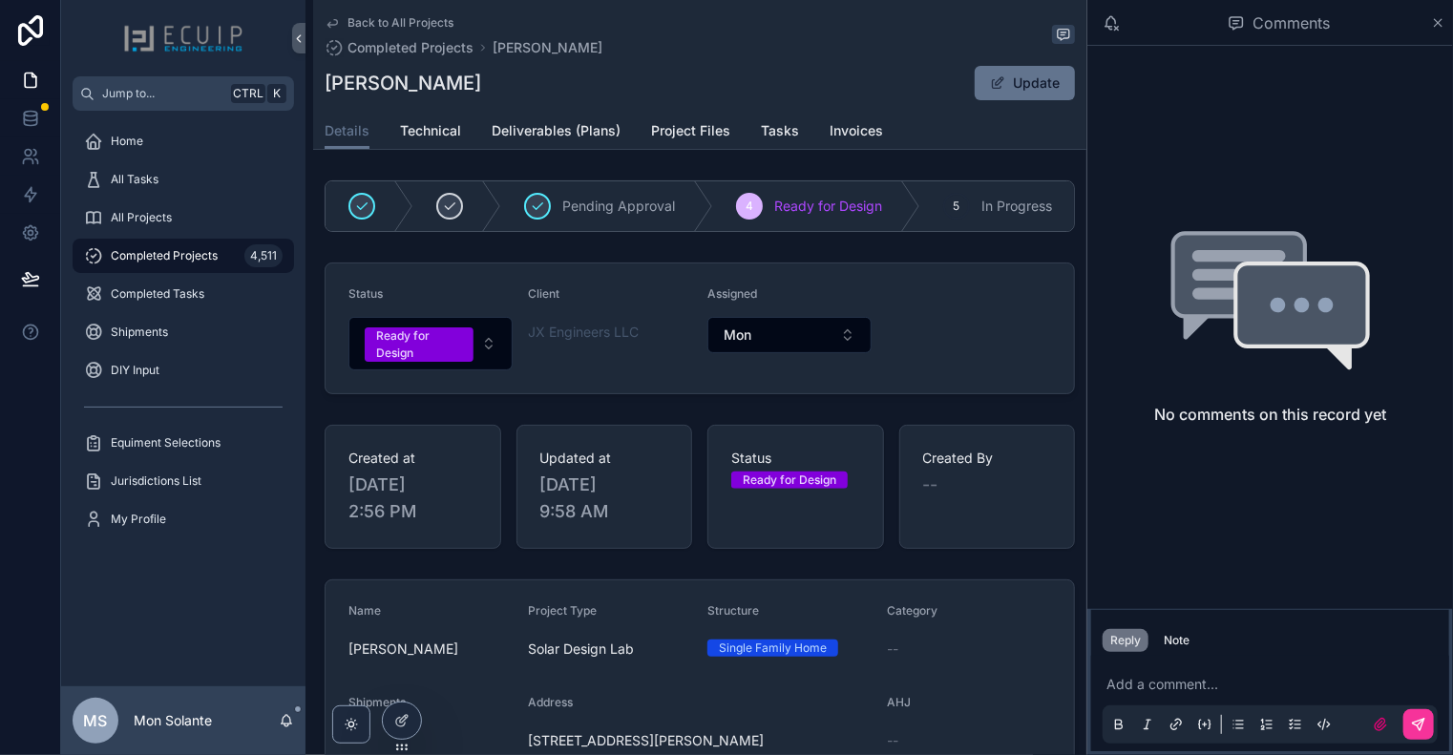
scroll to position [318, 0]
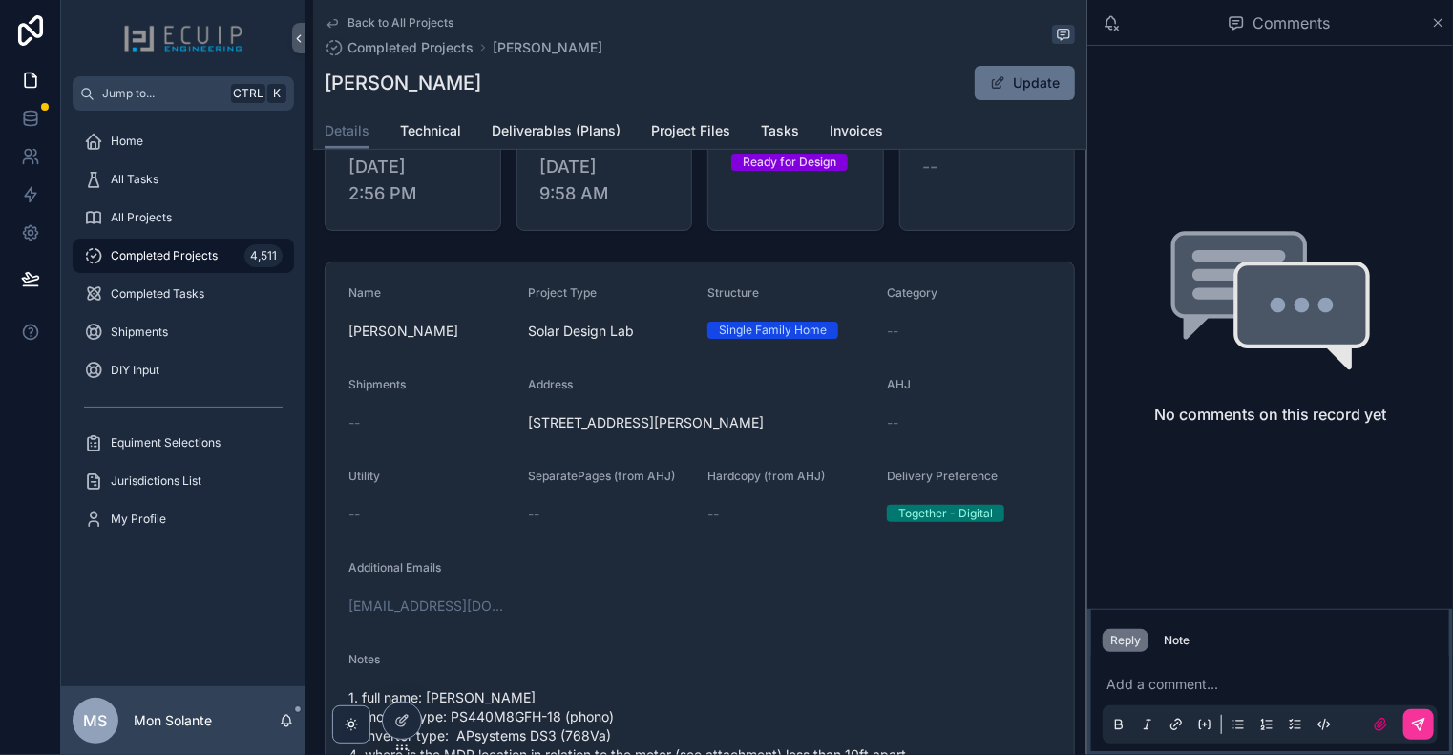
drag, startPoint x: 766, startPoint y: 430, endPoint x: 646, endPoint y: 429, distance: 119.3
click at [646, 429] on span "[STREET_ADDRESS][PERSON_NAME]" at bounding box center [700, 422] width 344 height 19
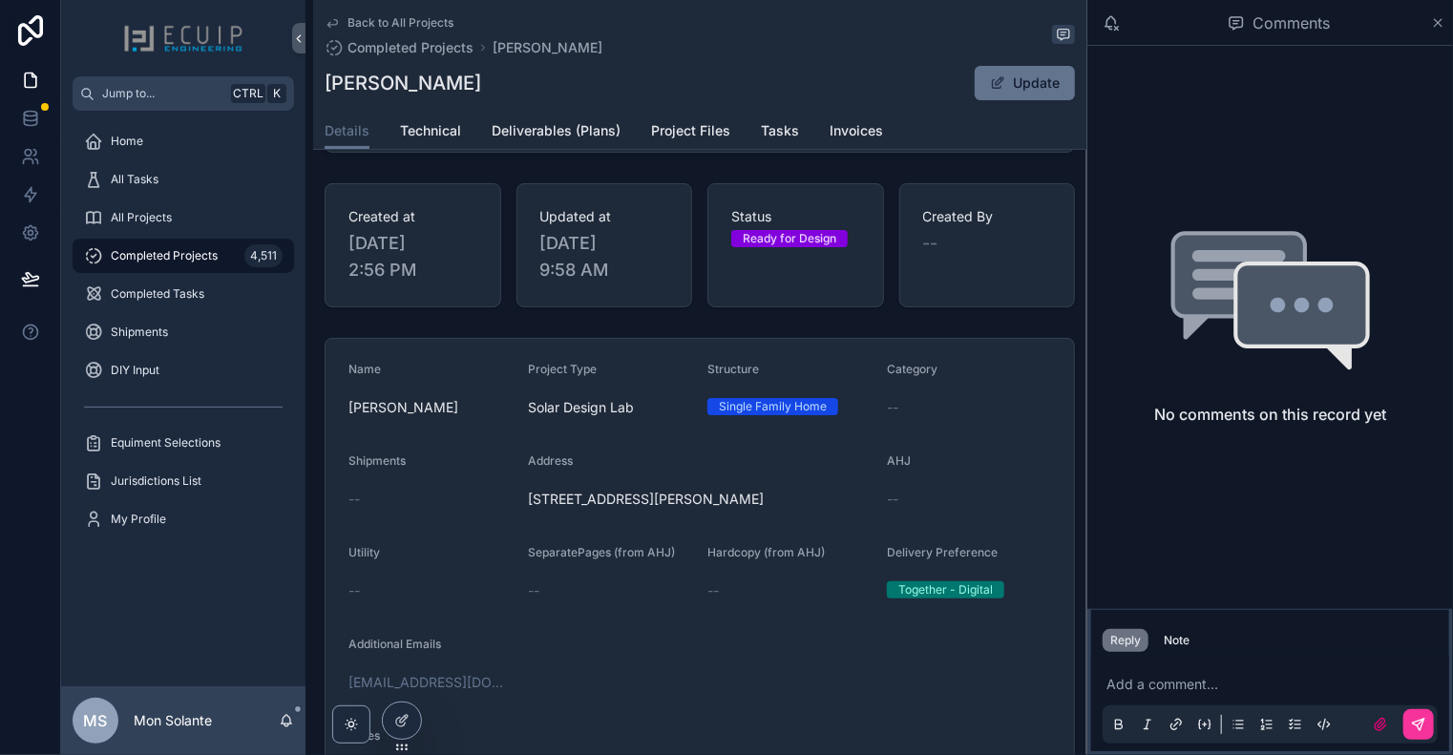
scroll to position [636, 0]
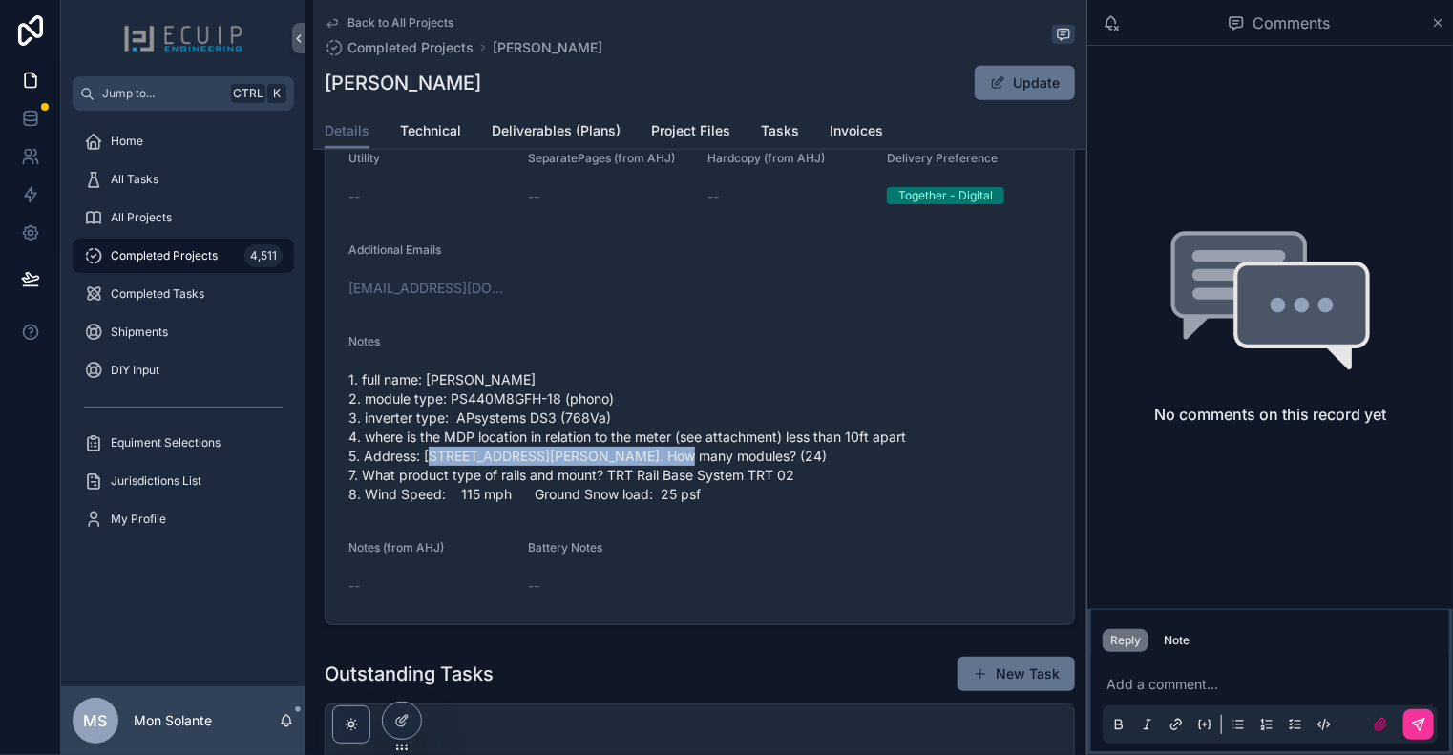
drag, startPoint x: 641, startPoint y: 461, endPoint x: 424, endPoint y: 469, distance: 216.8
click at [424, 469] on span "1. full name: [PERSON_NAME] 2. module type: PS440M8GFH-18 (phono) 3. inverter t…" at bounding box center [699, 437] width 703 height 134
click at [956, 415] on span "1. full name: [PERSON_NAME] 2. module type: PS440M8GFH-18 (phono) 3. inverter t…" at bounding box center [699, 437] width 703 height 134
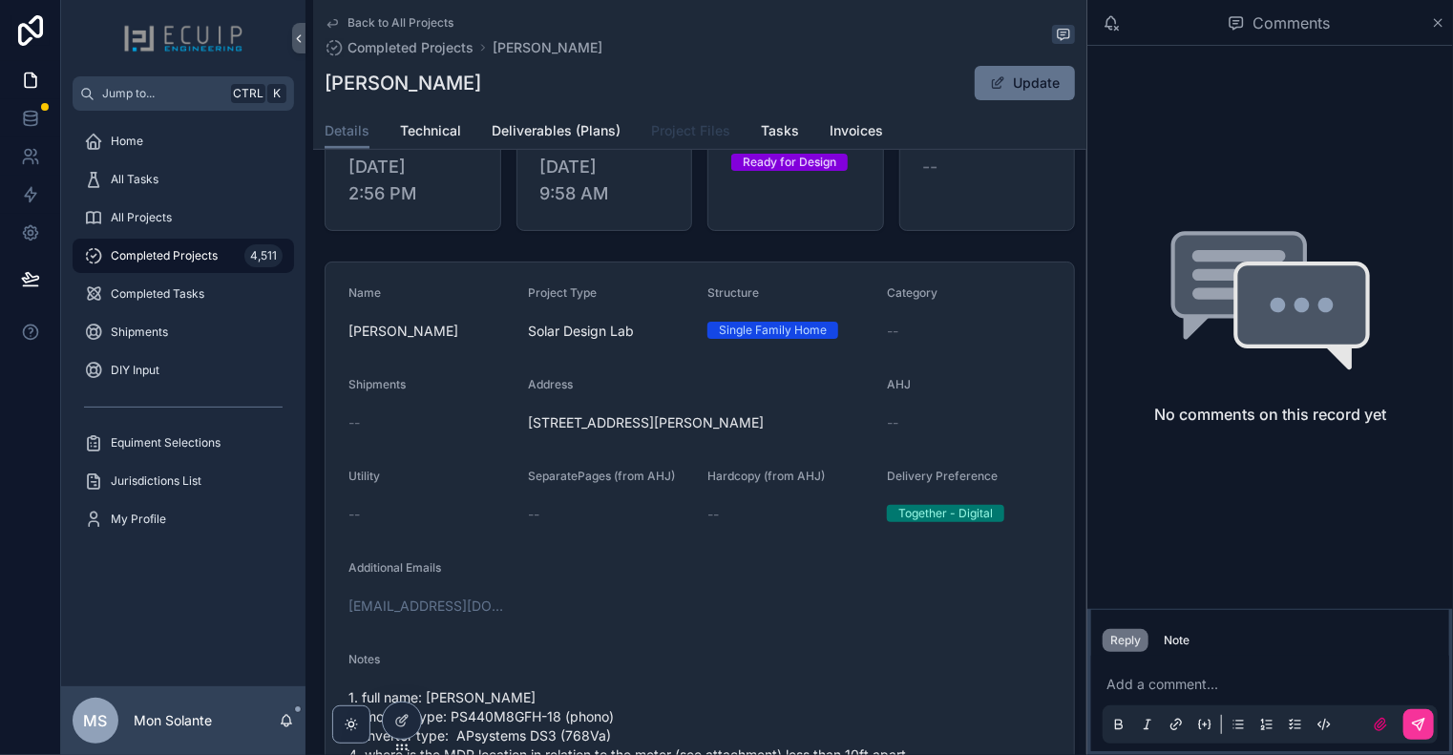
click at [713, 133] on span "Project Files" at bounding box center [690, 130] width 79 height 19
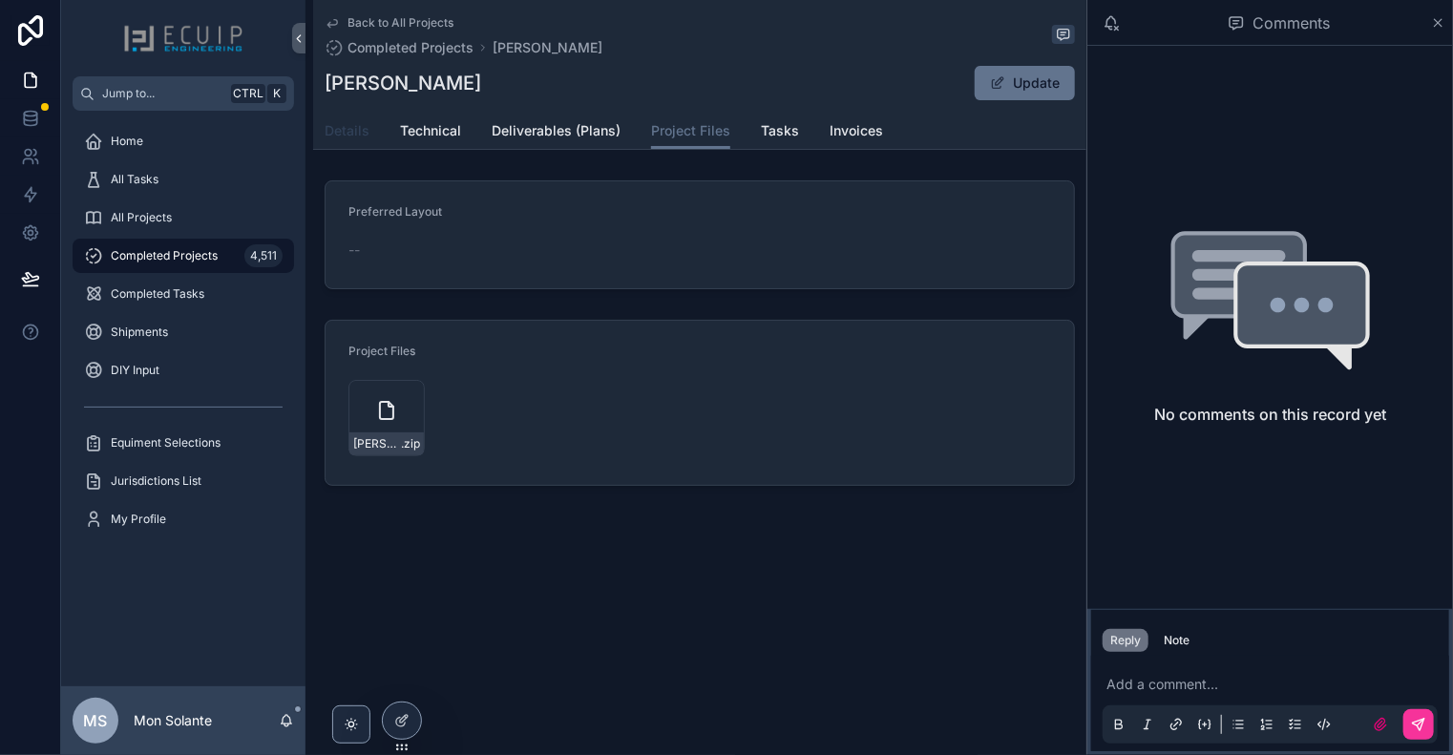
click at [359, 128] on span "Details" at bounding box center [347, 130] width 45 height 19
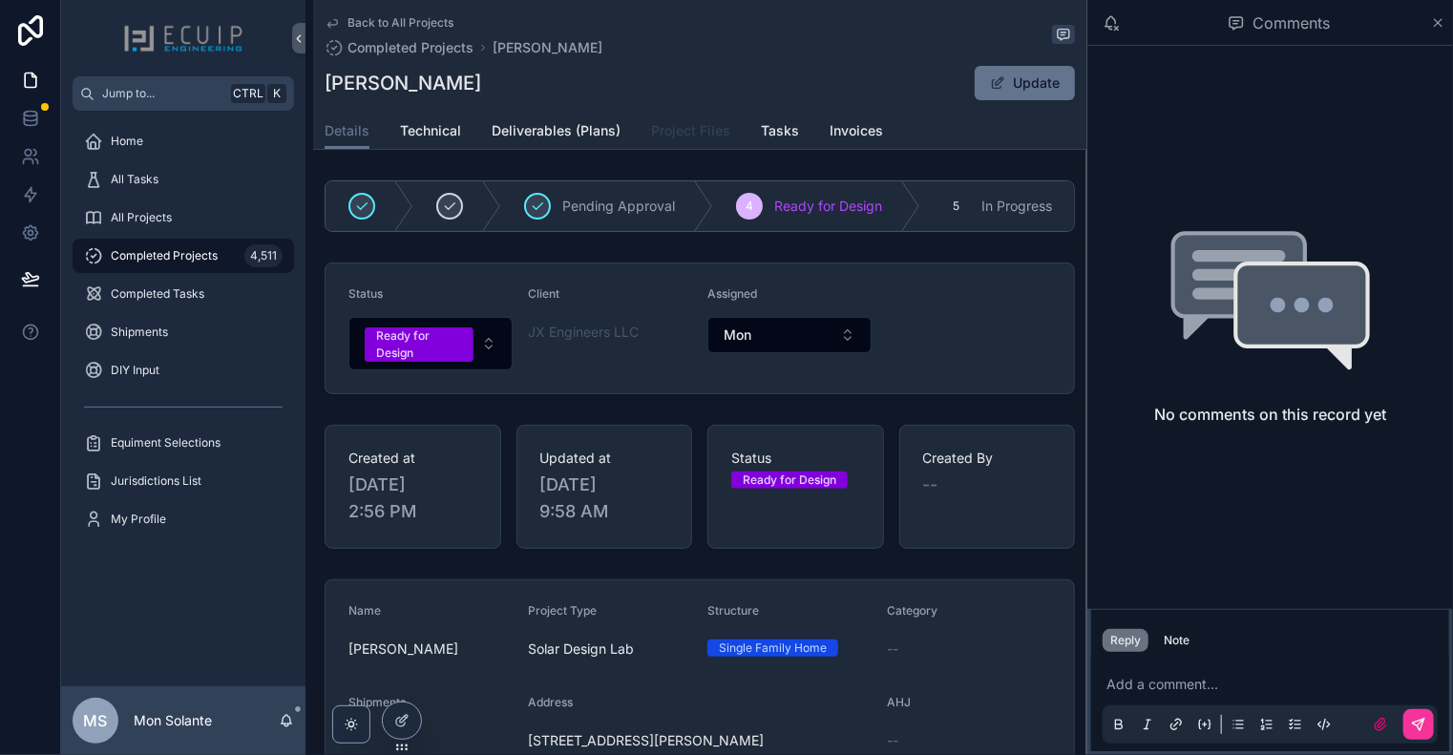
click at [680, 134] on span "Project Files" at bounding box center [690, 130] width 79 height 19
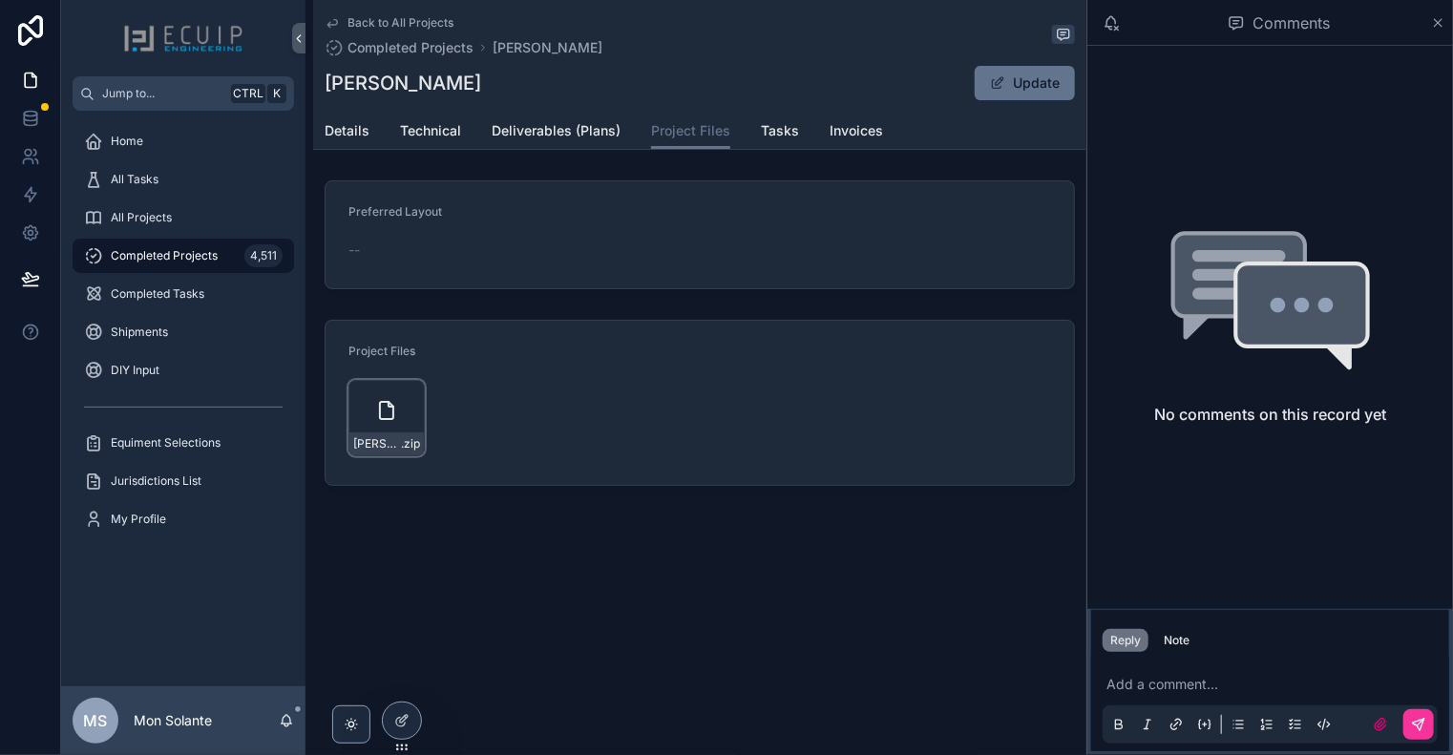
click at [393, 413] on icon "scrollable content" at bounding box center [386, 410] width 13 height 17
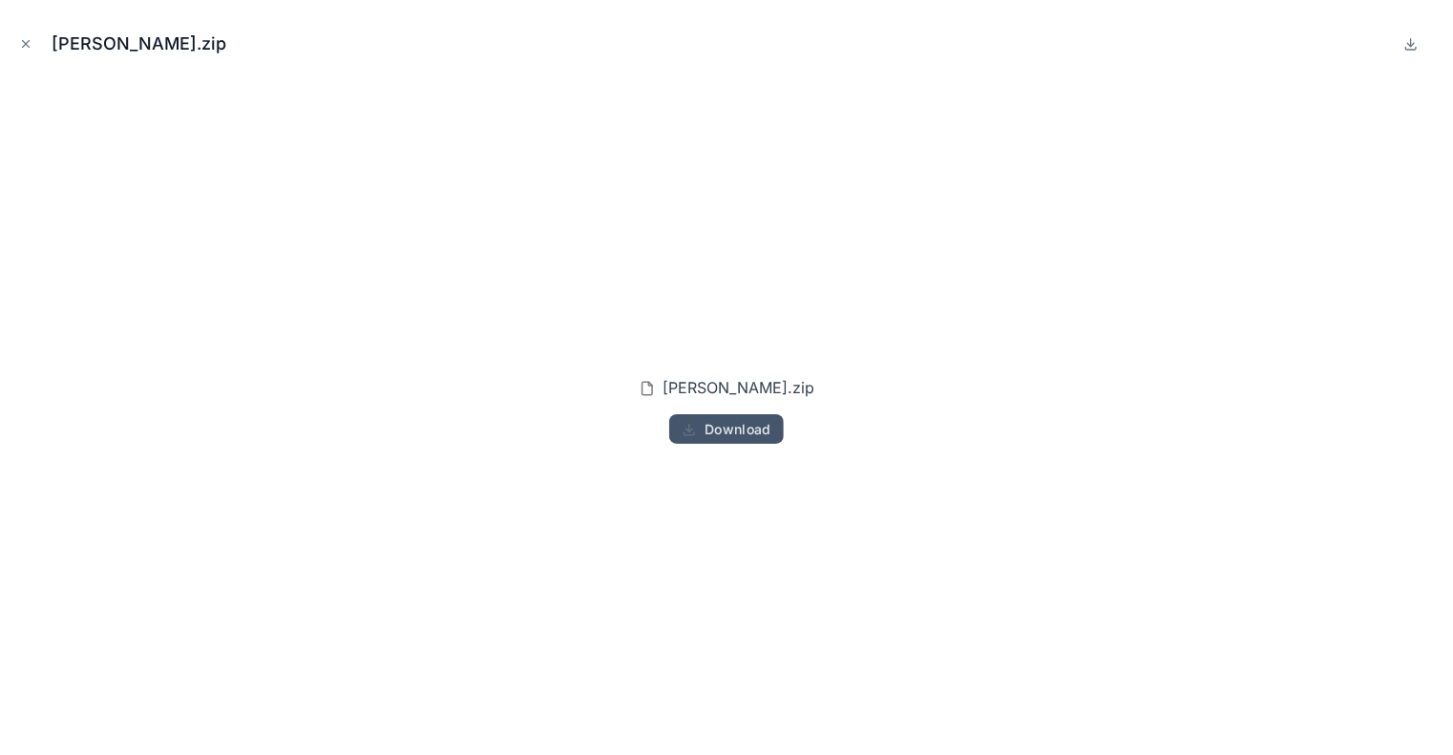
click at [703, 429] on button "Download" at bounding box center [726, 429] width 115 height 31
click at [760, 423] on span "Download" at bounding box center [738, 429] width 67 height 17
click at [23, 48] on icon "Close modal" at bounding box center [25, 43] width 13 height 13
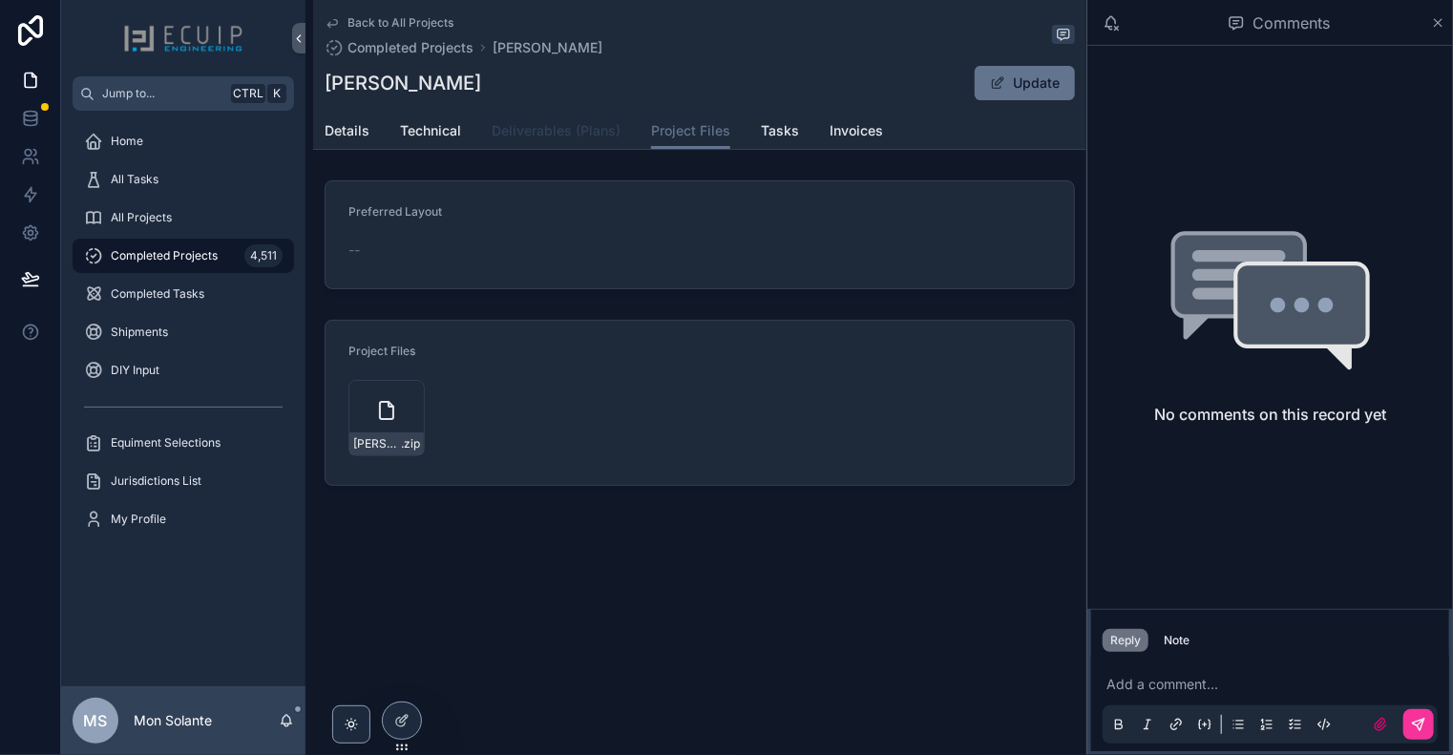
click at [557, 140] on link "Deliverables (Plans)" at bounding box center [556, 133] width 129 height 38
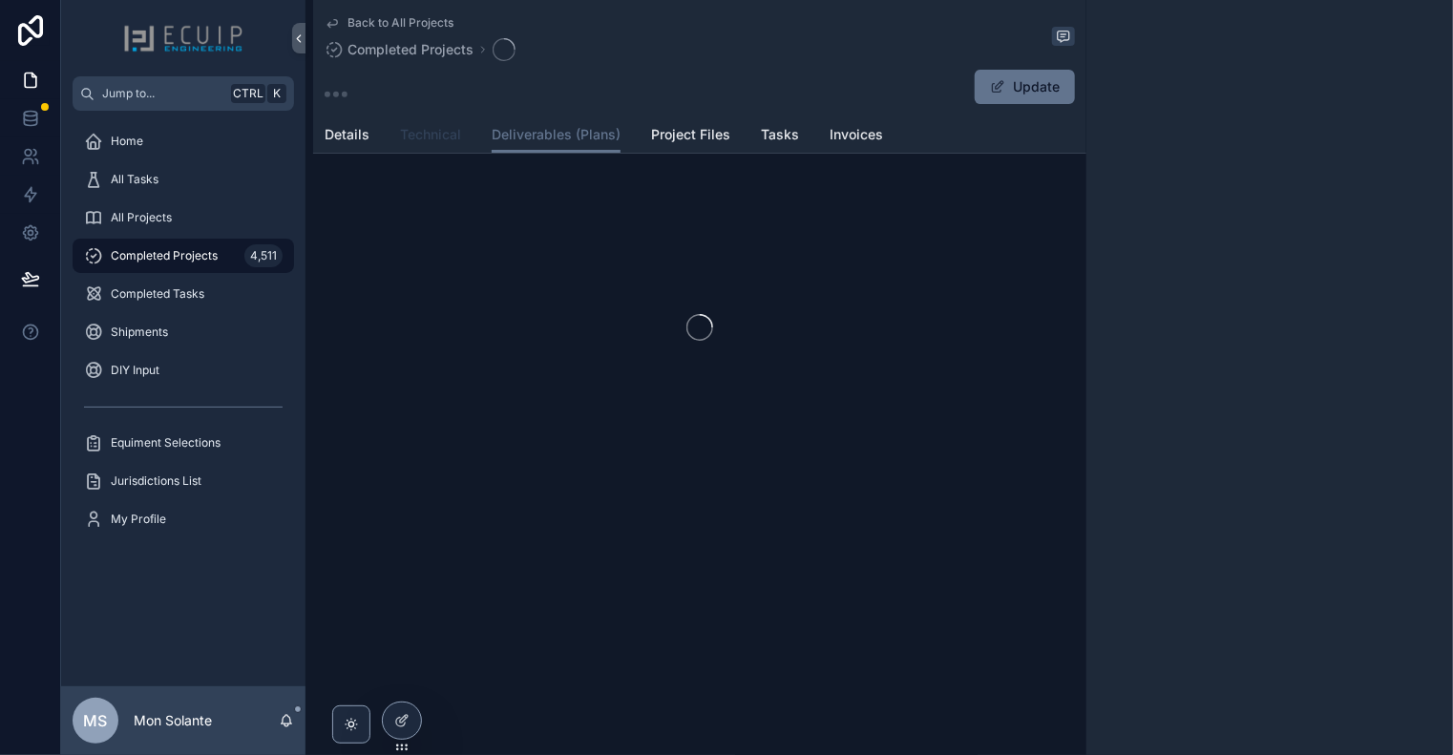
click at [443, 136] on span "Technical" at bounding box center [430, 134] width 61 height 19
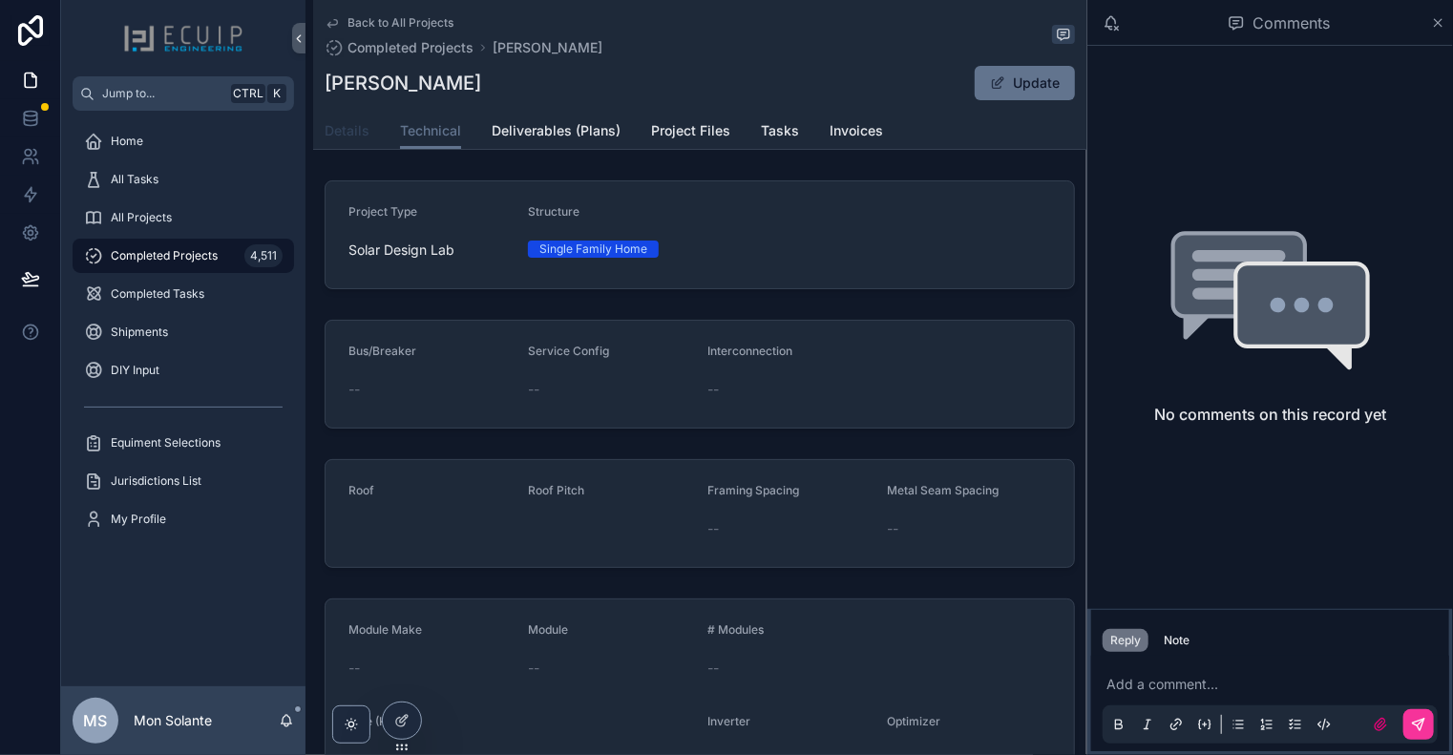
click at [354, 136] on span "Details" at bounding box center [347, 130] width 45 height 19
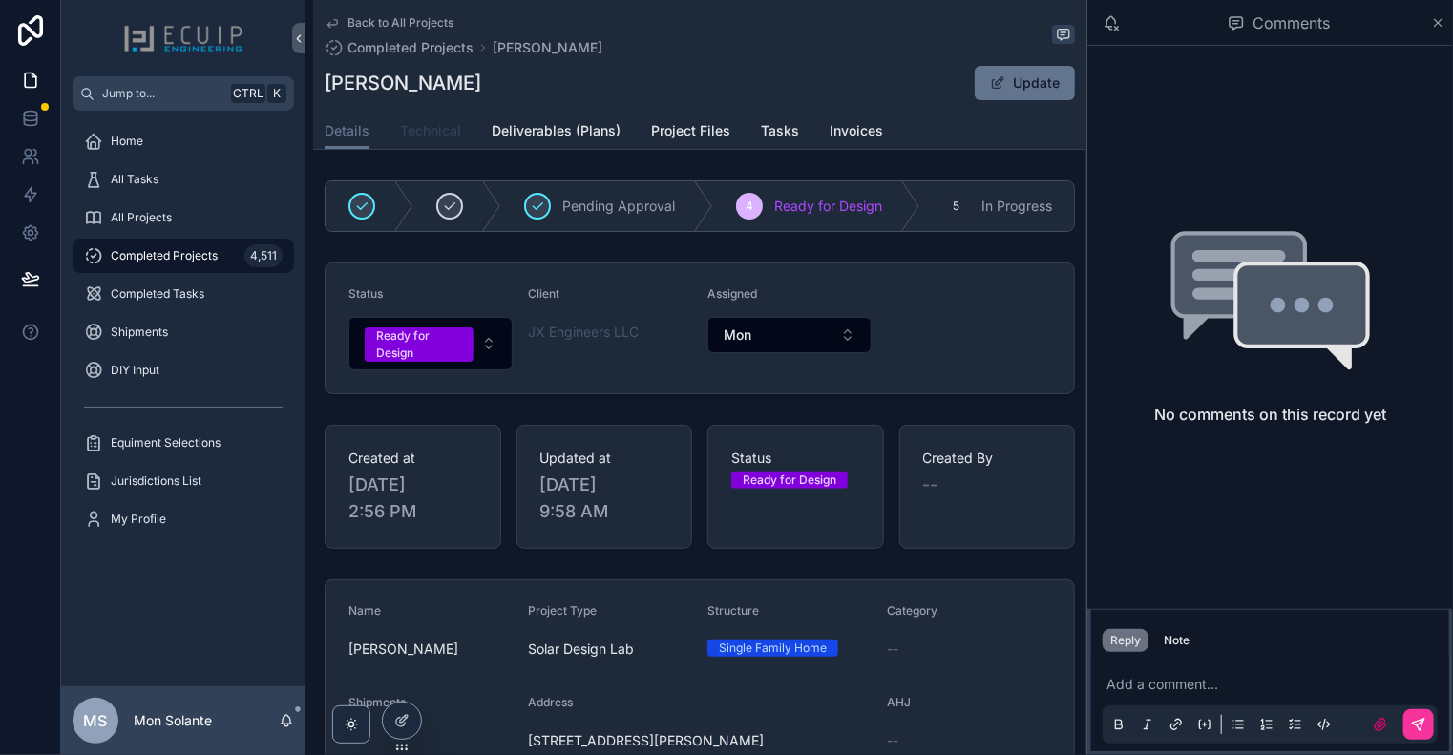
click at [440, 134] on span "Technical" at bounding box center [430, 130] width 61 height 19
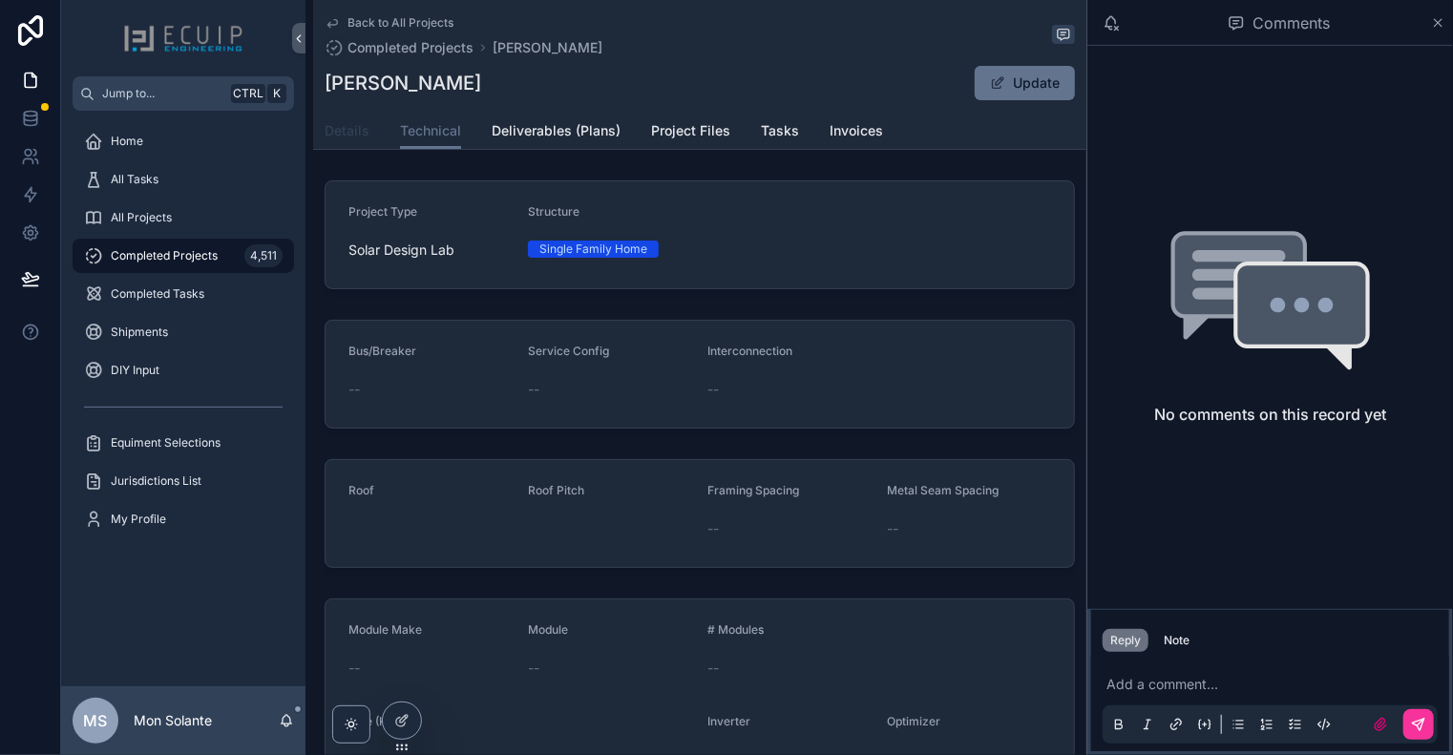
click at [343, 134] on span "Details" at bounding box center [347, 130] width 45 height 19
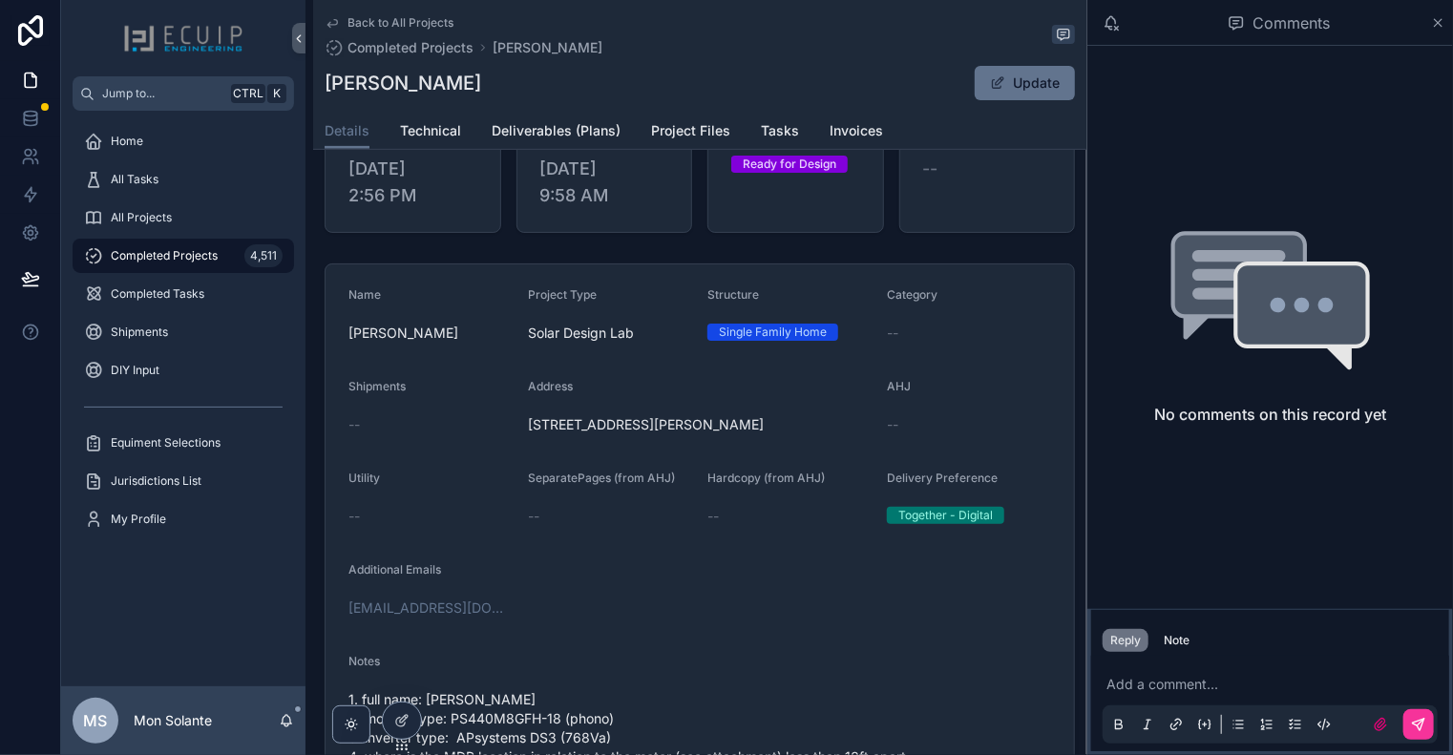
scroll to position [318, 0]
click at [432, 117] on link "Technical" at bounding box center [430, 133] width 61 height 38
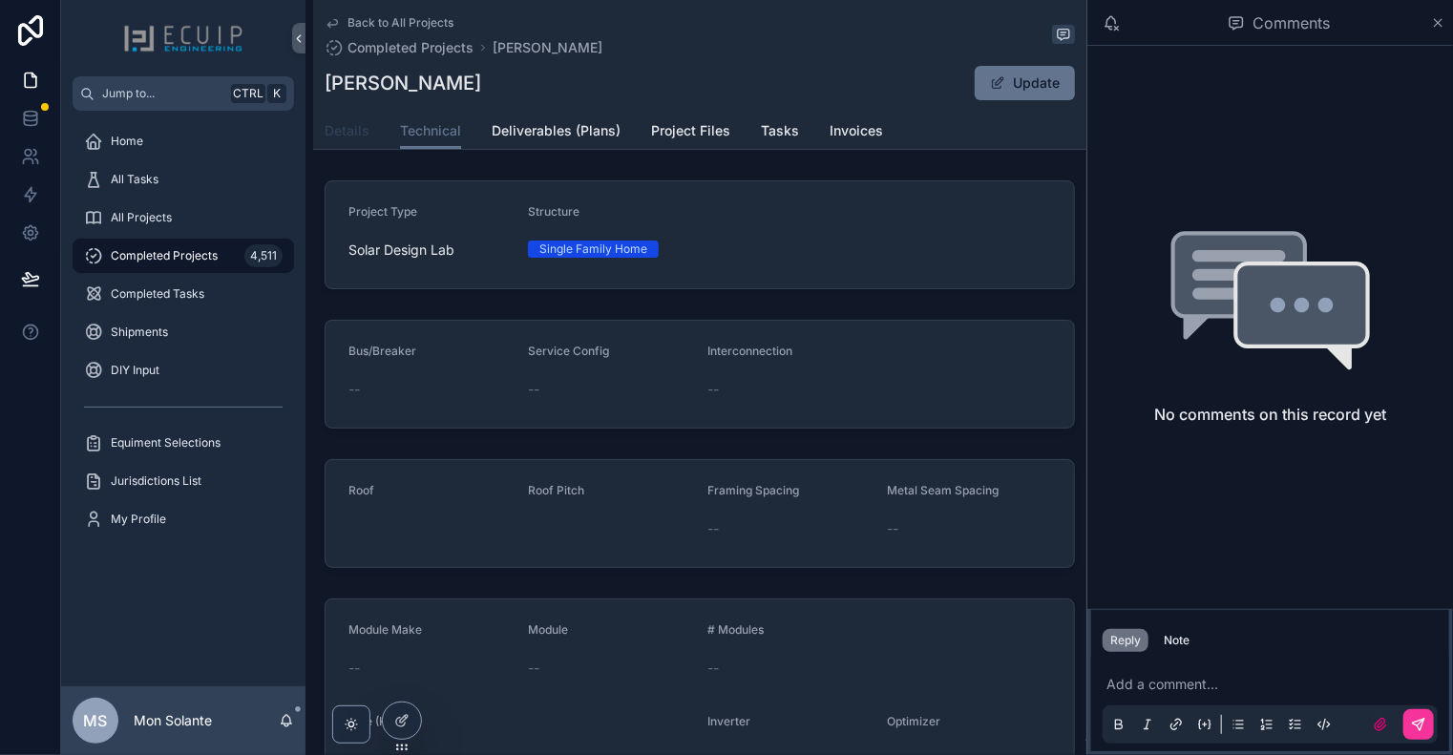
click at [348, 137] on span "Details" at bounding box center [347, 130] width 45 height 19
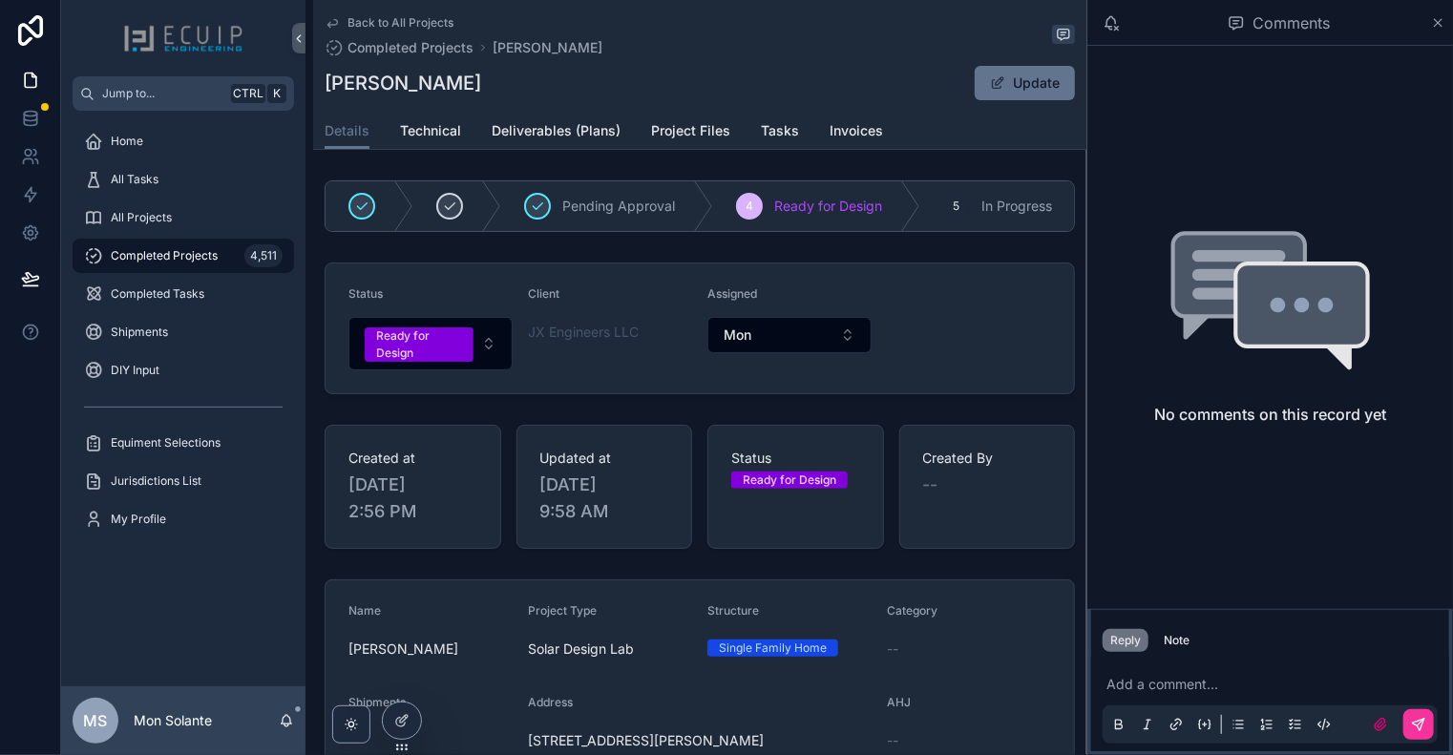
scroll to position [636, 0]
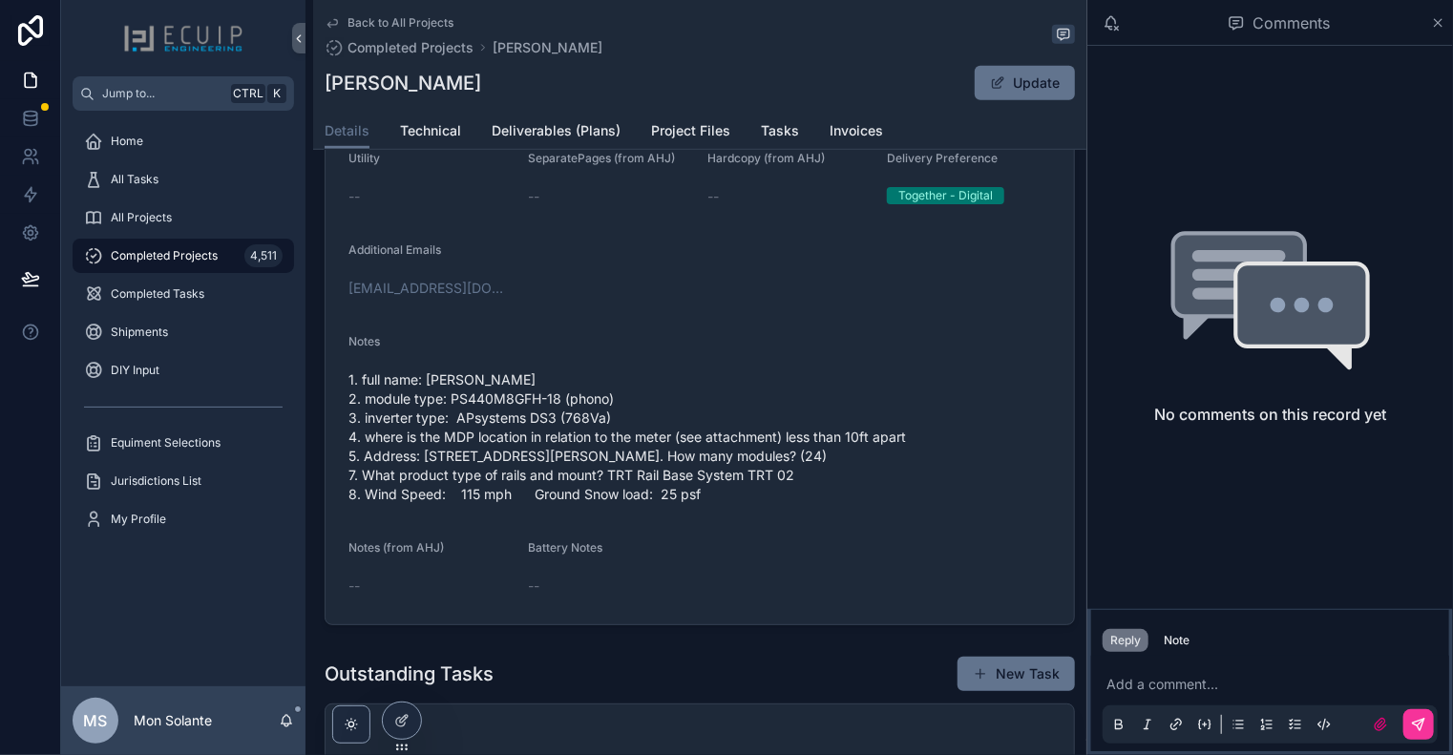
drag, startPoint x: 721, startPoint y: 73, endPoint x: 732, endPoint y: 100, distance: 30.0
click at [721, 73] on div "[PERSON_NAME] Update" at bounding box center [700, 83] width 750 height 36
click at [336, 19] on icon "scrollable content" at bounding box center [332, 22] width 15 height 15
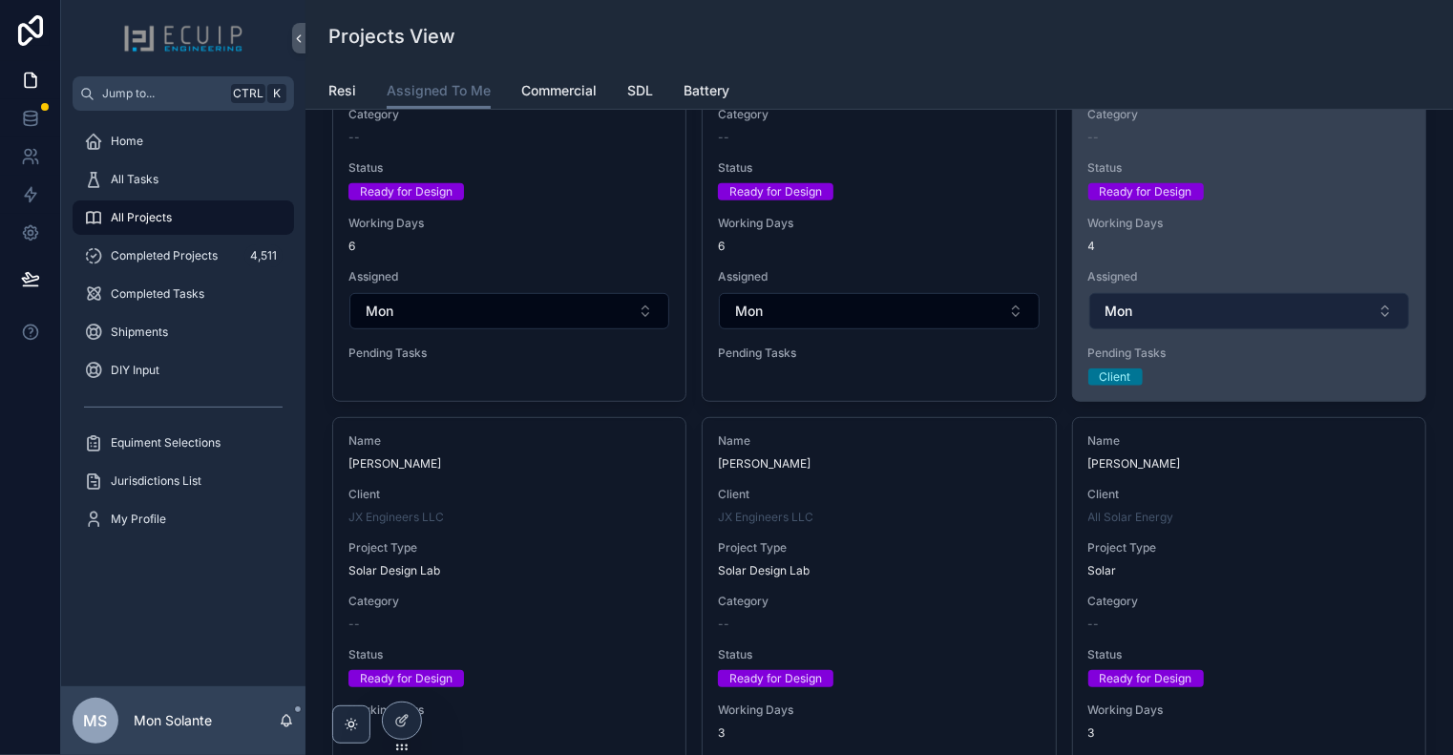
scroll to position [636, 0]
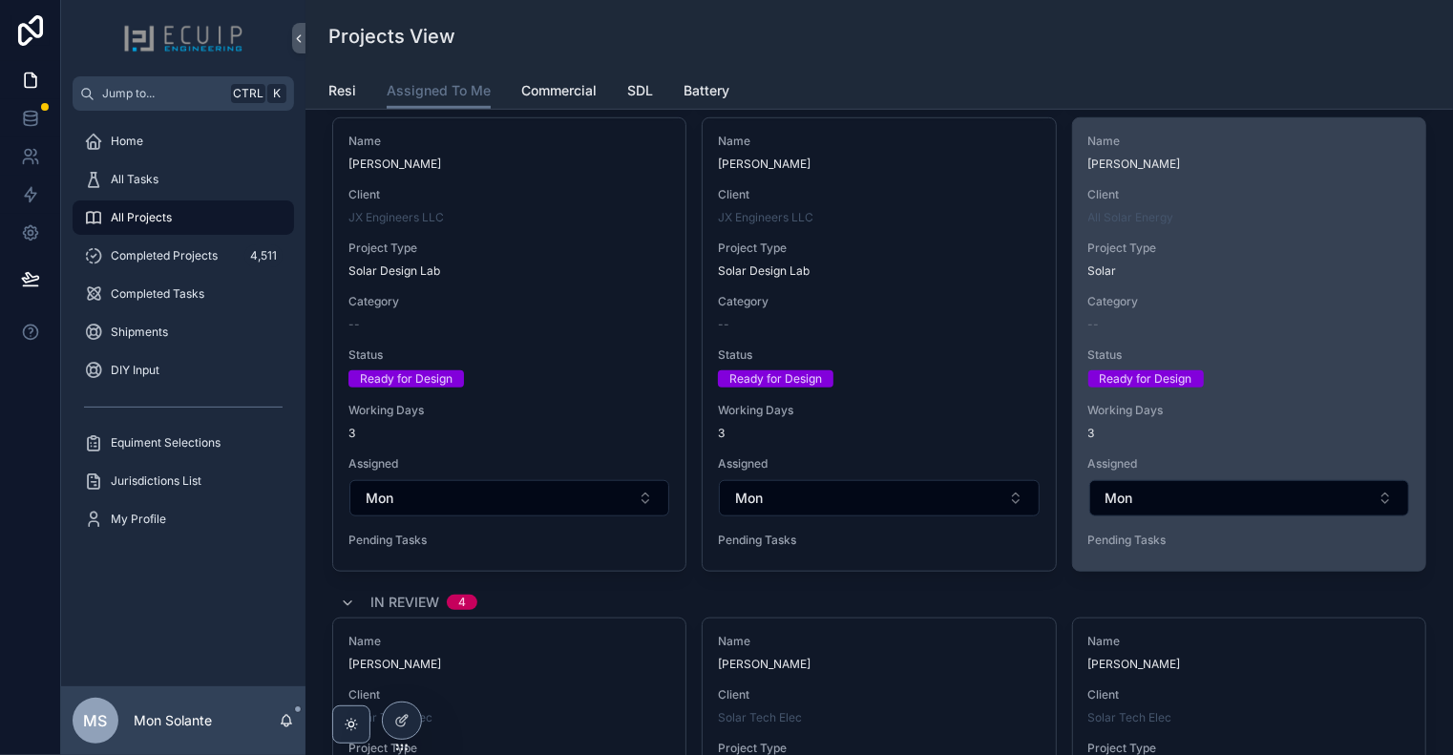
click at [1217, 317] on div "--" at bounding box center [1249, 324] width 322 height 15
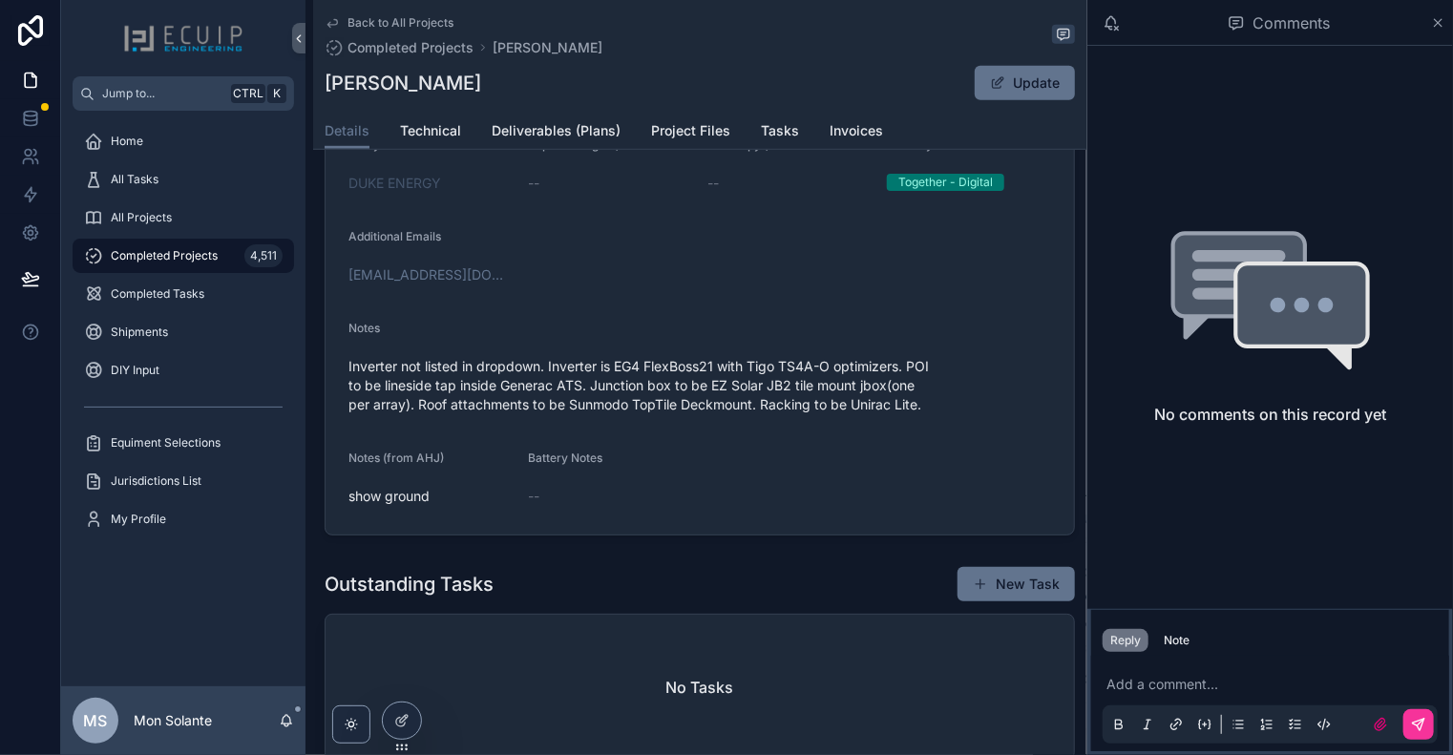
scroll to position [561, 0]
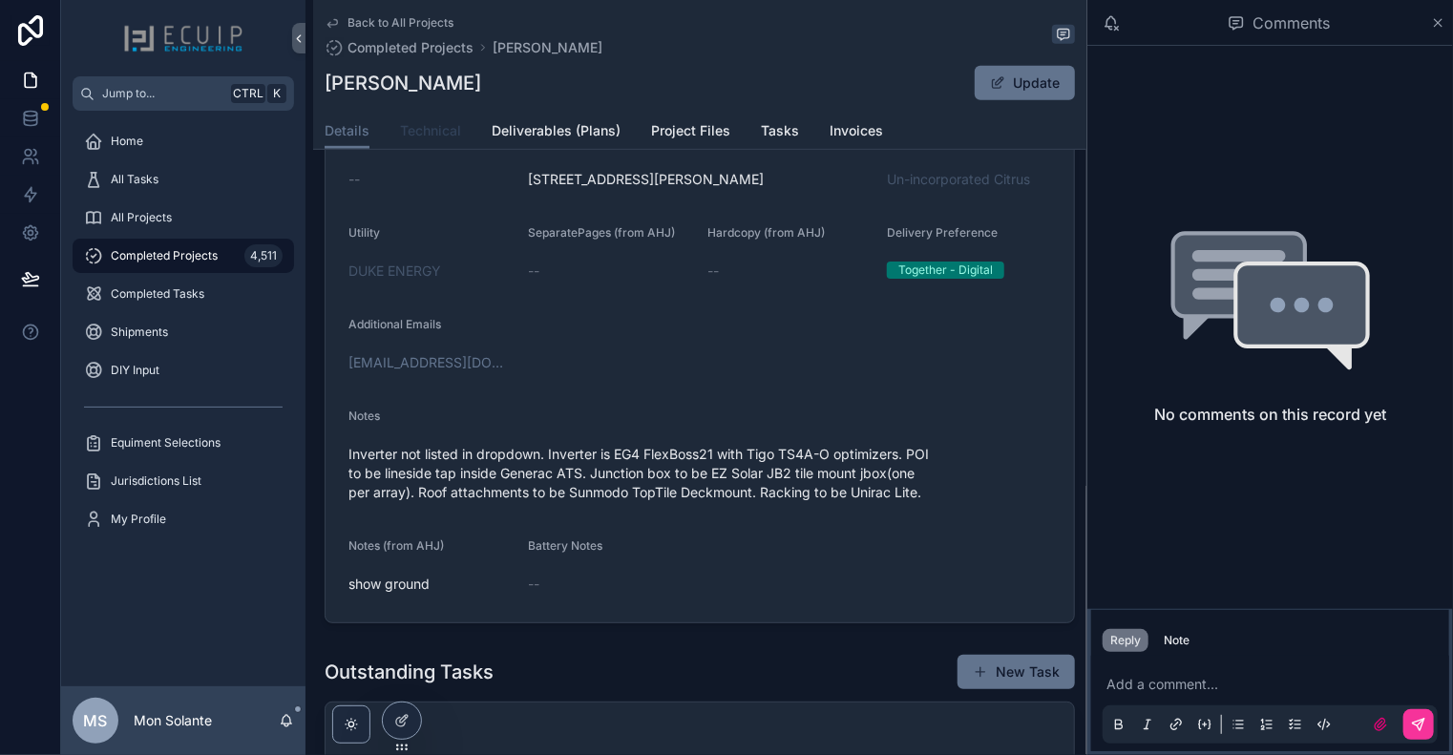
click at [443, 137] on span "Technical" at bounding box center [430, 130] width 61 height 19
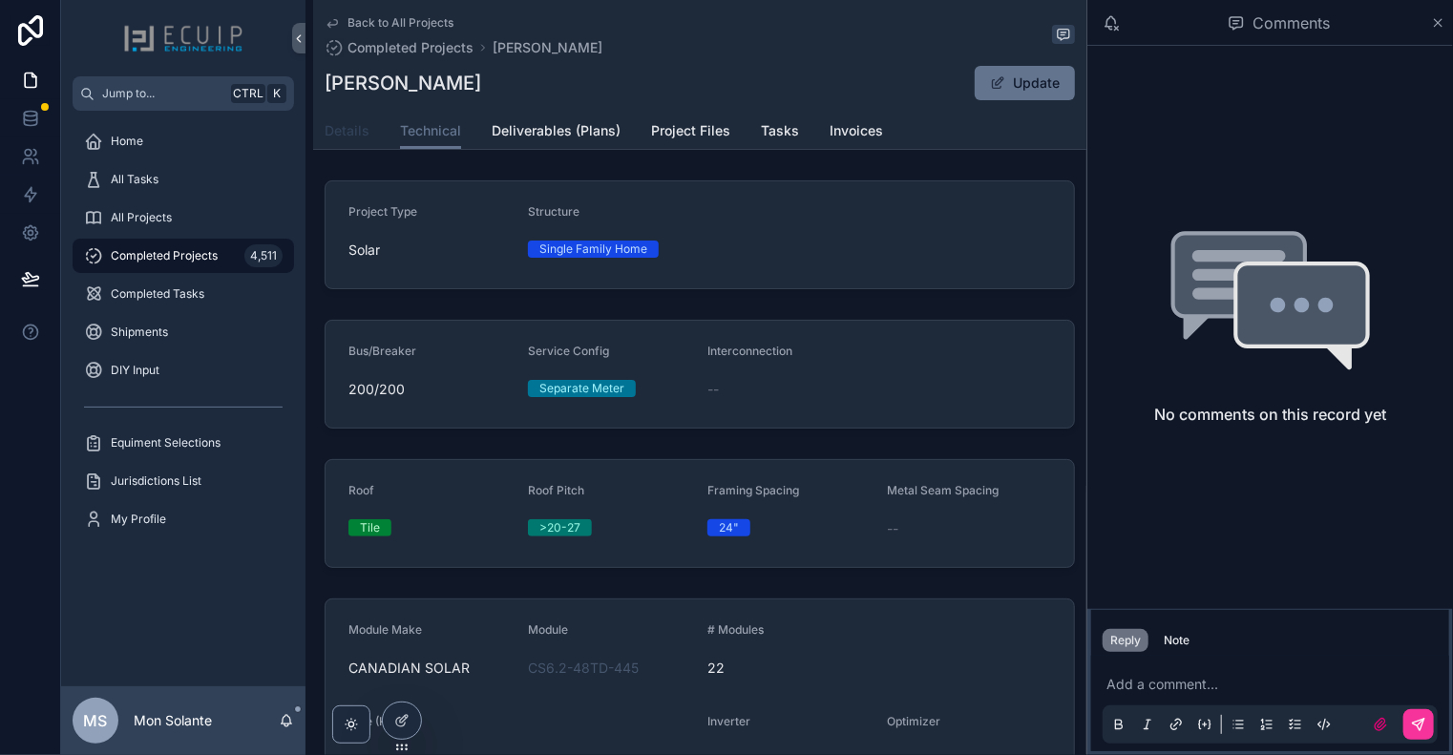
click at [335, 133] on span "Details" at bounding box center [347, 130] width 45 height 19
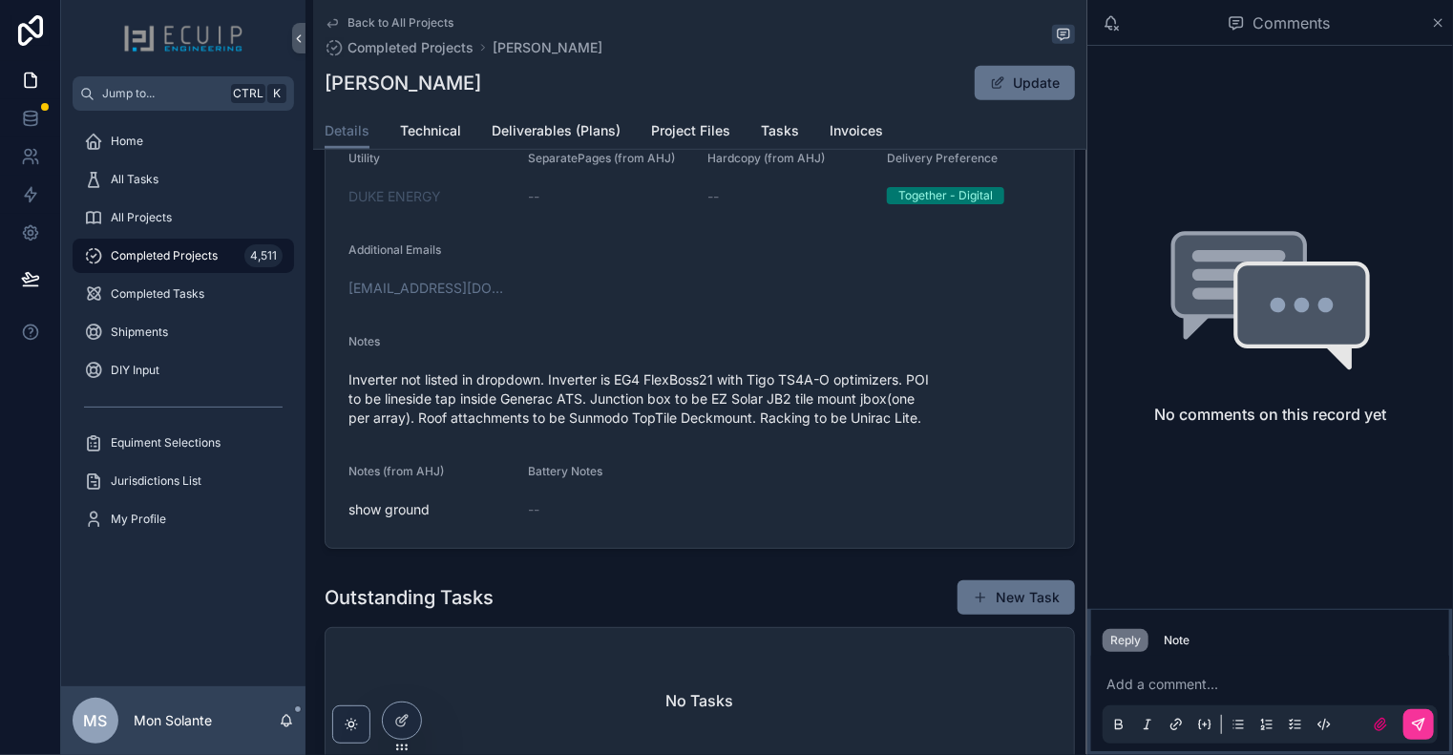
scroll to position [318, 0]
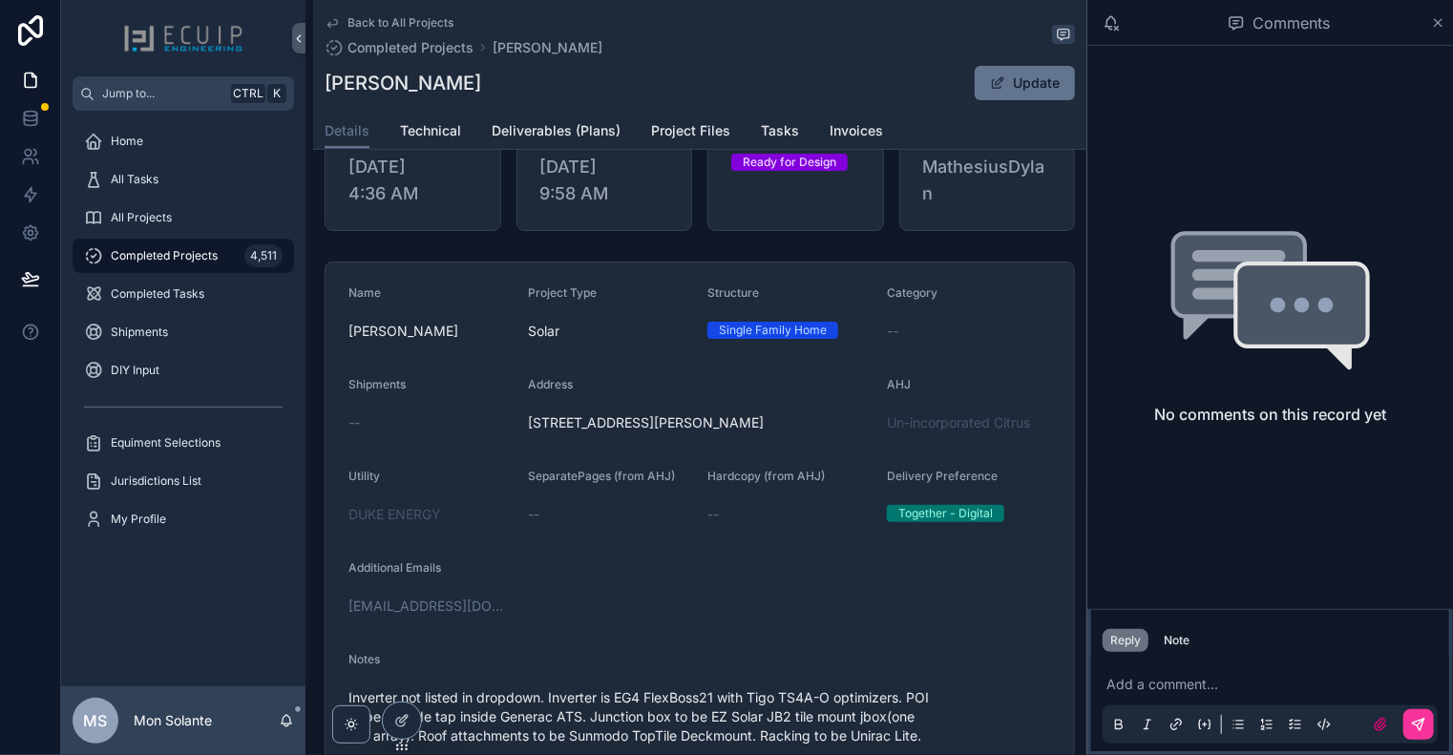
click at [849, 625] on form "Name [PERSON_NAME] Project Type Solar Structure Single Family Home Category -- …" at bounding box center [700, 564] width 748 height 603
click at [408, 135] on span "Technical" at bounding box center [430, 130] width 61 height 19
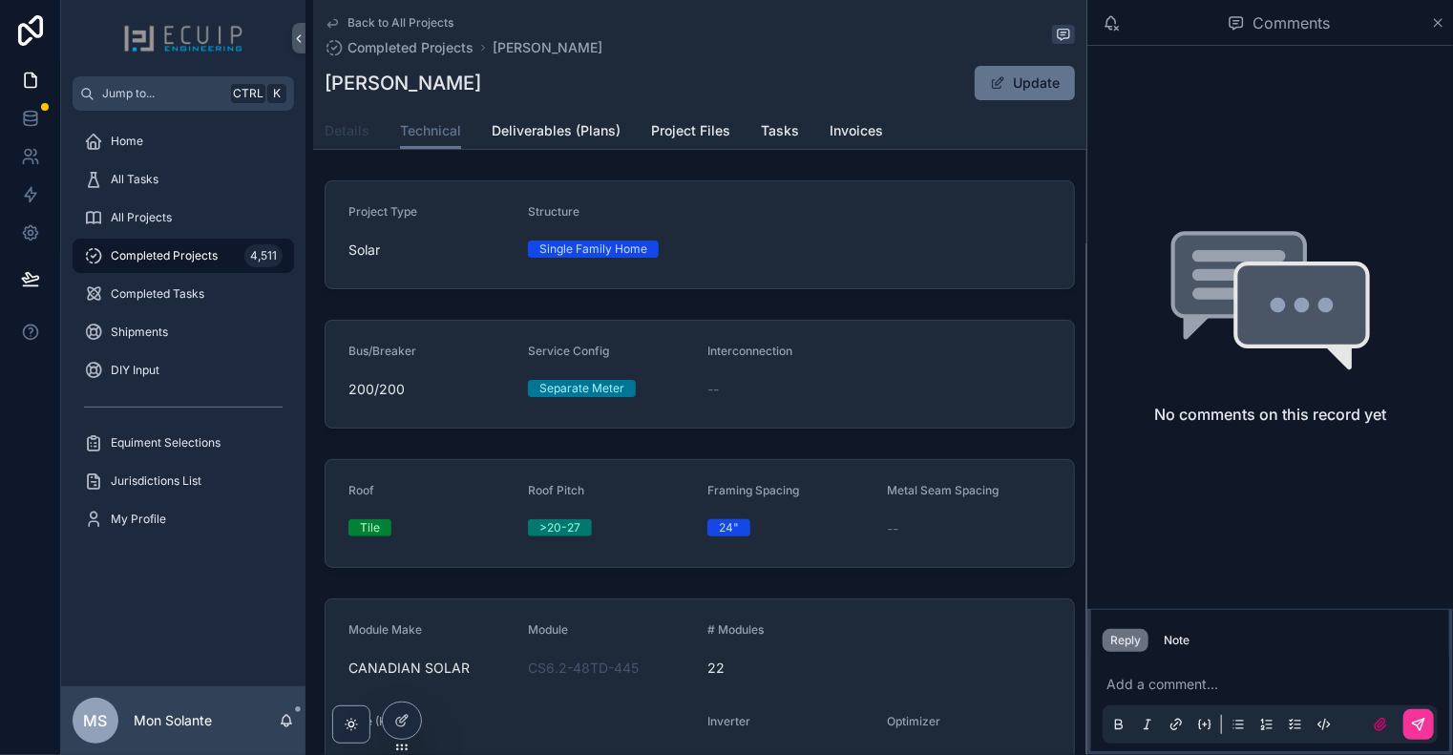
click at [360, 144] on link "Details" at bounding box center [347, 133] width 45 height 38
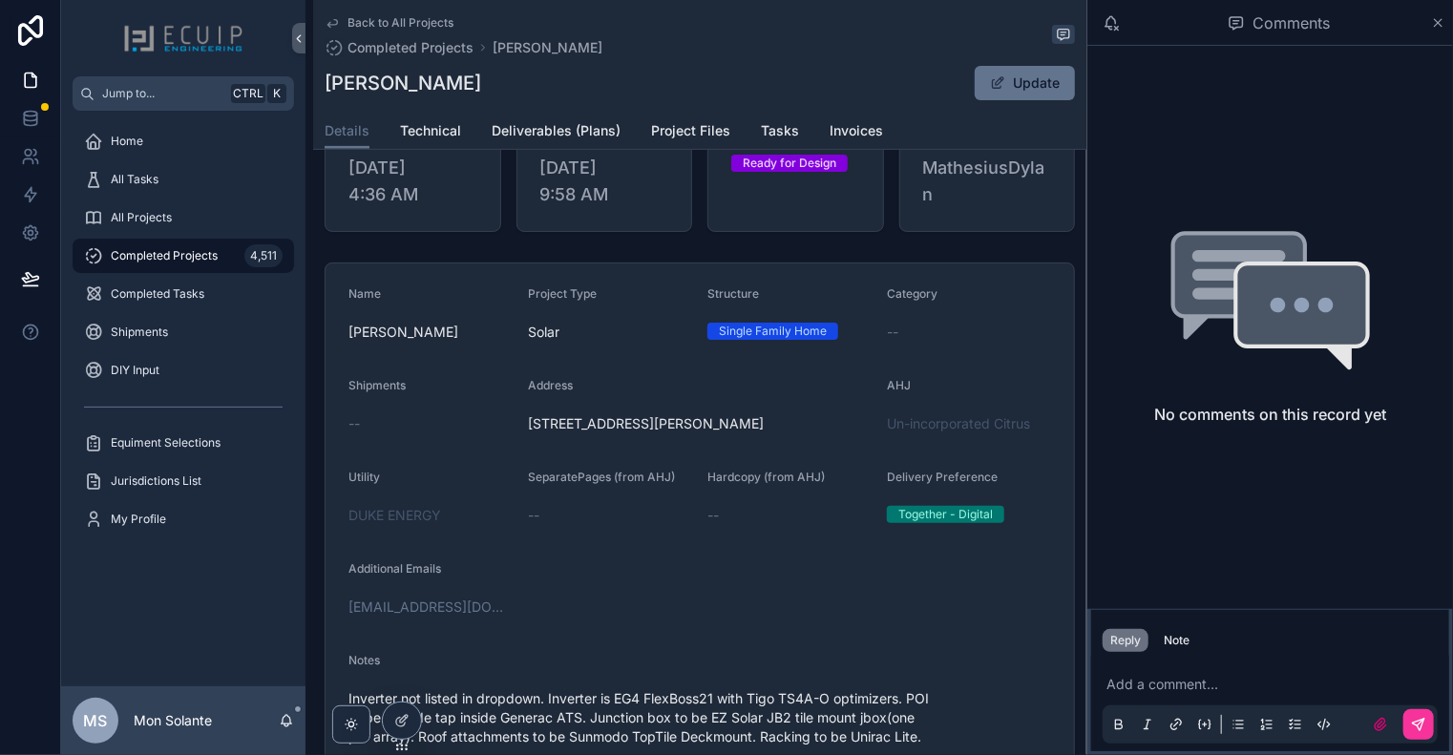
scroll to position [636, 0]
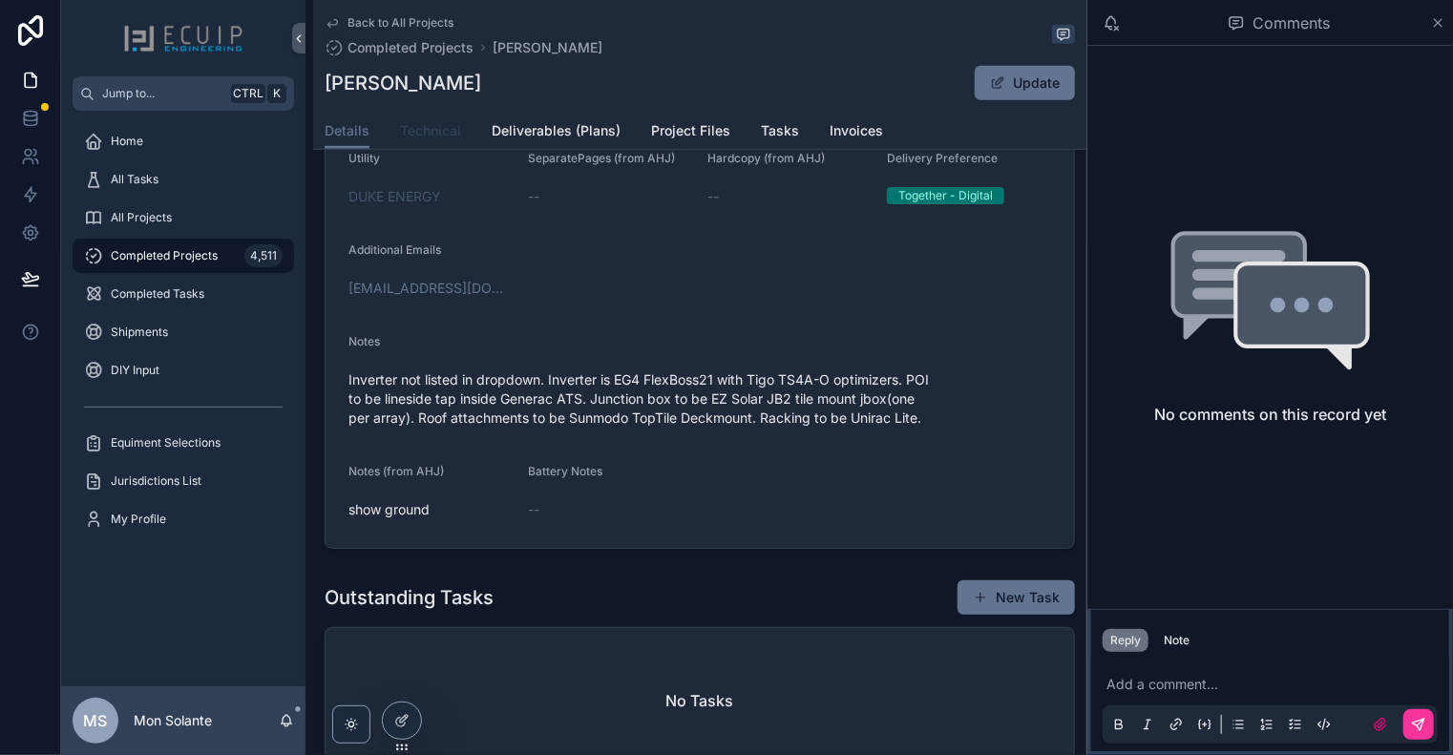
click at [440, 133] on span "Technical" at bounding box center [430, 130] width 61 height 19
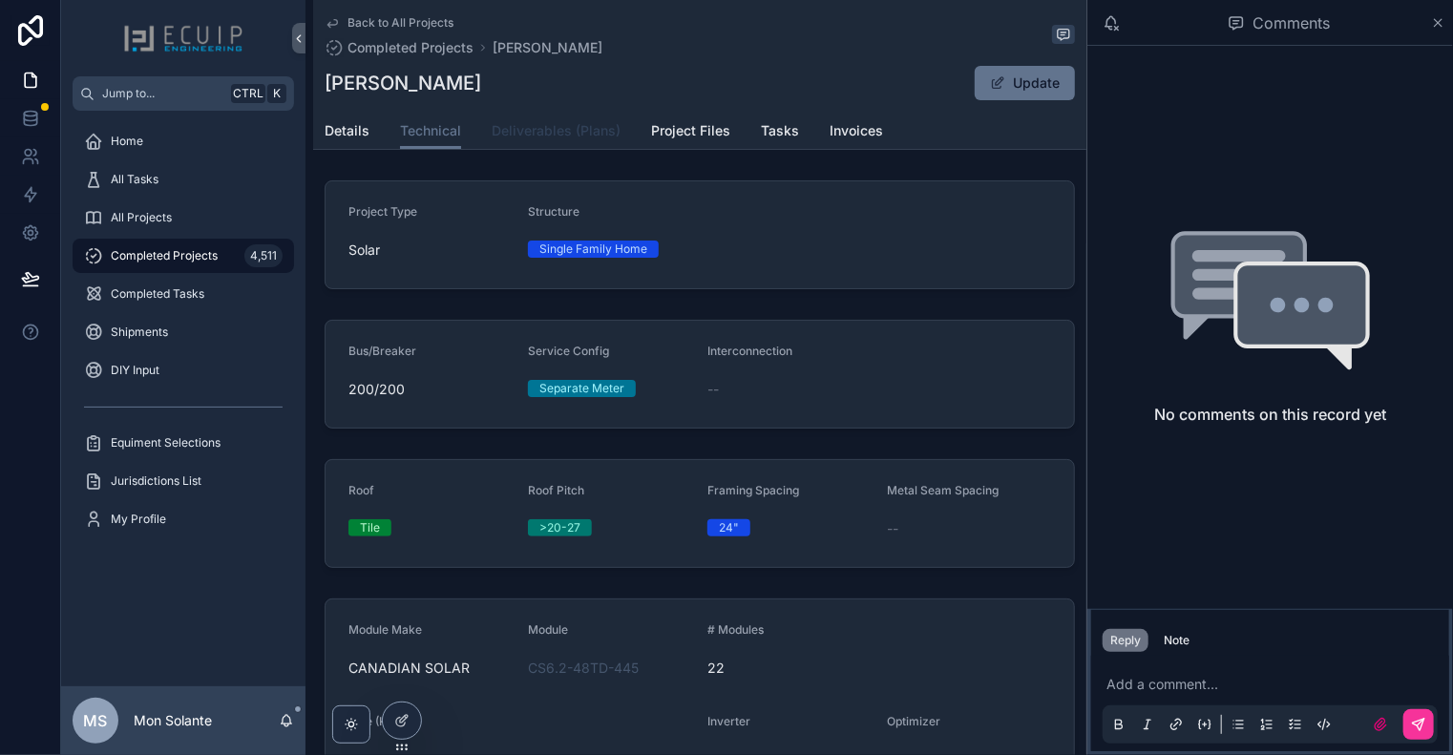
click at [583, 133] on span "Deliverables (Plans)" at bounding box center [556, 130] width 129 height 19
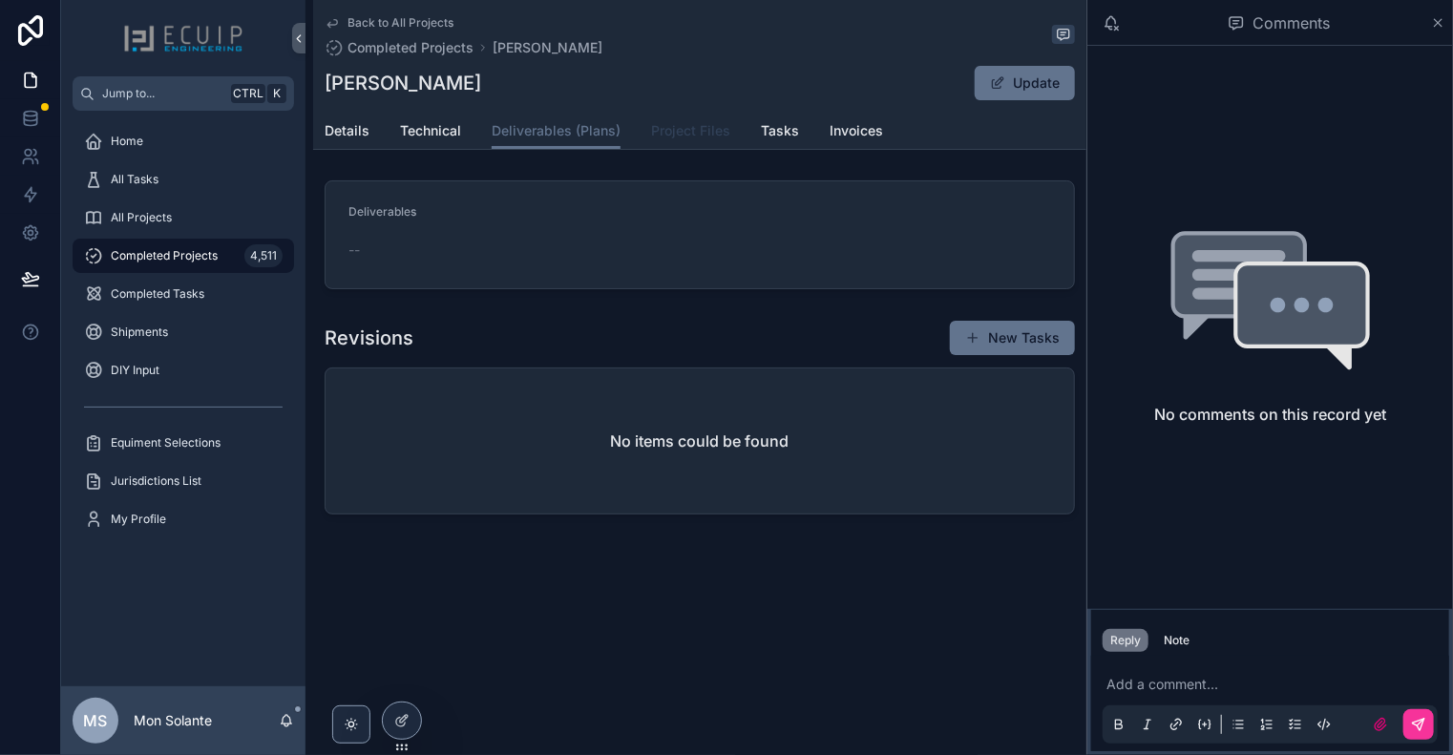
click at [699, 135] on span "Project Files" at bounding box center [690, 130] width 79 height 19
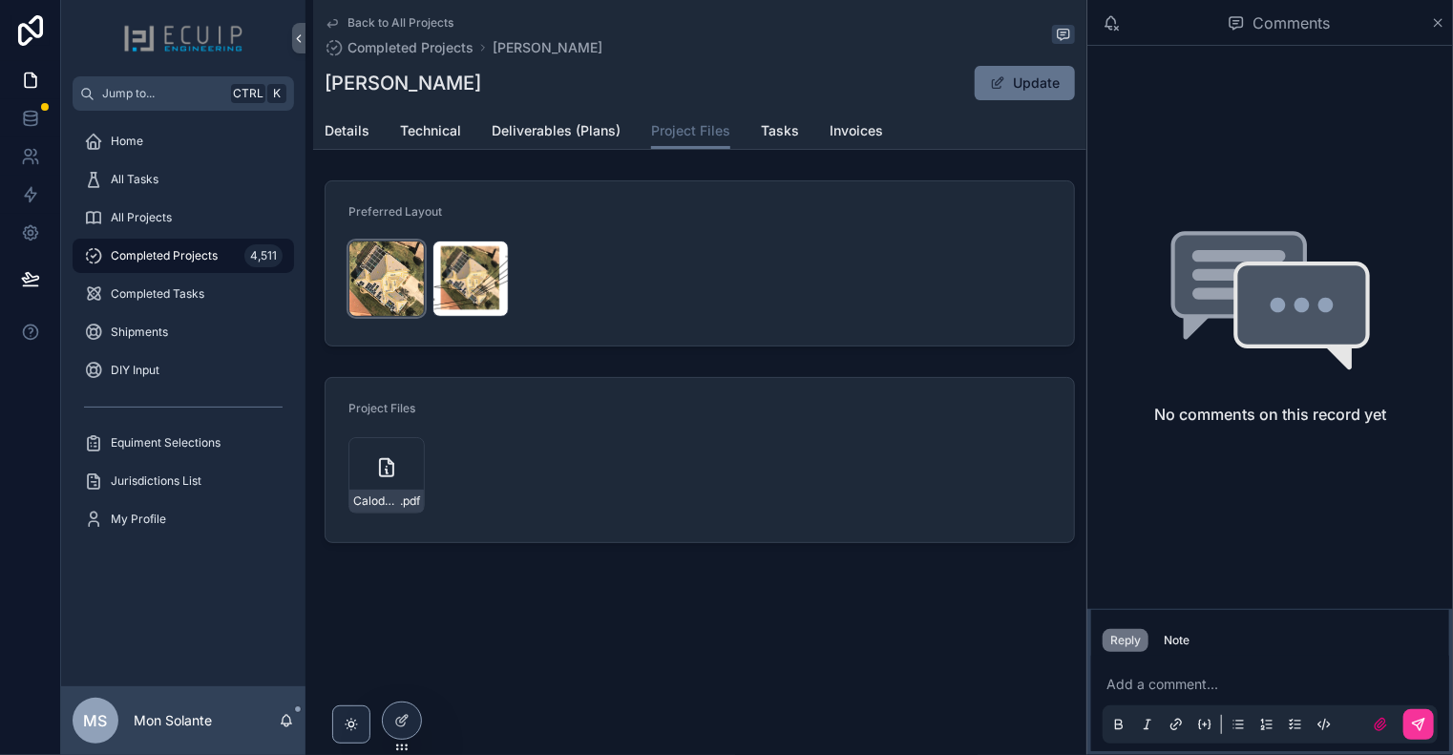
click at [384, 278] on div "Screenshot-2025-10-07-152248 .jpg" at bounding box center [386, 279] width 76 height 76
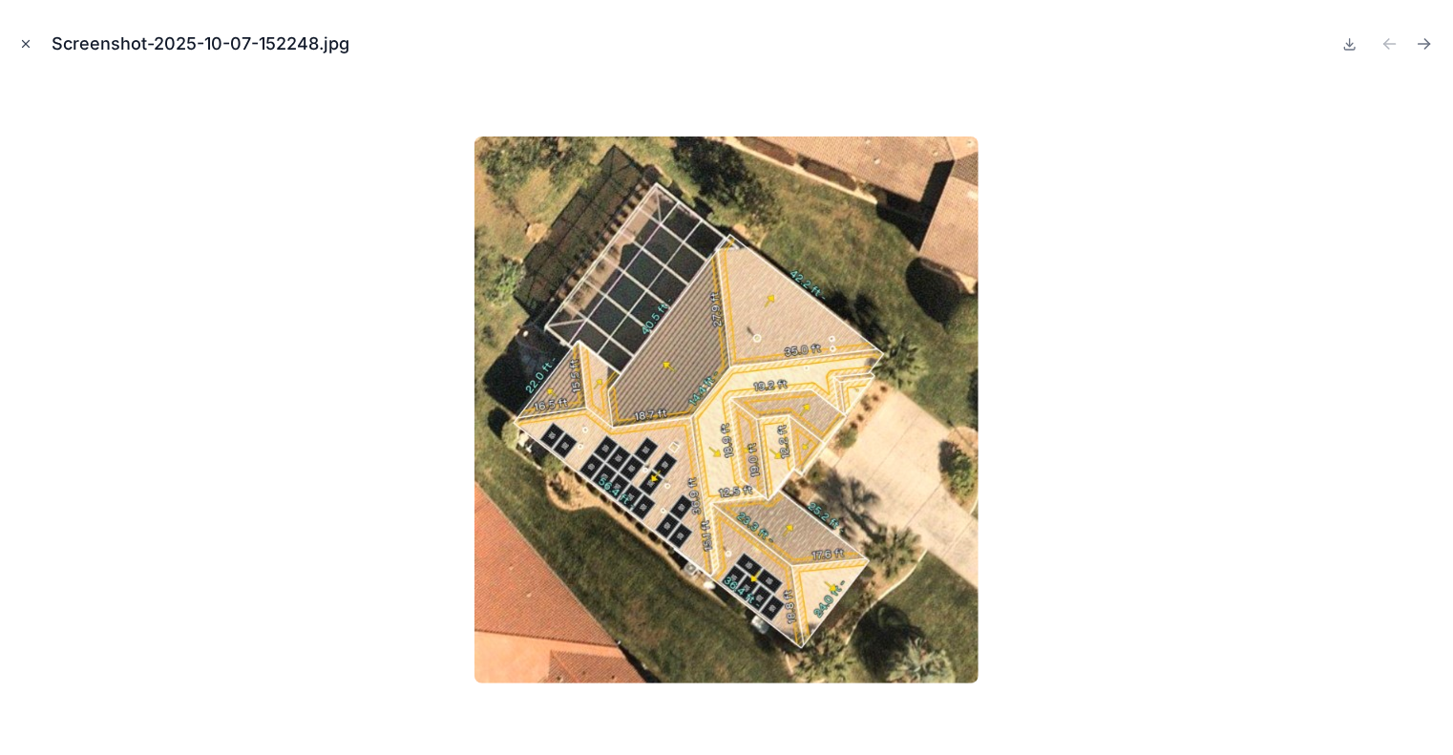
click at [25, 39] on icon "Close modal" at bounding box center [25, 43] width 13 height 13
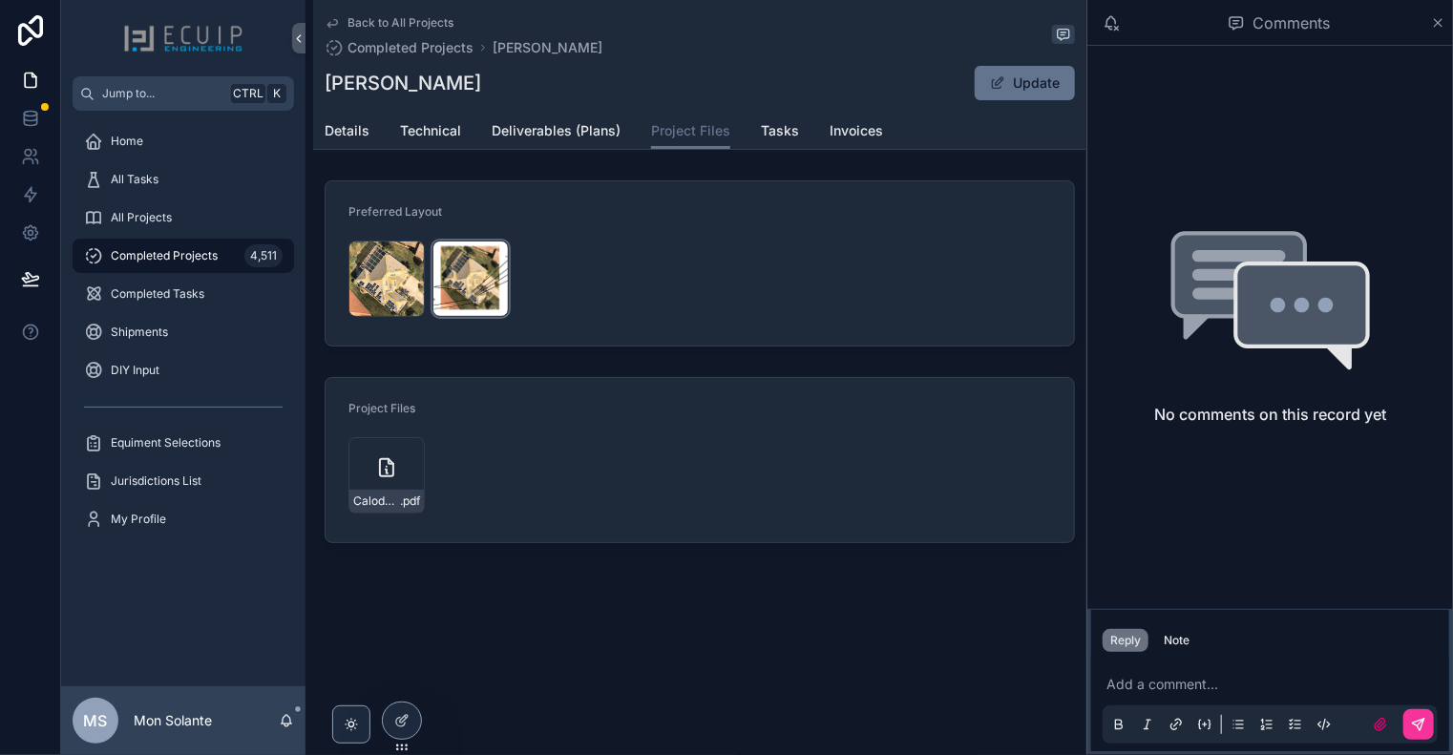
click at [485, 282] on div "Calodney-Equipment-Layout .png" at bounding box center [470, 279] width 76 height 76
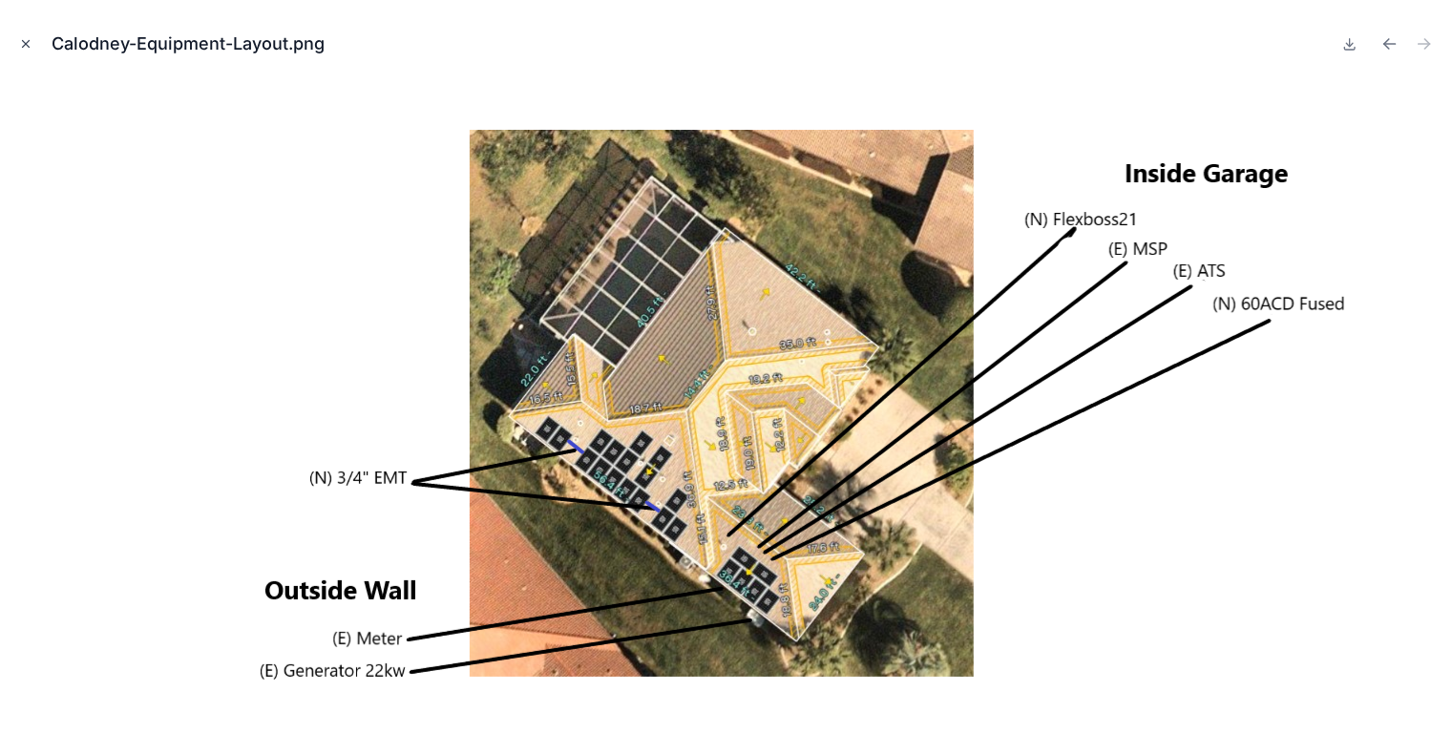
click at [32, 42] on icon "Close modal" at bounding box center [25, 43] width 13 height 13
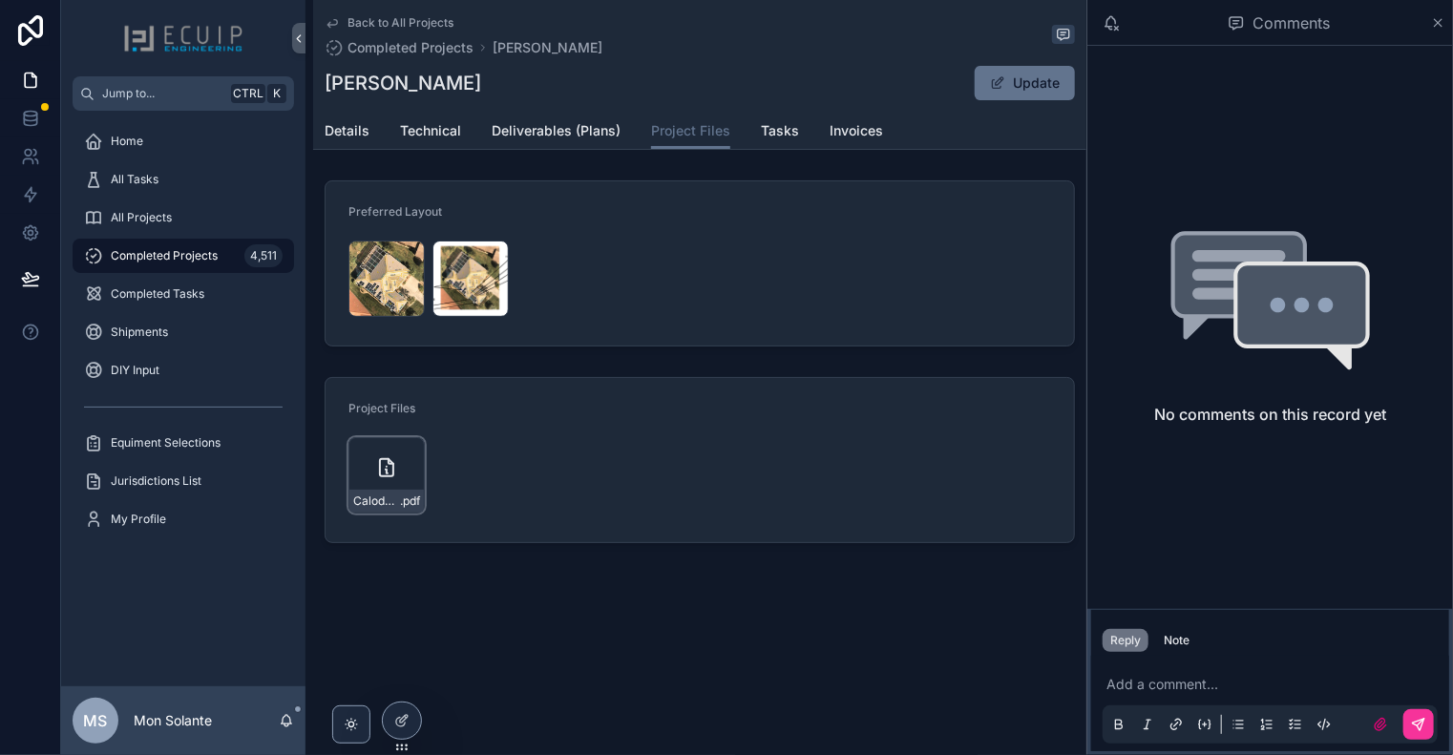
click at [0, 0] on icon "scrollable content" at bounding box center [0, 0] width 0 height 0
click at [382, 459] on icon "scrollable content" at bounding box center [386, 467] width 23 height 23
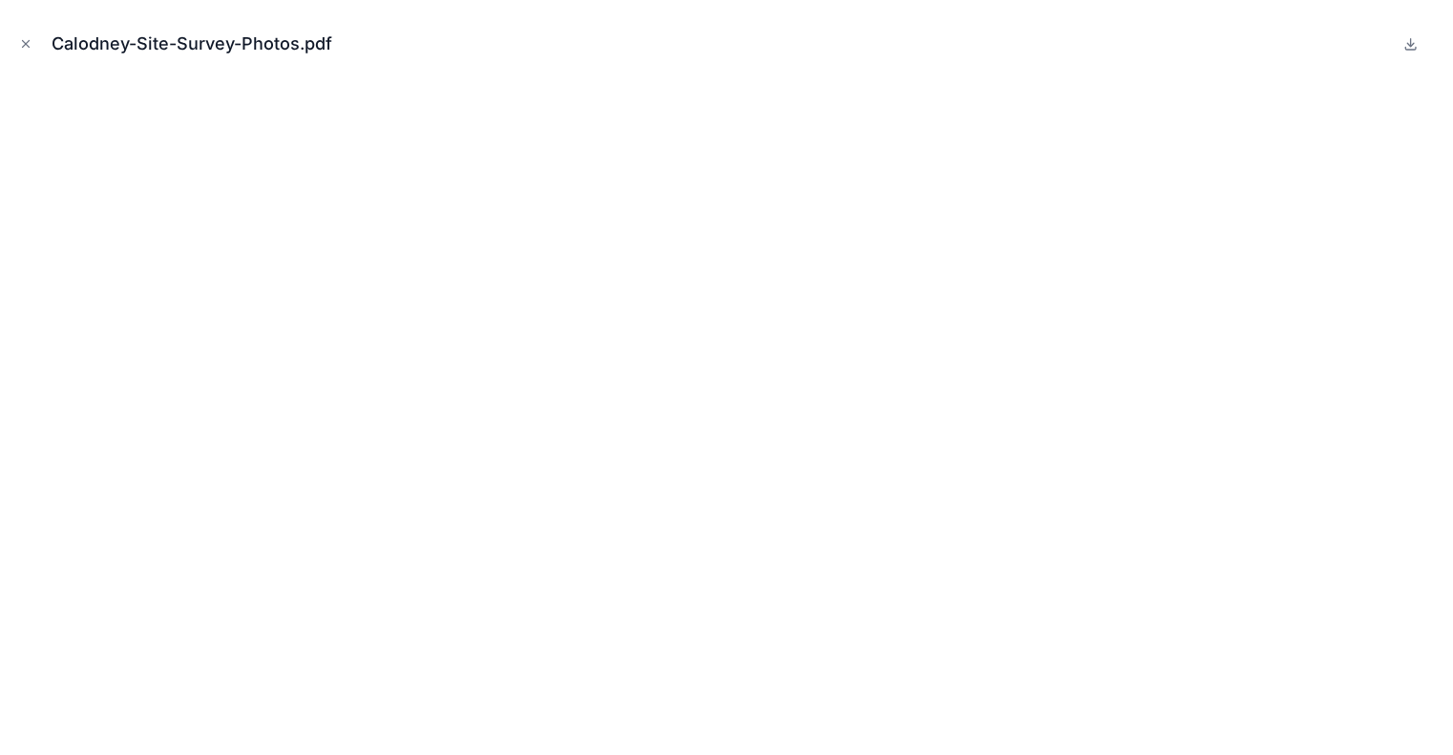
click at [27, 41] on icon "Close modal" at bounding box center [25, 43] width 13 height 13
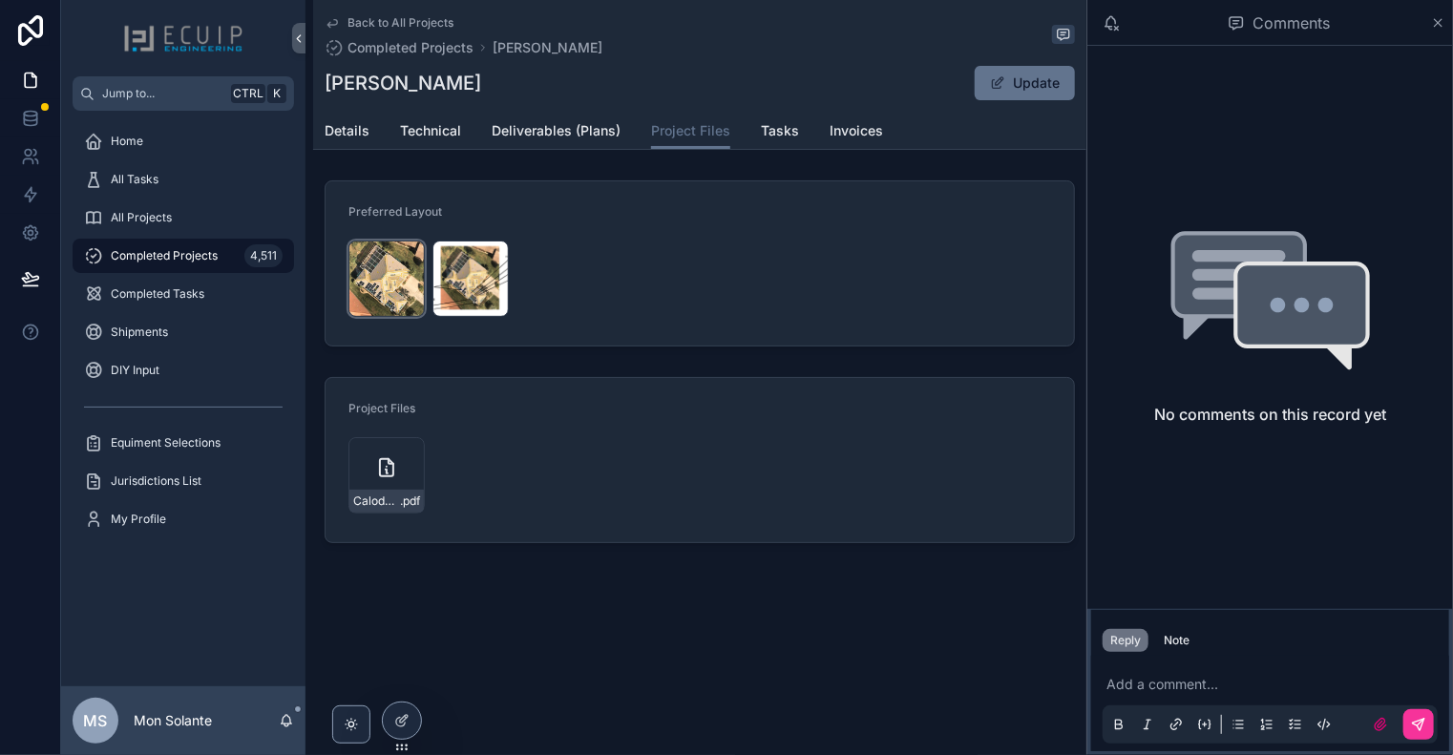
click at [379, 273] on div "Screenshot-2025-10-07-152248 .jpg" at bounding box center [386, 279] width 76 height 76
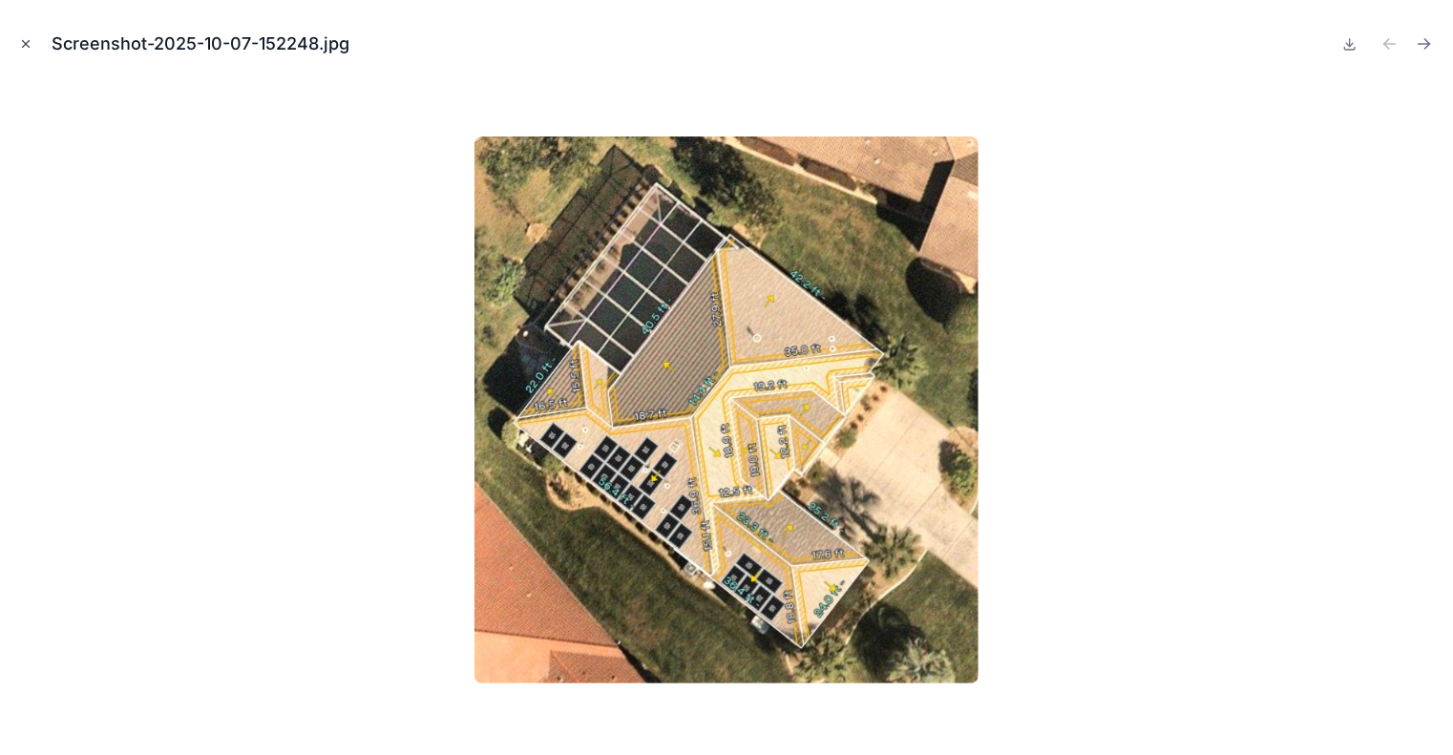
click at [24, 40] on icon "Close modal" at bounding box center [25, 43] width 13 height 13
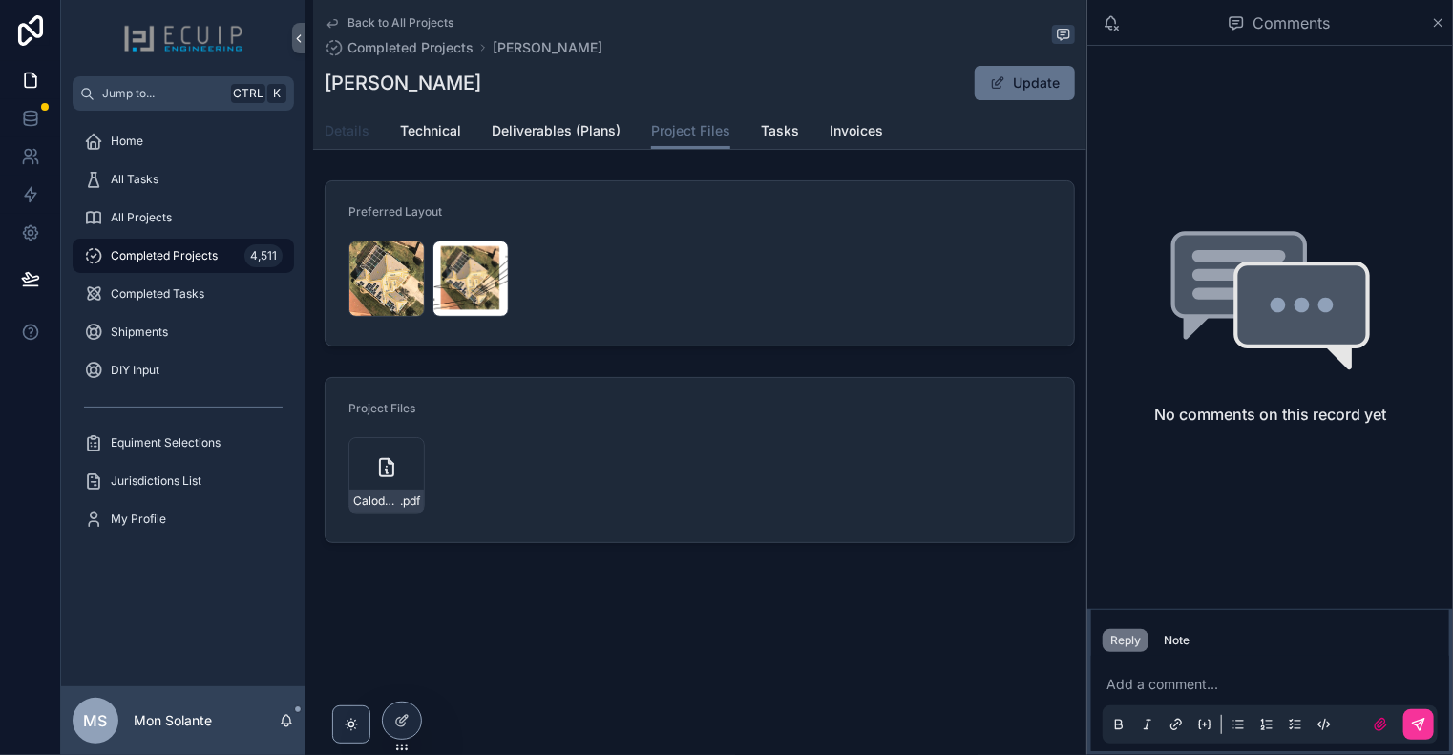
click at [345, 145] on link "Details" at bounding box center [347, 133] width 45 height 38
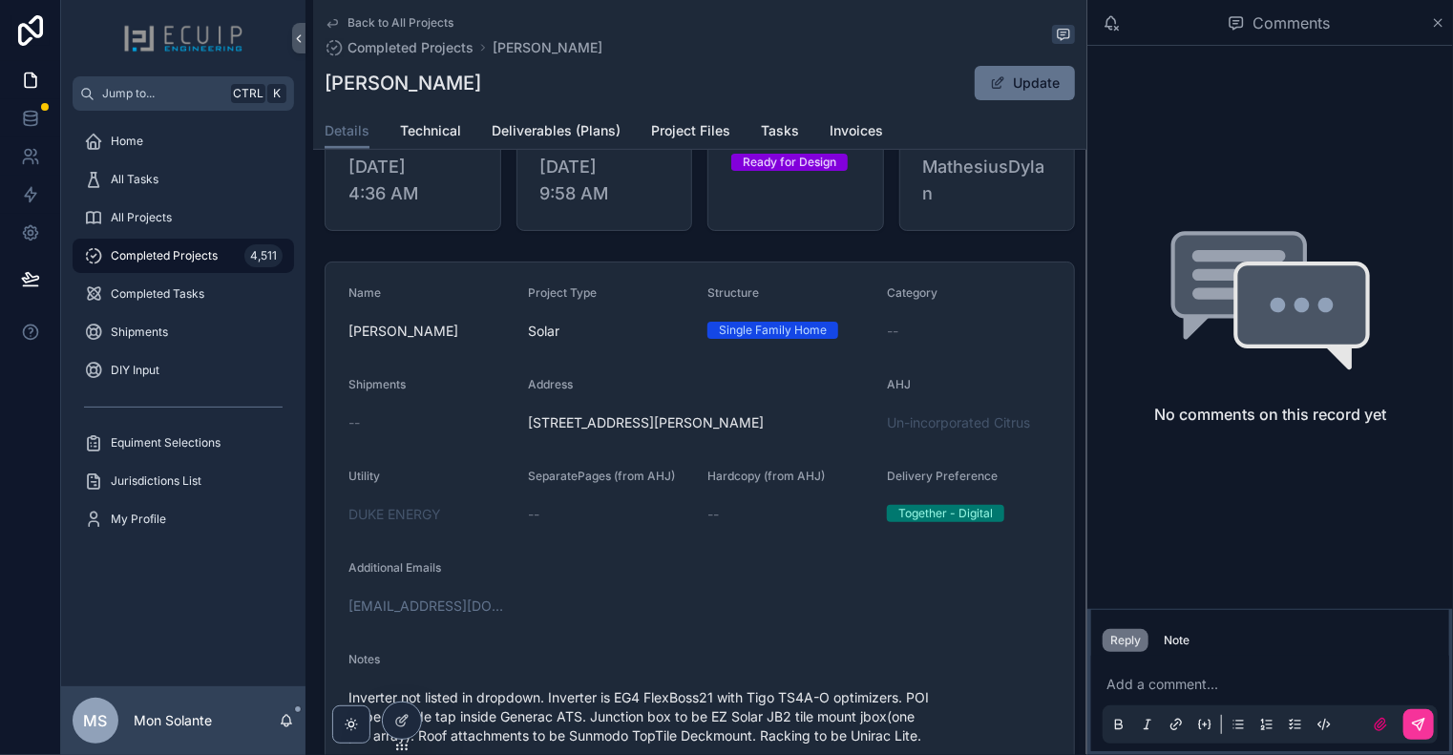
scroll to position [636, 0]
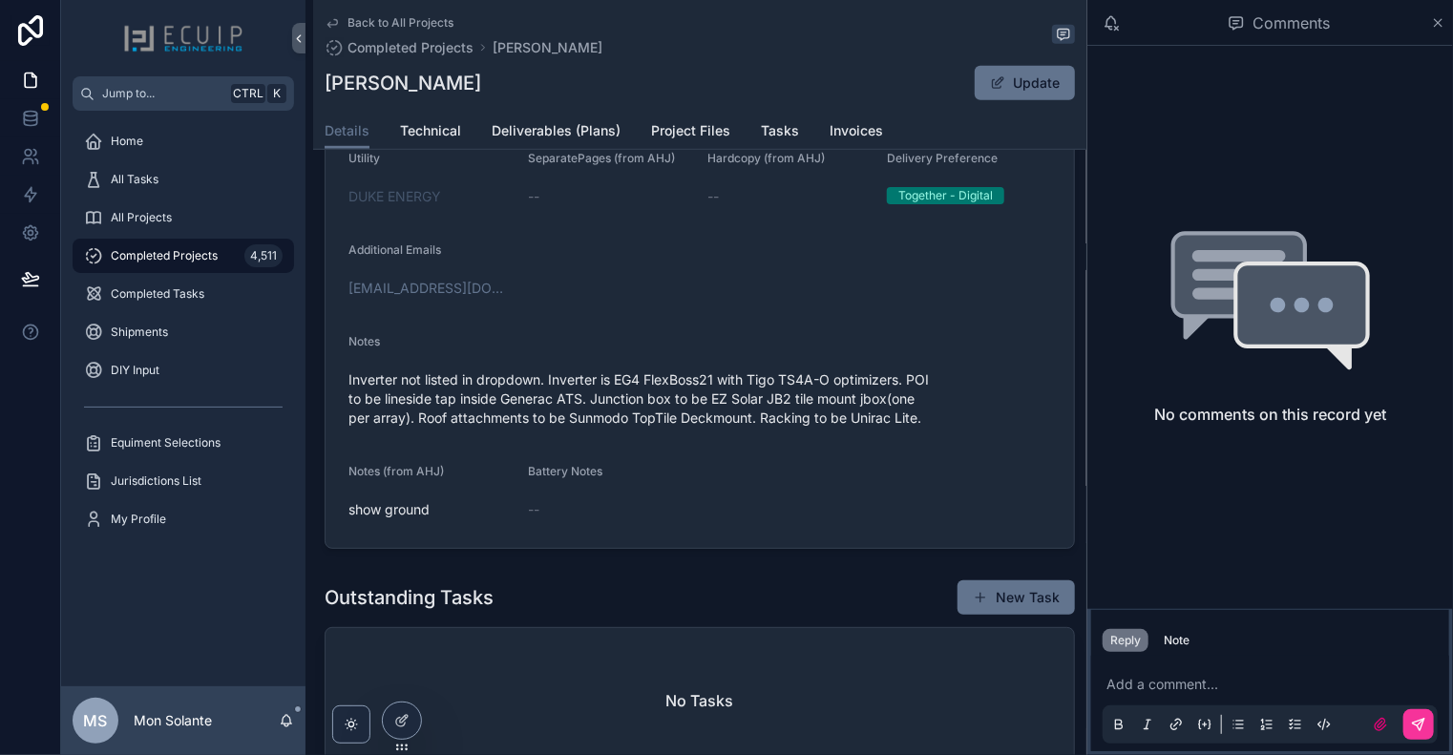
click at [817, 326] on form "Name [PERSON_NAME] Project Type Solar Structure Single Family Home Category -- …" at bounding box center [700, 246] width 748 height 603
click at [440, 133] on span "Technical" at bounding box center [430, 130] width 61 height 19
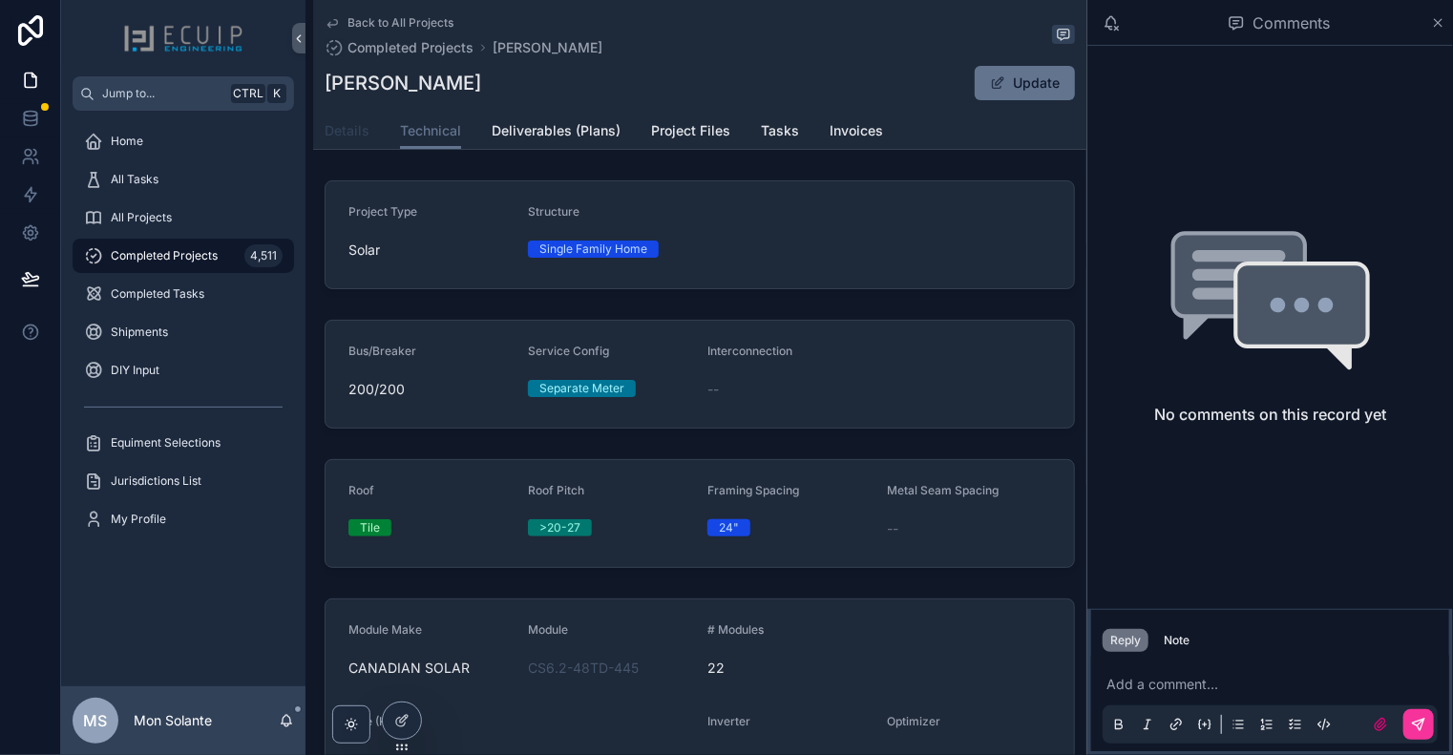
click at [349, 137] on span "Details" at bounding box center [347, 130] width 45 height 19
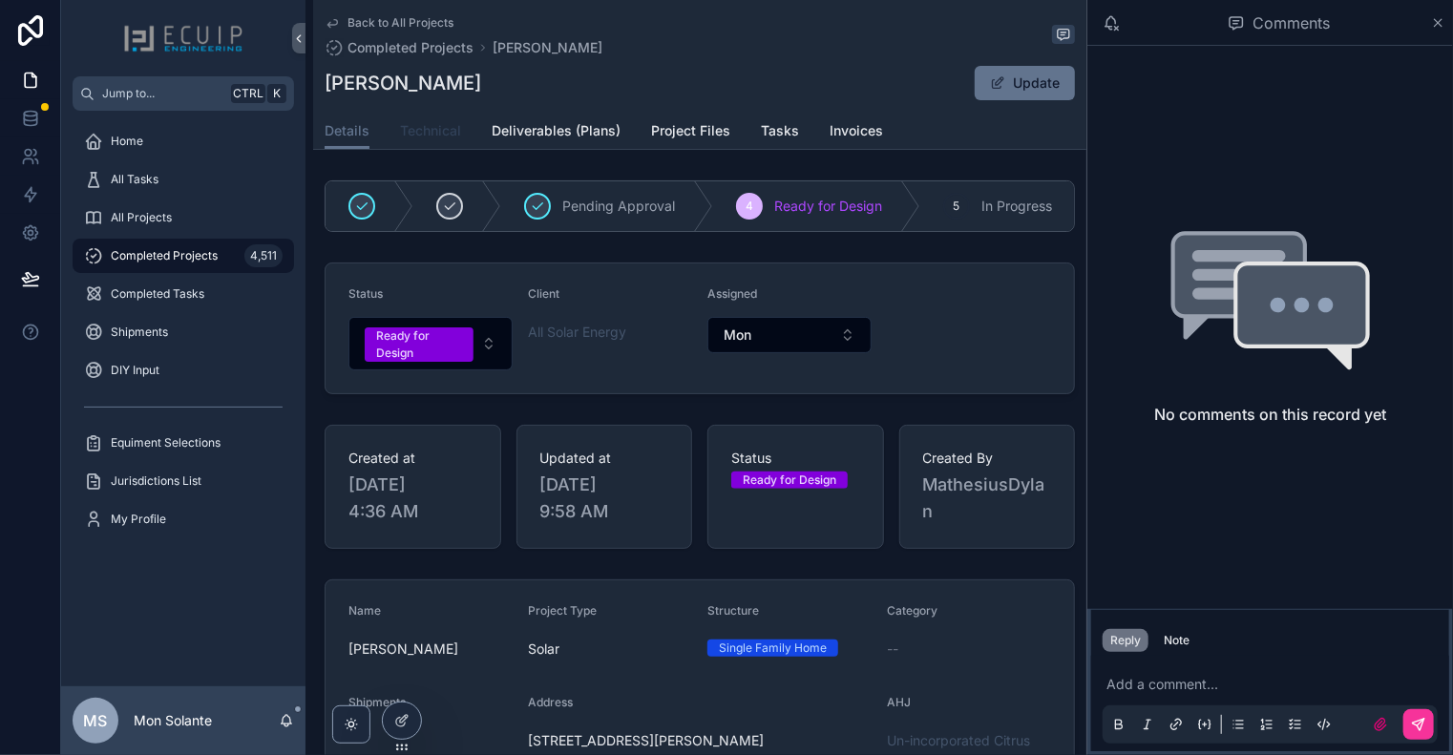
click at [451, 144] on link "Technical" at bounding box center [430, 133] width 61 height 38
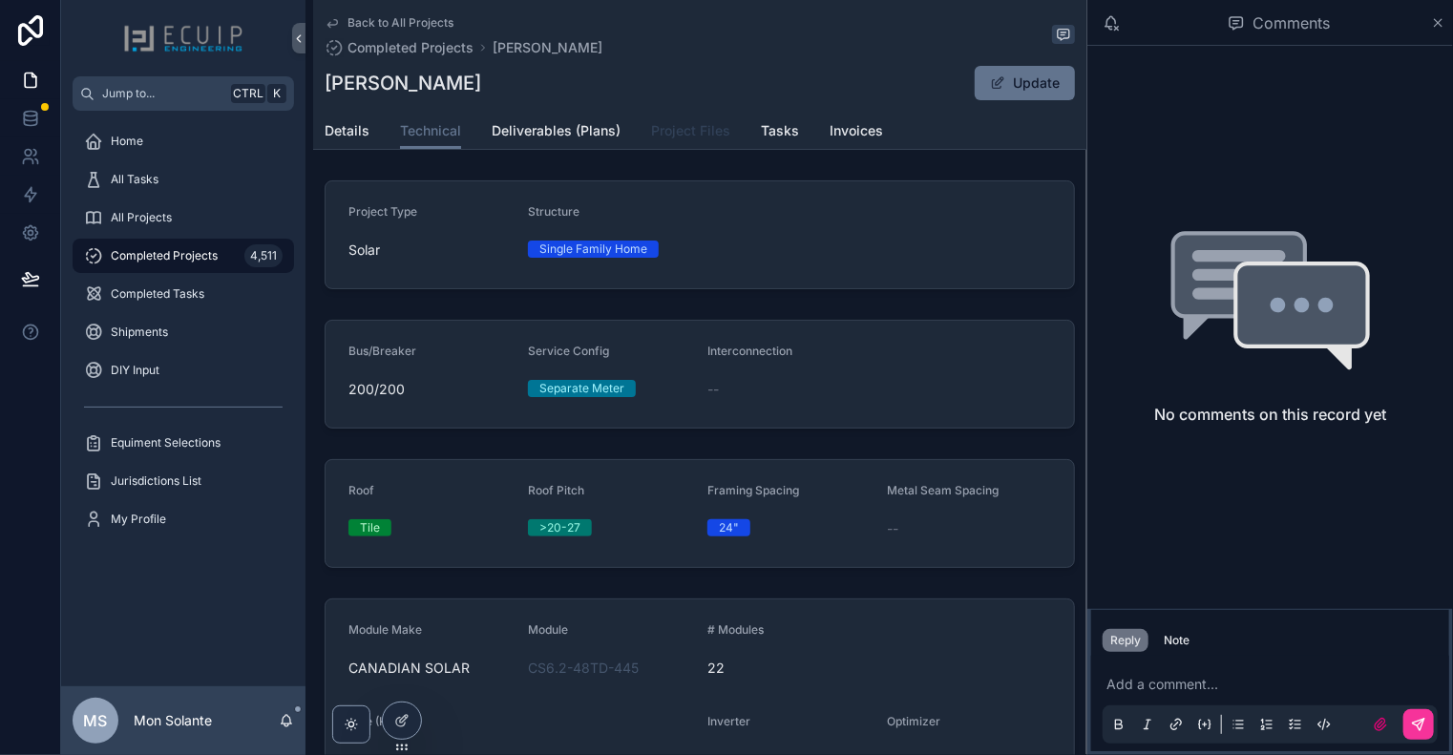
click at [686, 128] on span "Project Files" at bounding box center [690, 130] width 79 height 19
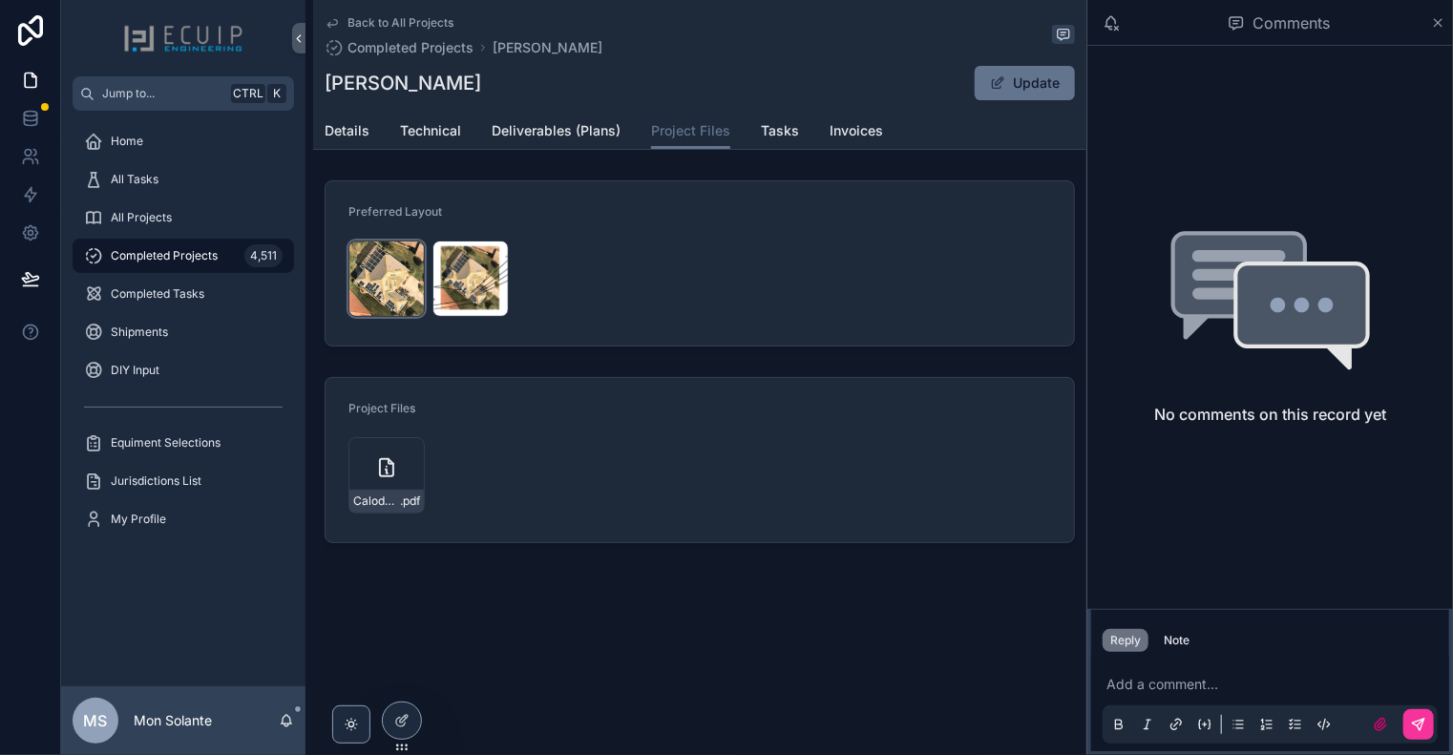
click at [412, 267] on div "Screenshot-2025-10-07-152248 .jpg" at bounding box center [386, 279] width 76 height 76
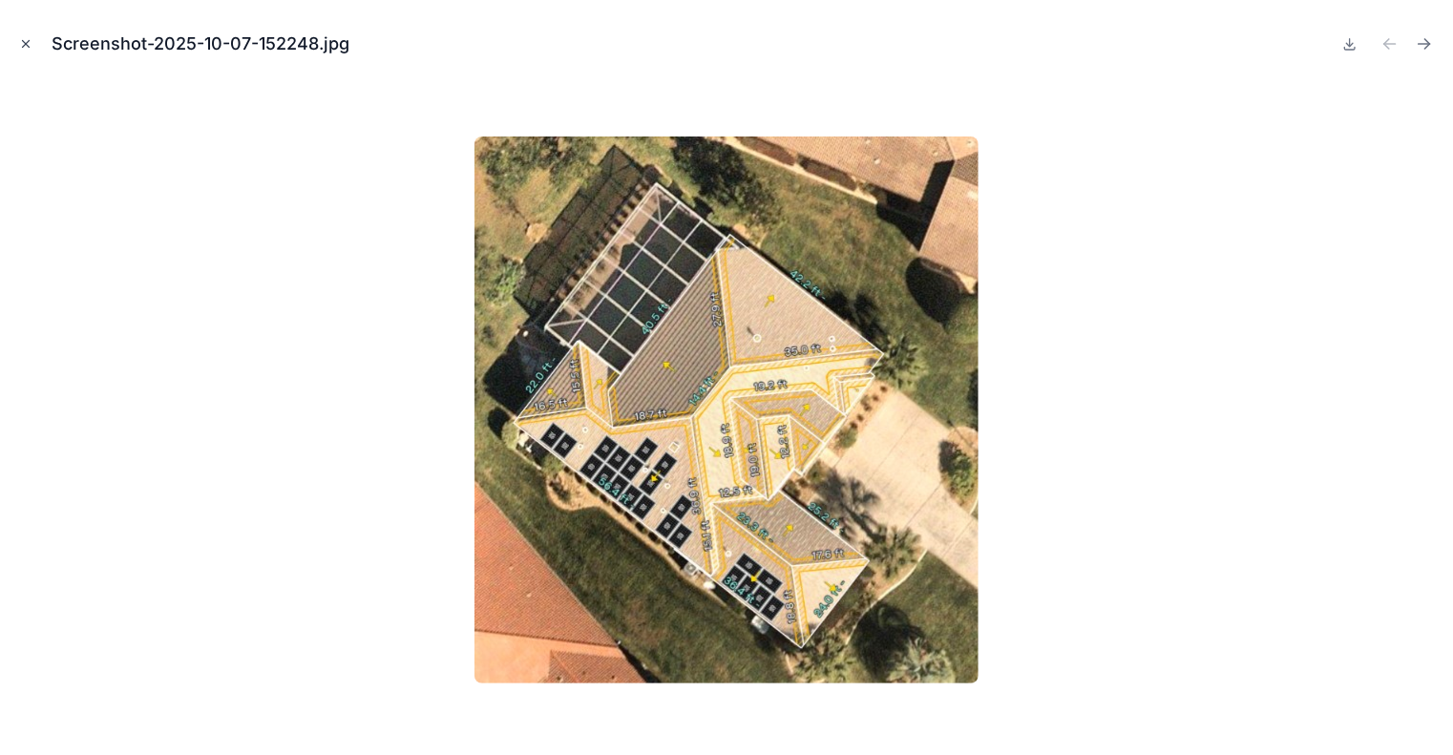
click at [27, 46] on icon "Close modal" at bounding box center [26, 44] width 7 height 7
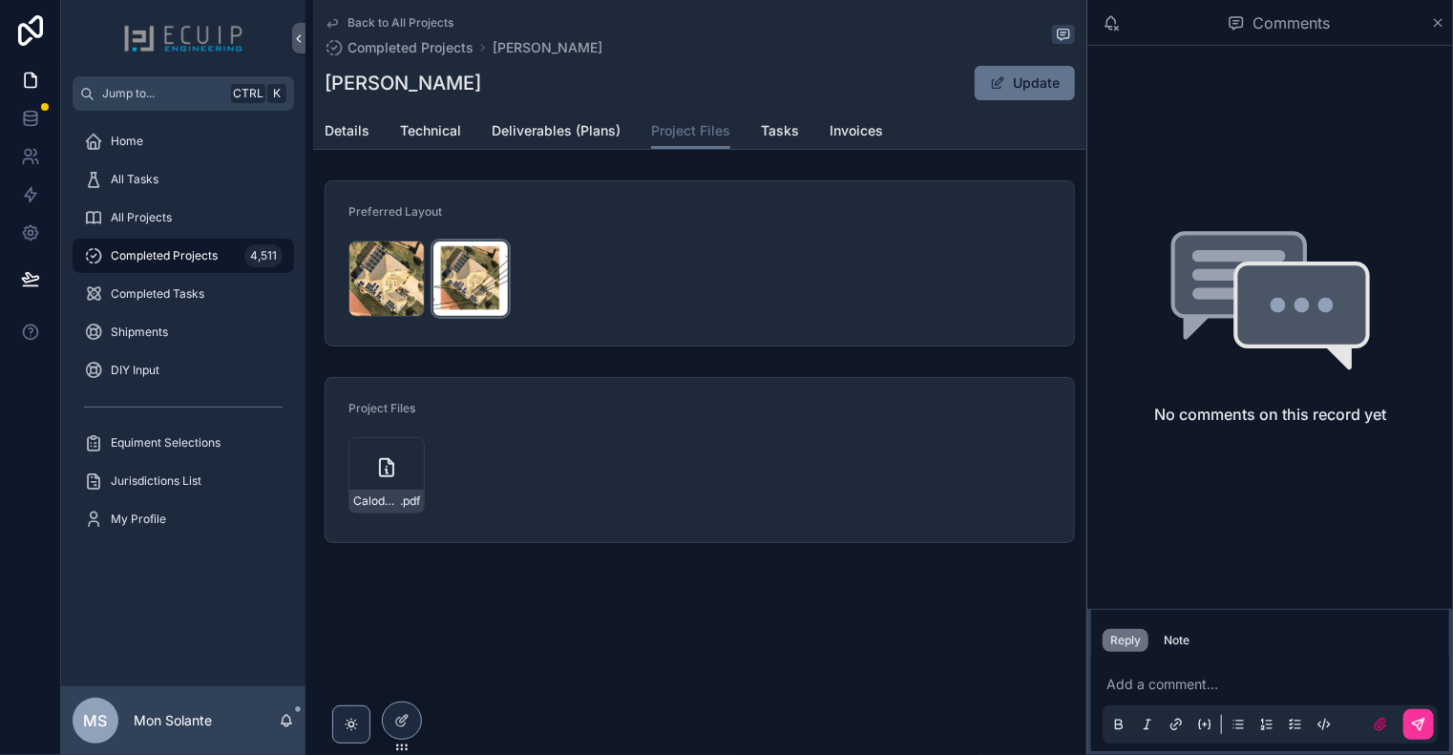
click at [477, 271] on div "Calodney-Equipment-Layout .png" at bounding box center [470, 279] width 76 height 76
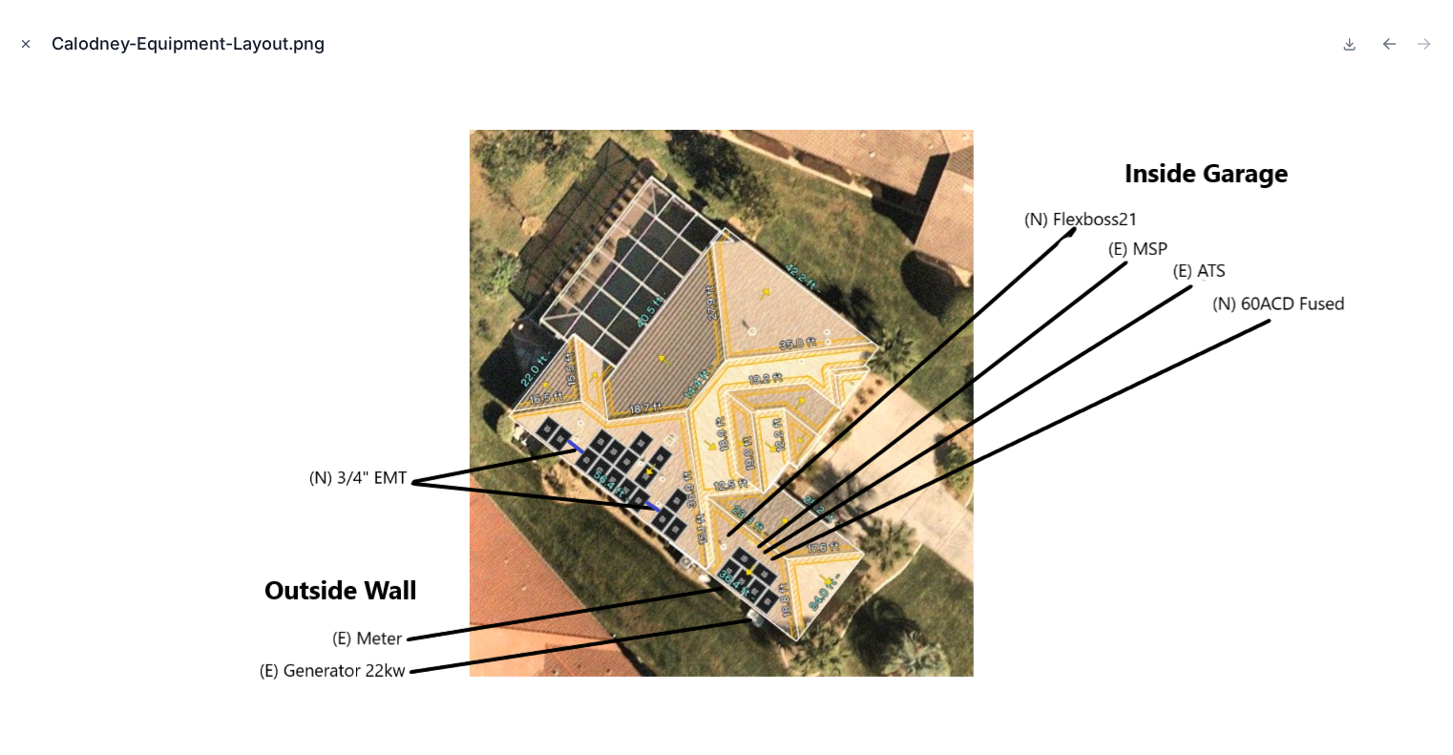
click at [28, 45] on icon "Close modal" at bounding box center [26, 44] width 7 height 7
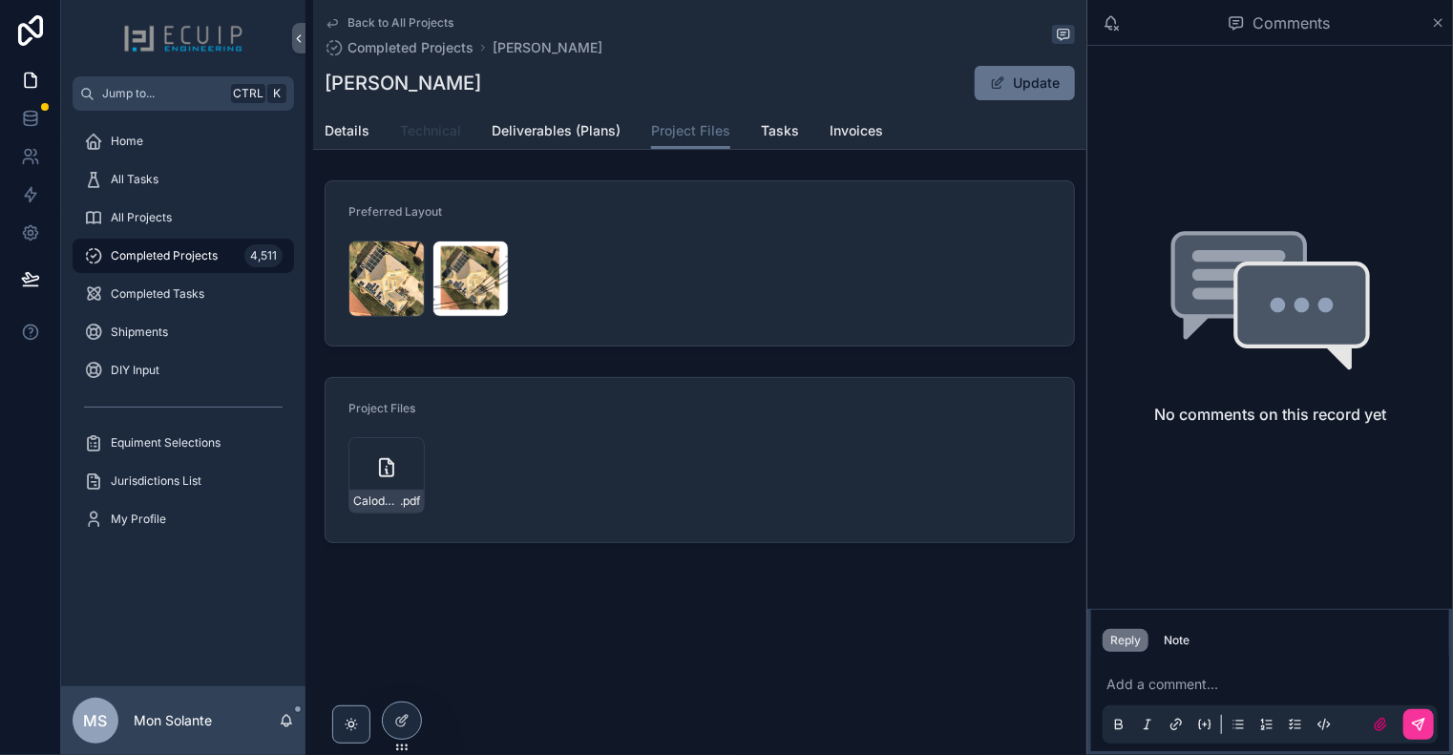
click at [443, 133] on span "Technical" at bounding box center [430, 130] width 61 height 19
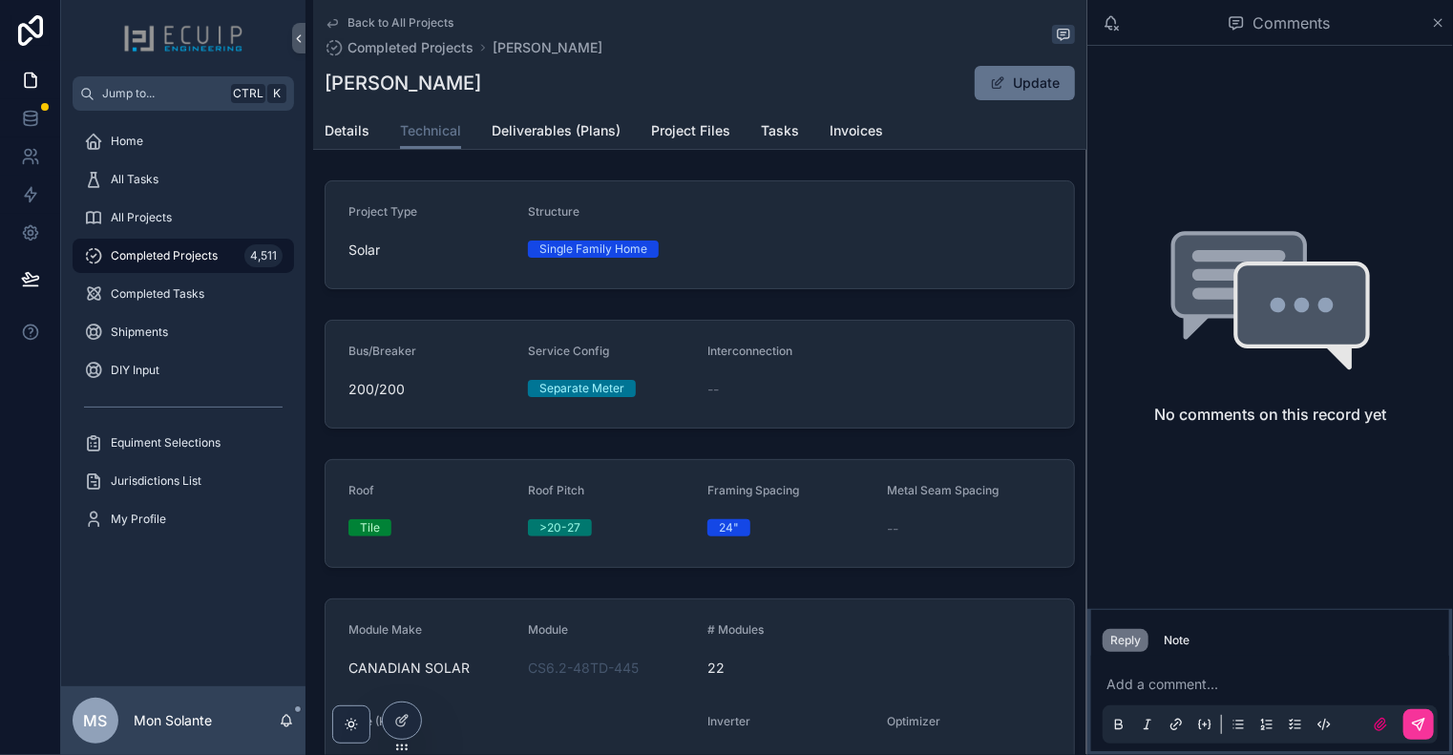
scroll to position [318, 0]
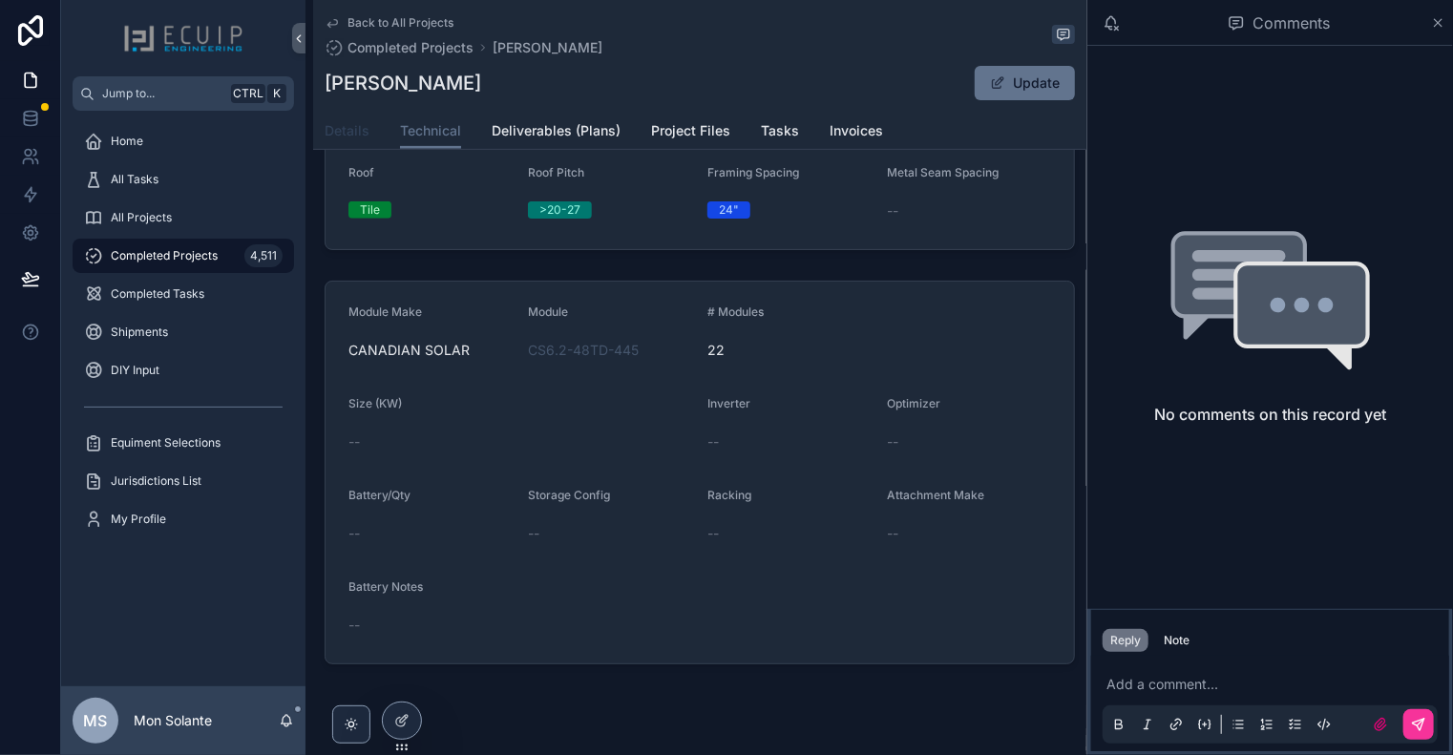
click at [352, 143] on link "Details" at bounding box center [347, 133] width 45 height 38
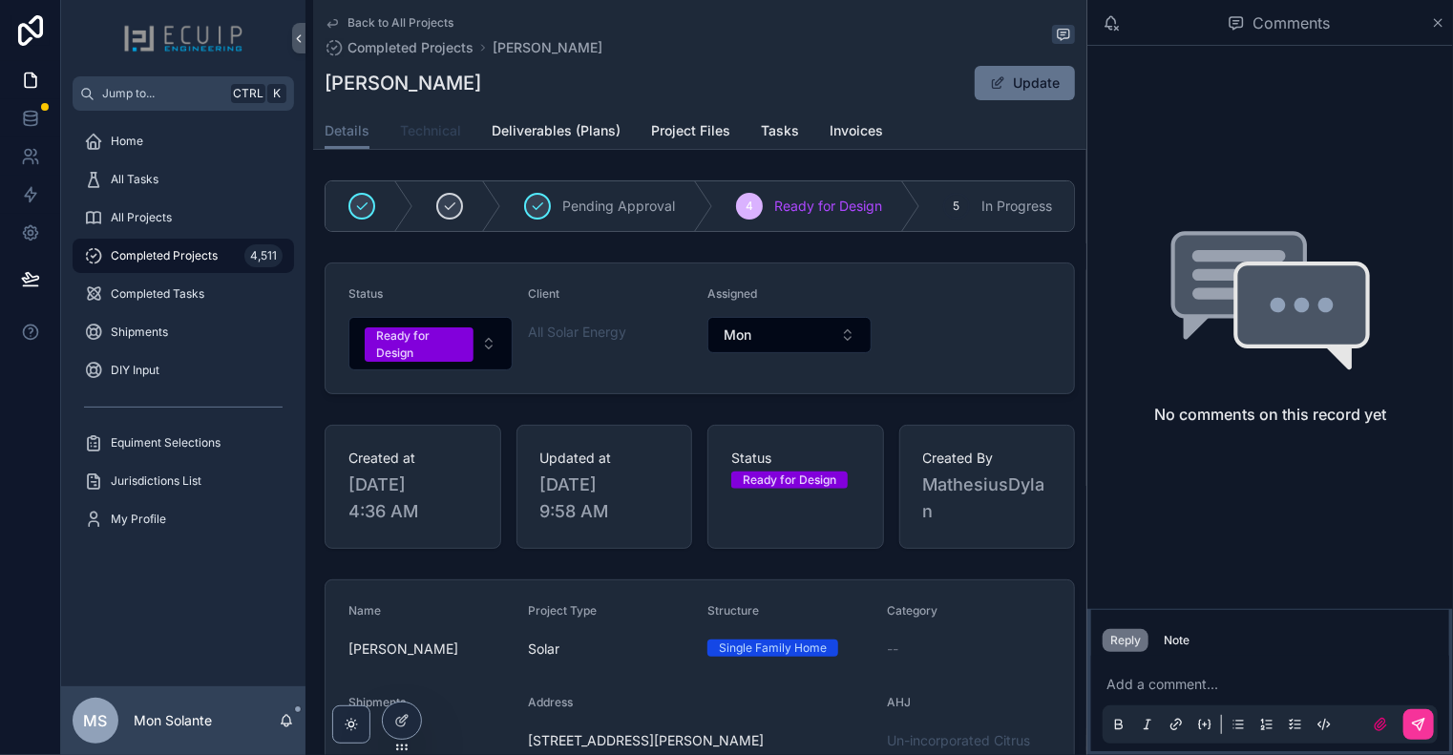
click at [443, 140] on link "Technical" at bounding box center [430, 133] width 61 height 38
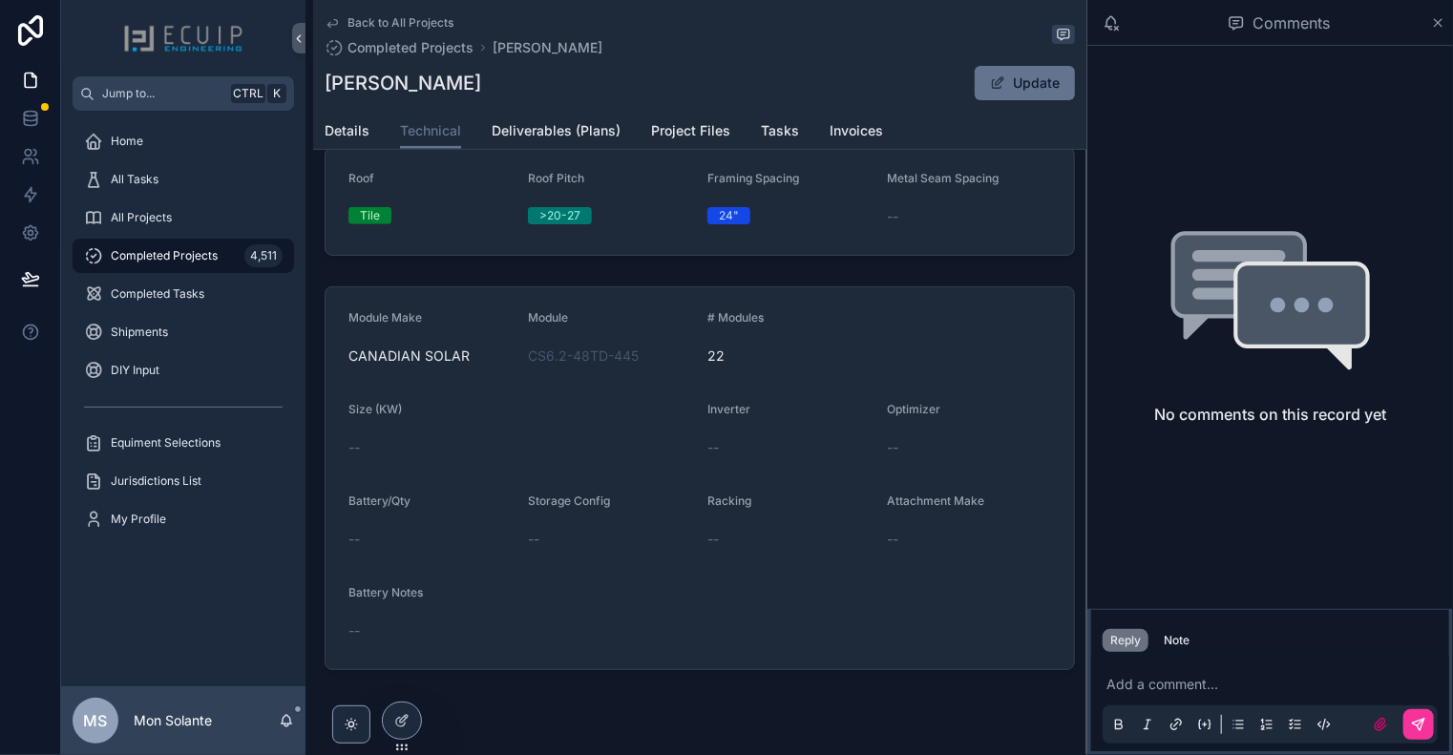
scroll to position [318, 0]
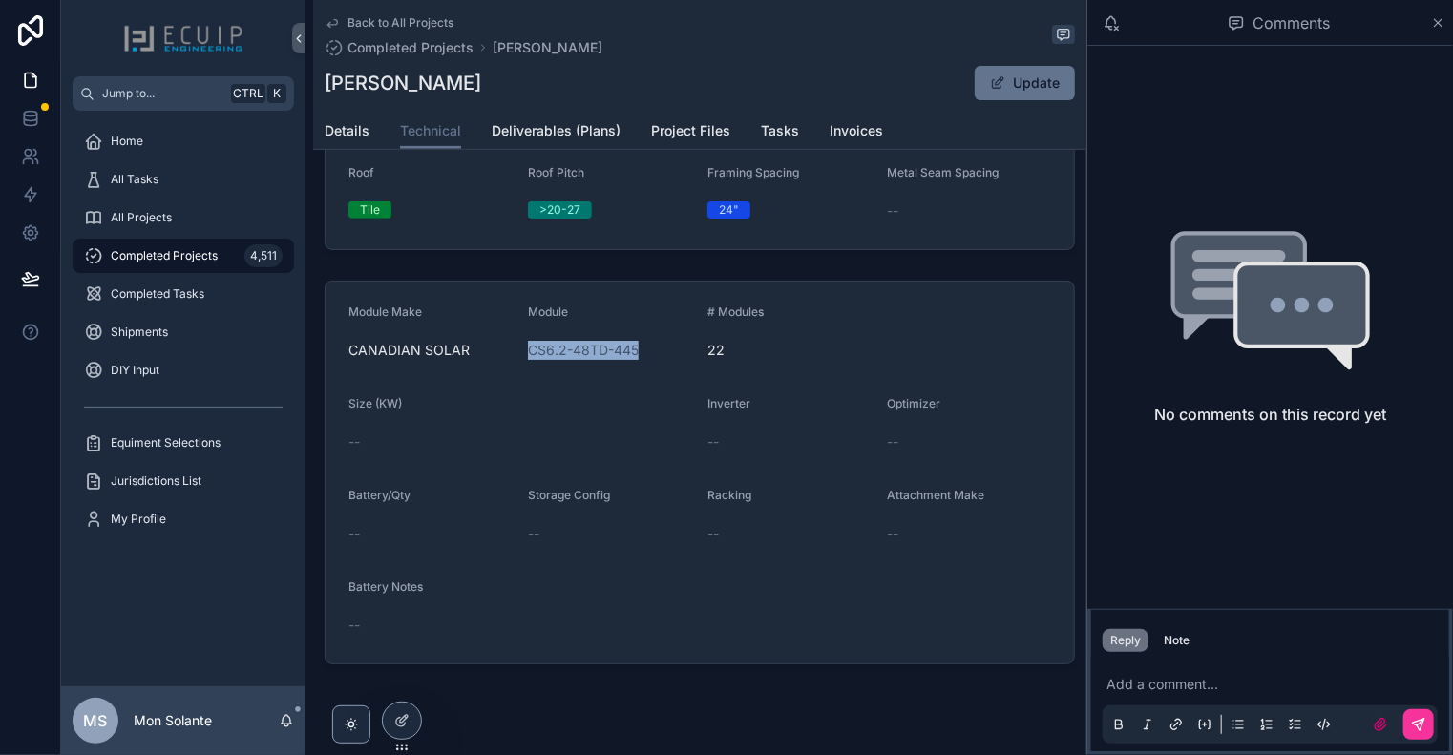
drag, startPoint x: 642, startPoint y: 347, endPoint x: 523, endPoint y: 344, distance: 119.4
click at [523, 344] on form "Module Make CANADIAN SOLAR Module CS6.2-48TD-445 # Modules 22 Size (KW) -- Inve…" at bounding box center [700, 473] width 748 height 382
click at [340, 18] on link "Back to All Projects" at bounding box center [389, 22] width 129 height 15
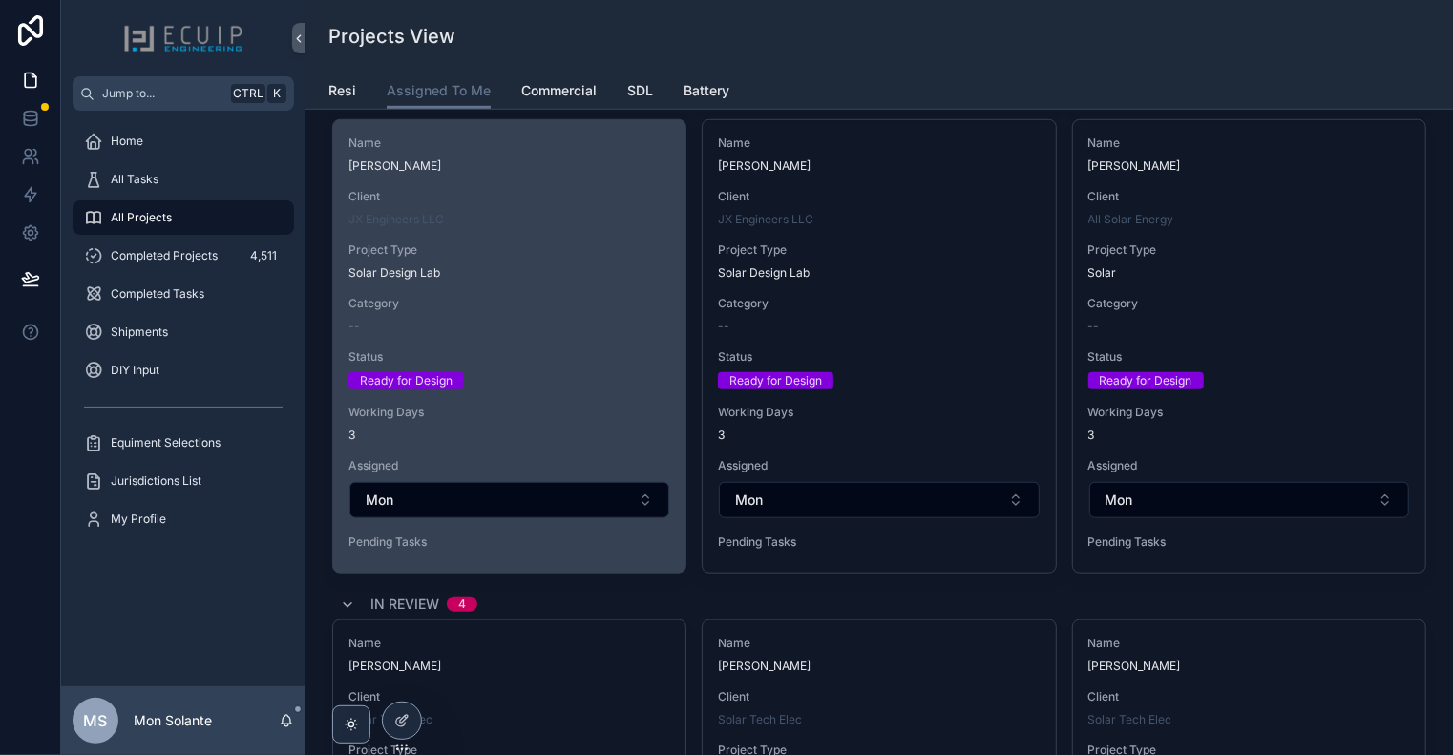
scroll to position [636, 0]
click at [596, 381] on div "Ready for Design" at bounding box center [509, 378] width 322 height 17
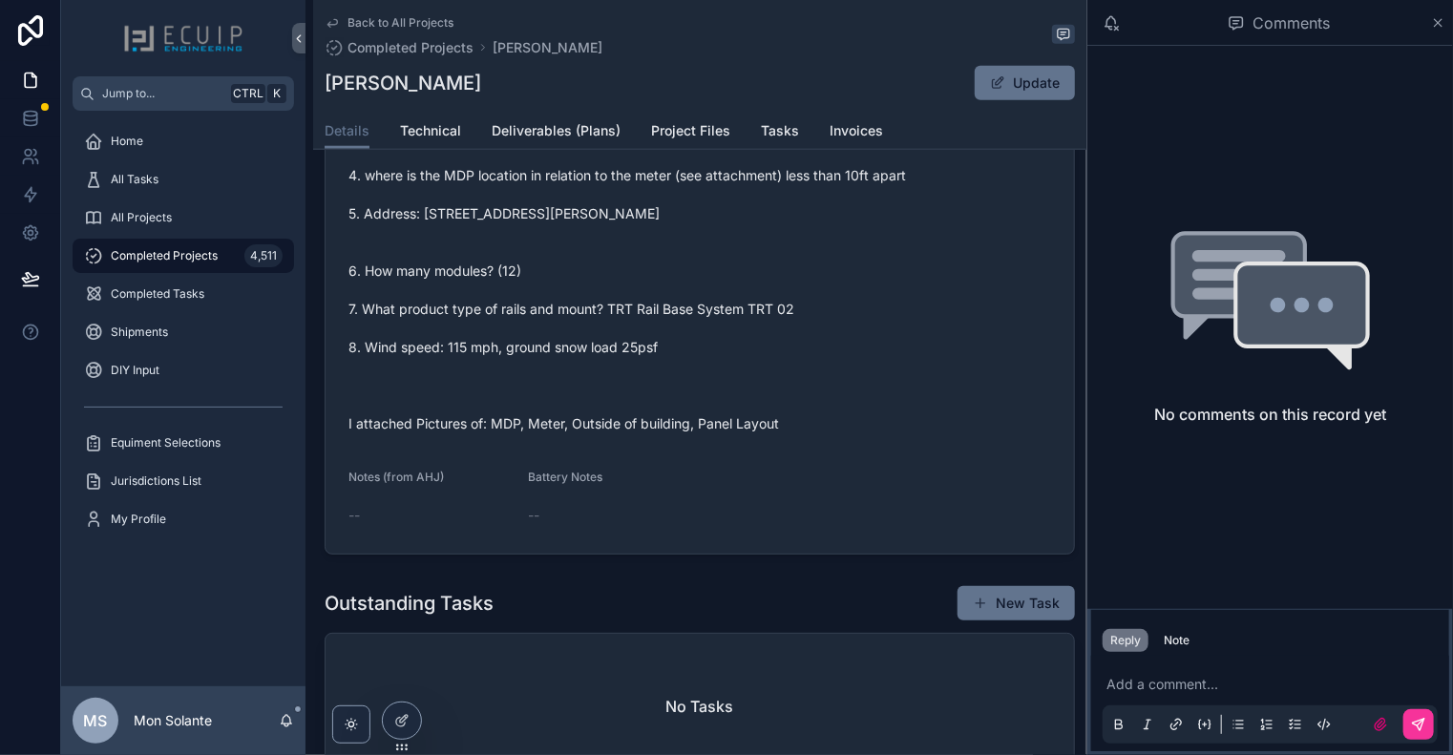
scroll to position [636, 0]
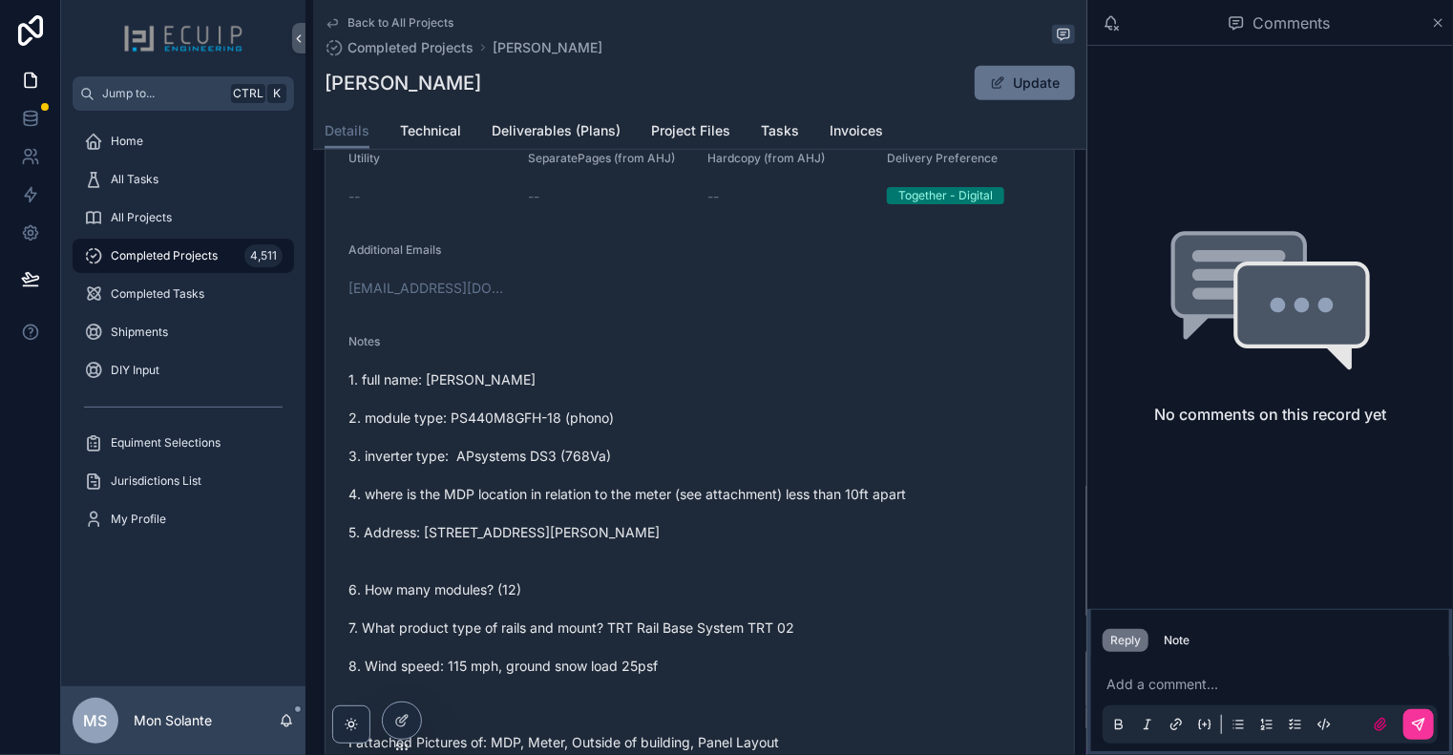
click at [340, 24] on link "Back to All Projects" at bounding box center [389, 22] width 129 height 15
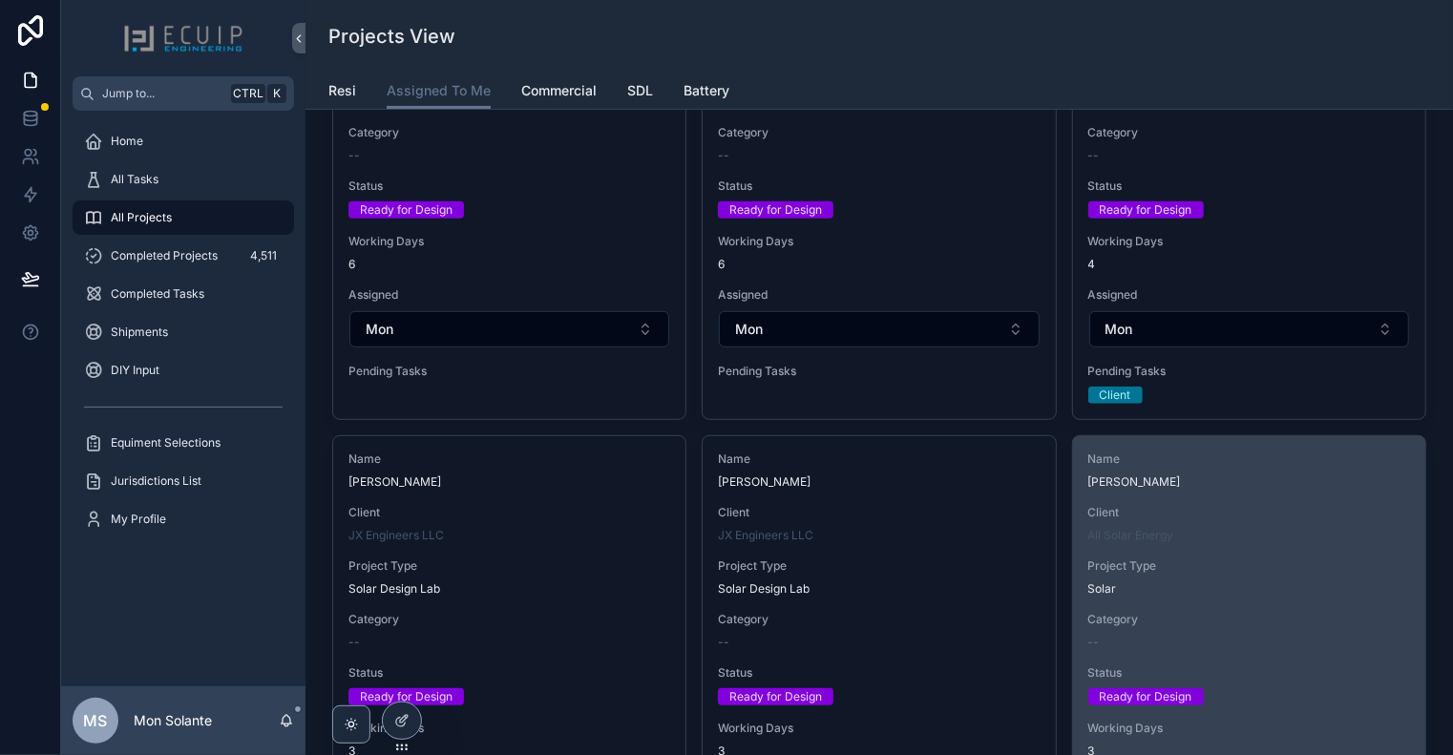
scroll to position [636, 0]
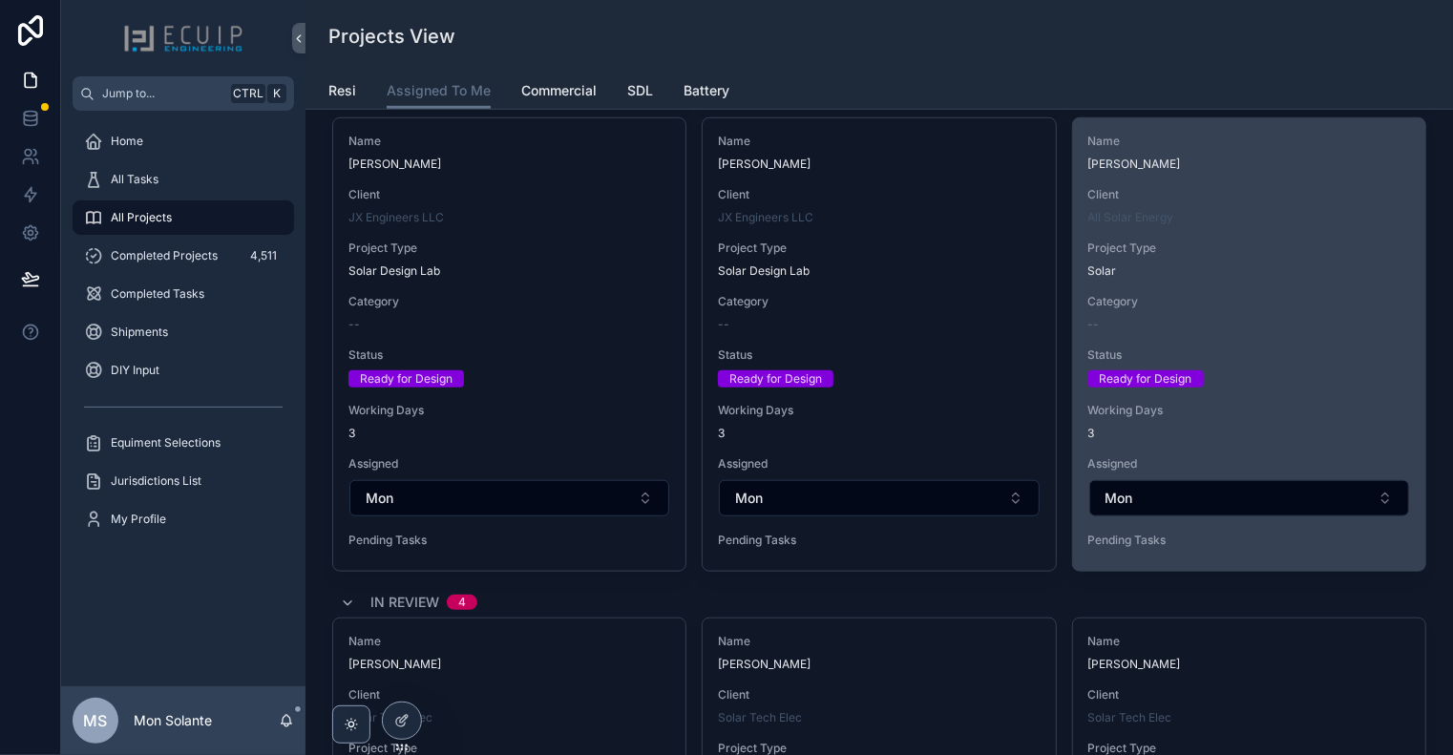
click at [1183, 426] on span "3" at bounding box center [1249, 433] width 322 height 15
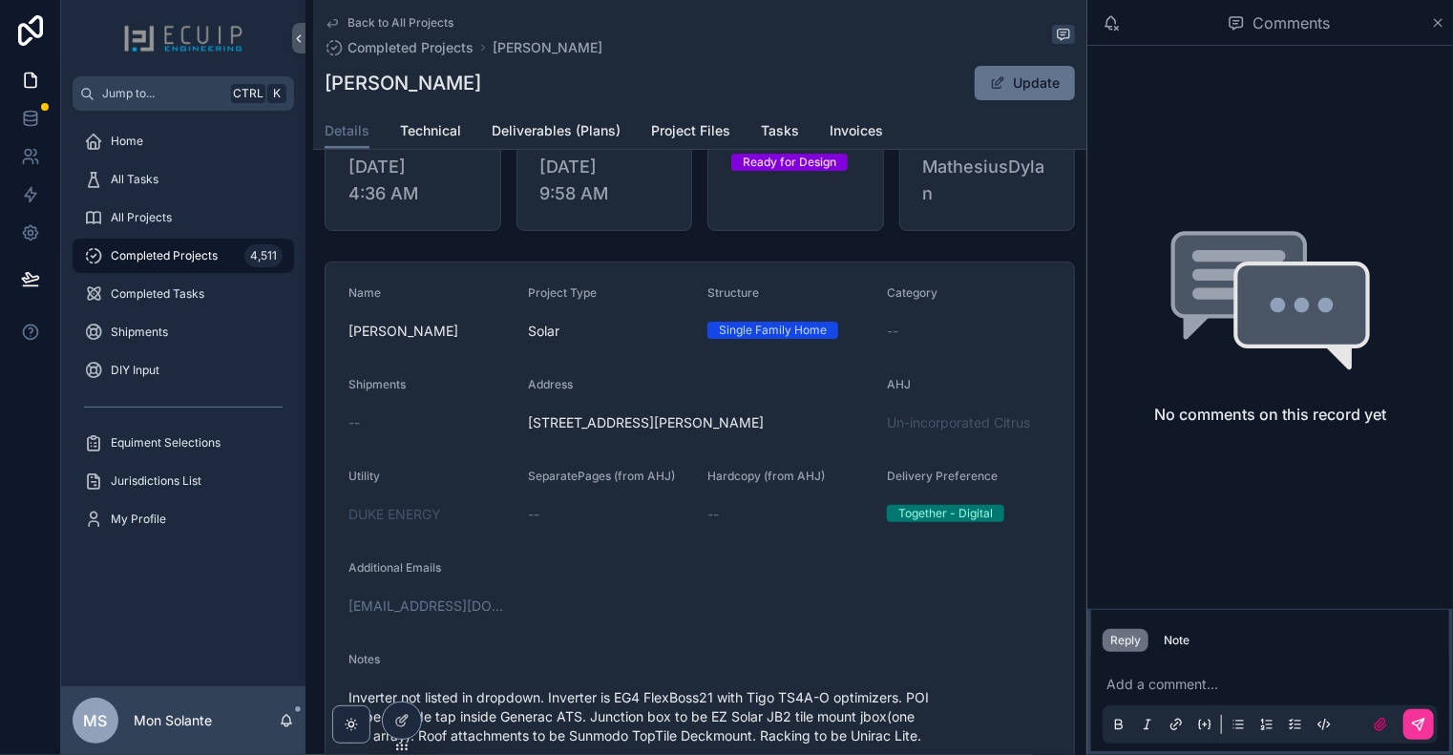
scroll to position [636, 0]
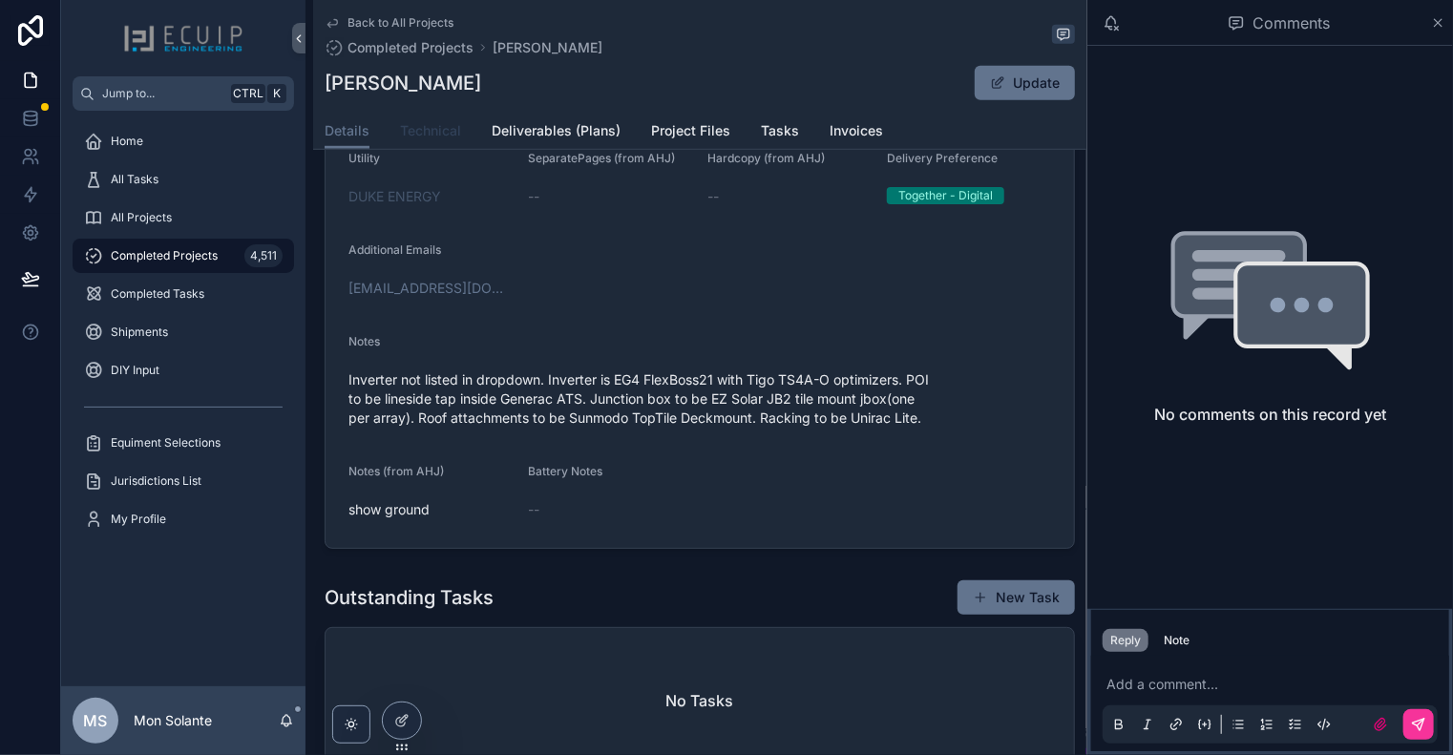
click at [442, 129] on span "Technical" at bounding box center [430, 130] width 61 height 19
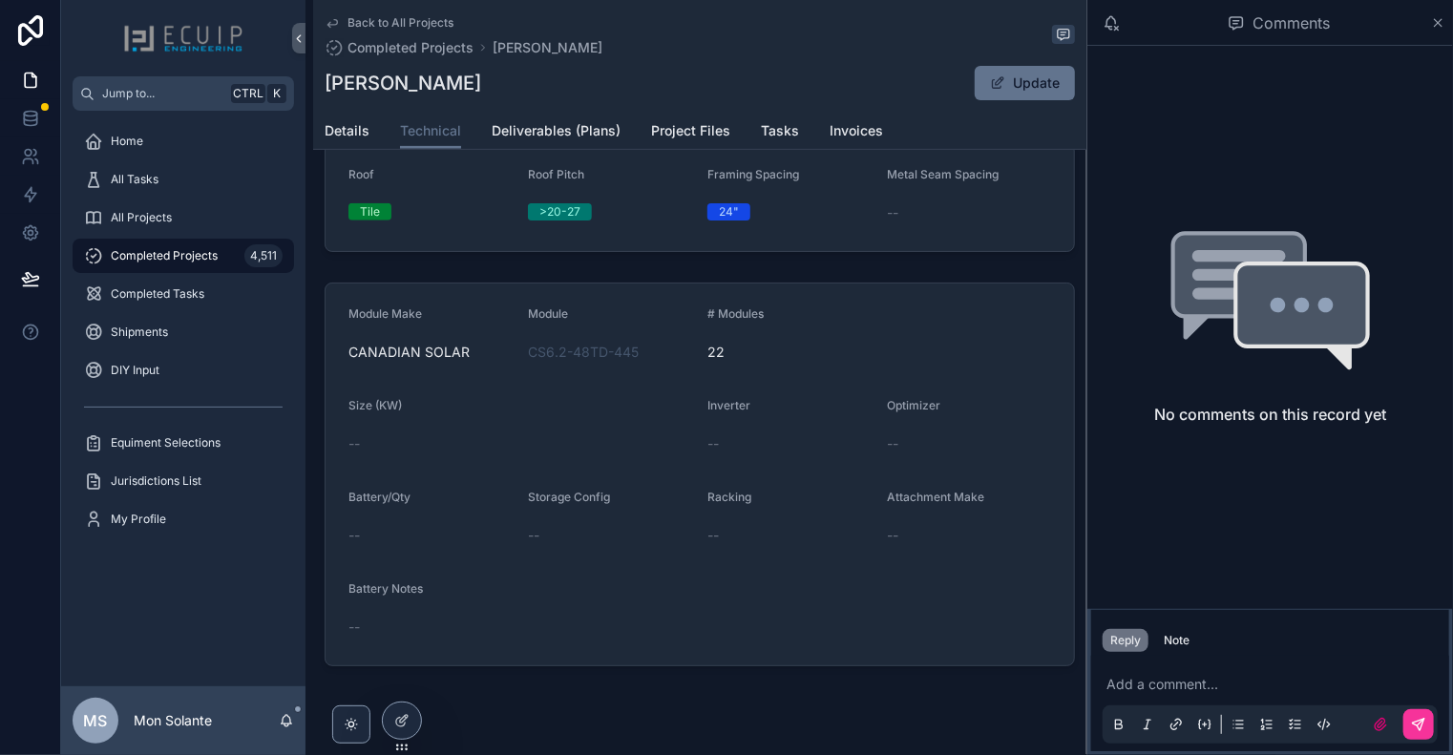
scroll to position [318, 0]
drag, startPoint x: 487, startPoint y: 345, endPoint x: 338, endPoint y: 349, distance: 149.0
click at [338, 349] on form "Module Make CANADIAN SOLAR Module CS6.2-48TD-445 # Modules 22 Size (KW) -- Inve…" at bounding box center [700, 473] width 748 height 382
drag, startPoint x: 522, startPoint y: 341, endPoint x: 638, endPoint y: 346, distance: 115.6
click at [638, 346] on form "Module Make CANADIAN SOLAR Module CS6.2-48TD-445 # Modules 22 Size (KW) -- Inve…" at bounding box center [700, 473] width 748 height 382
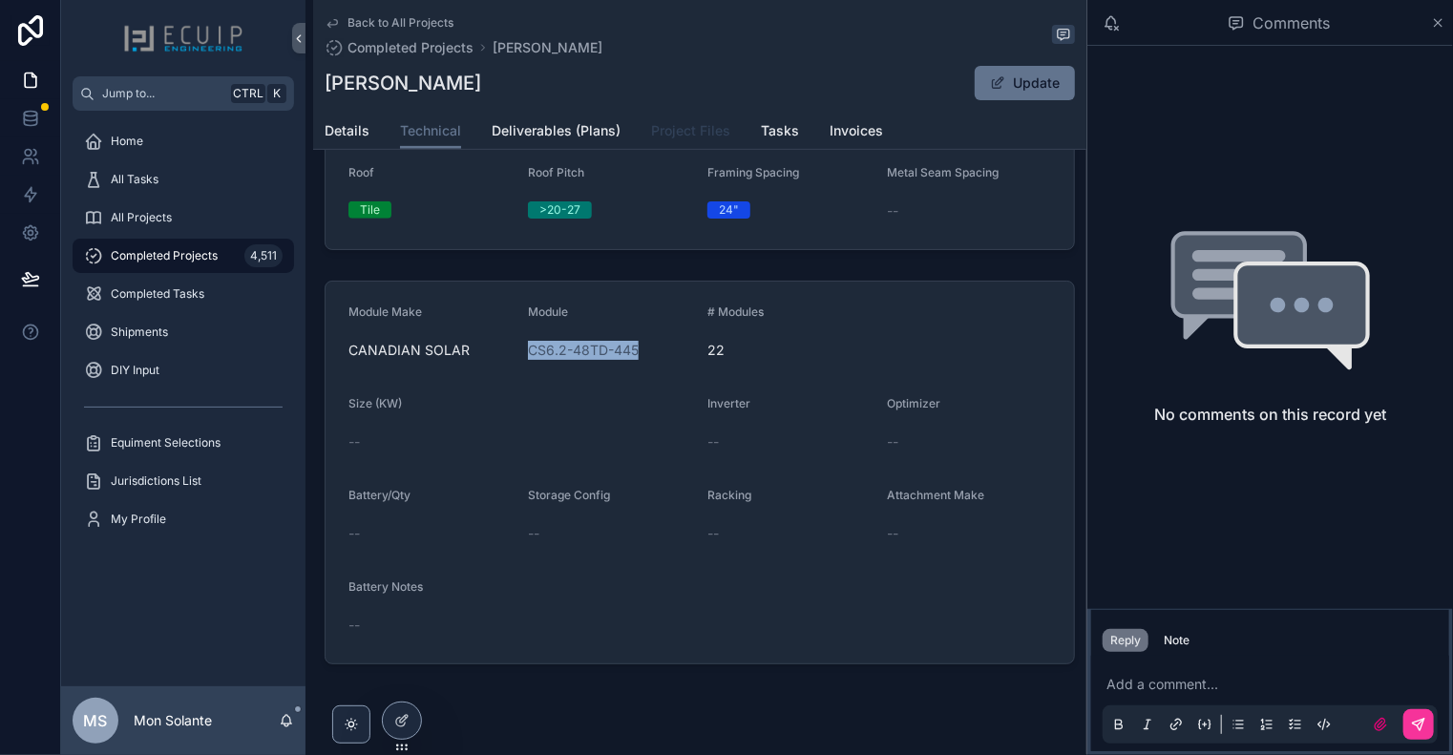
click at [687, 134] on span "Project Files" at bounding box center [690, 130] width 79 height 19
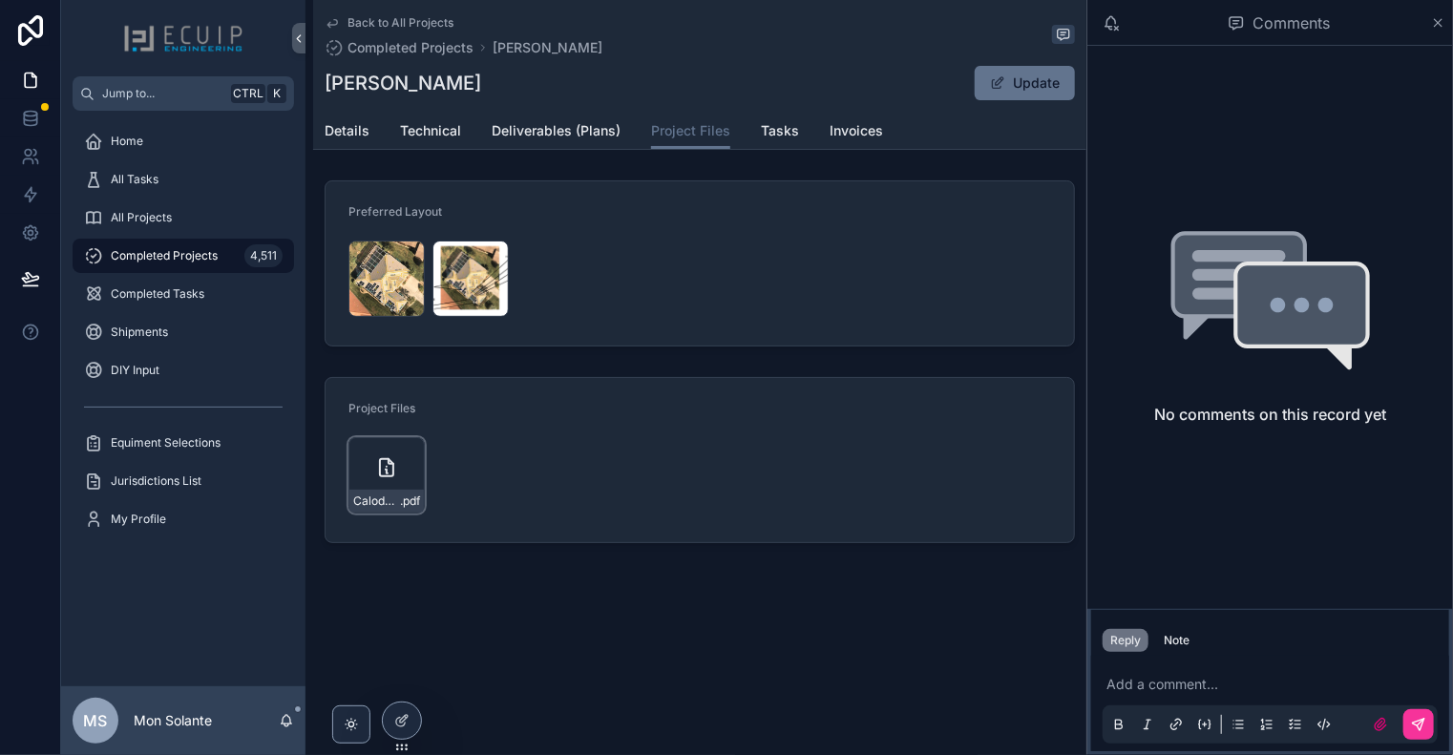
click at [393, 472] on icon "scrollable content" at bounding box center [386, 467] width 23 height 23
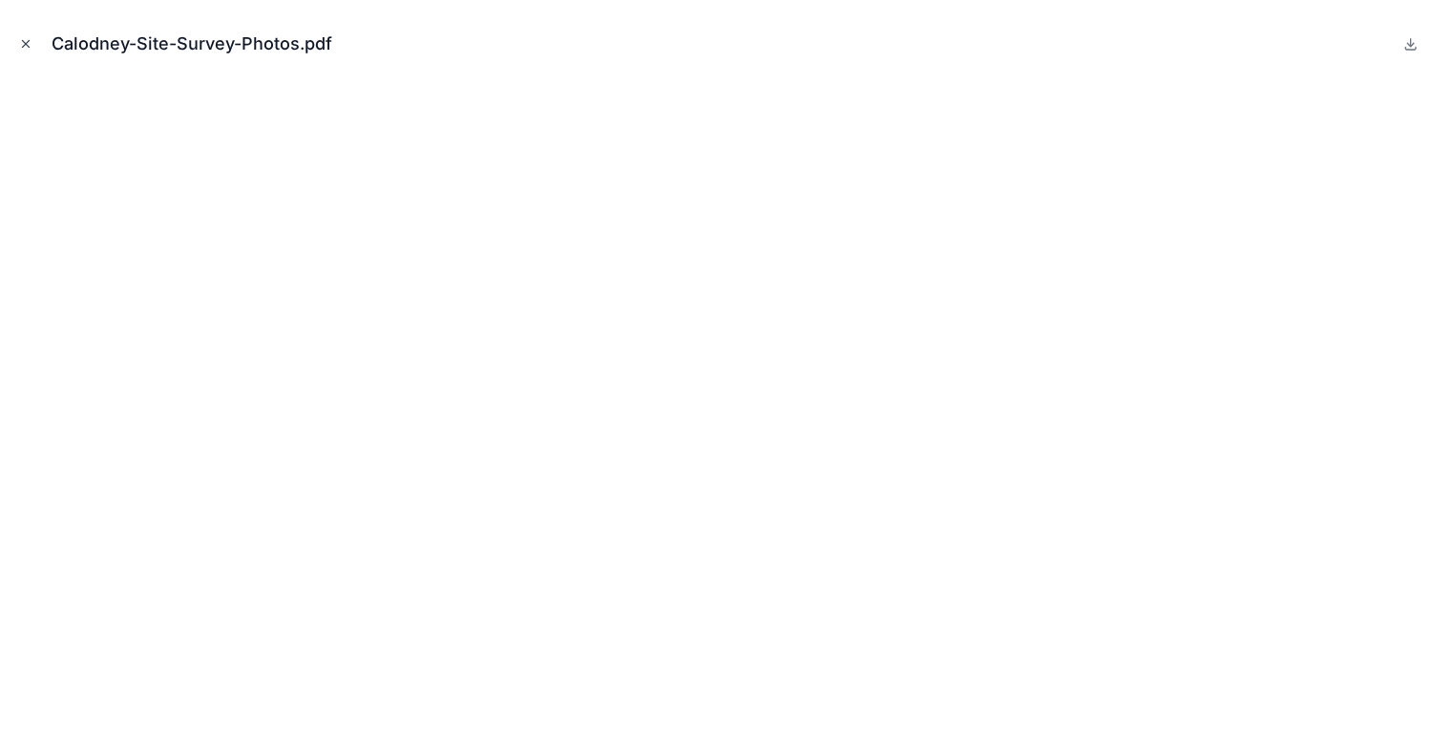
click at [26, 45] on icon "Close modal" at bounding box center [25, 43] width 13 height 13
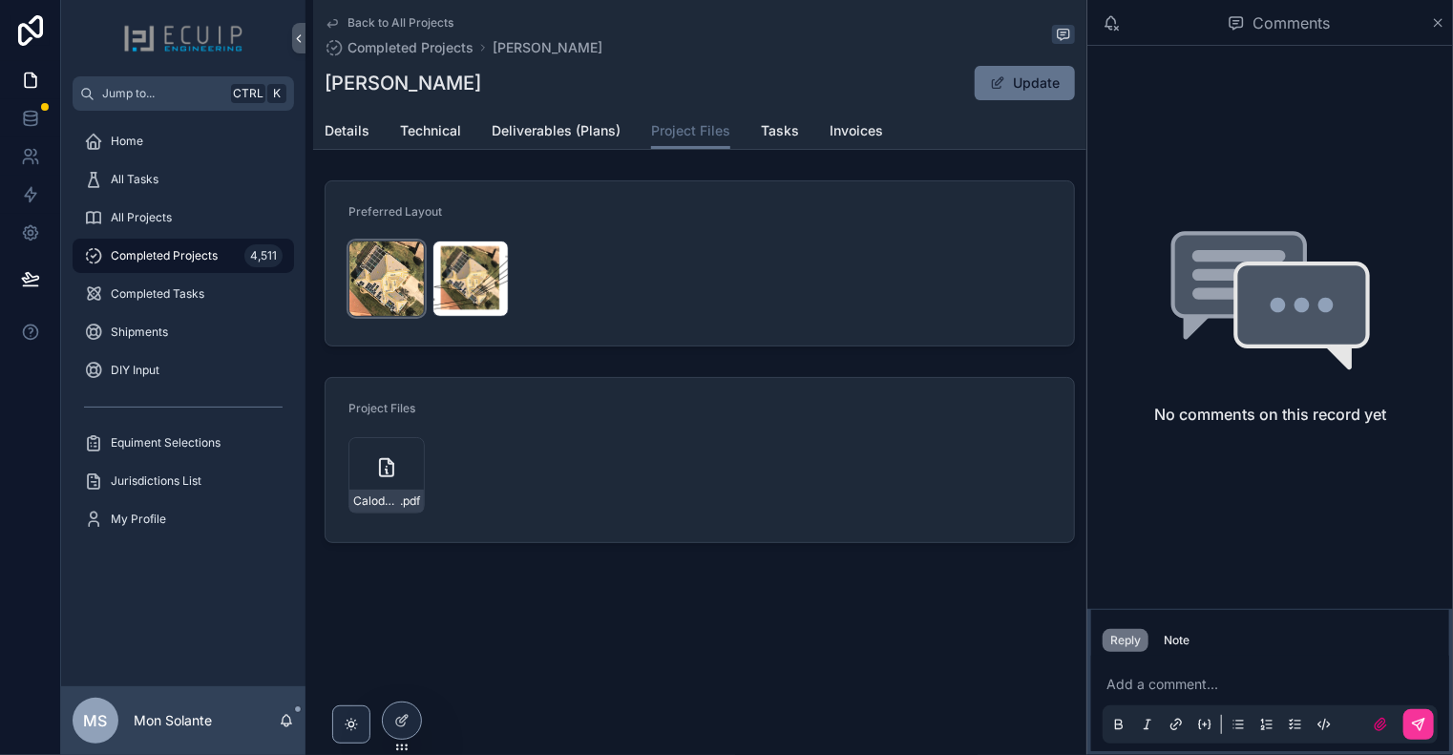
click at [382, 278] on div "Screenshot-2025-10-07-152248 .jpg" at bounding box center [386, 279] width 76 height 76
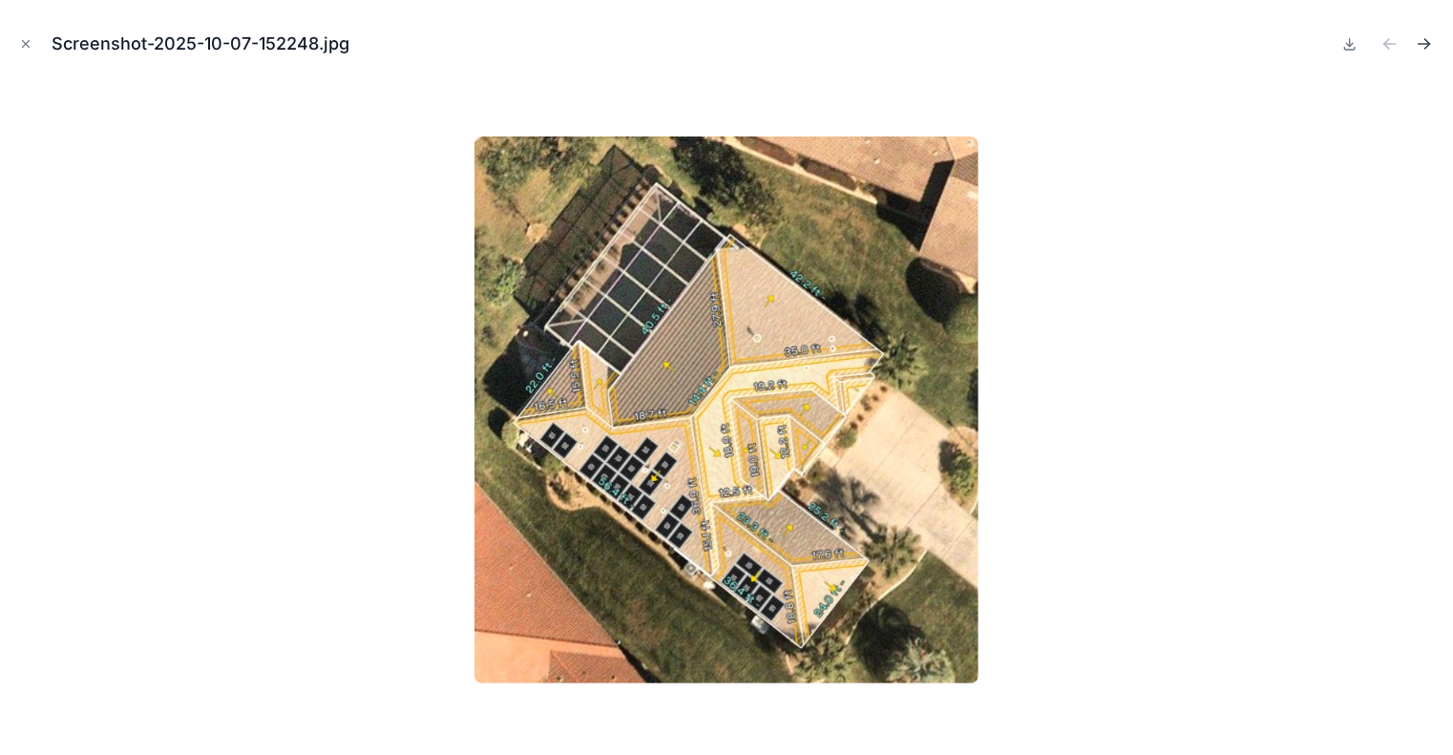
click at [1423, 45] on icon "Next file" at bounding box center [1424, 43] width 19 height 19
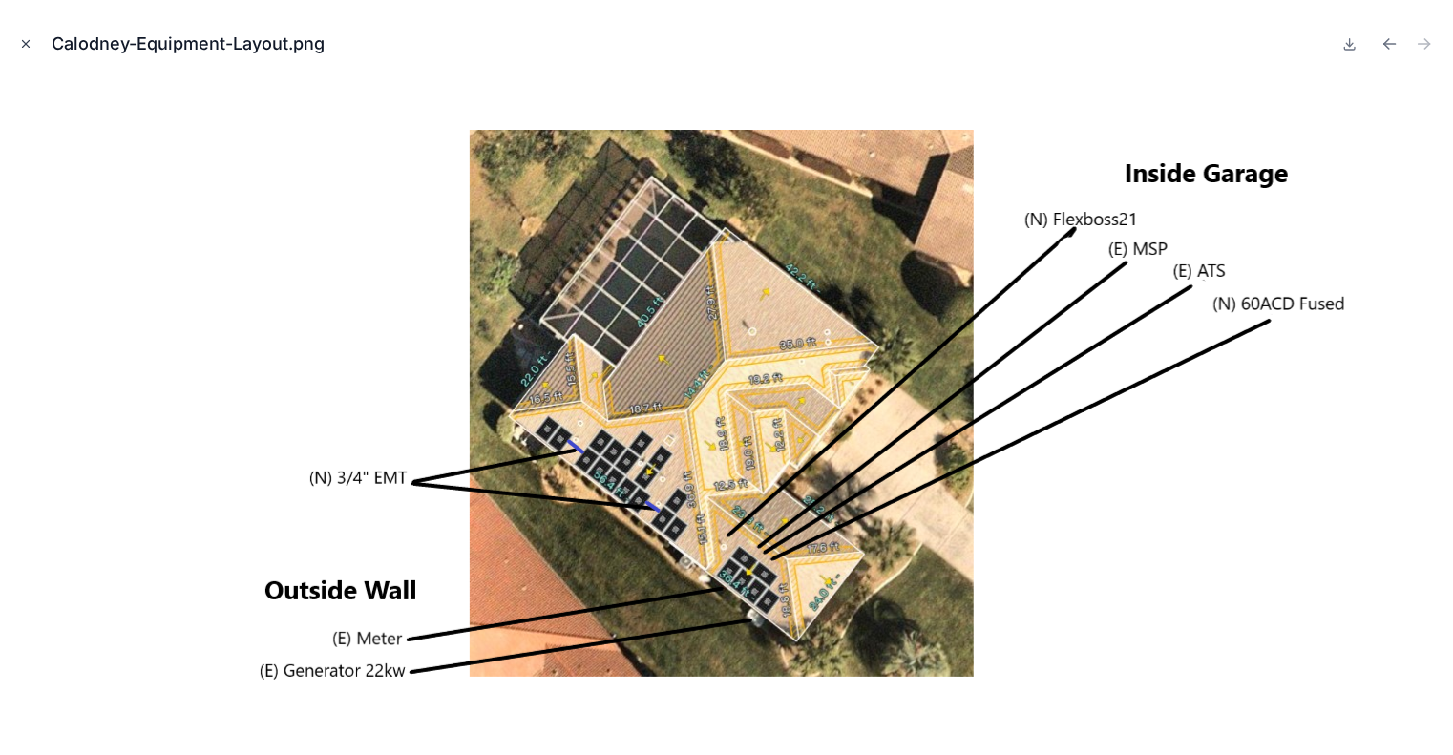
click at [20, 37] on icon "Close modal" at bounding box center [25, 43] width 13 height 13
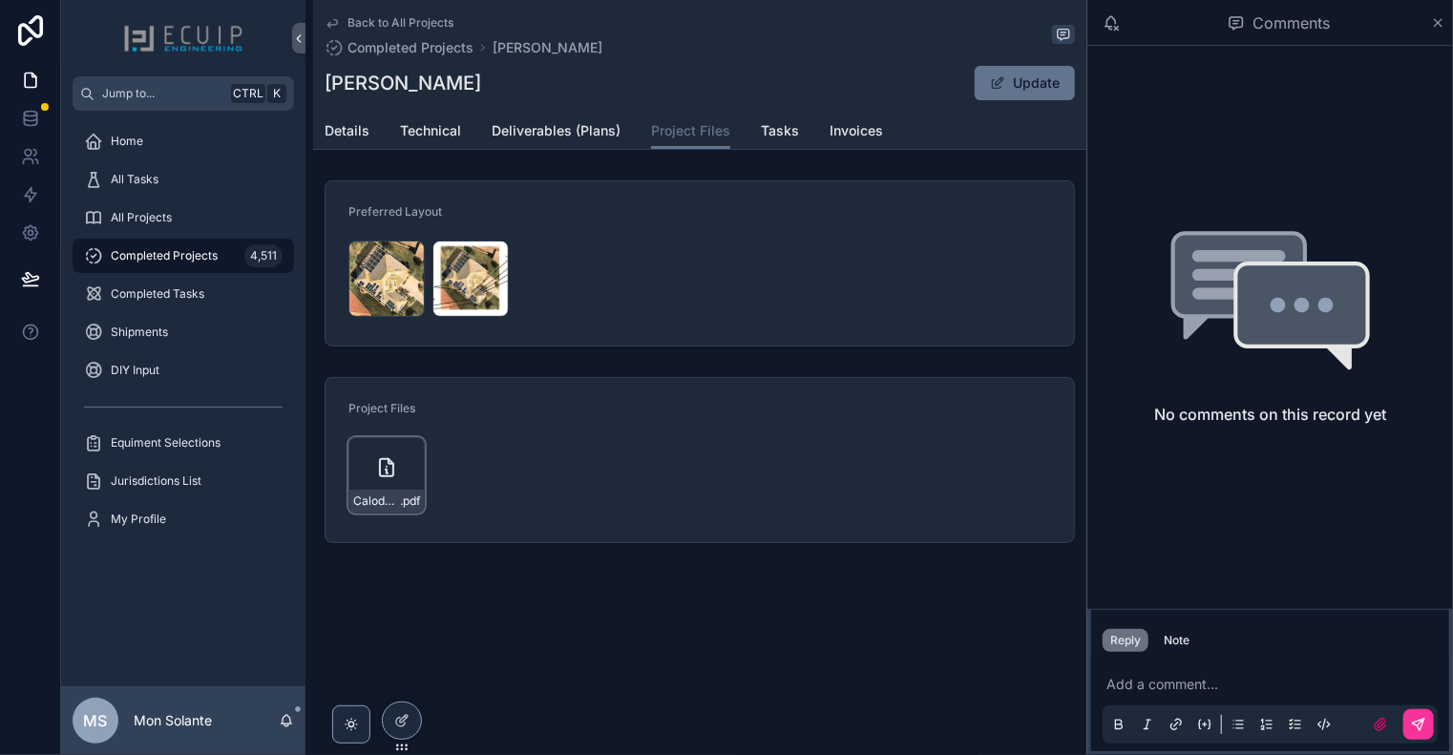
click at [0, 0] on icon "scrollable content" at bounding box center [0, 0] width 0 height 0
click at [477, 287] on div "Calodney-Equipment-Layout .png" at bounding box center [470, 279] width 76 height 76
